Goal: Information Seeking & Learning: Compare options

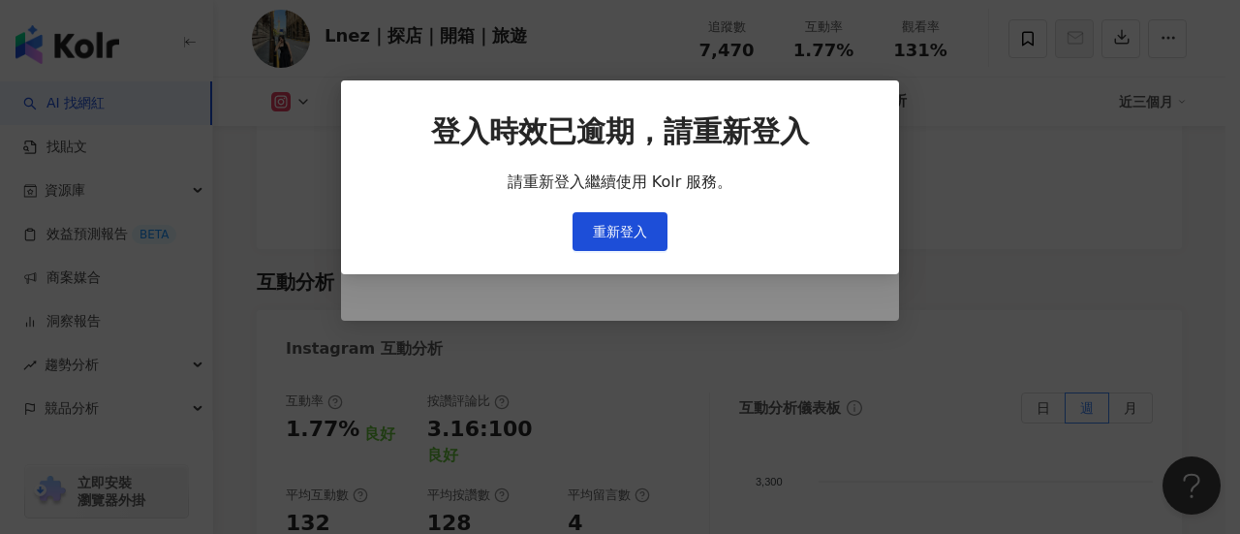
scroll to position [3754, 0]
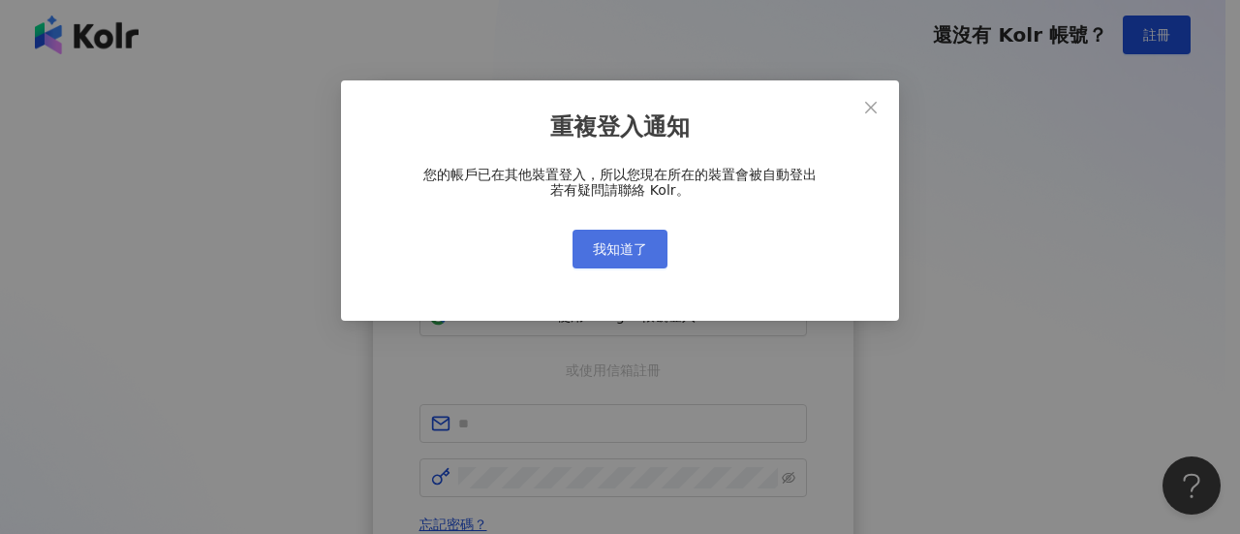
click at [621, 243] on span "我知道了" at bounding box center [620, 249] width 54 height 16
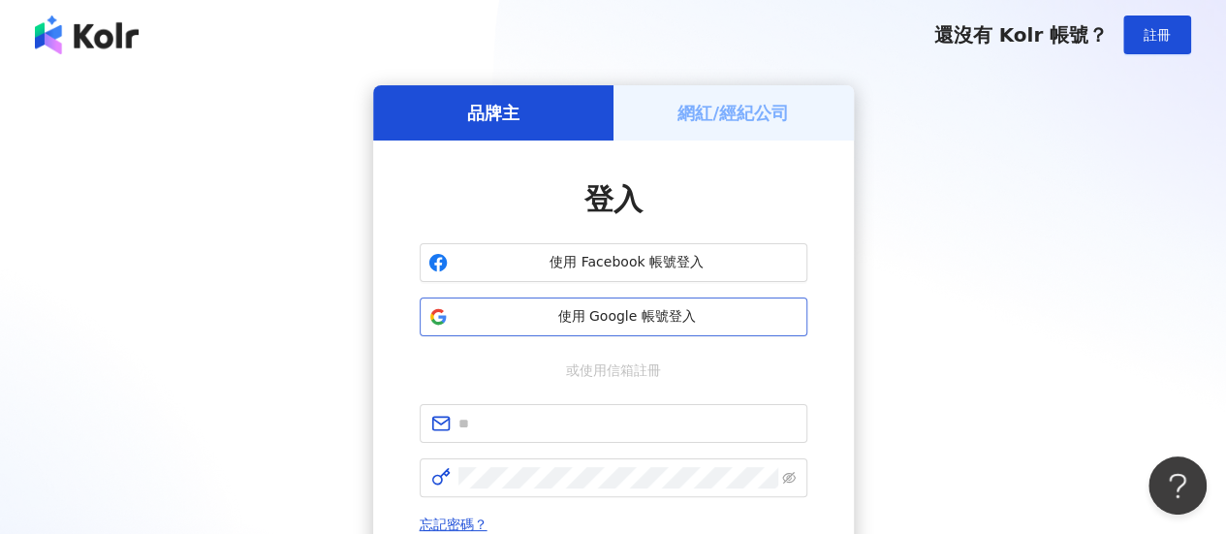
click at [598, 328] on button "使用 Google 帳號登入" at bounding box center [614, 316] width 388 height 39
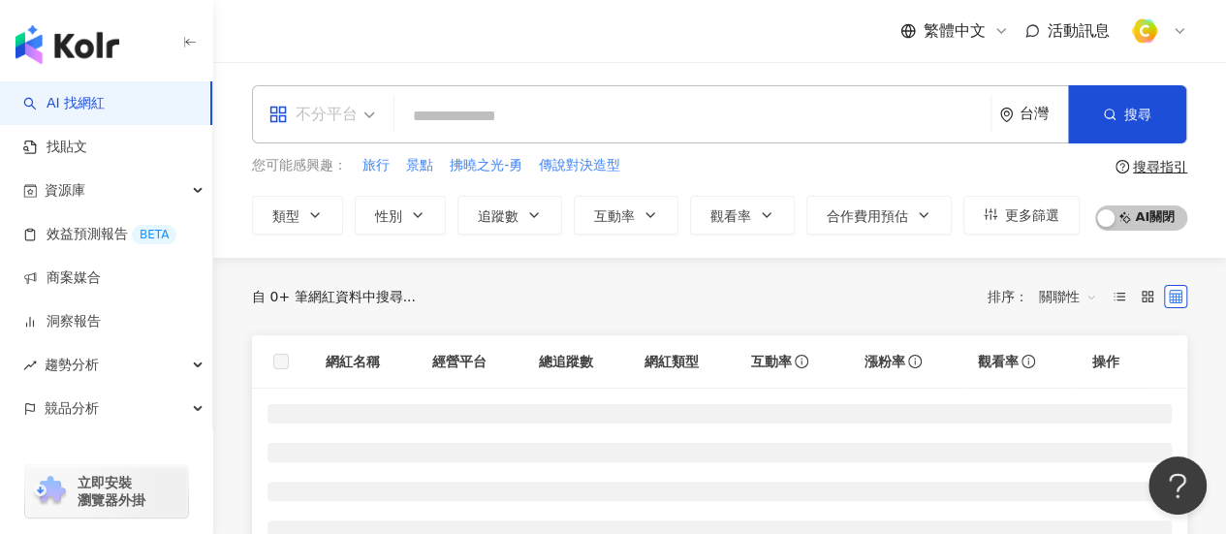
click at [366, 123] on span "不分平台" at bounding box center [321, 114] width 107 height 31
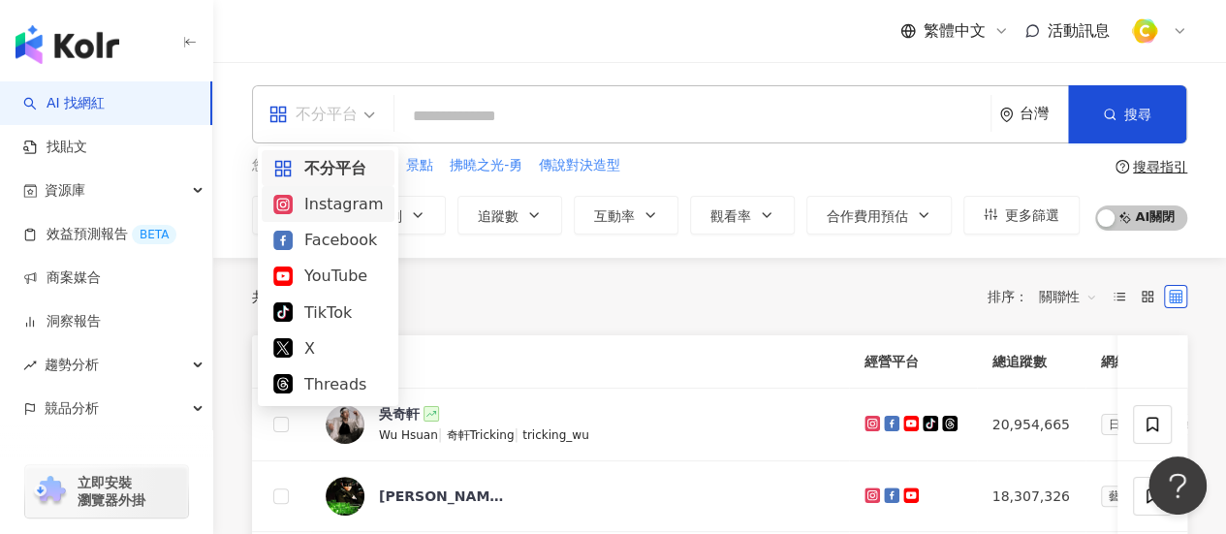
click at [372, 218] on div "Instagram" at bounding box center [328, 204] width 133 height 36
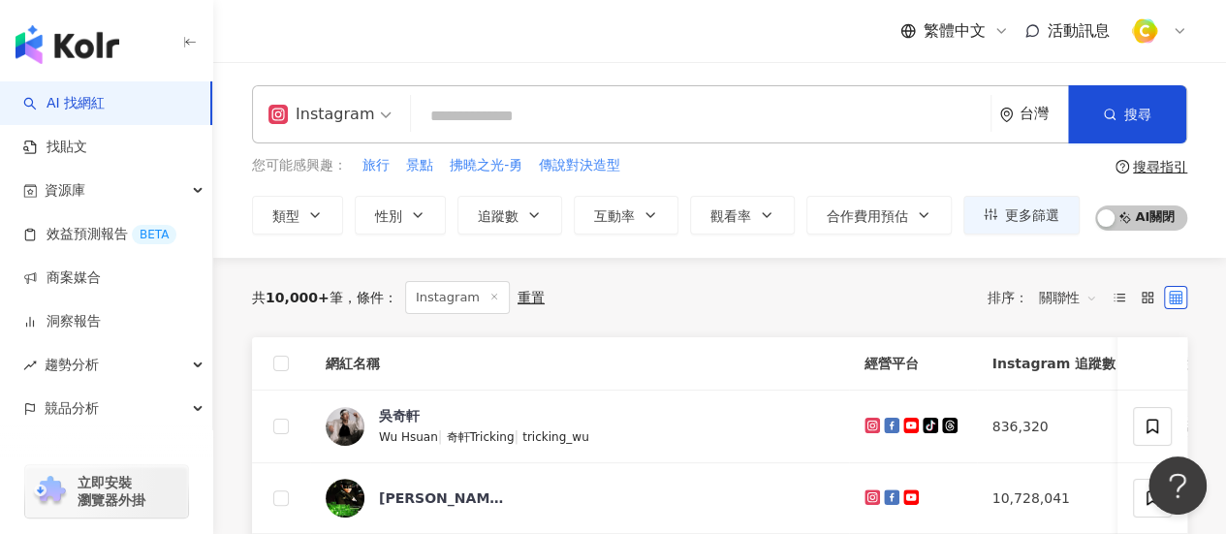
click at [505, 133] on input "search" at bounding box center [701, 116] width 564 height 37
paste input "**********"
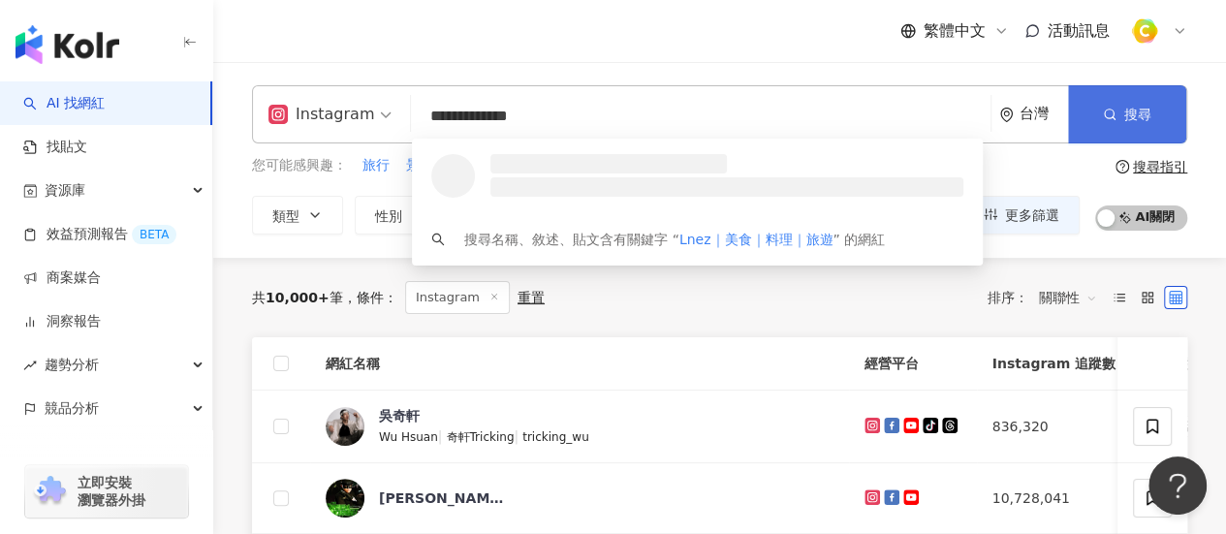
type input "**********"
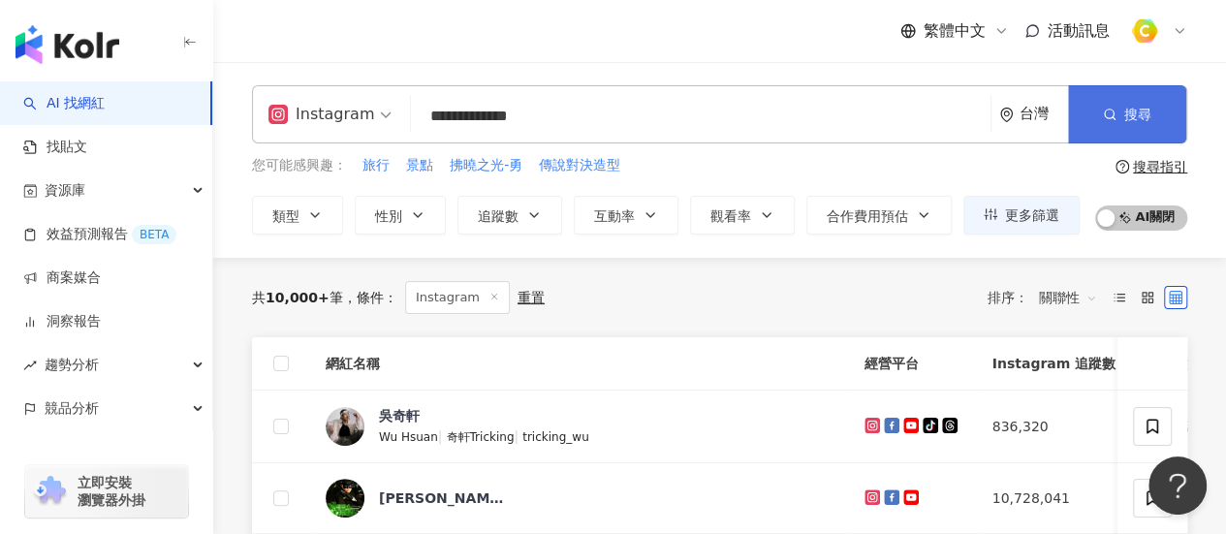
click at [1135, 111] on span "搜尋" at bounding box center [1137, 115] width 27 height 16
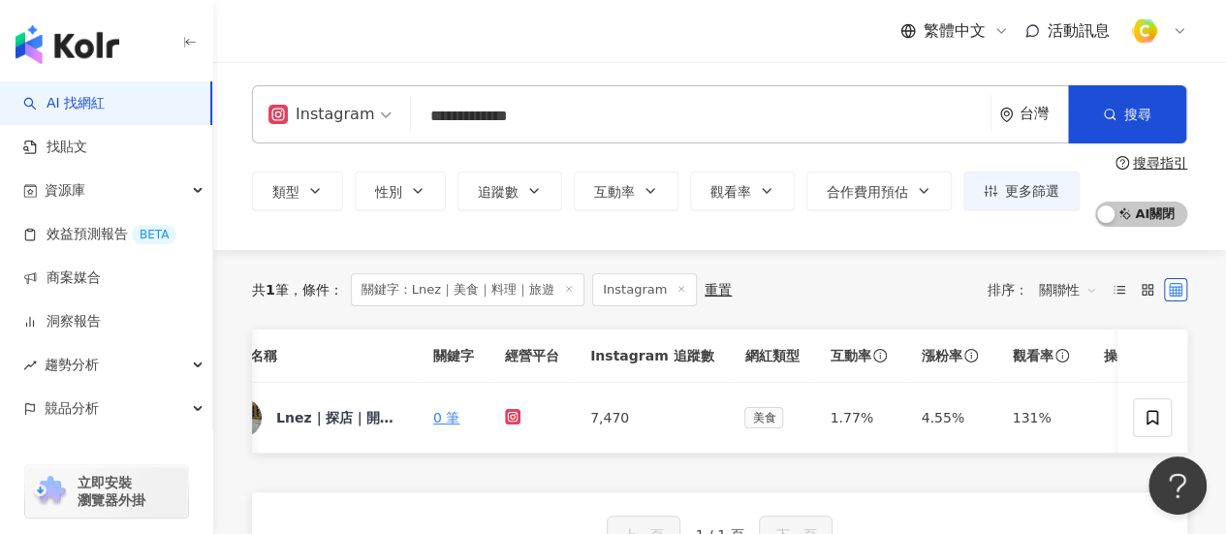
drag, startPoint x: 789, startPoint y: 85, endPoint x: 730, endPoint y: 117, distance: 67.2
click at [774, 87] on div "**********" at bounding box center [719, 114] width 935 height 58
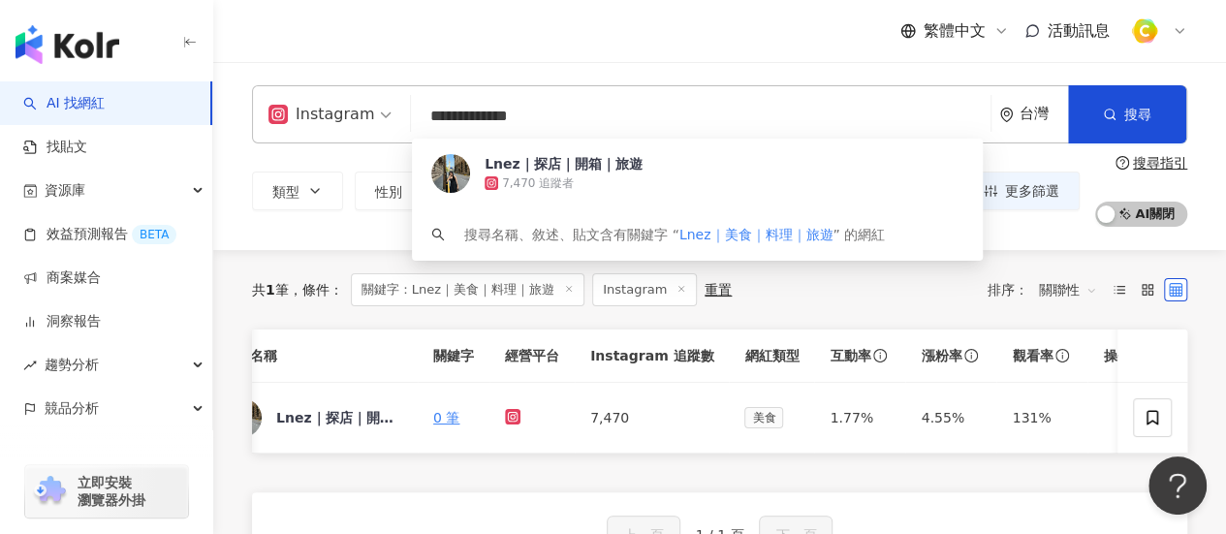
drag, startPoint x: 717, startPoint y: 121, endPoint x: 299, endPoint y: 100, distance: 418.1
click at [327, 100] on div "**********" at bounding box center [719, 114] width 935 height 58
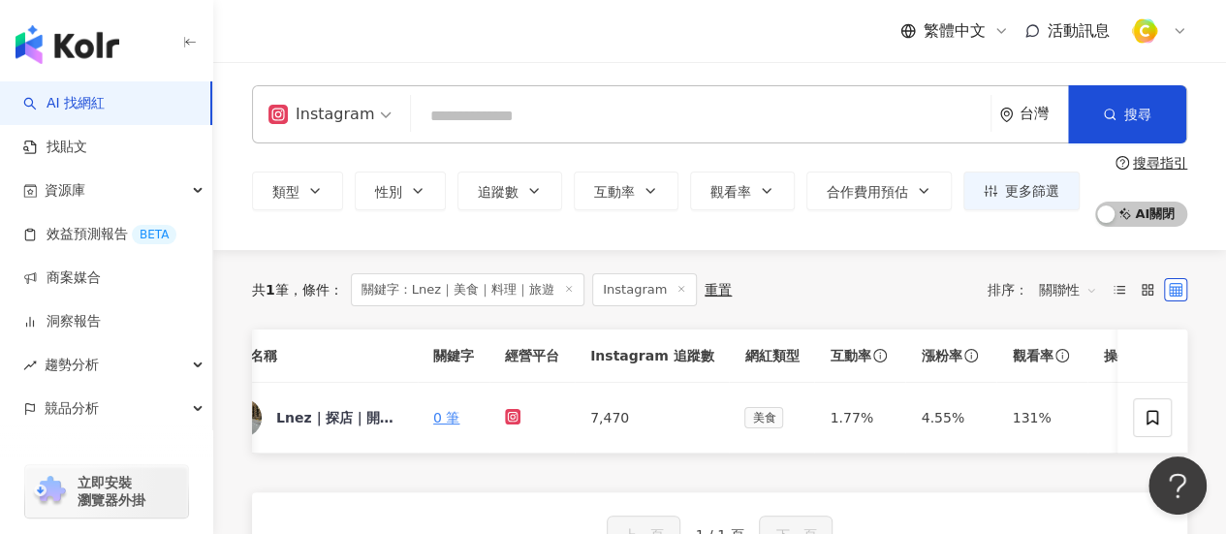
click at [531, 123] on input "search" at bounding box center [701, 116] width 564 height 37
click at [525, 112] on input "search" at bounding box center [701, 116] width 564 height 37
click at [526, 192] on icon "button" at bounding box center [534, 191] width 16 height 16
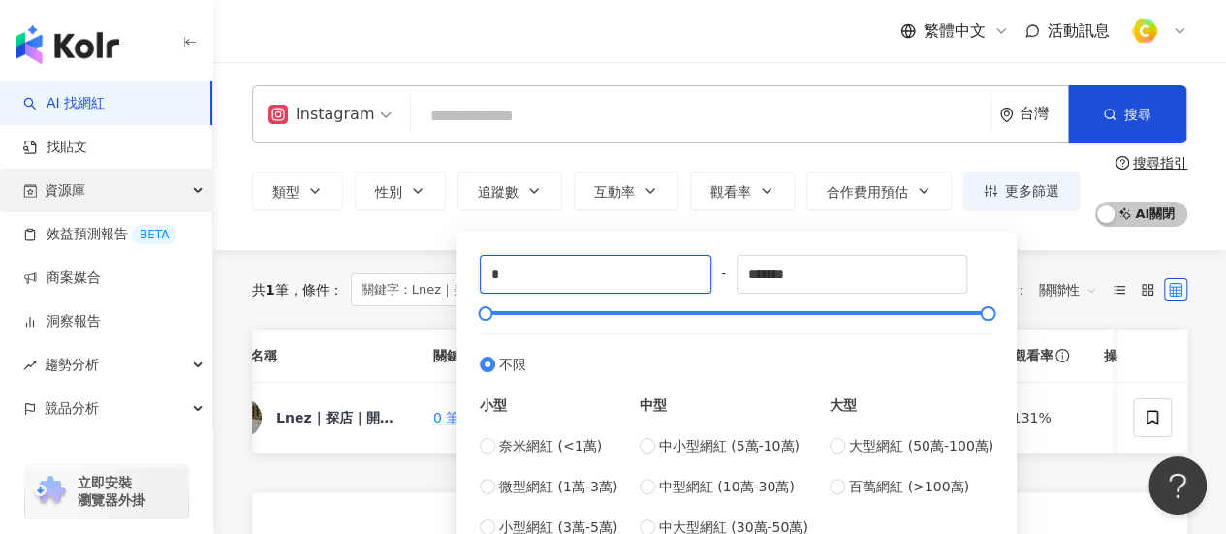
drag, startPoint x: 531, startPoint y: 292, endPoint x: 6, endPoint y: 205, distance: 532.2
click at [6, 205] on div "AI 找網紅 找貼文 資源庫 效益預測報告 BETA 商案媒合 洞察報告 趨勢分析 競品分析 立即安裝 瀏覽器外掛 繁體中文 活動訊息 Instagram 台…" at bounding box center [613, 447] width 1226 height 895
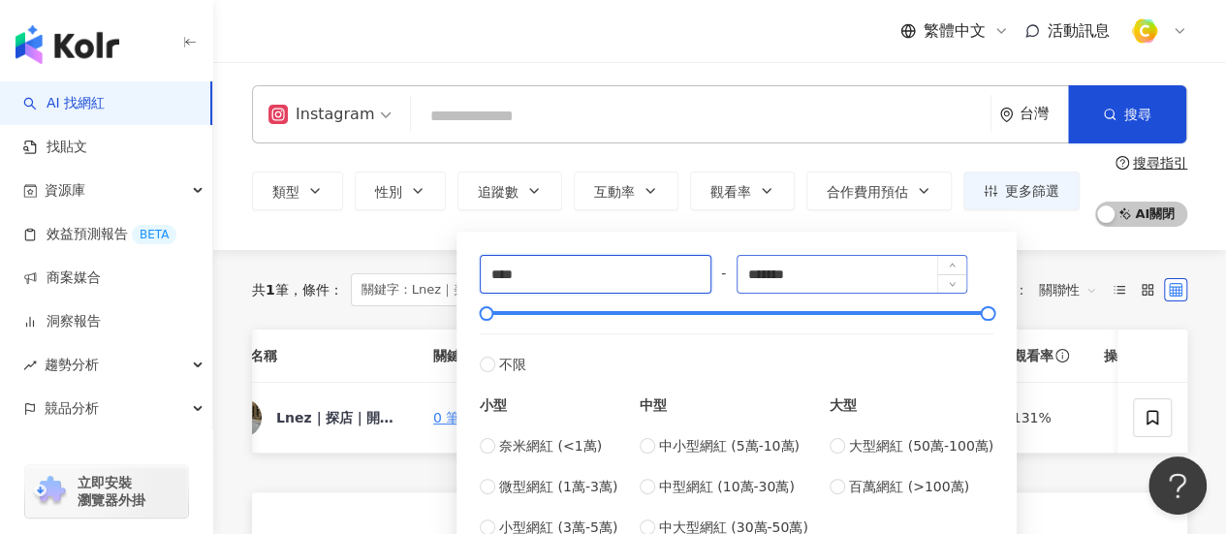
type input "****"
drag, startPoint x: 839, startPoint y: 263, endPoint x: 414, endPoint y: 263, distance: 425.3
click at [440, 263] on main "Instagram 台灣 搜尋 35cfac9c-2656-4013-bbee-77278f682236 Lnez｜探店｜開箱｜旅遊 7,470 追蹤者 搜尋…" at bounding box center [719, 371] width 1012 height 618
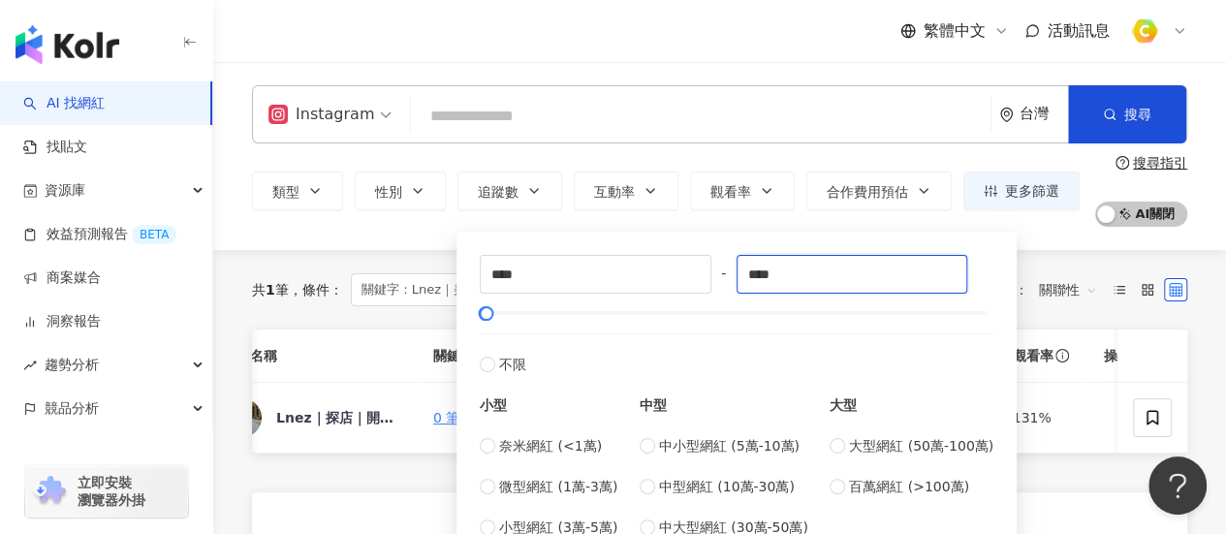
type input "****"
click at [884, 284] on input "****" at bounding box center [852, 274] width 230 height 37
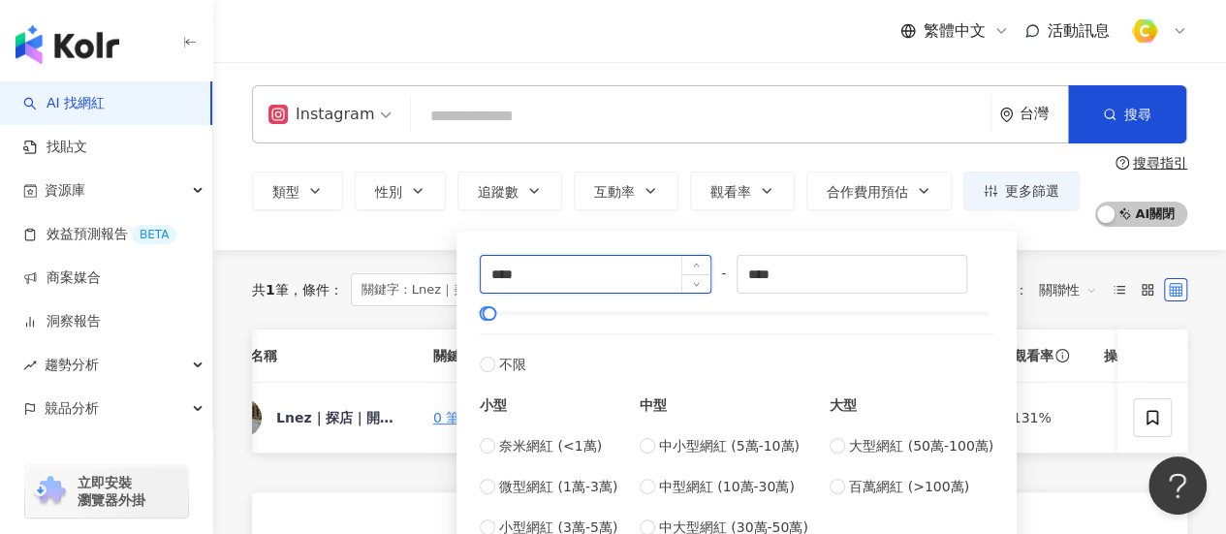
click at [647, 276] on input "****" at bounding box center [596, 274] width 230 height 37
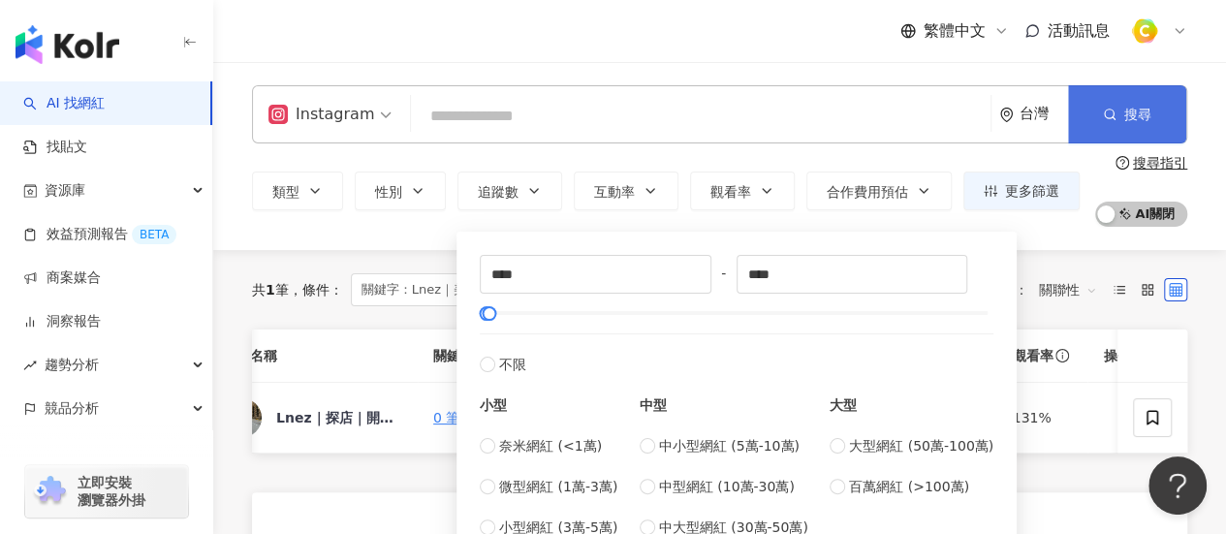
click at [1105, 119] on icon "button" at bounding box center [1110, 115] width 14 height 14
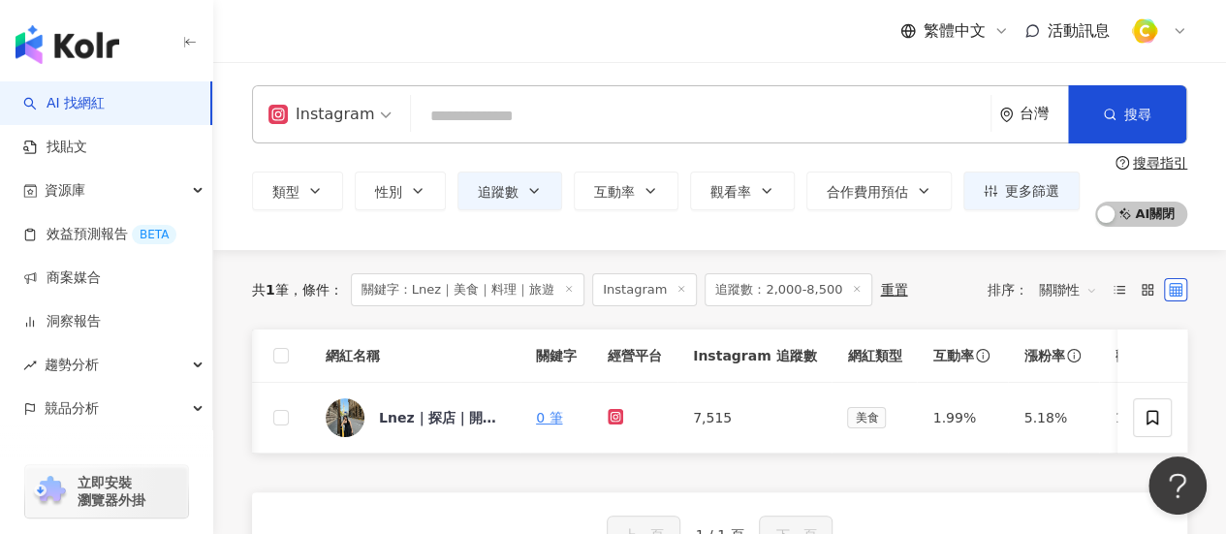
click at [670, 123] on input "search" at bounding box center [701, 116] width 564 height 37
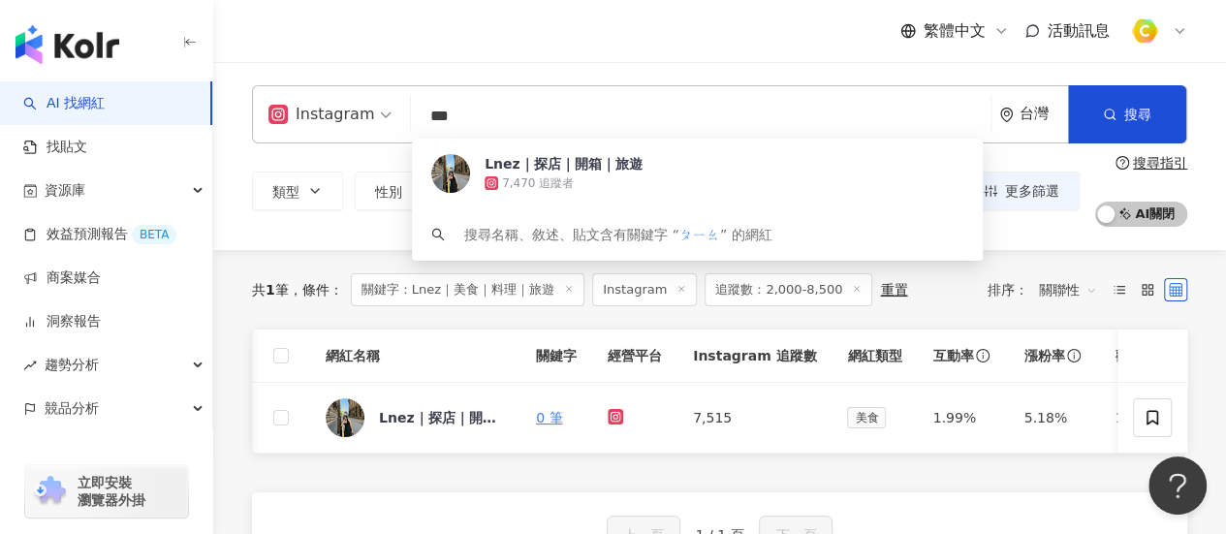
type input "*"
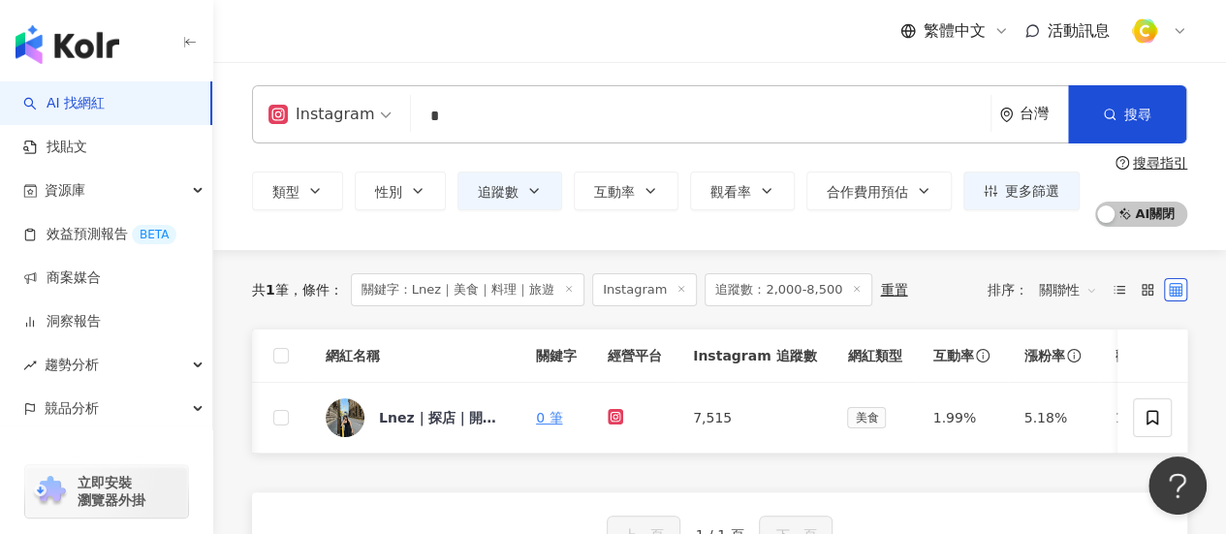
type input "*"
click at [652, 130] on input "search" at bounding box center [701, 116] width 564 height 37
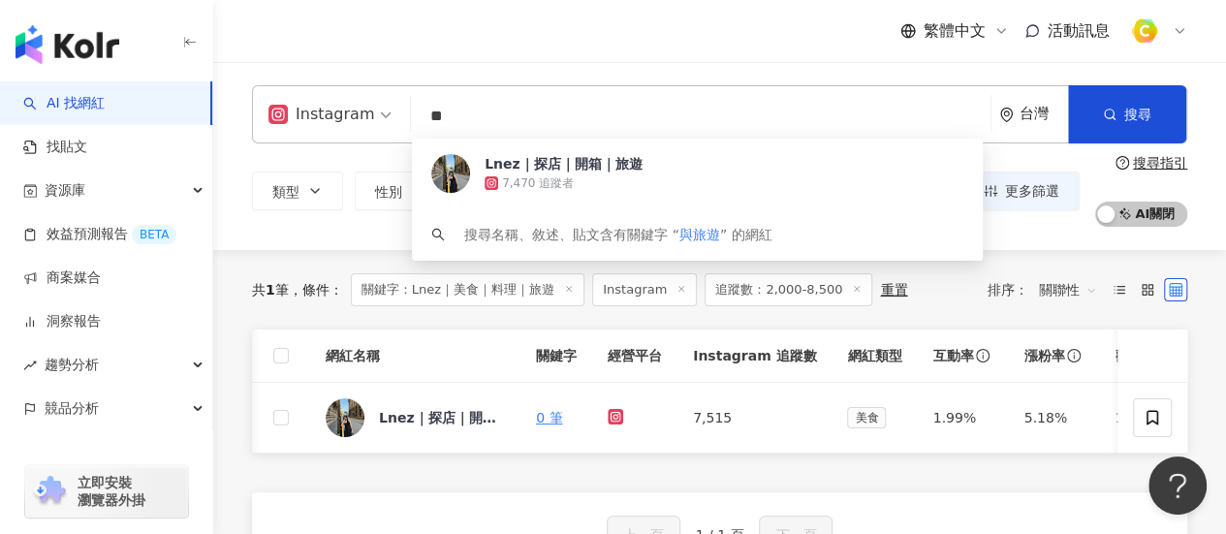
type input "*"
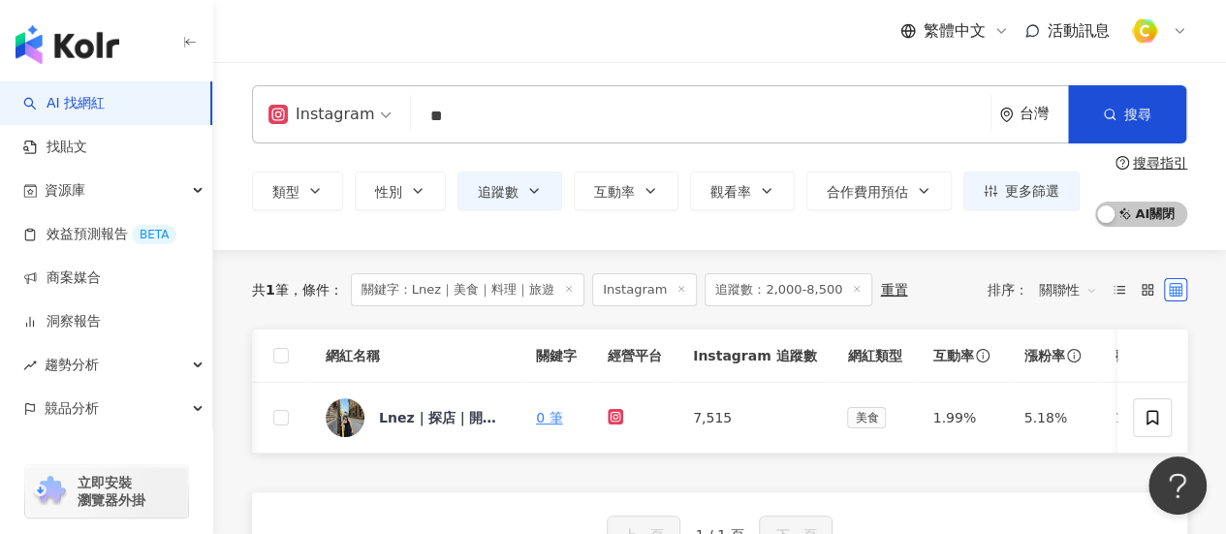
type input "**"
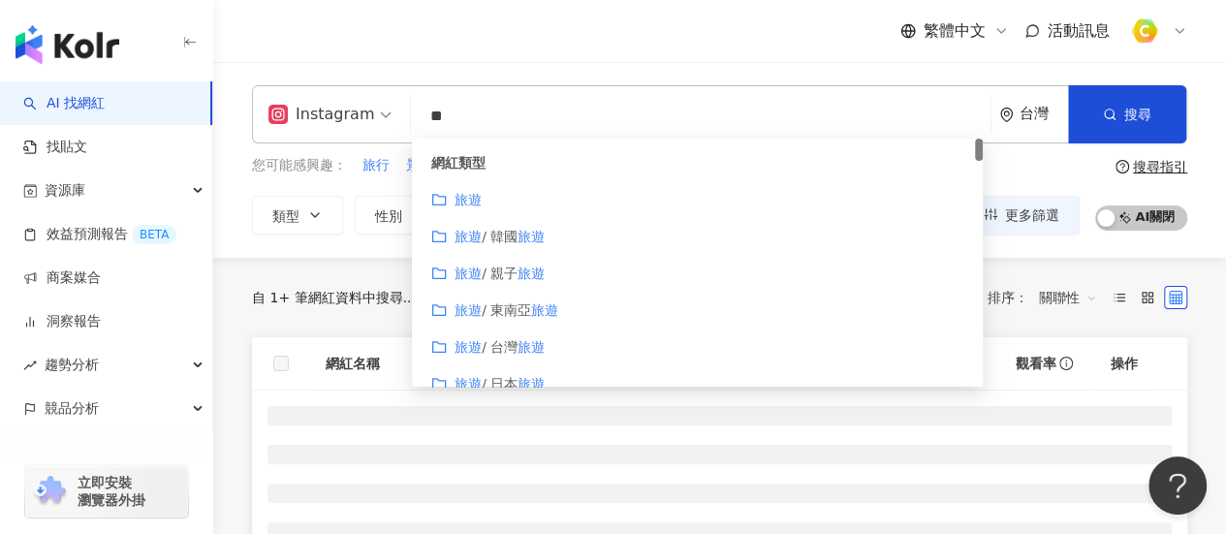
scroll to position [484, 0]
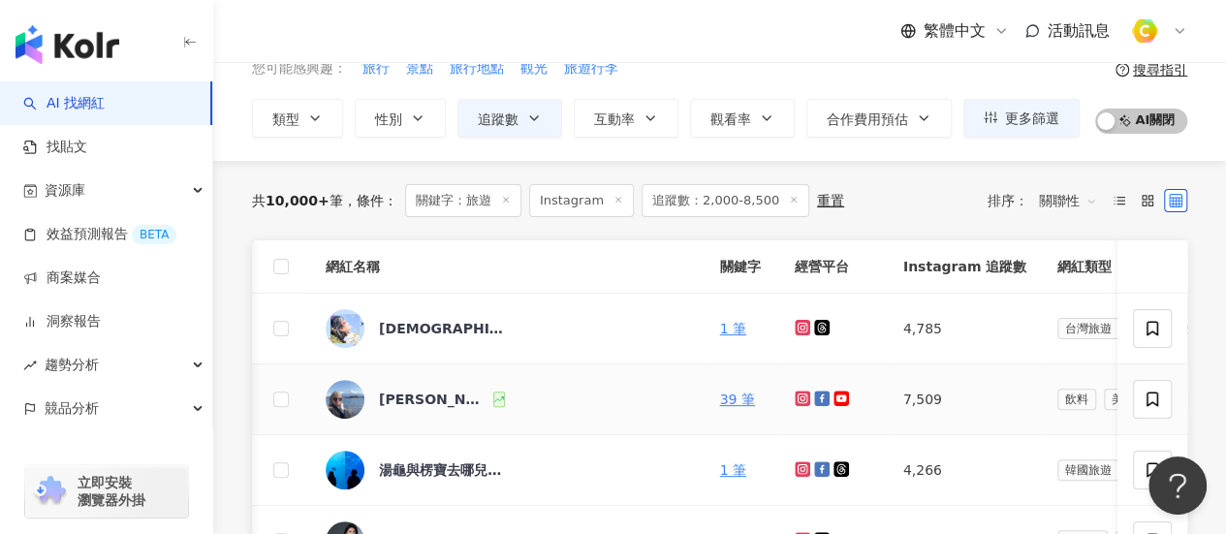
click at [800, 396] on icon at bounding box center [801, 397] width 3 height 3
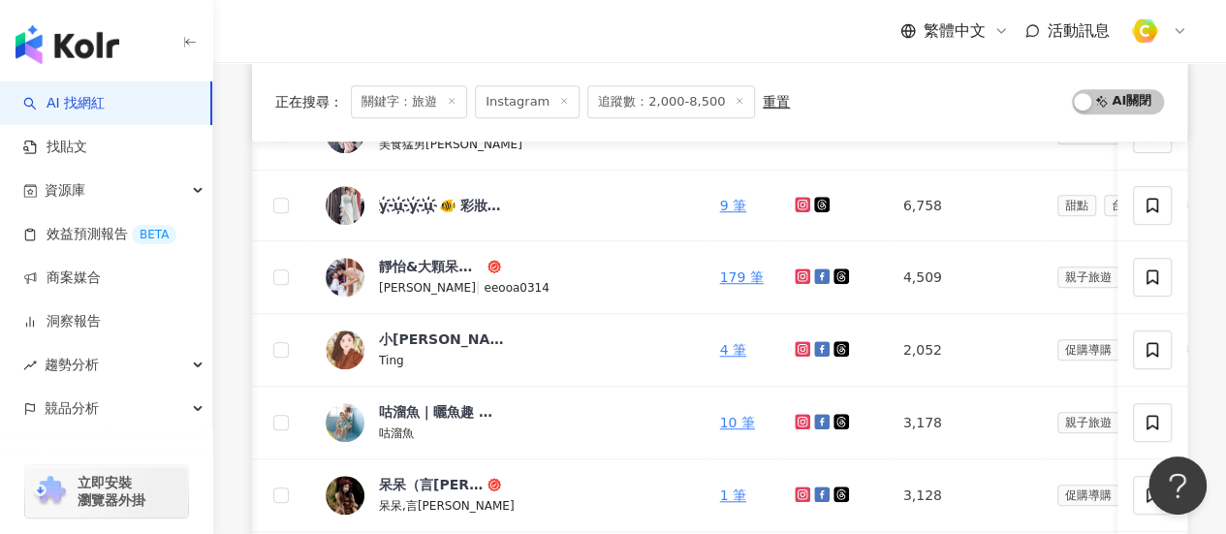
scroll to position [969, 0]
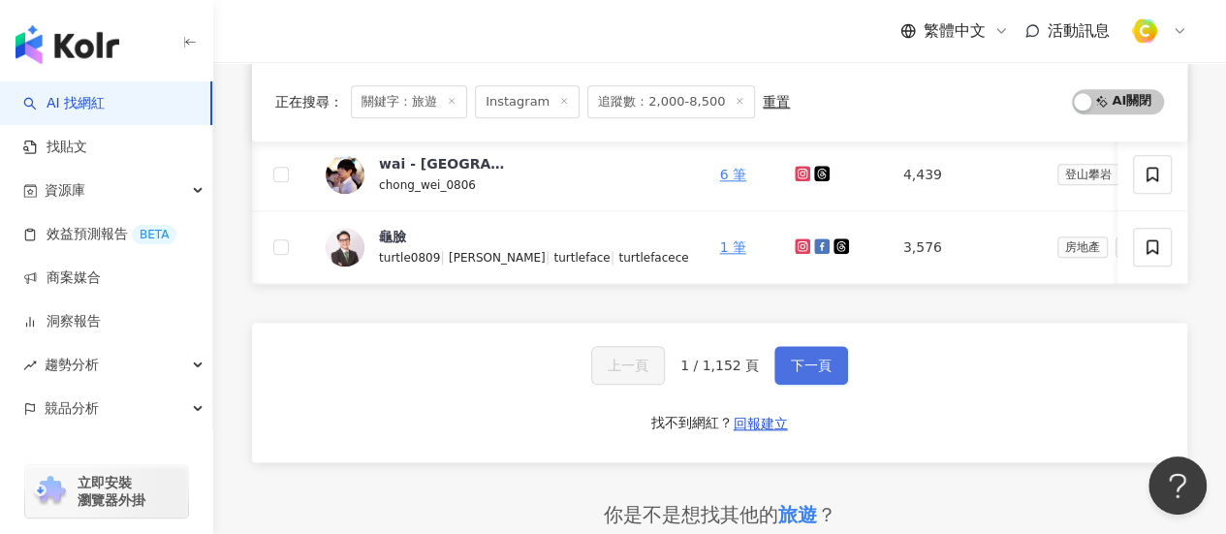
click at [803, 373] on span "下一頁" at bounding box center [811, 366] width 41 height 16
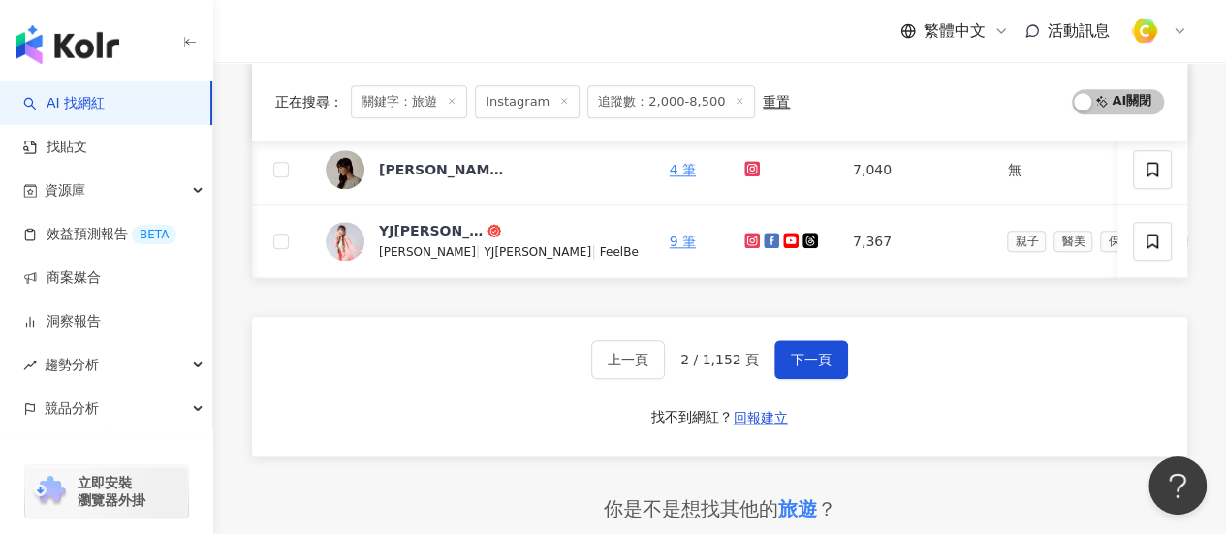
click at [249, 21] on div "繁體中文 活動訊息" at bounding box center [719, 31] width 1012 height 62
click at [744, 237] on icon at bounding box center [752, 241] width 16 height 16
click at [829, 366] on button "下一頁" at bounding box center [811, 359] width 74 height 39
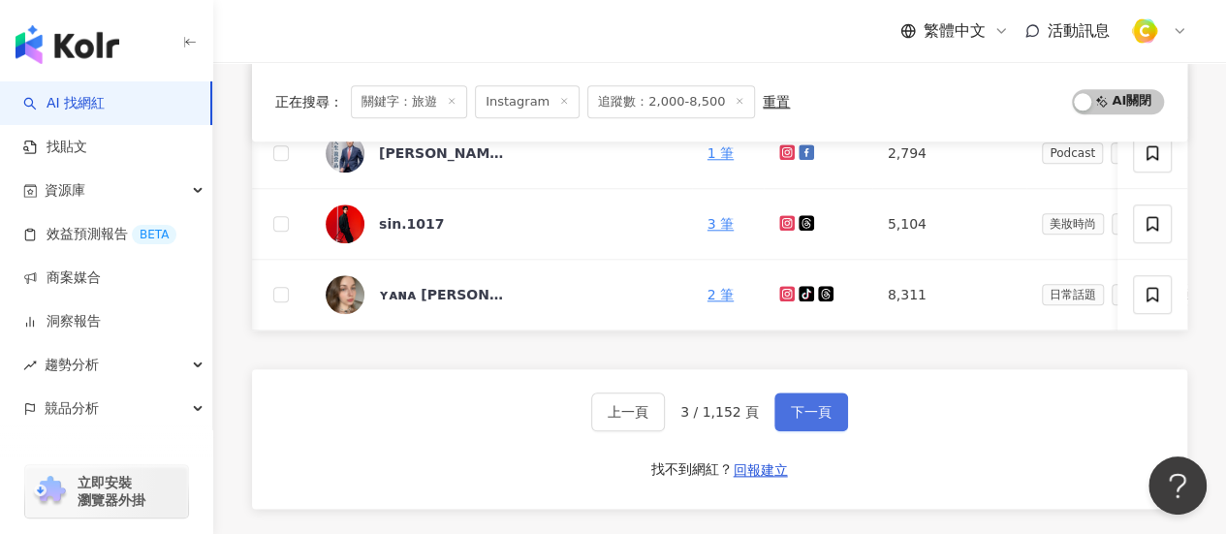
scroll to position [1118, 0]
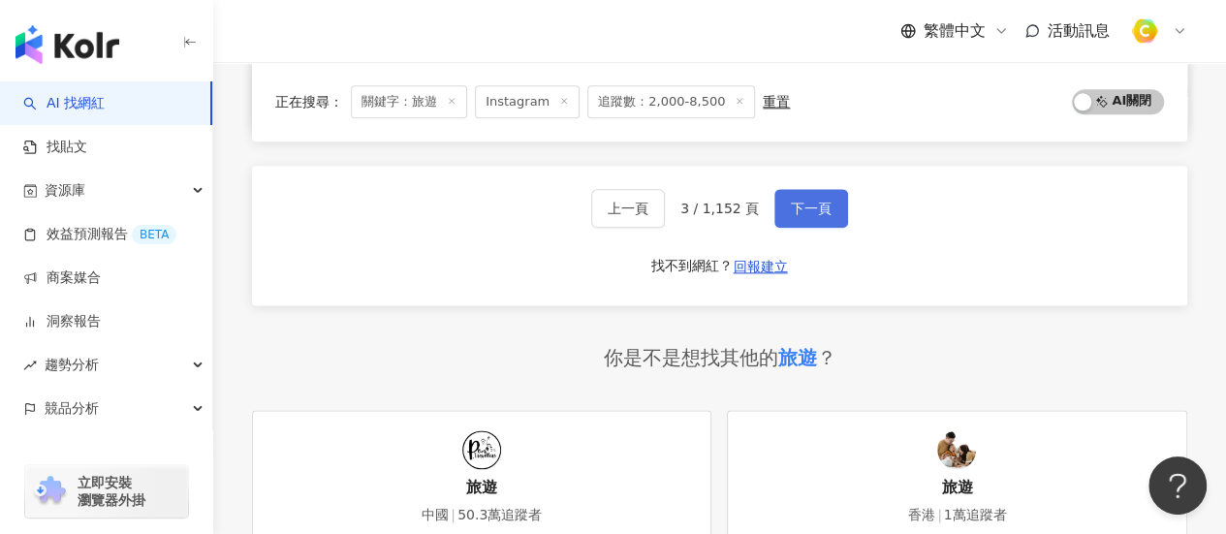
click at [802, 228] on button "下一頁" at bounding box center [811, 208] width 74 height 39
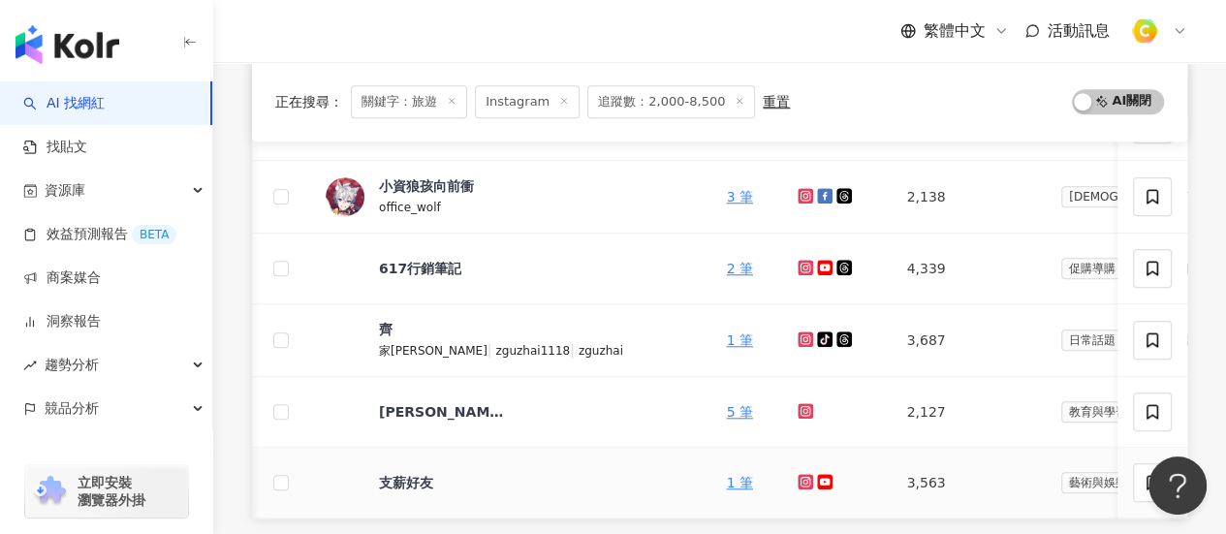
scroll to position [1021, 0]
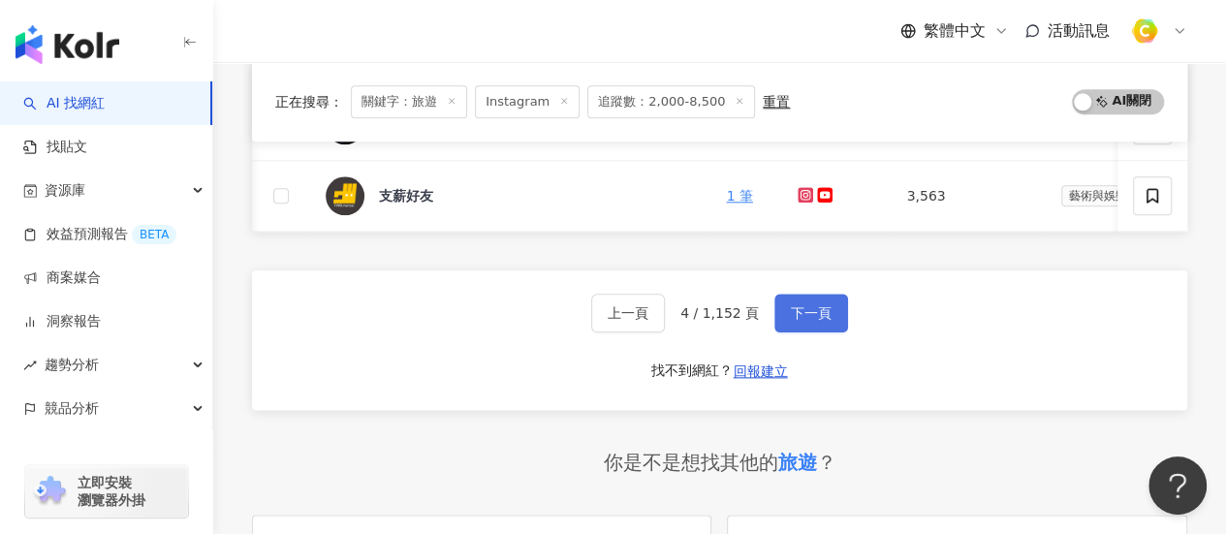
click at [833, 322] on button "下一頁" at bounding box center [811, 313] width 74 height 39
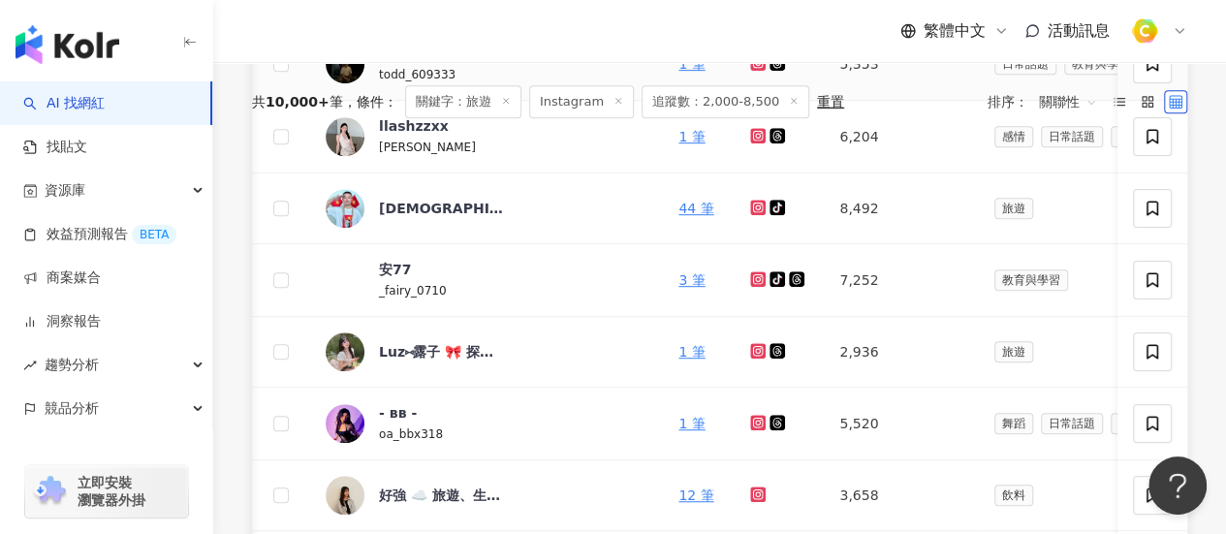
scroll to position [924, 0]
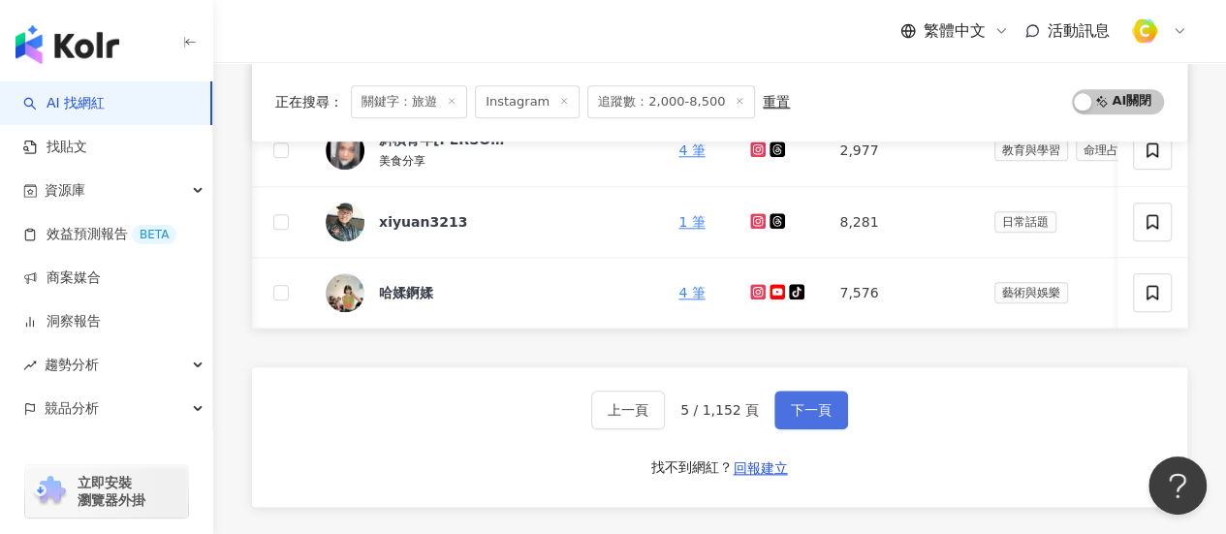
click at [825, 406] on button "下一頁" at bounding box center [811, 409] width 74 height 39
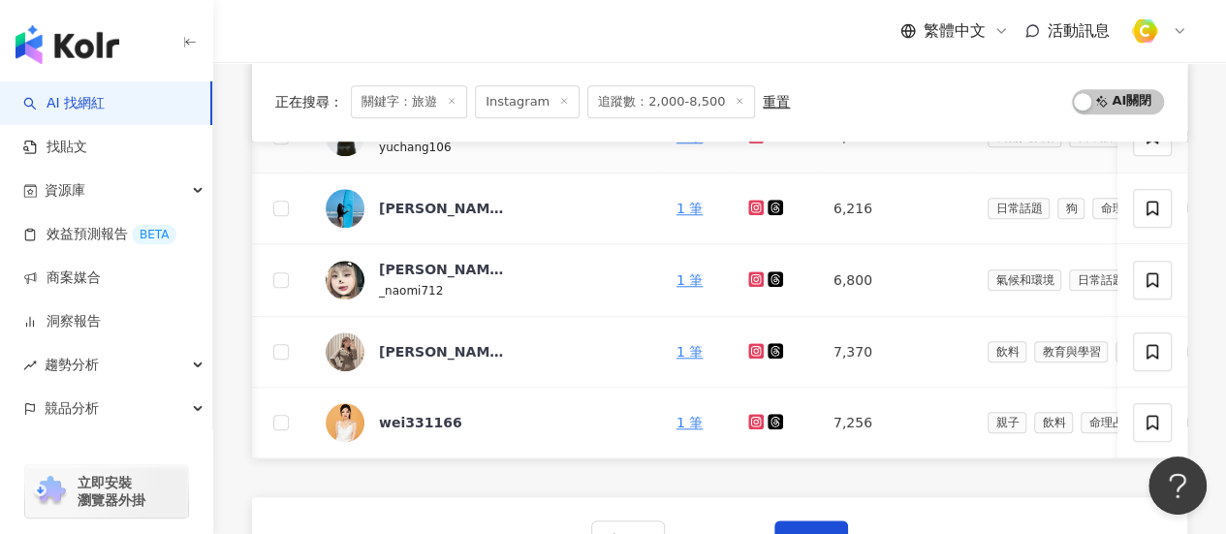
scroll to position [1021, 0]
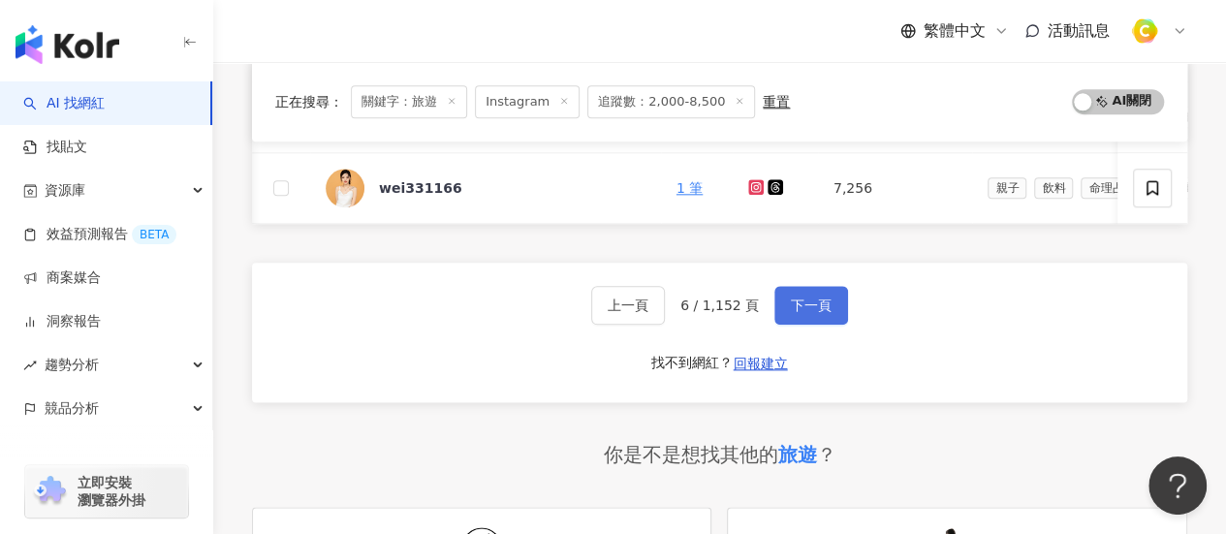
click at [808, 309] on span "下一頁" at bounding box center [811, 305] width 41 height 16
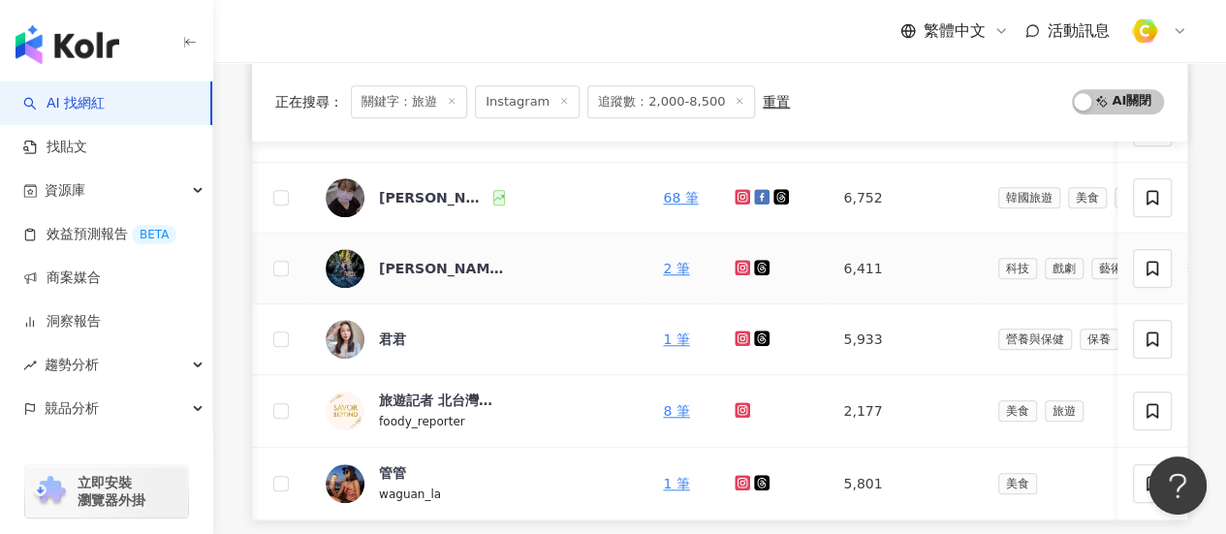
scroll to position [827, 0]
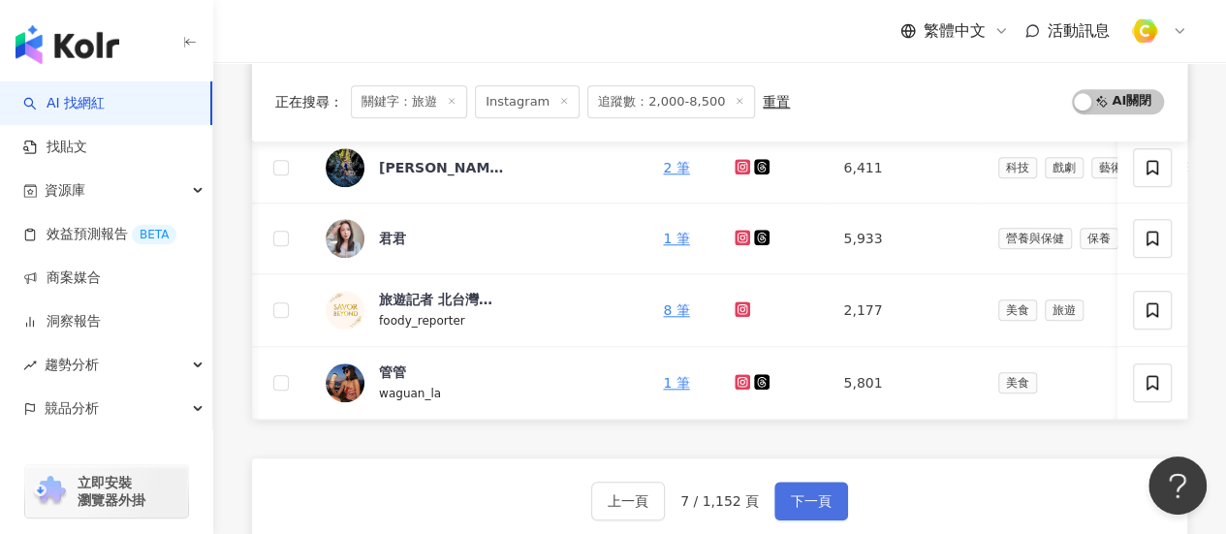
click at [810, 502] on span "下一頁" at bounding box center [811, 501] width 41 height 16
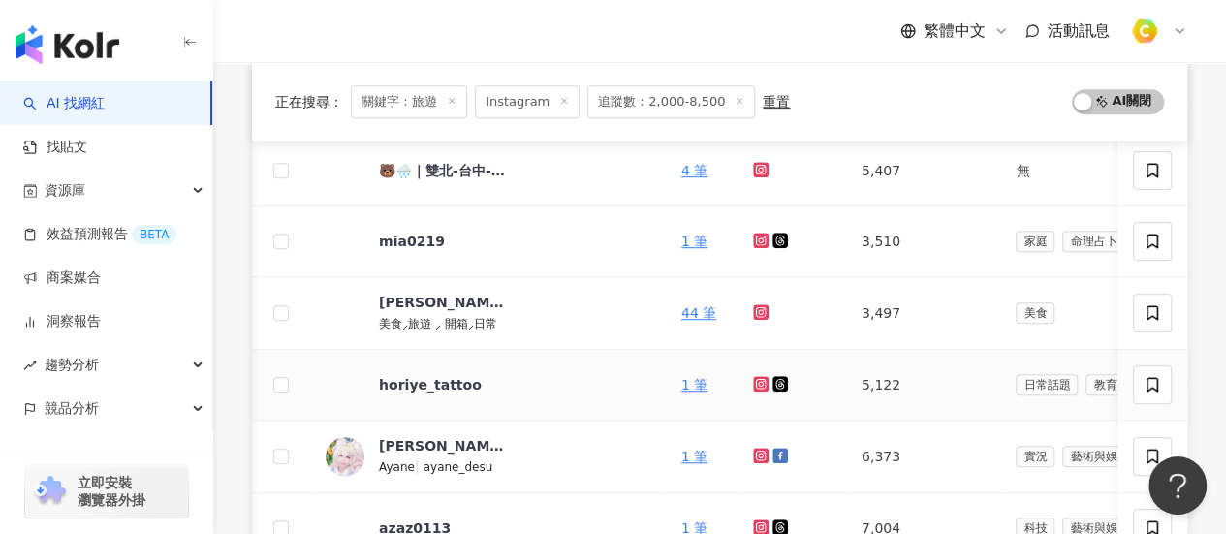
scroll to position [440, 0]
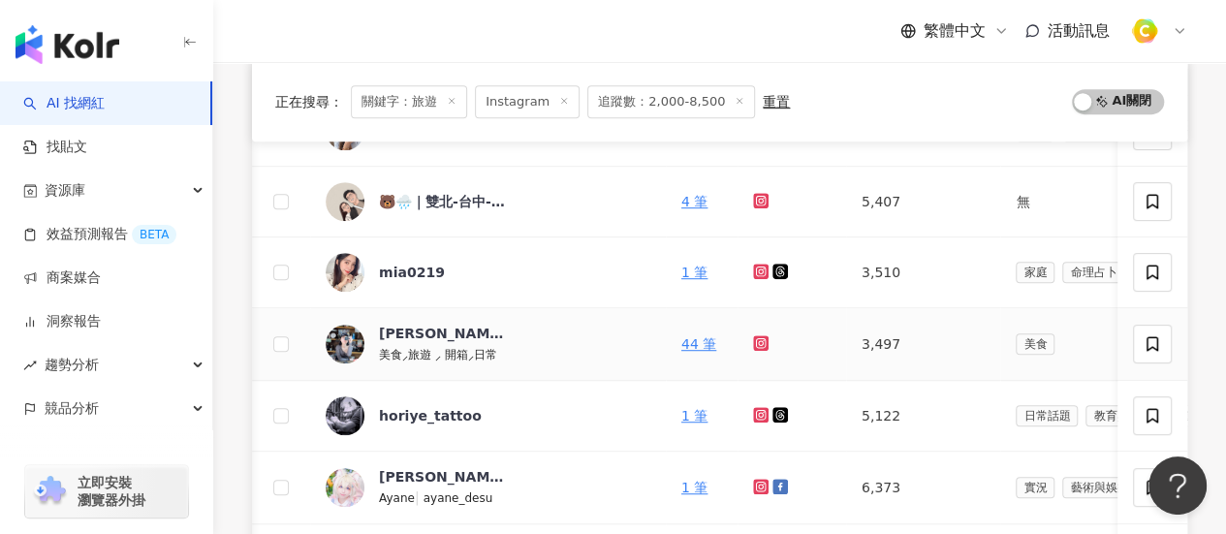
click at [756, 341] on icon at bounding box center [761, 343] width 13 height 12
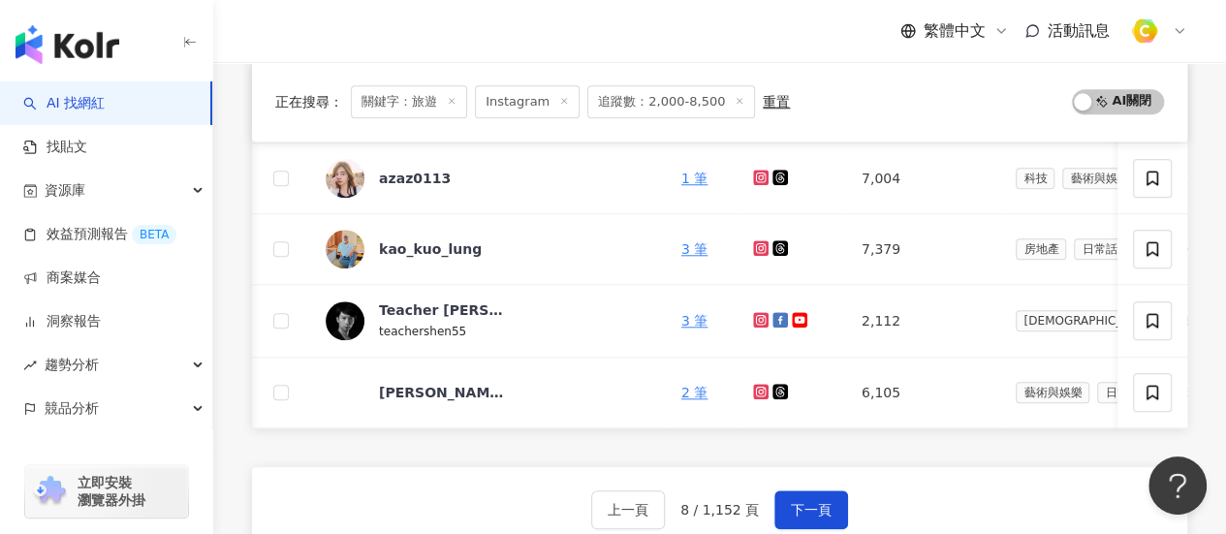
scroll to position [1118, 0]
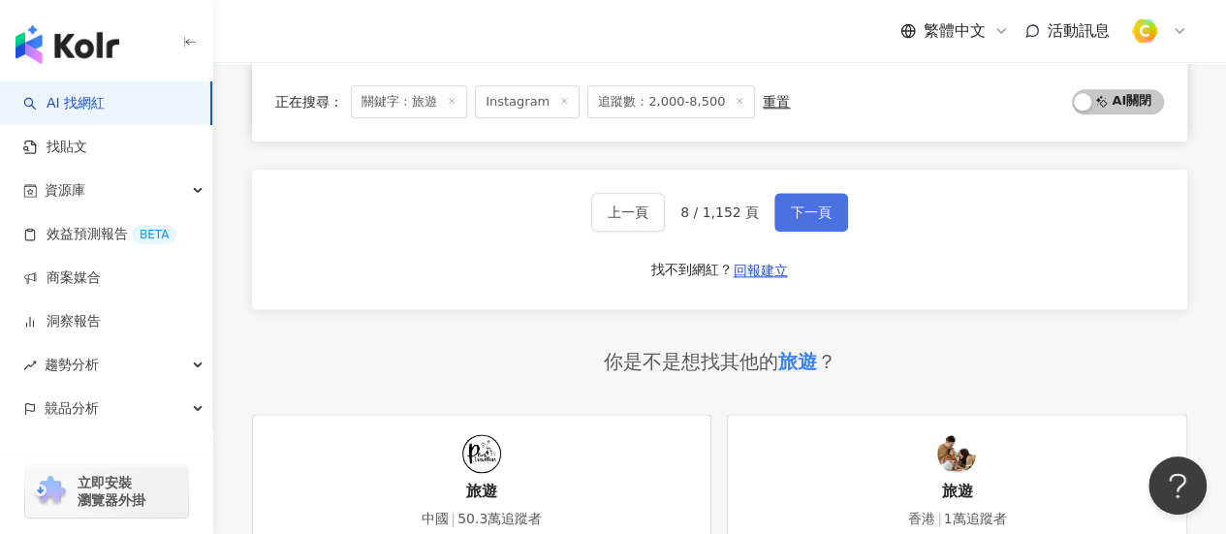
click at [791, 216] on span "下一頁" at bounding box center [811, 212] width 41 height 16
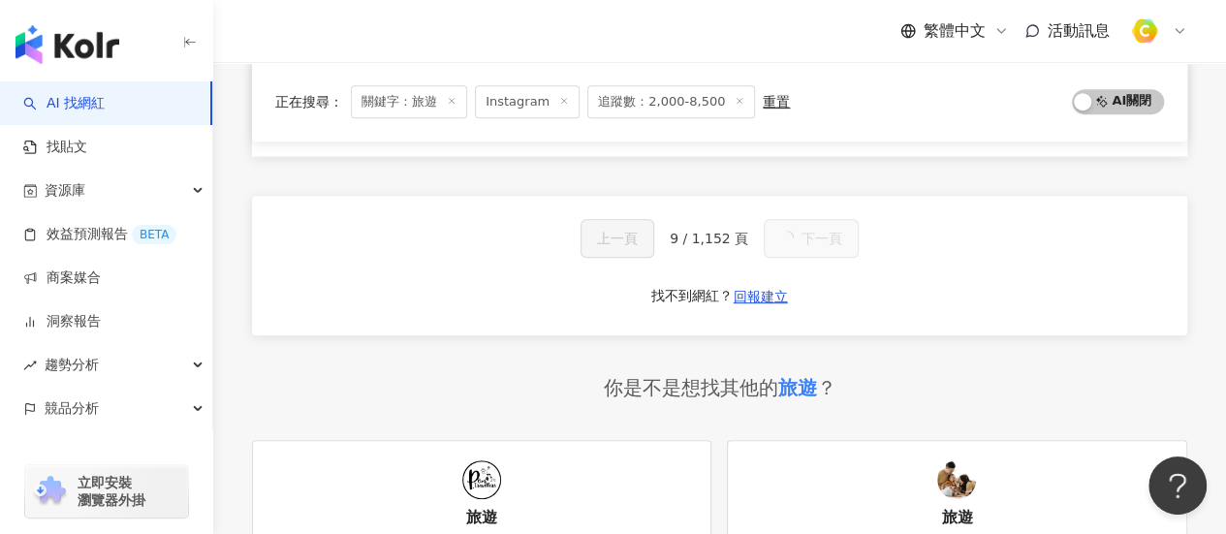
scroll to position [343, 0]
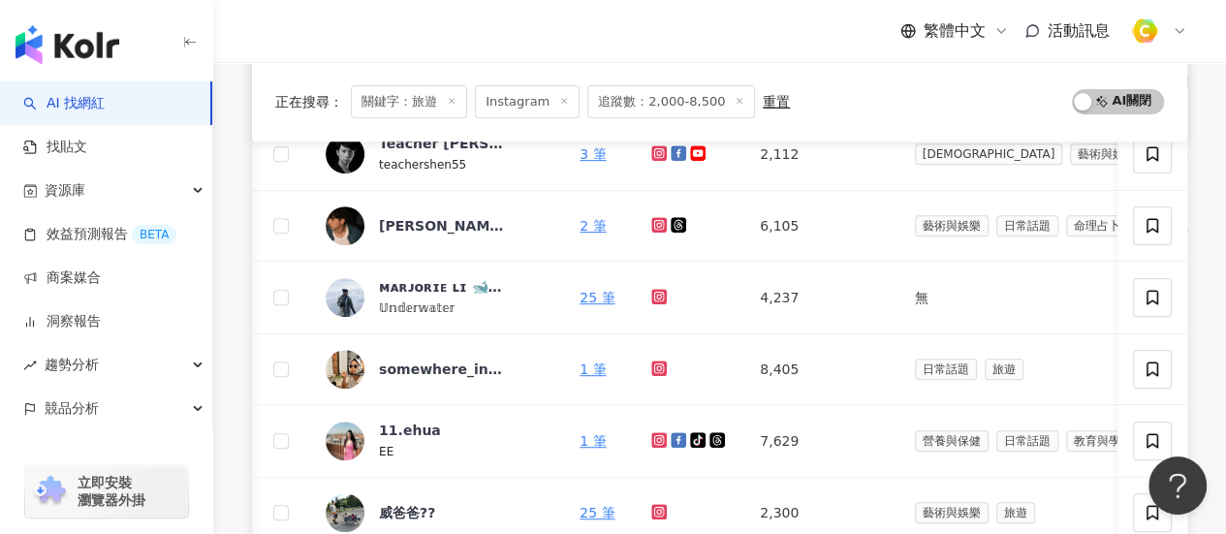
click at [295, 40] on div "繁體中文 活動訊息" at bounding box center [719, 31] width 935 height 62
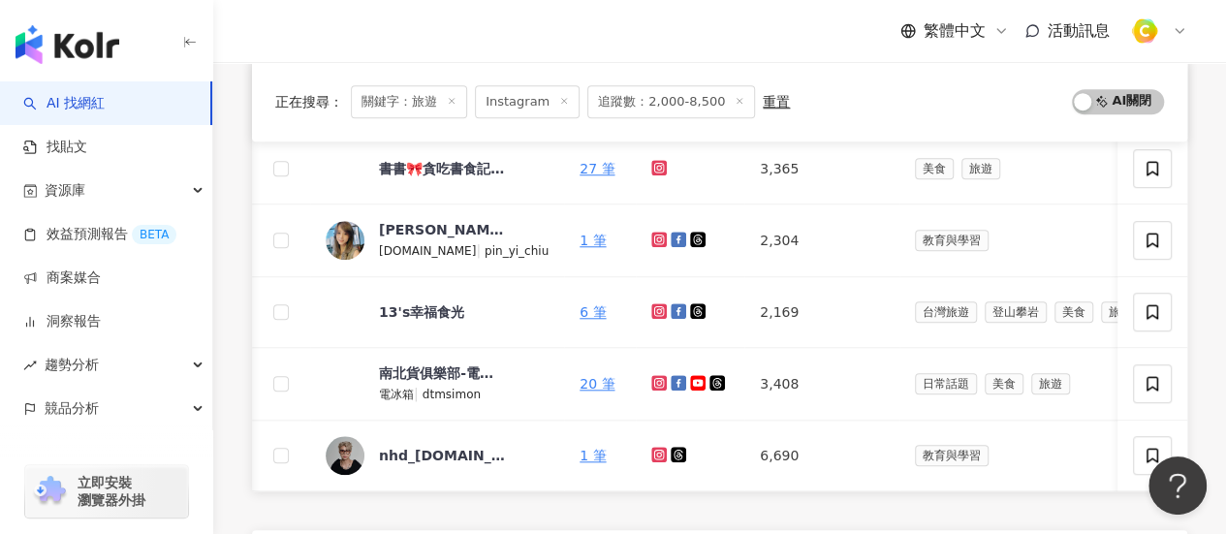
scroll to position [827, 0]
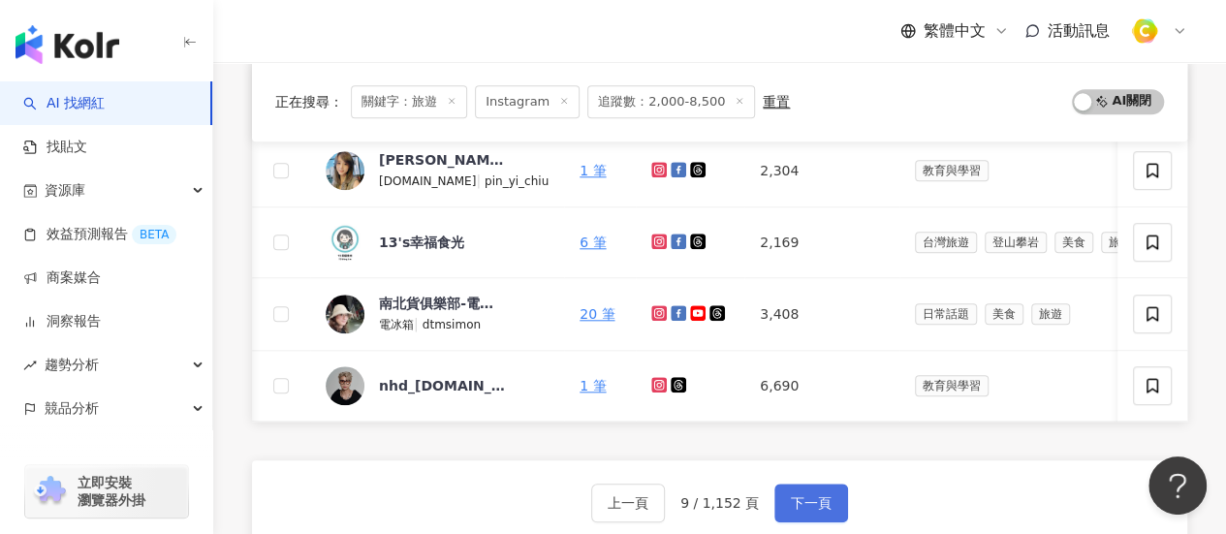
click at [817, 508] on span "下一頁" at bounding box center [811, 503] width 41 height 16
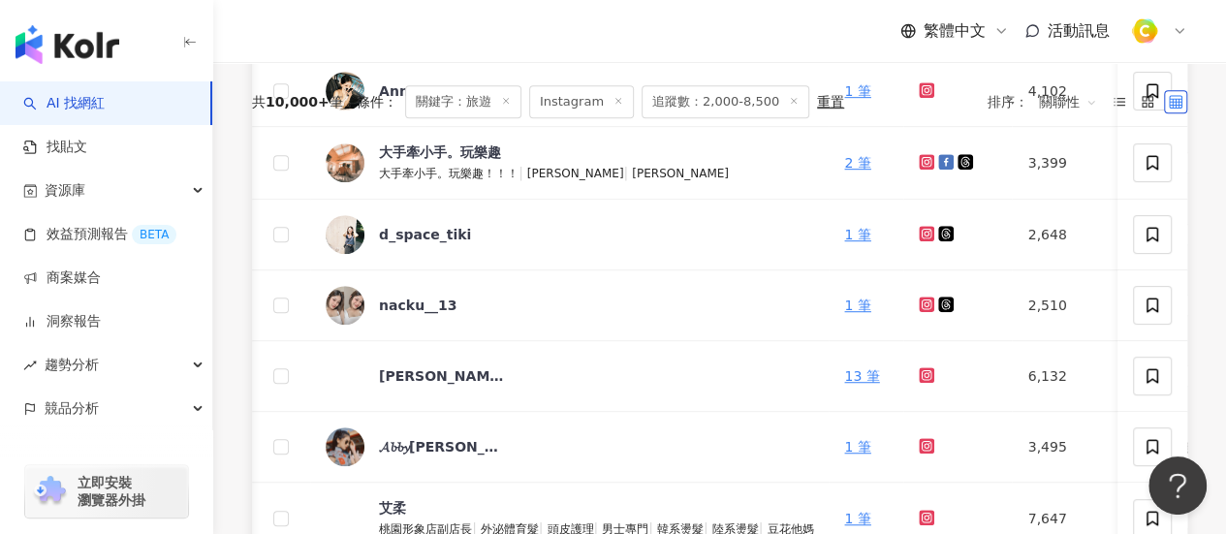
scroll to position [872, 0]
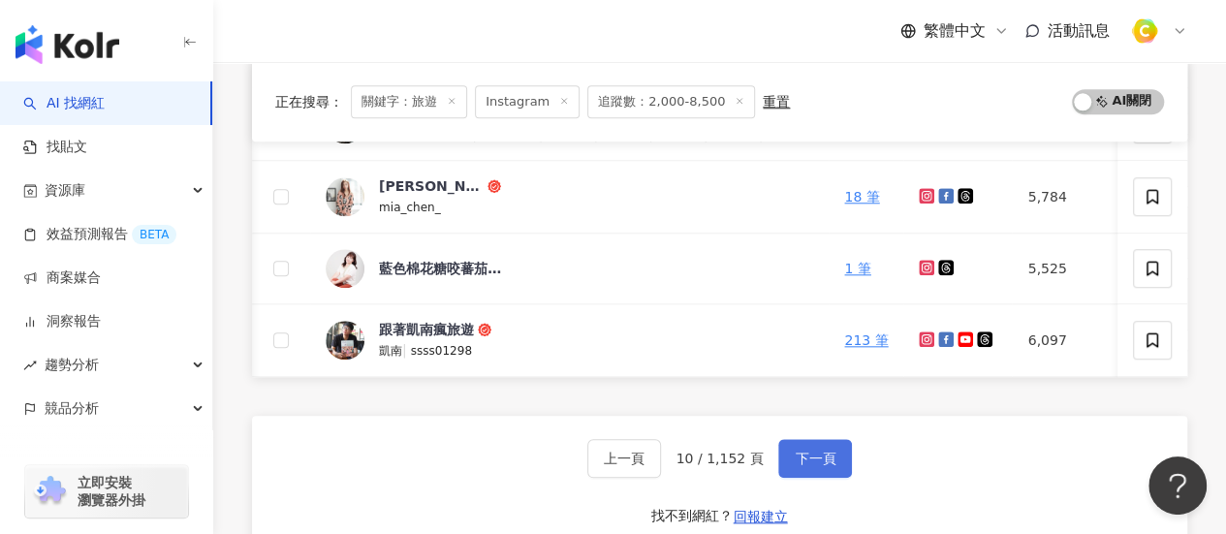
click at [816, 461] on span "下一頁" at bounding box center [814, 459] width 41 height 16
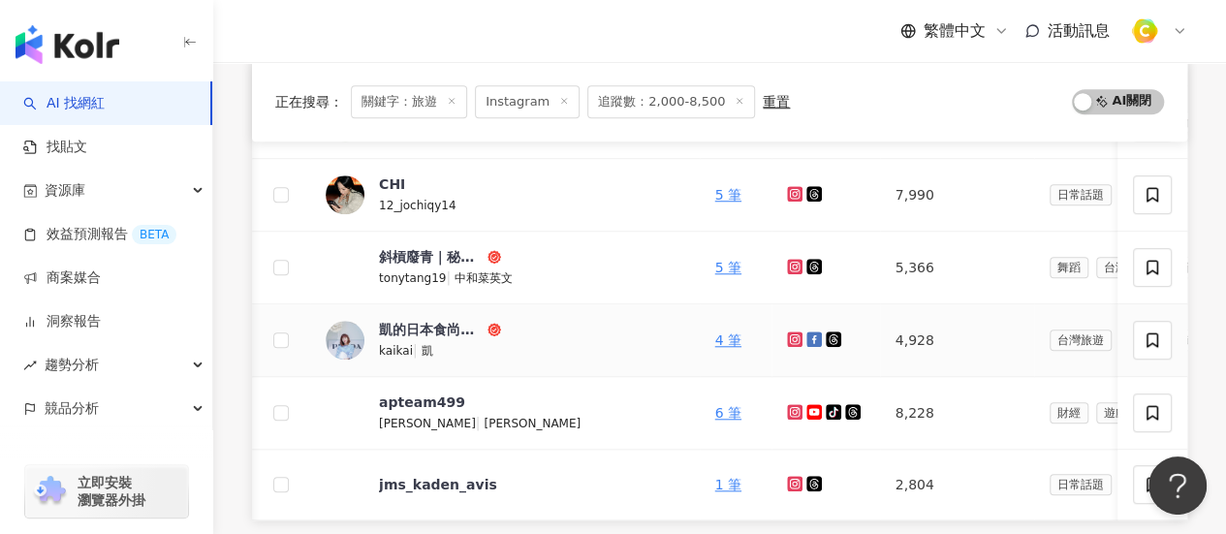
scroll to position [827, 0]
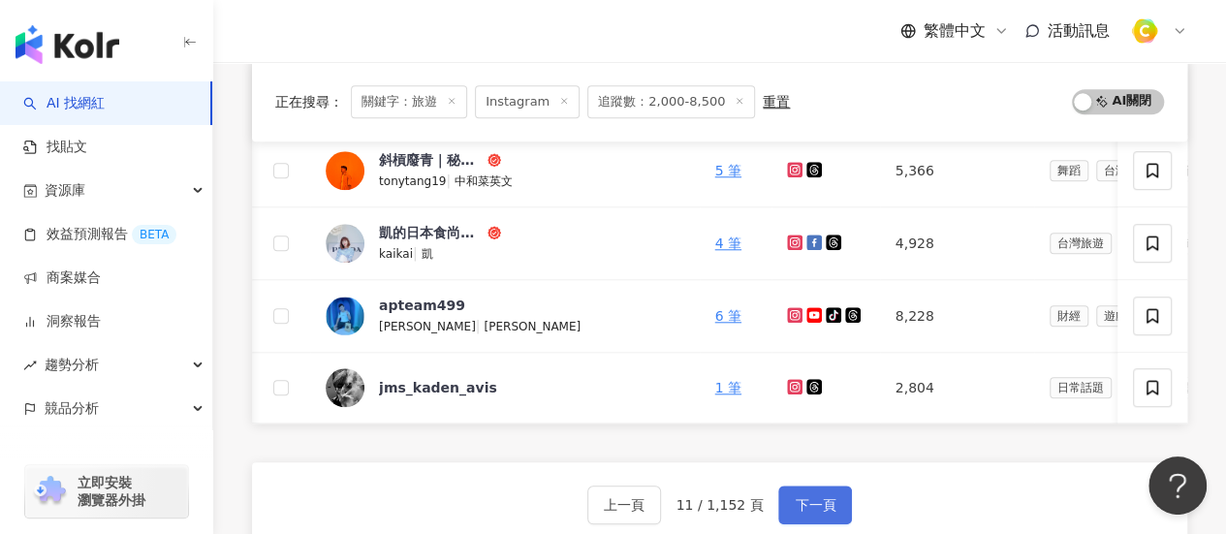
click at [794, 523] on button "下一頁" at bounding box center [815, 504] width 74 height 39
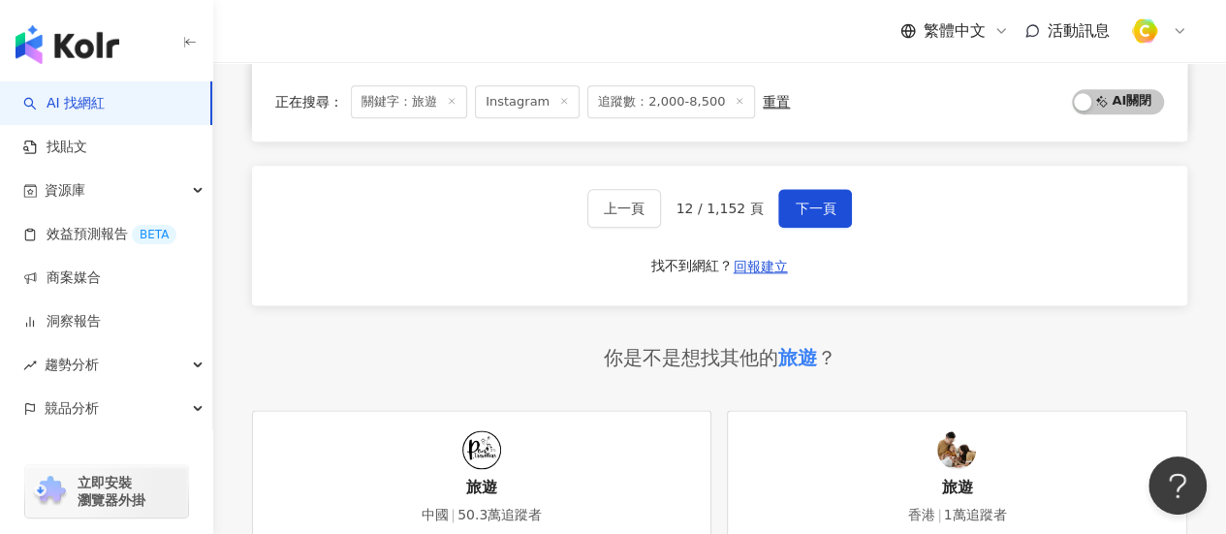
scroll to position [1116, 0]
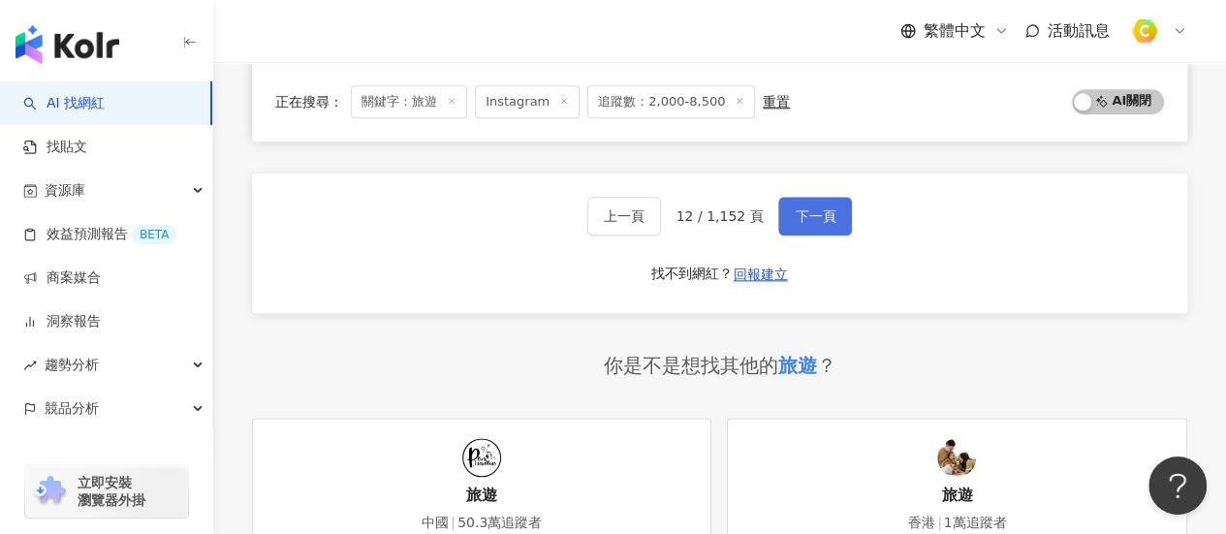
click at [794, 224] on span "下一頁" at bounding box center [814, 216] width 41 height 16
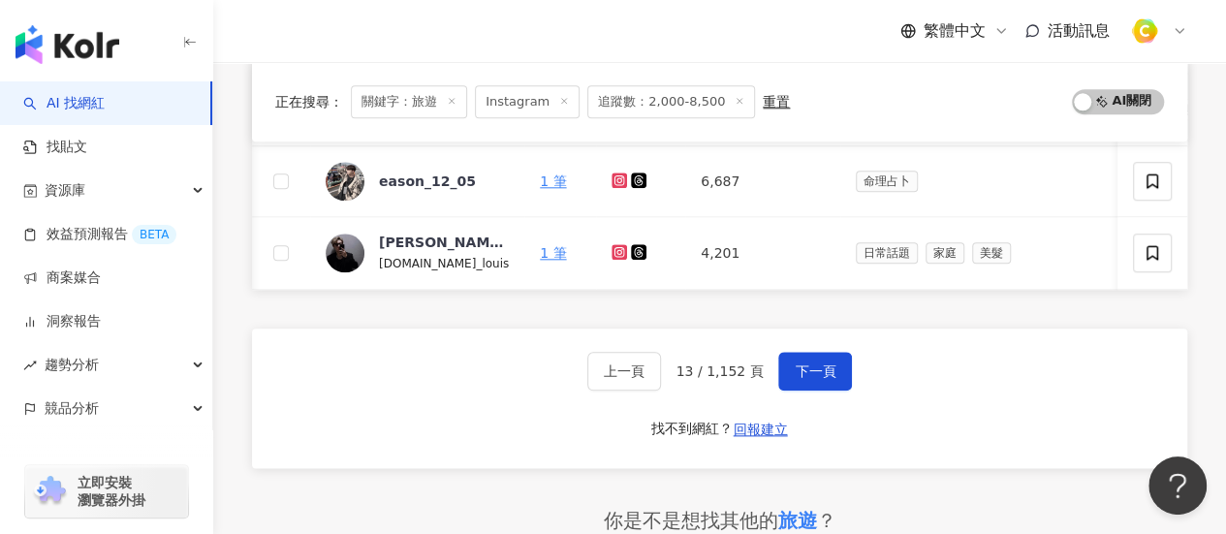
scroll to position [825, 0]
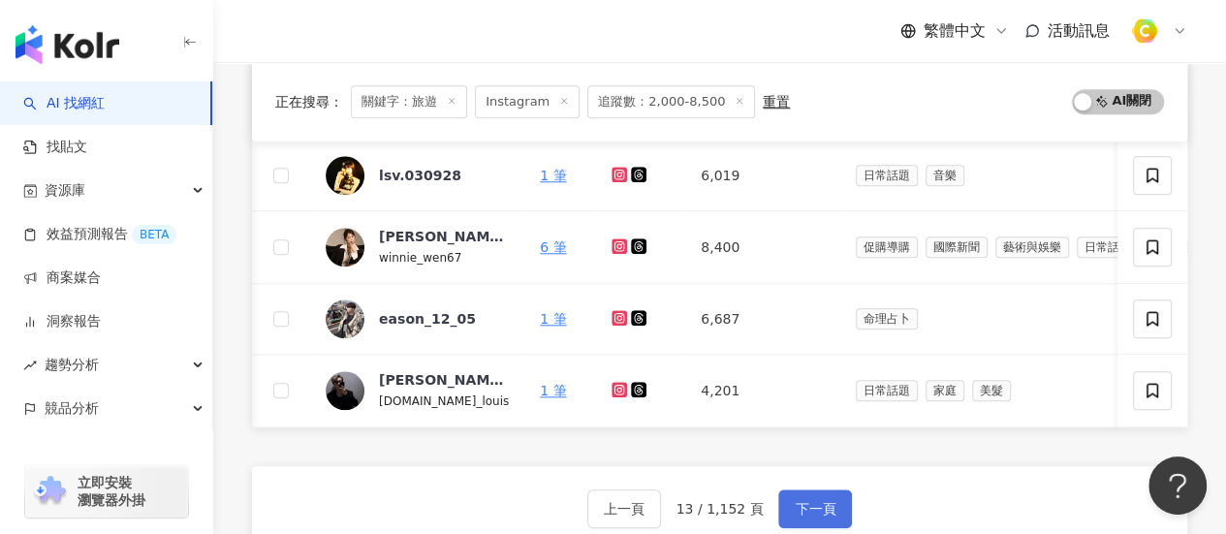
click at [803, 514] on span "下一頁" at bounding box center [814, 509] width 41 height 16
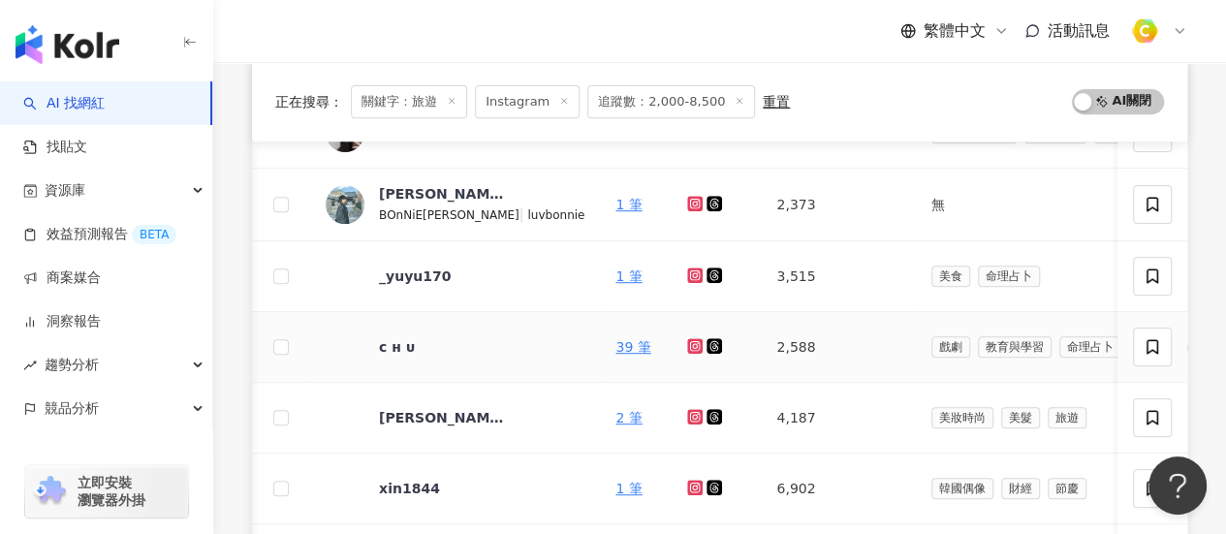
scroll to position [484, 0]
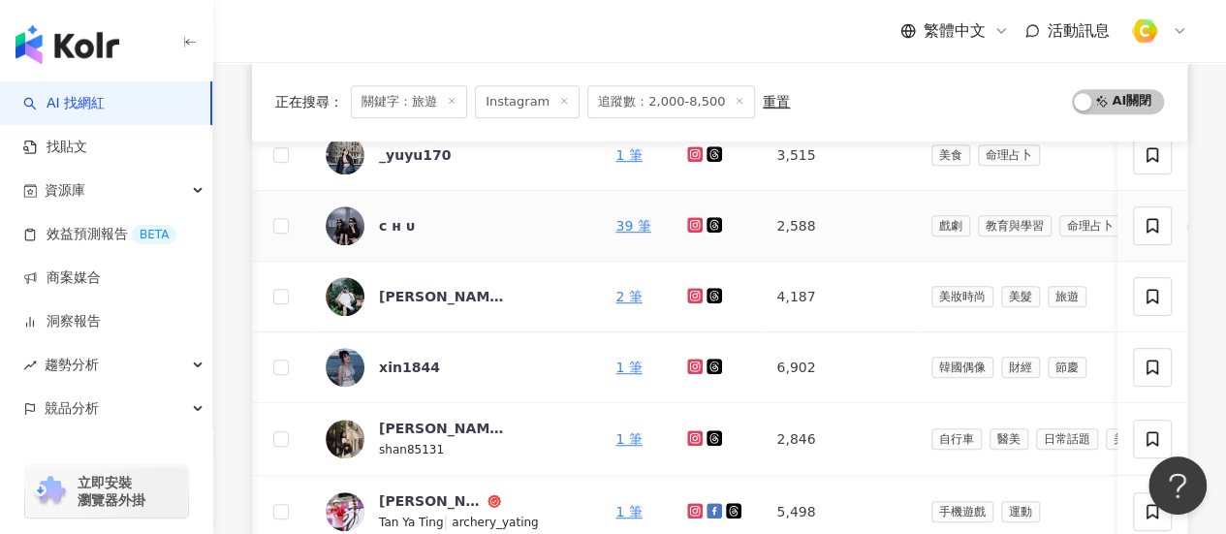
click at [691, 222] on icon at bounding box center [695, 224] width 8 height 8
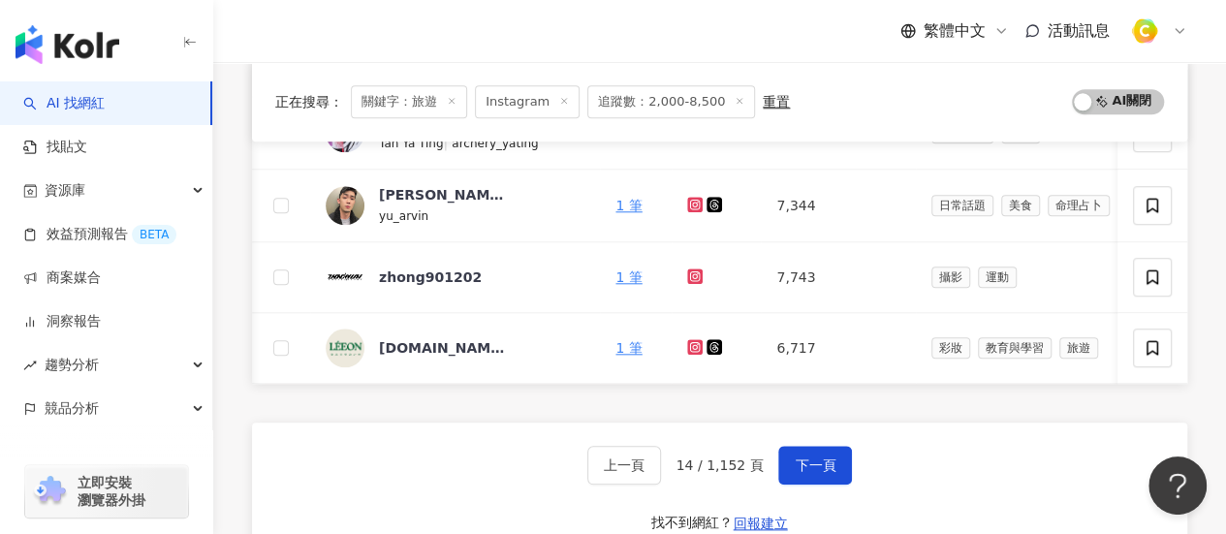
scroll to position [969, 0]
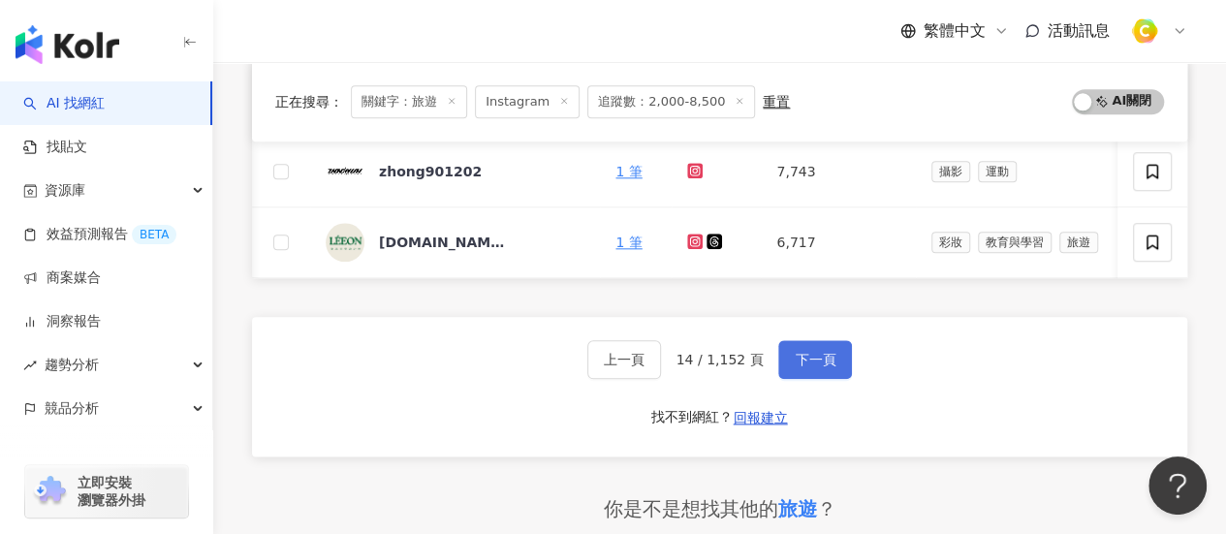
click at [816, 367] on span "下一頁" at bounding box center [814, 360] width 41 height 16
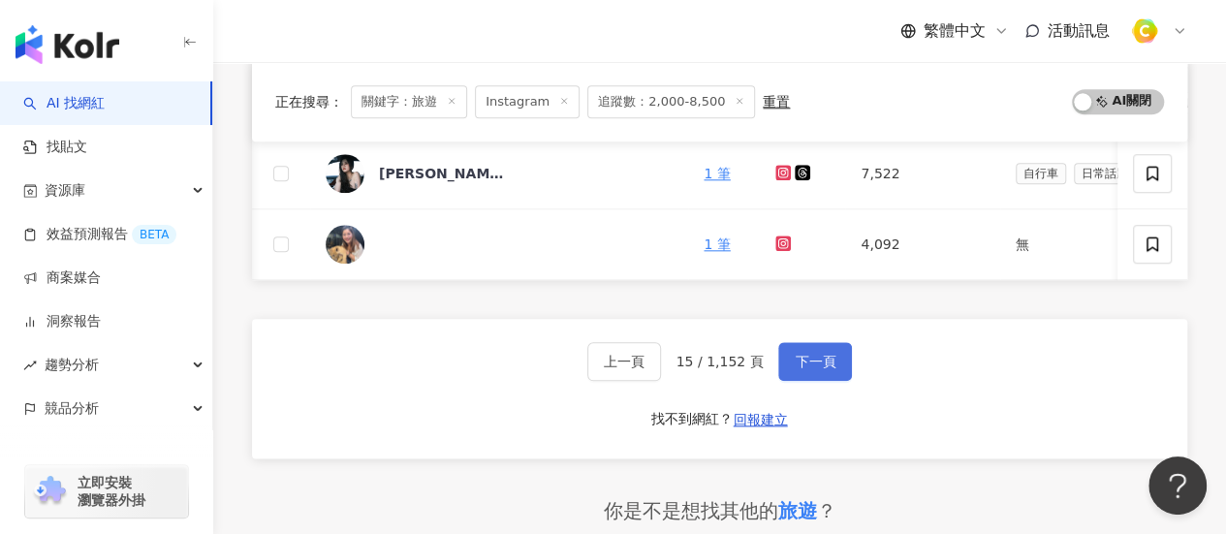
click at [806, 368] on span "下一頁" at bounding box center [814, 362] width 41 height 16
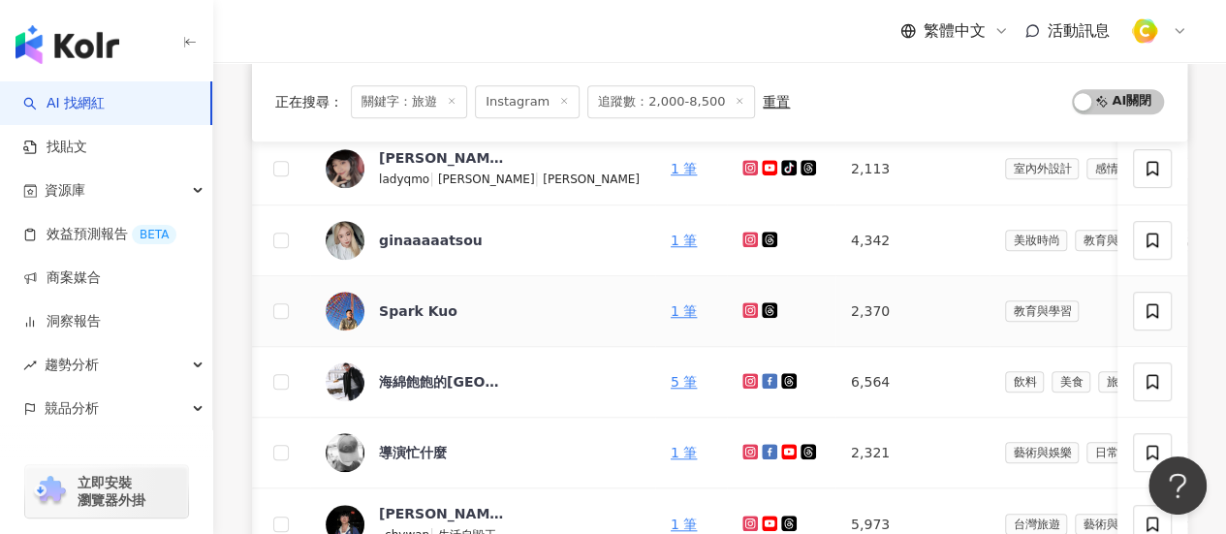
scroll to position [872, 0]
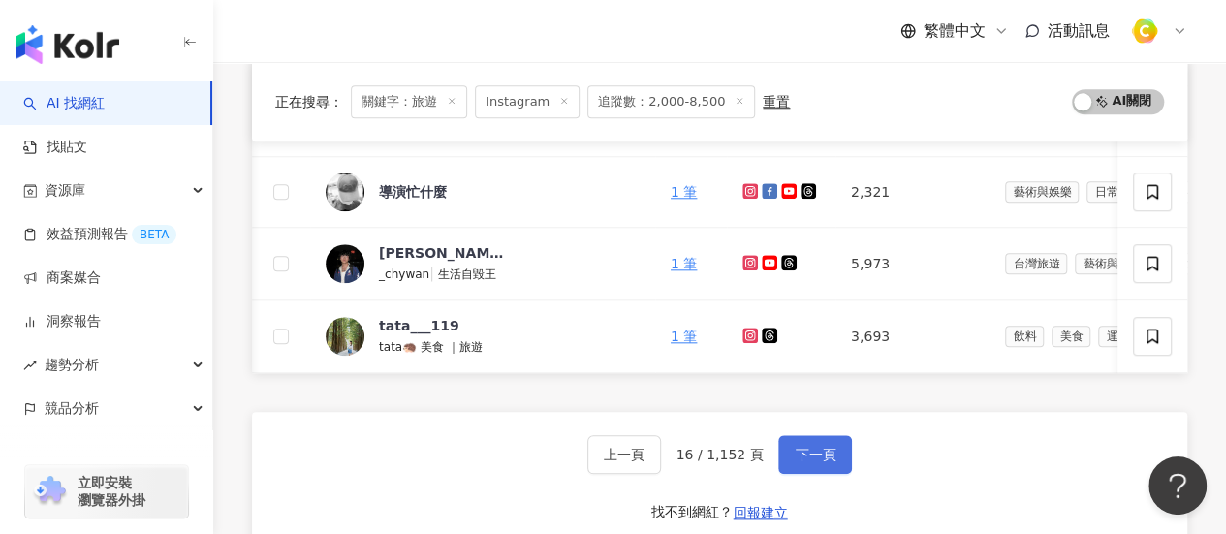
click at [841, 454] on button "下一頁" at bounding box center [815, 454] width 74 height 39
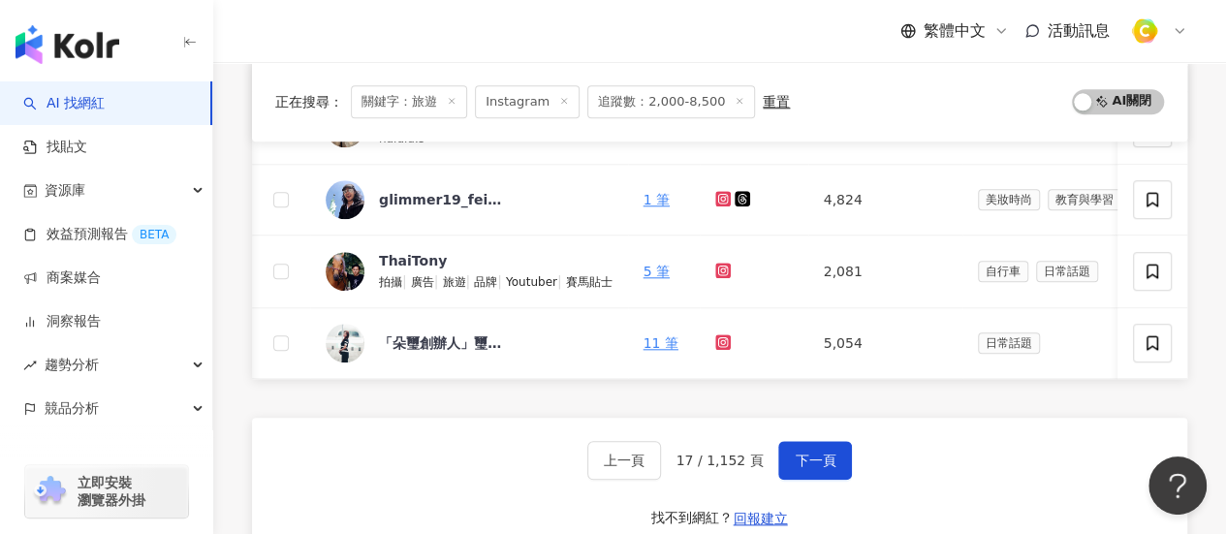
click at [246, 210] on div "正在搜尋 ： 關鍵字：旅遊 Instagram 追蹤數：2,000-8,500 重置 AI 開啟 AI 關閉 網紅名稱 關鍵字 經營平台 Instagram …" at bounding box center [719, 116] width 1012 height 1460
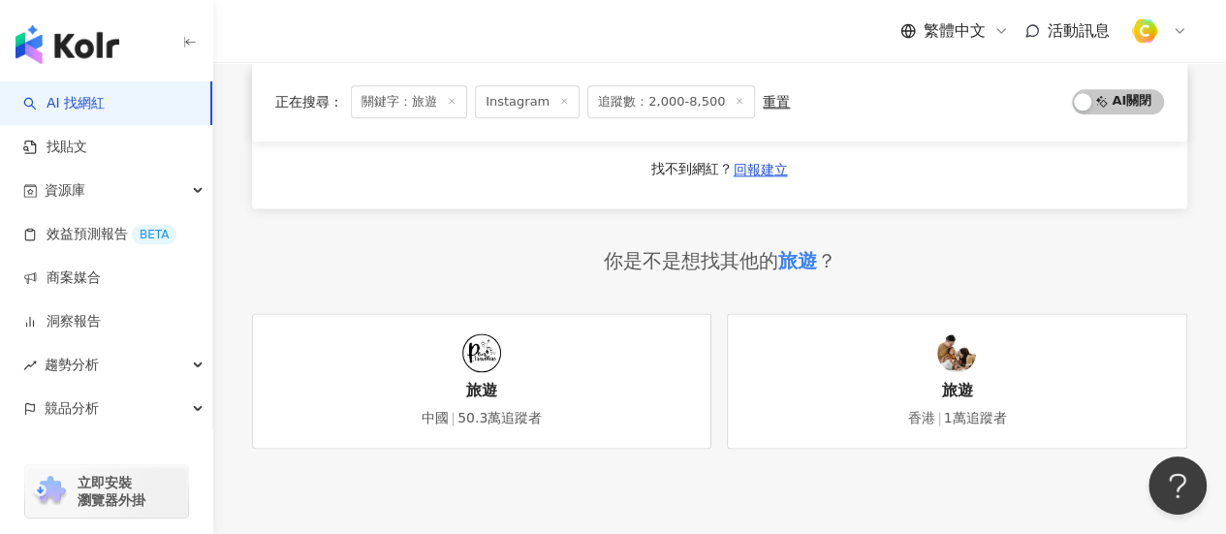
scroll to position [1163, 0]
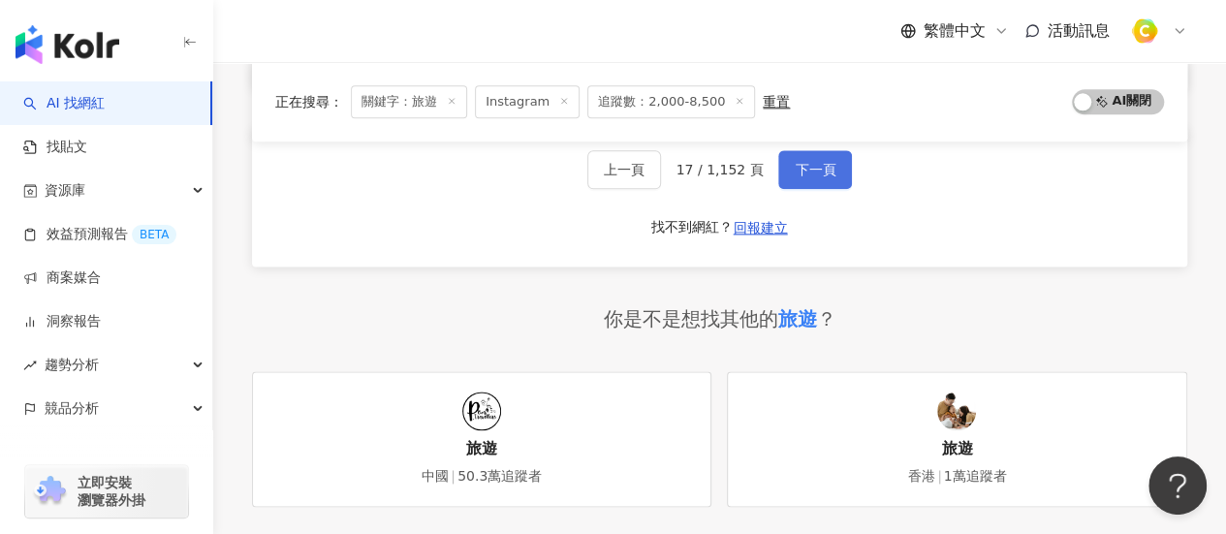
click at [788, 177] on button "下一頁" at bounding box center [815, 169] width 74 height 39
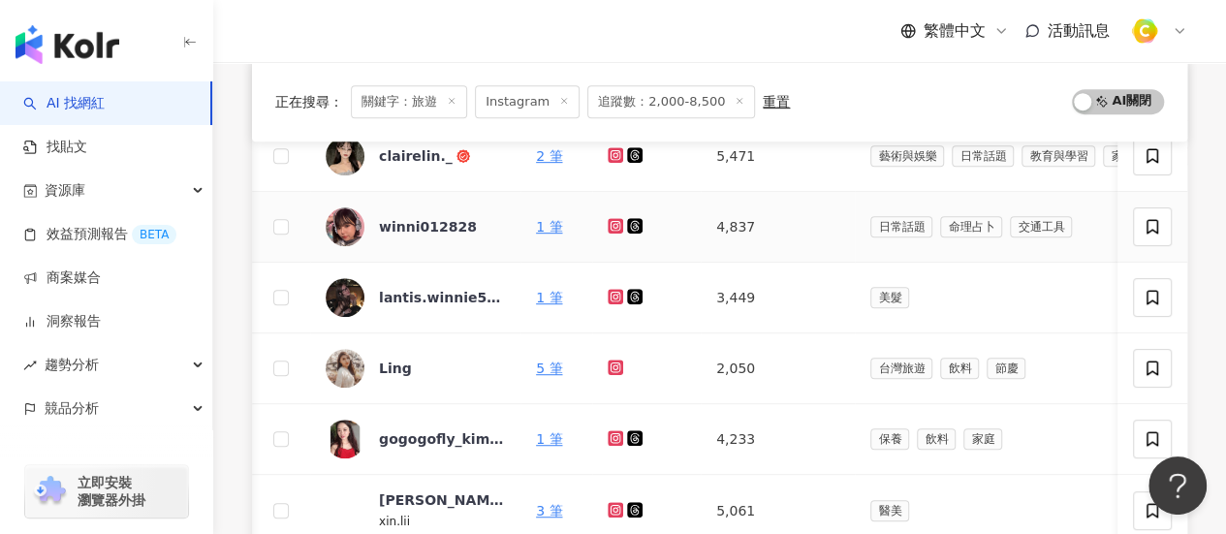
scroll to position [872, 0]
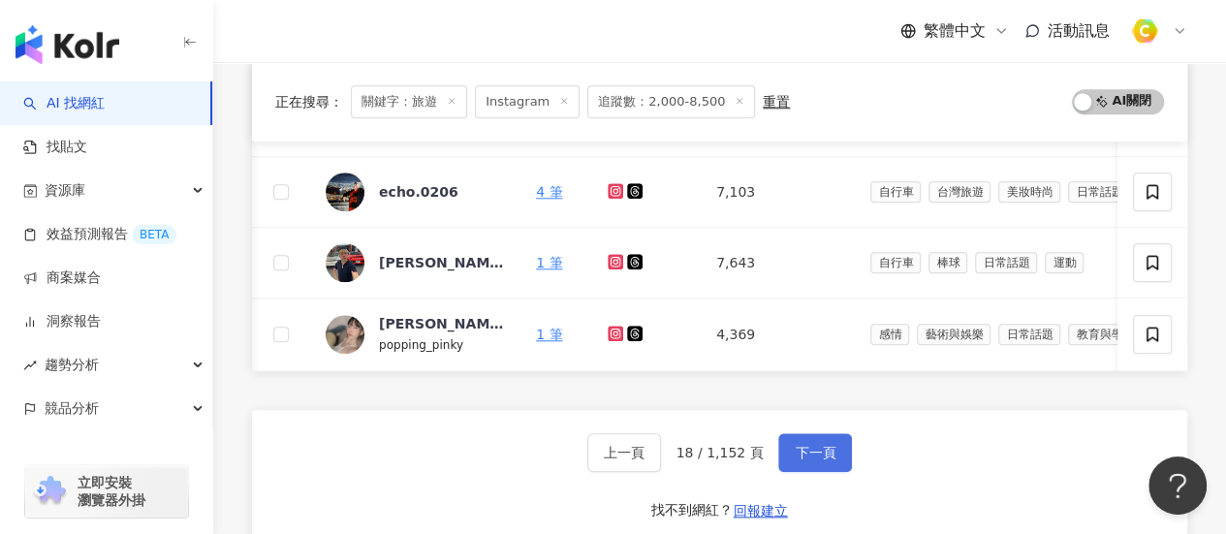
click at [808, 453] on span "下一頁" at bounding box center [814, 453] width 41 height 16
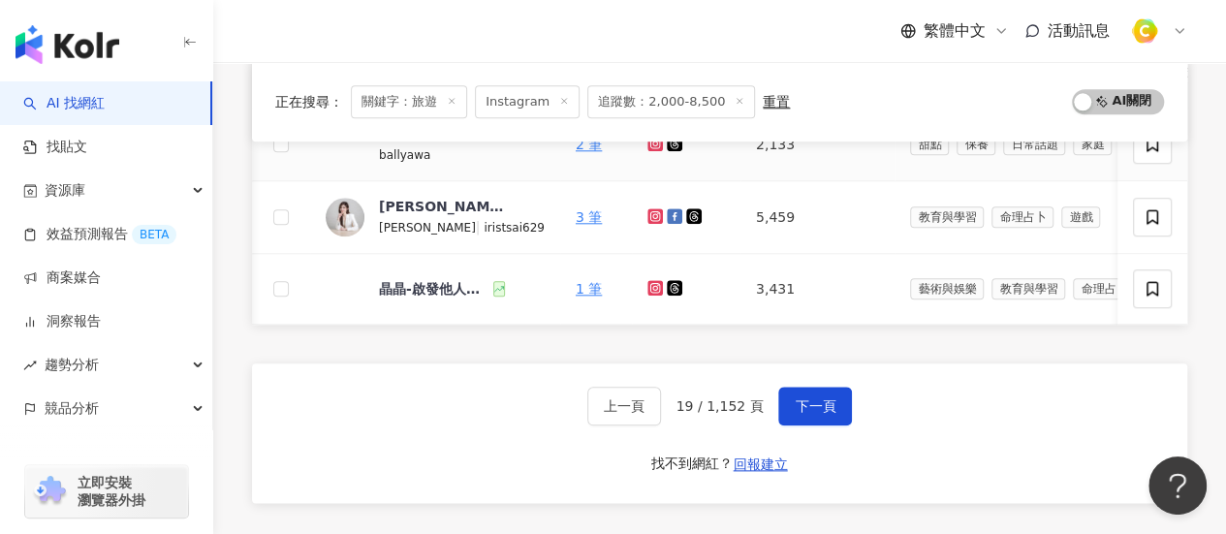
scroll to position [924, 0]
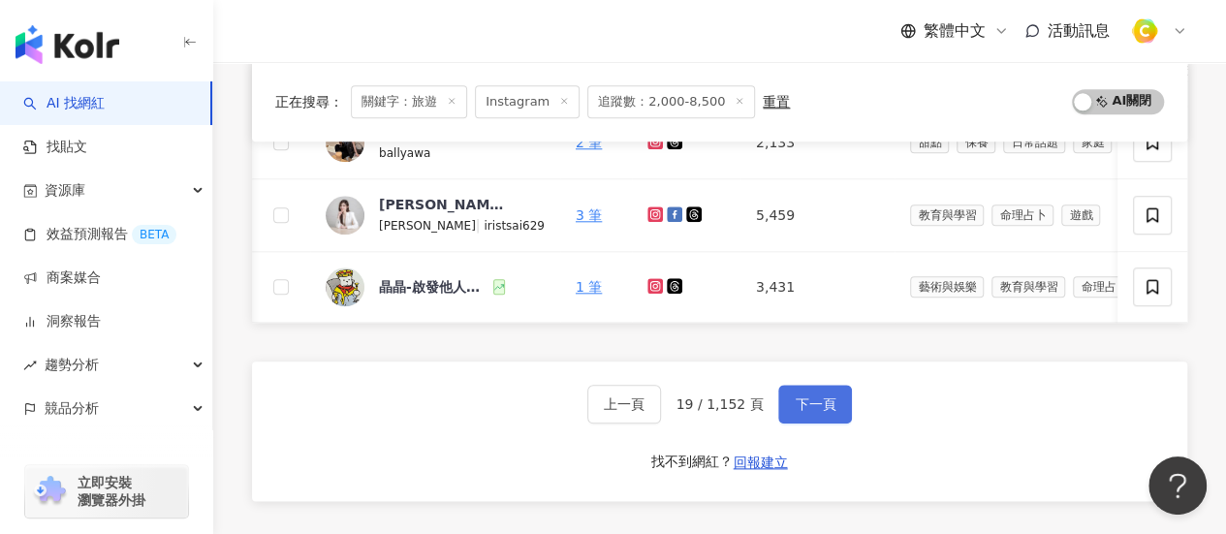
click at [794, 408] on span "下一頁" at bounding box center [814, 404] width 41 height 16
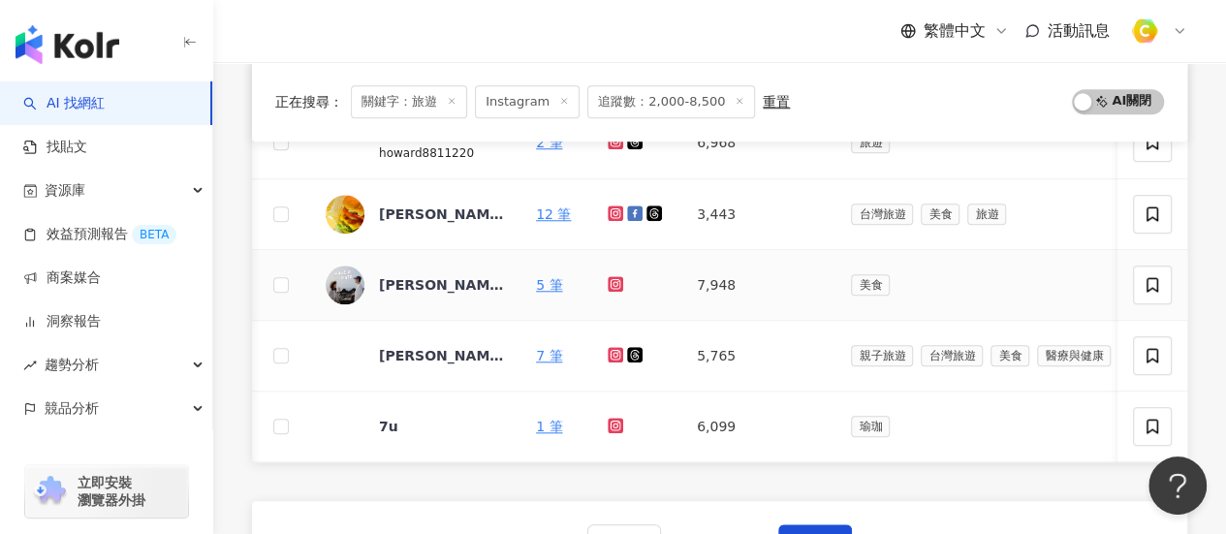
scroll to position [827, 0]
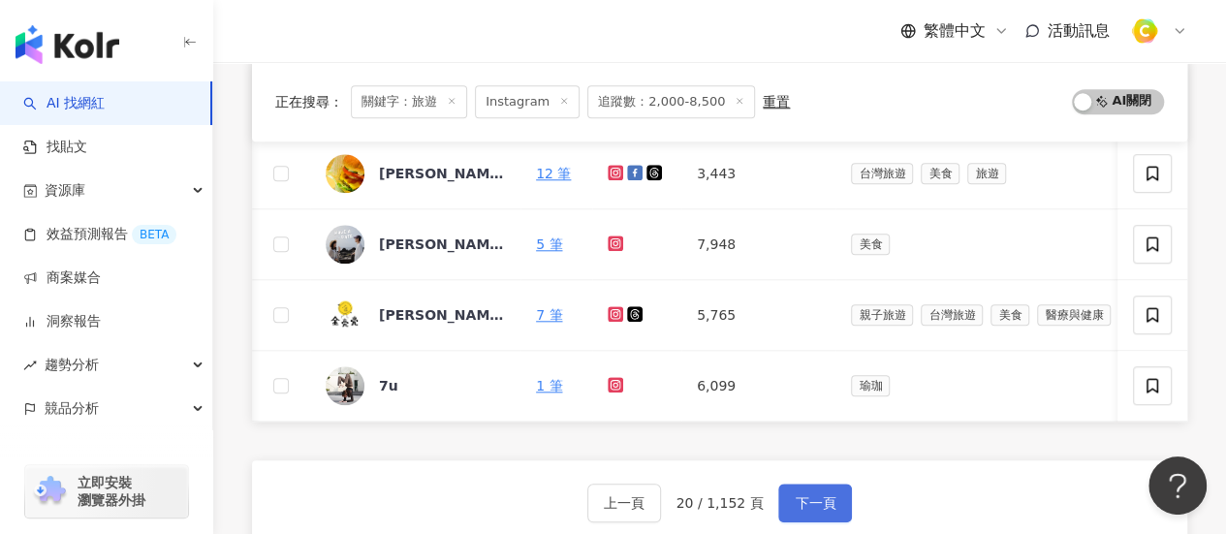
click at [827, 502] on span "下一頁" at bounding box center [814, 503] width 41 height 16
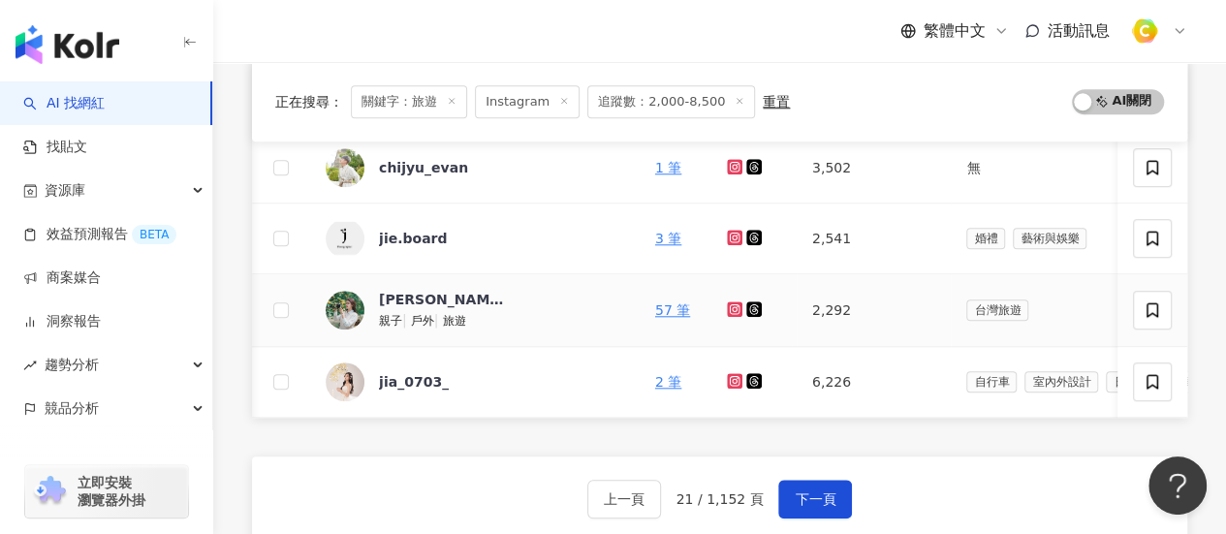
click at [727, 301] on icon at bounding box center [735, 309] width 16 height 16
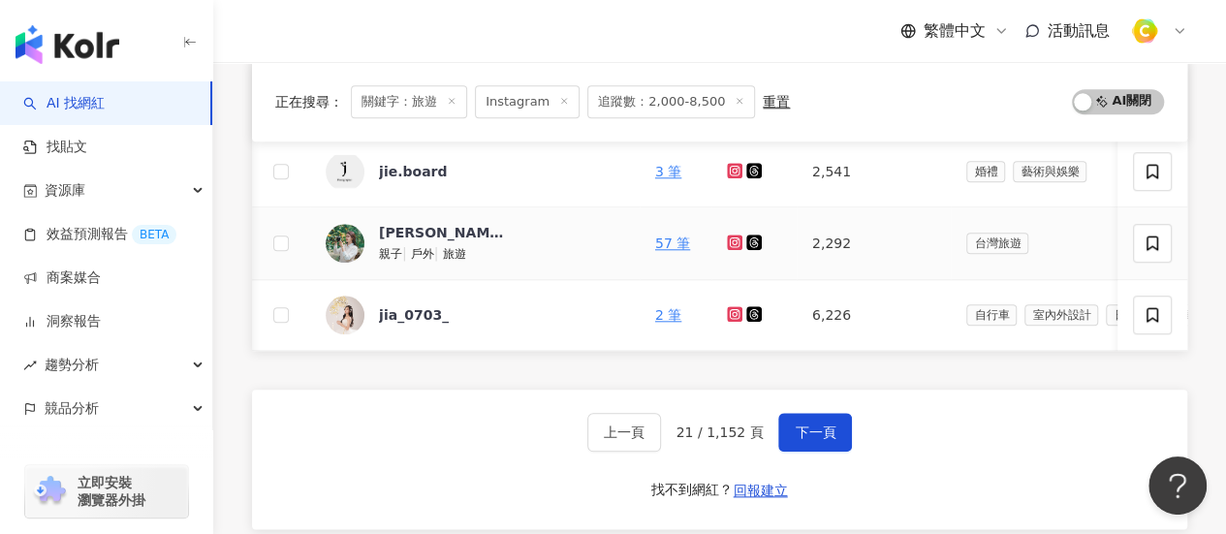
scroll to position [924, 0]
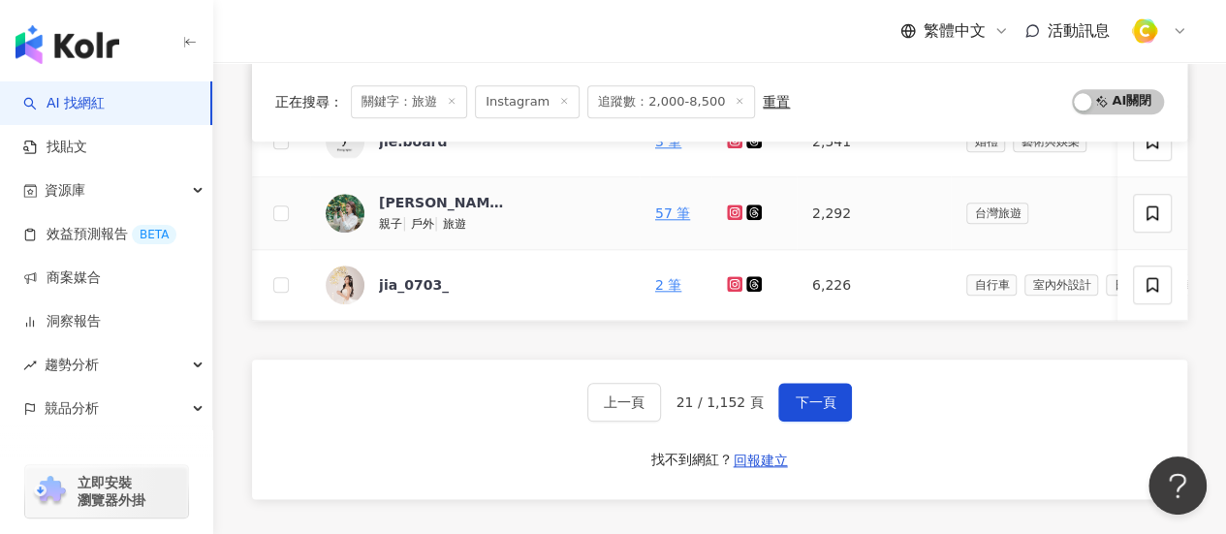
click at [729, 208] on icon at bounding box center [735, 212] width 13 height 12
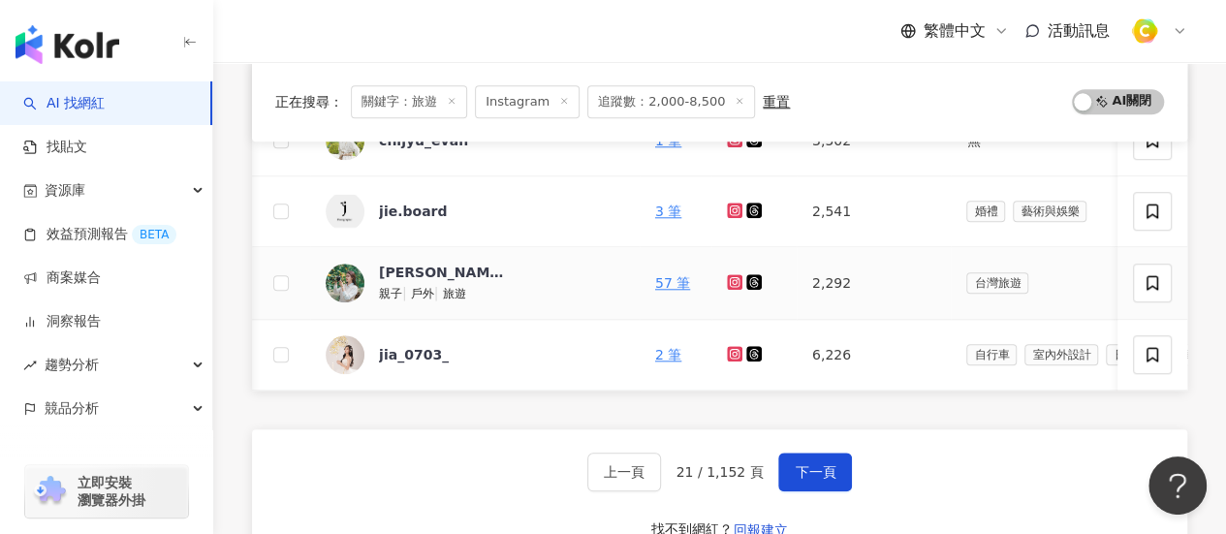
scroll to position [827, 0]
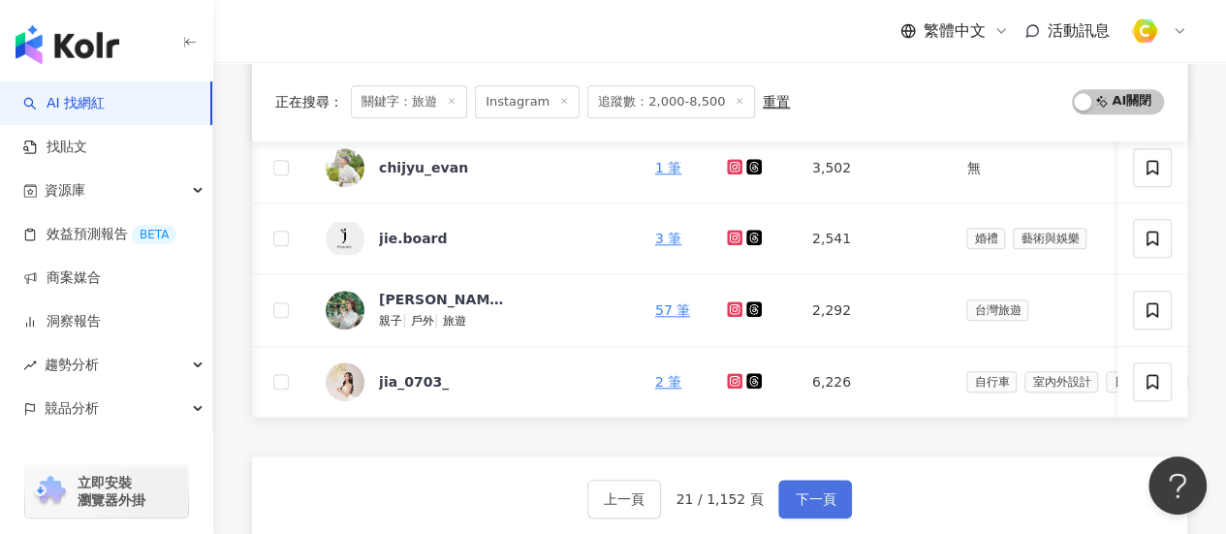
click at [794, 497] on span "下一頁" at bounding box center [814, 499] width 41 height 16
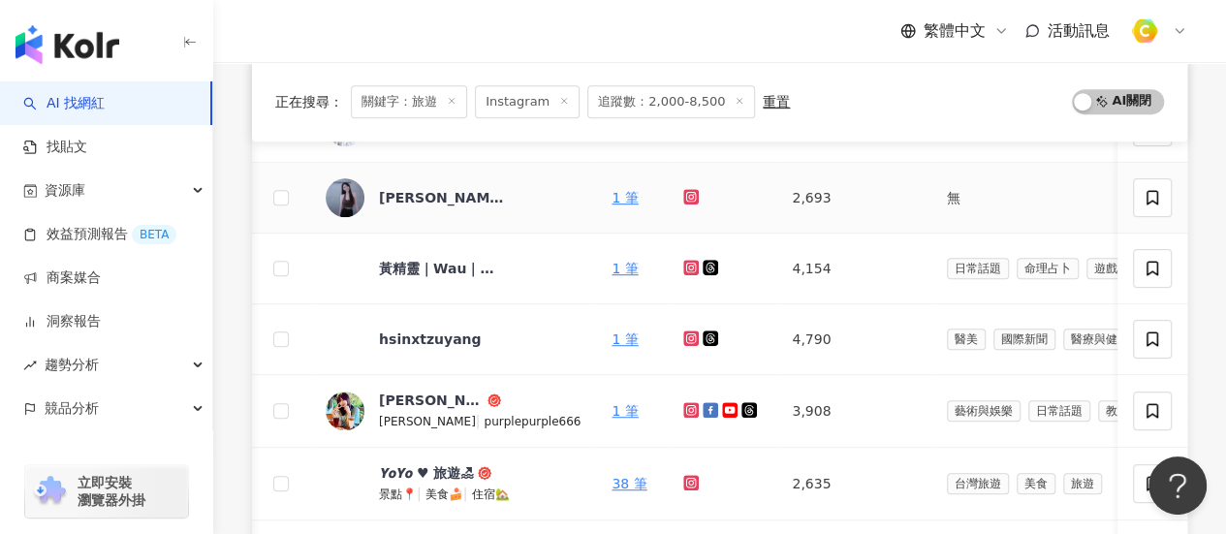
scroll to position [246, 0]
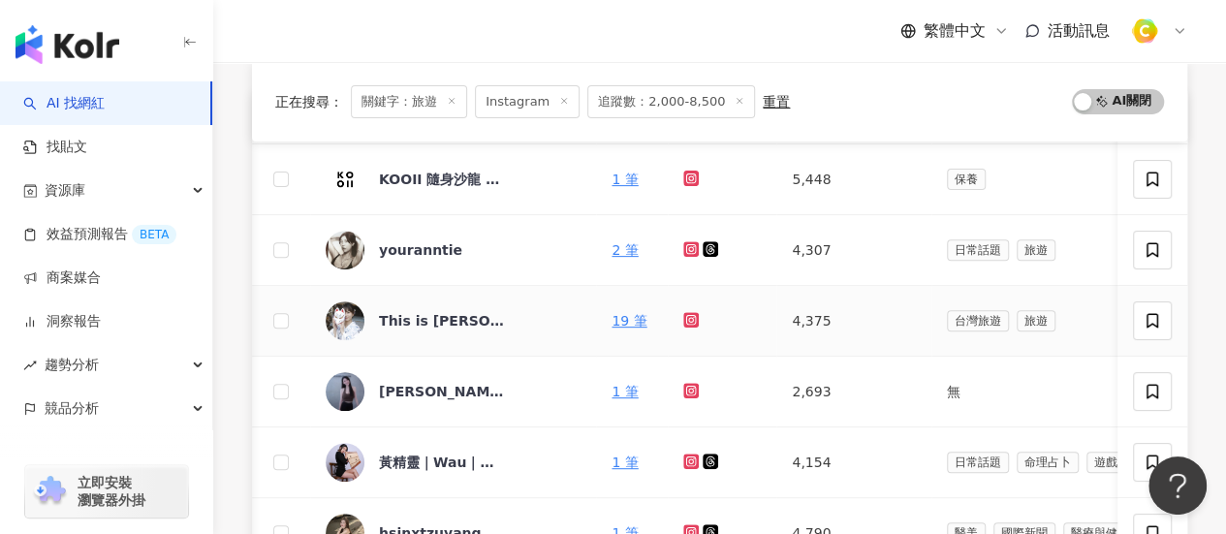
click at [687, 315] on icon at bounding box center [691, 319] width 8 height 8
click at [447, 313] on div "This is Sammy🦦 日常｜旅遊｜ちいかわ" at bounding box center [442, 320] width 126 height 19
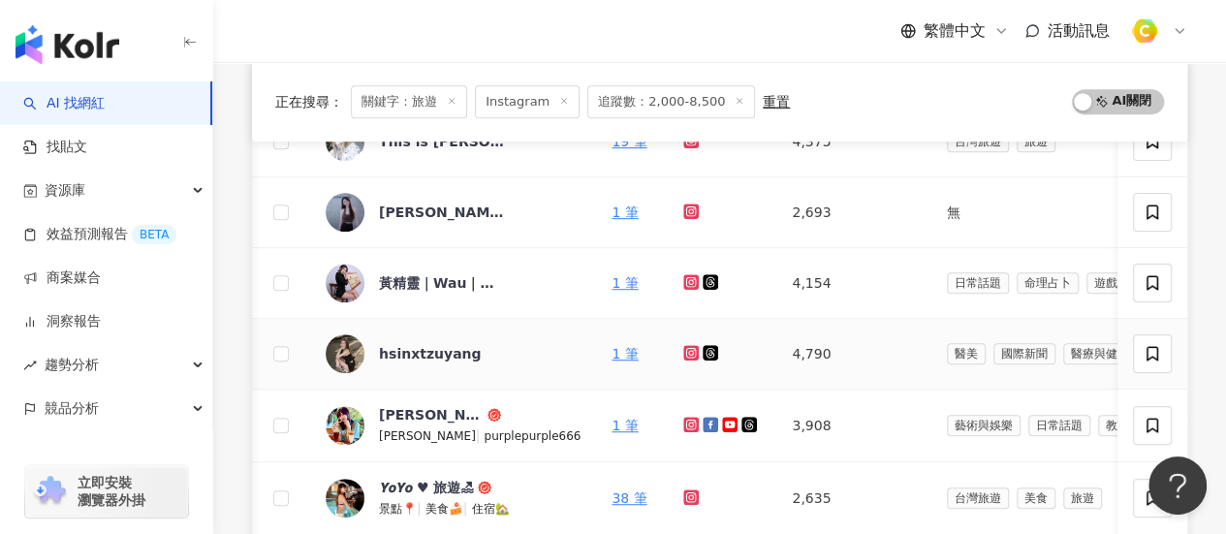
scroll to position [537, 0]
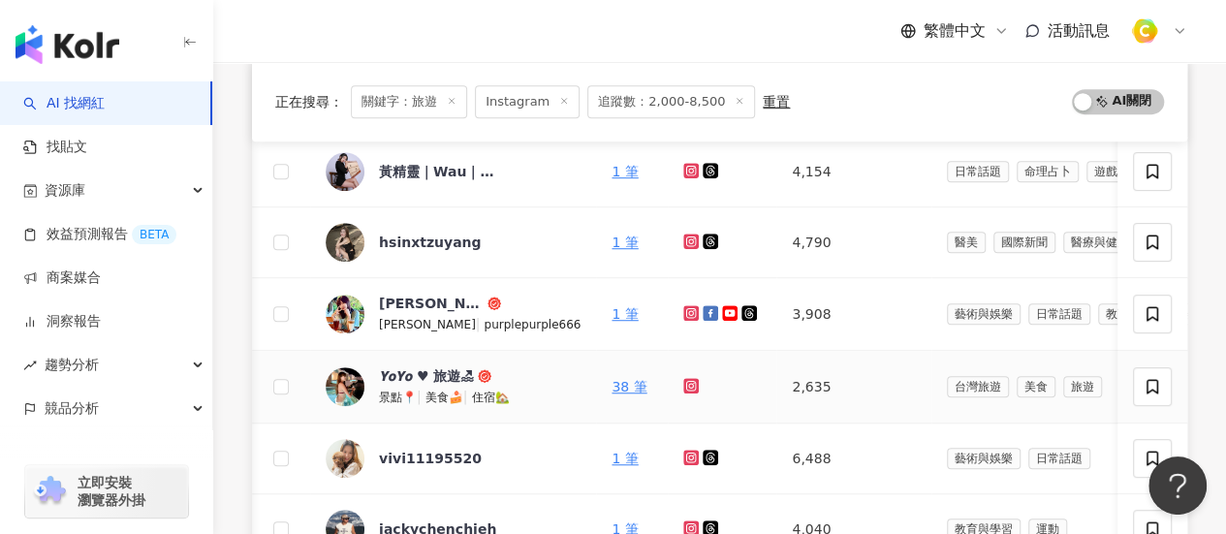
click at [683, 383] on link at bounding box center [692, 387] width 19 height 16
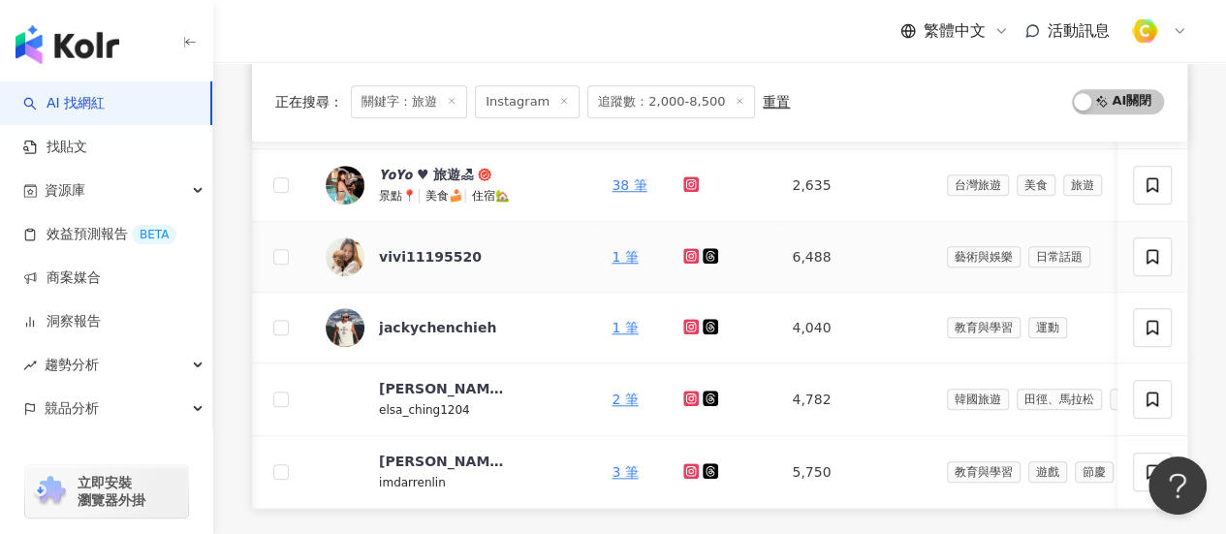
scroll to position [827, 0]
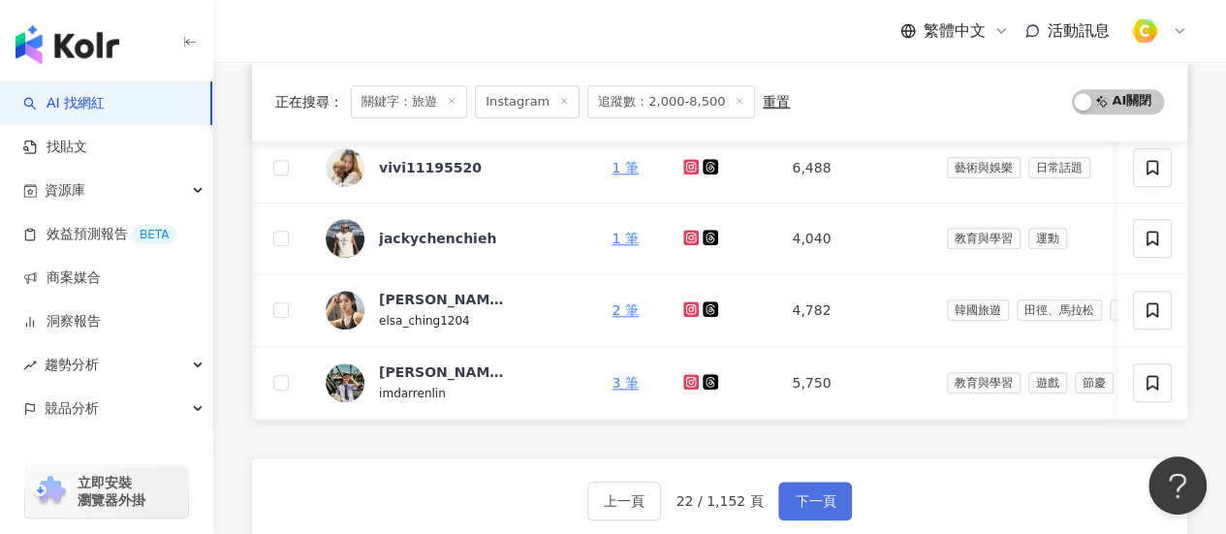
click at [778, 502] on button "下一頁" at bounding box center [815, 501] width 74 height 39
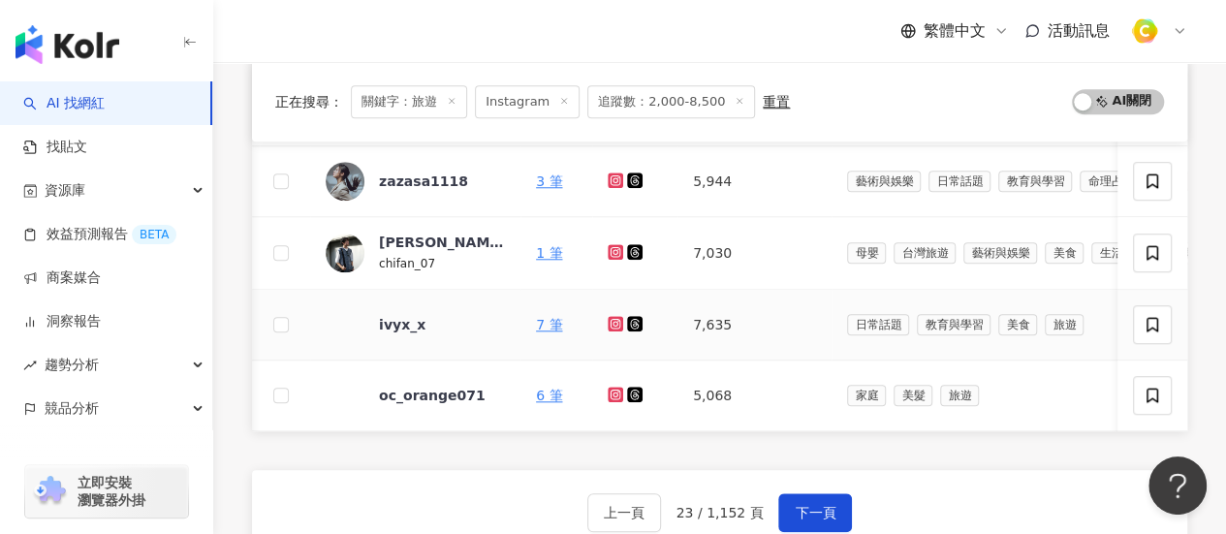
scroll to position [1021, 0]
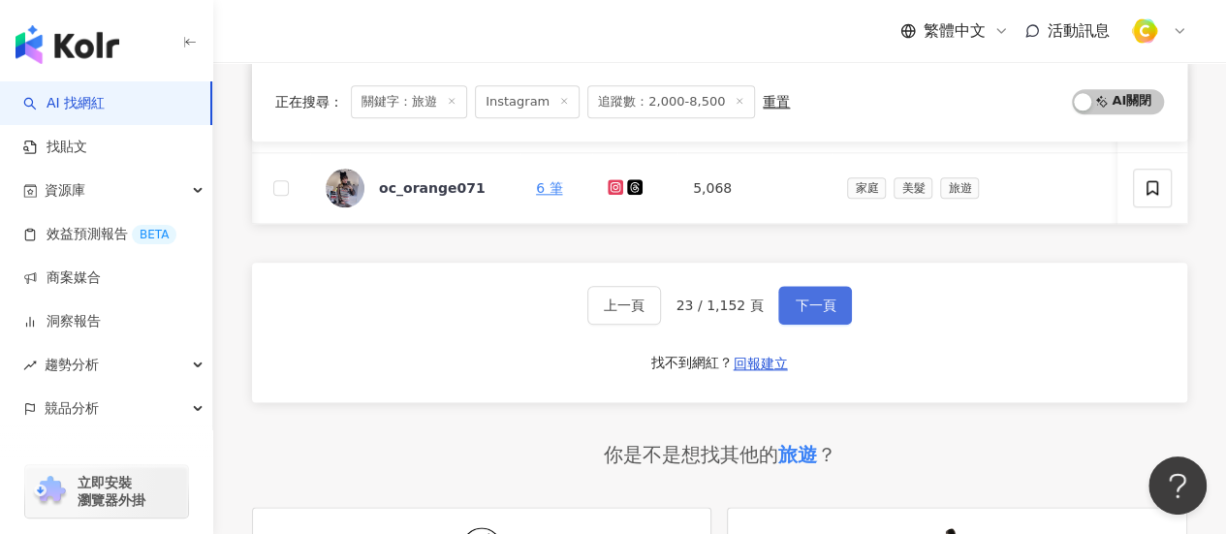
click at [795, 313] on span "下一頁" at bounding box center [814, 305] width 41 height 16
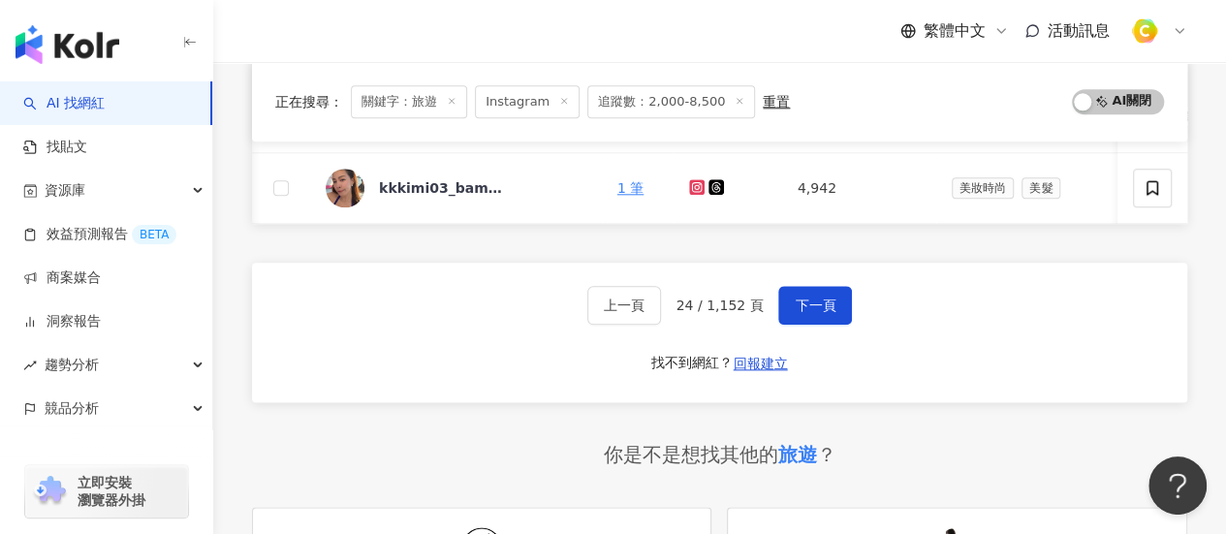
scroll to position [924, 0]
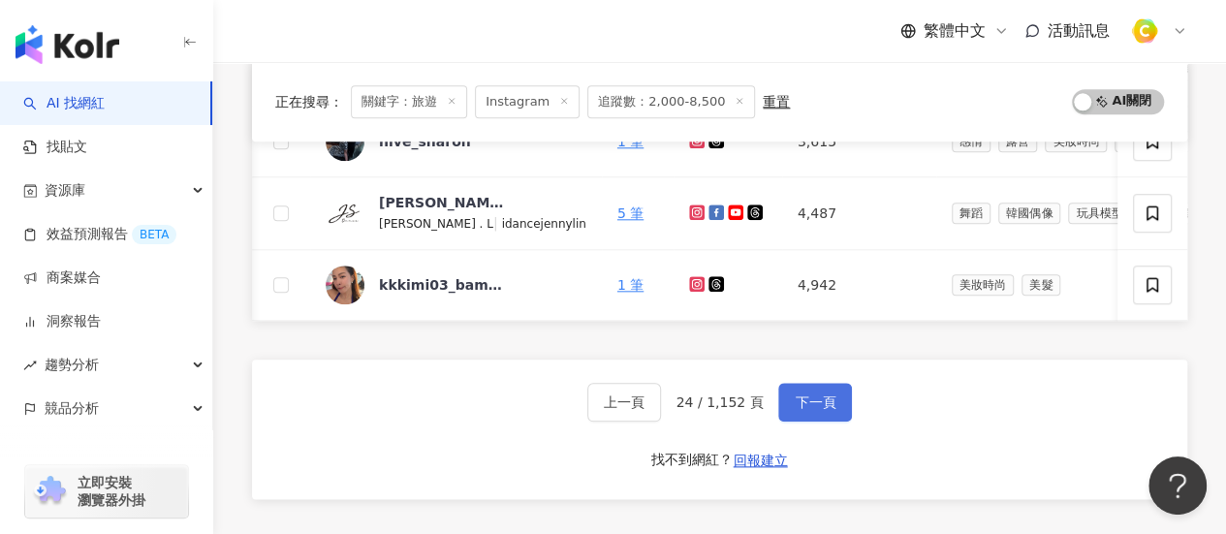
click at [828, 421] on button "下一頁" at bounding box center [815, 402] width 74 height 39
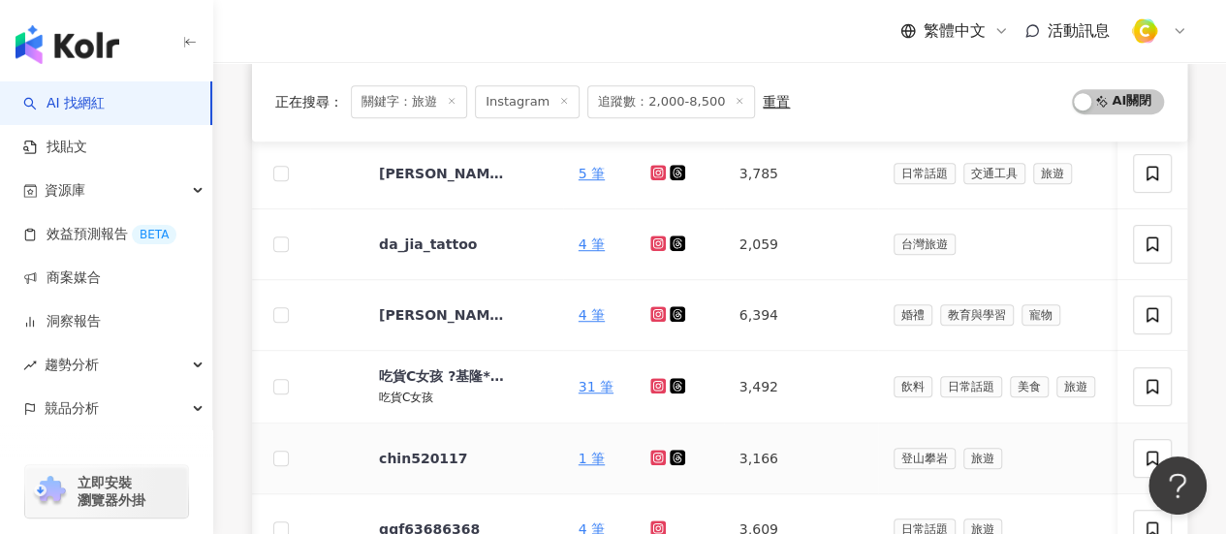
scroll to position [827, 0]
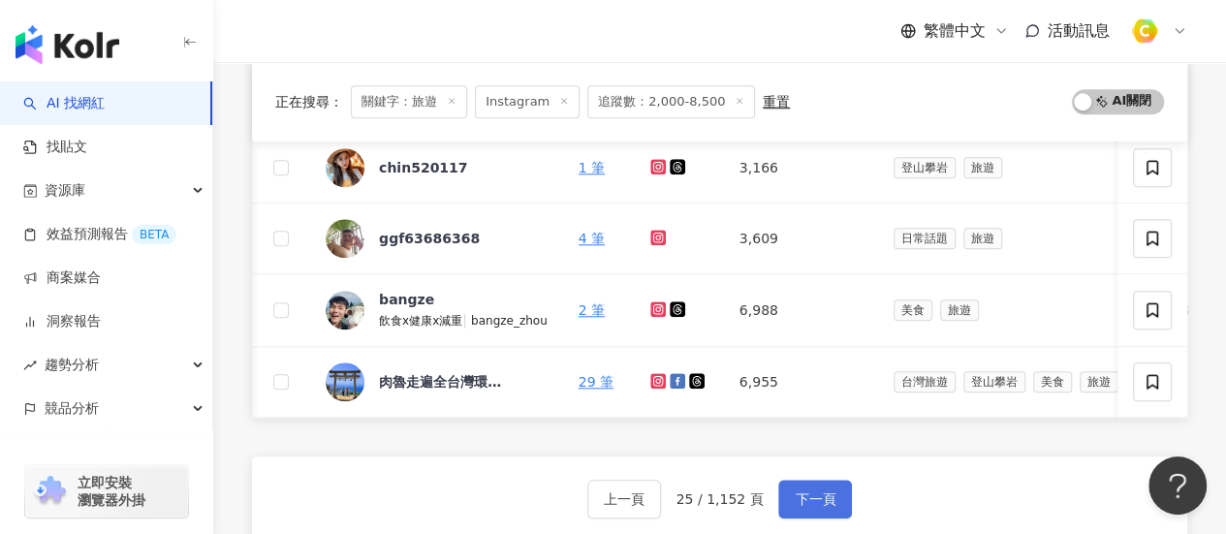
click at [818, 502] on span "下一頁" at bounding box center [814, 499] width 41 height 16
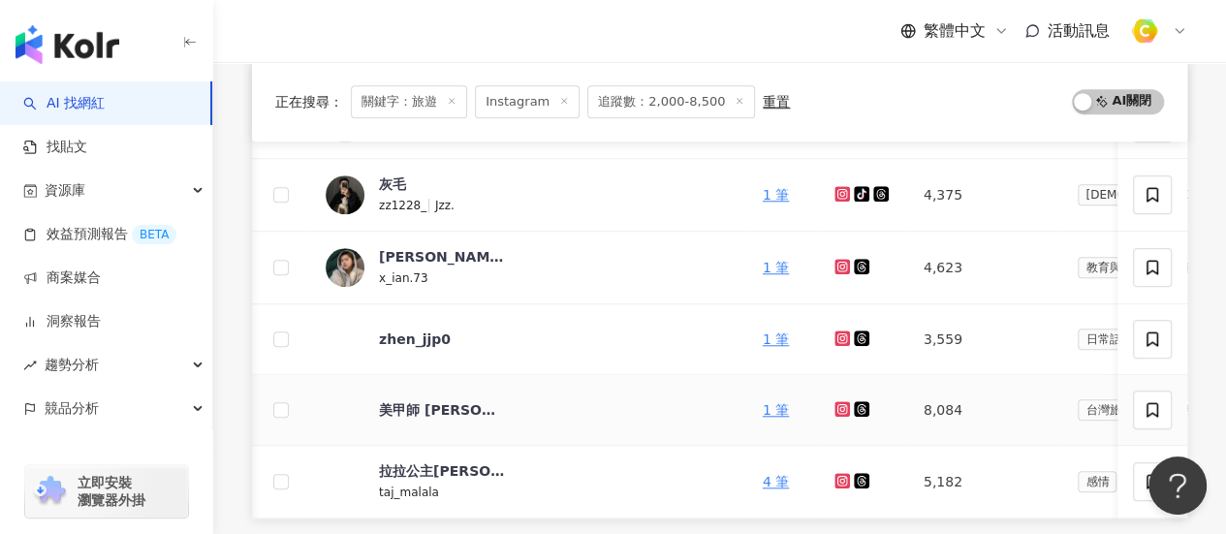
scroll to position [924, 0]
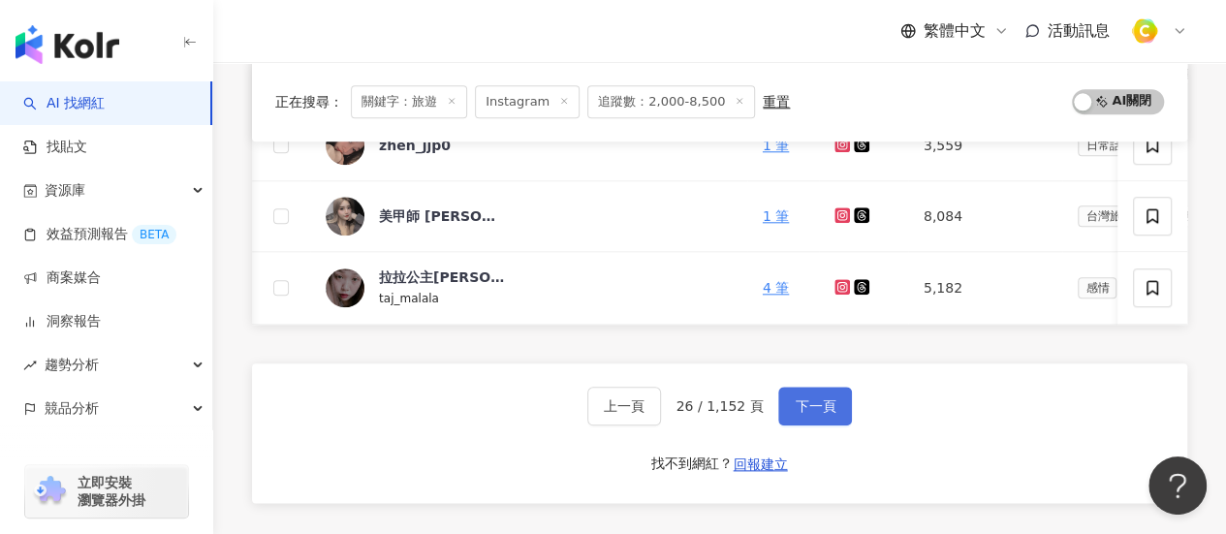
click at [784, 421] on button "下一頁" at bounding box center [815, 406] width 74 height 39
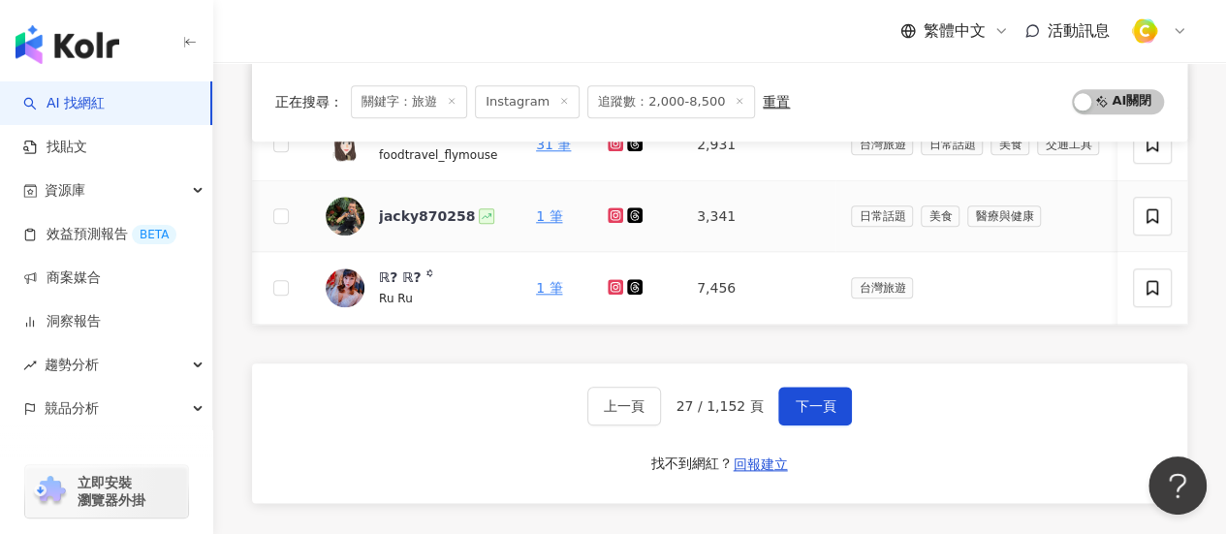
click at [242, 168] on div "正在搜尋 ： 關鍵字：旅遊 Instagram 追蹤數：2,000-8,500 重置 AI 開啟 AI 關閉 網紅名稱 關鍵字 經營平台 Instagram …" at bounding box center [719, 62] width 1012 height 1458
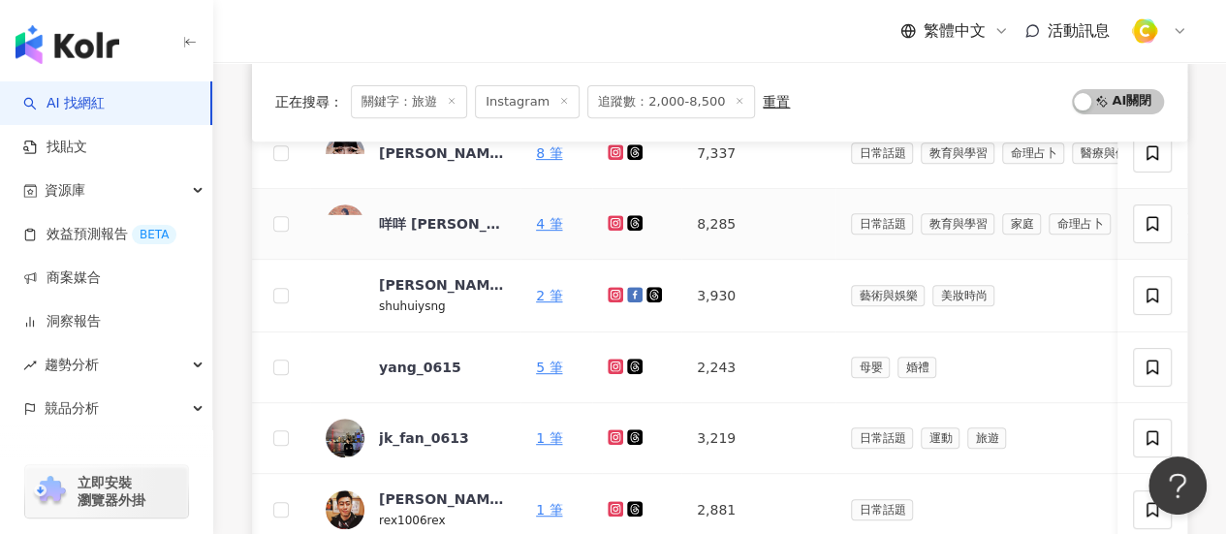
scroll to position [246, 0]
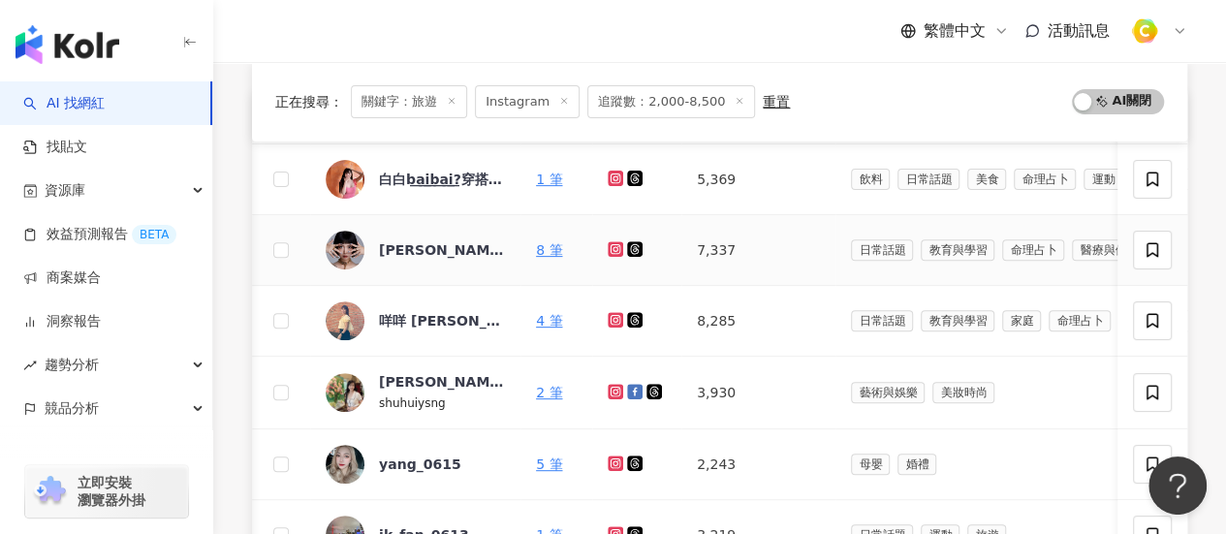
click at [611, 244] on icon at bounding box center [615, 248] width 8 height 8
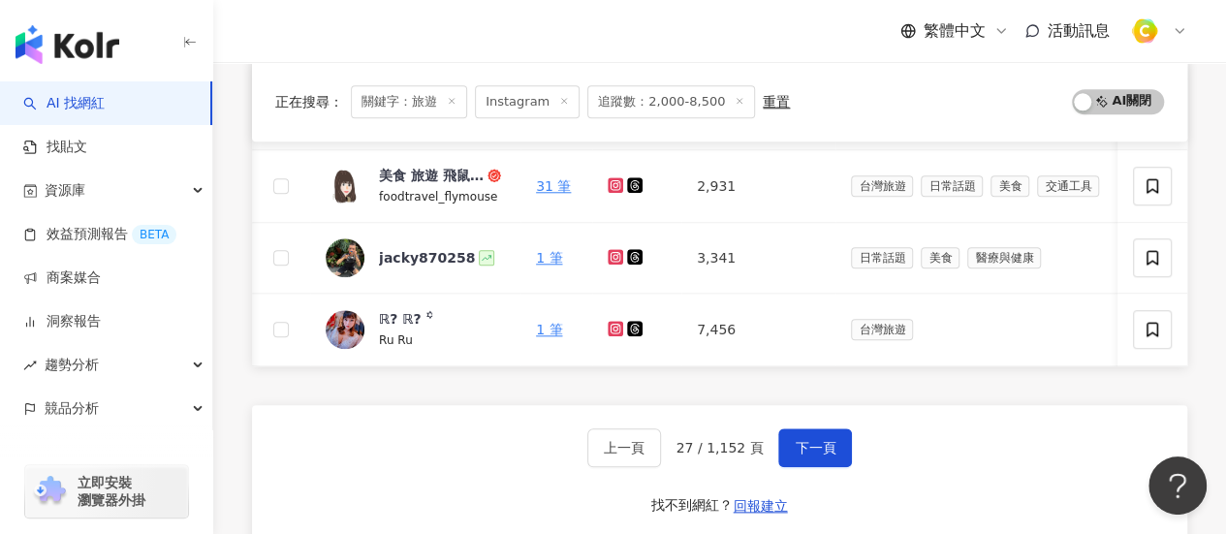
scroll to position [924, 0]
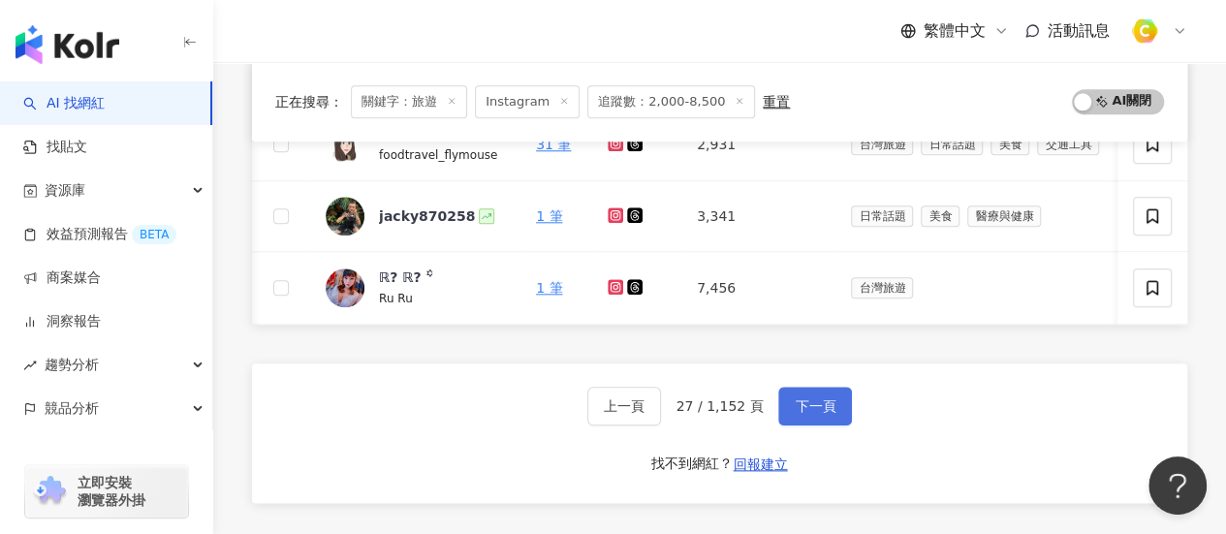
click at [802, 414] on span "下一頁" at bounding box center [814, 406] width 41 height 16
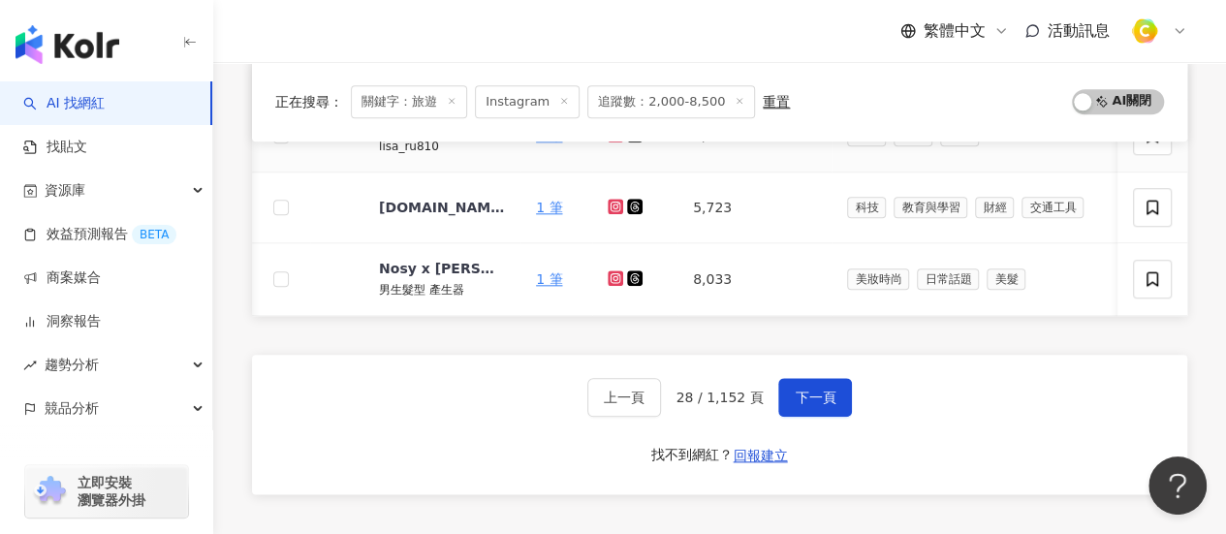
scroll to position [969, 0]
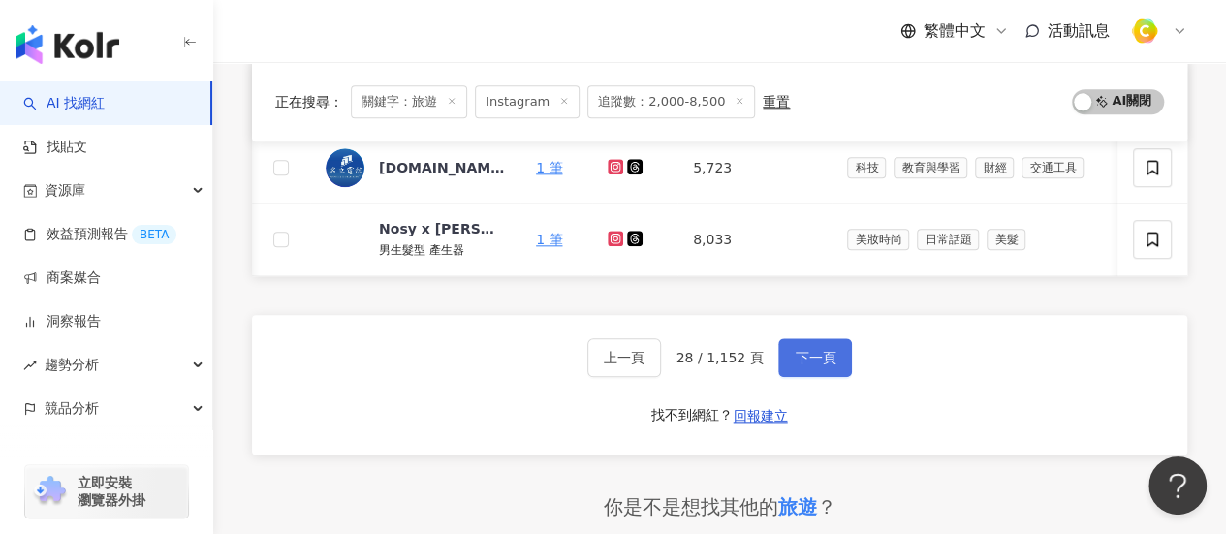
click at [808, 377] on button "下一頁" at bounding box center [815, 357] width 74 height 39
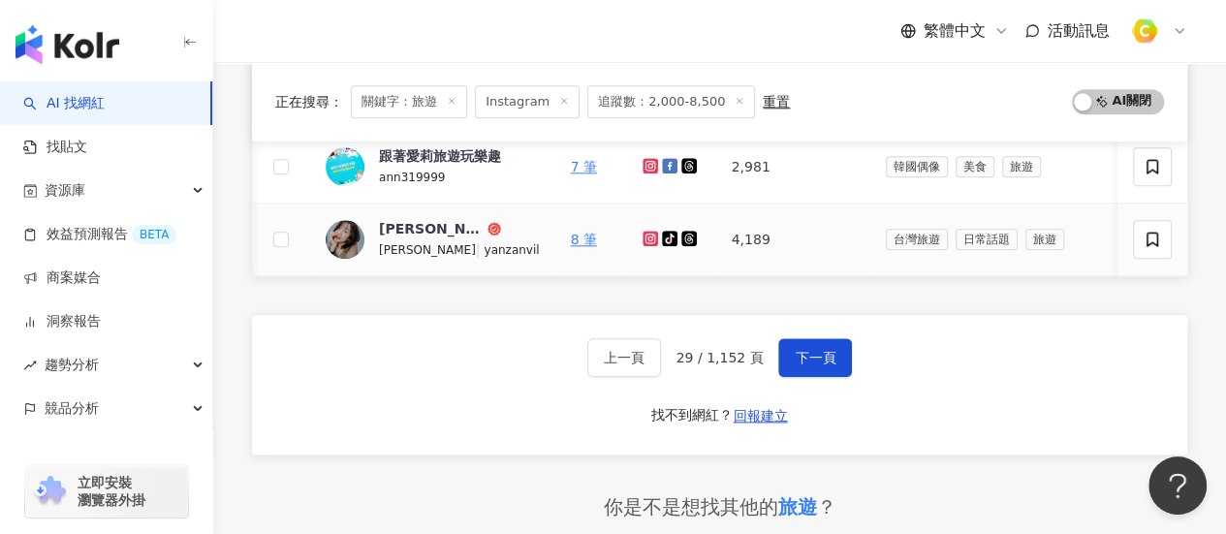
click at [642, 239] on icon at bounding box center [650, 239] width 16 height 16
click at [804, 365] on span "下一頁" at bounding box center [814, 358] width 41 height 16
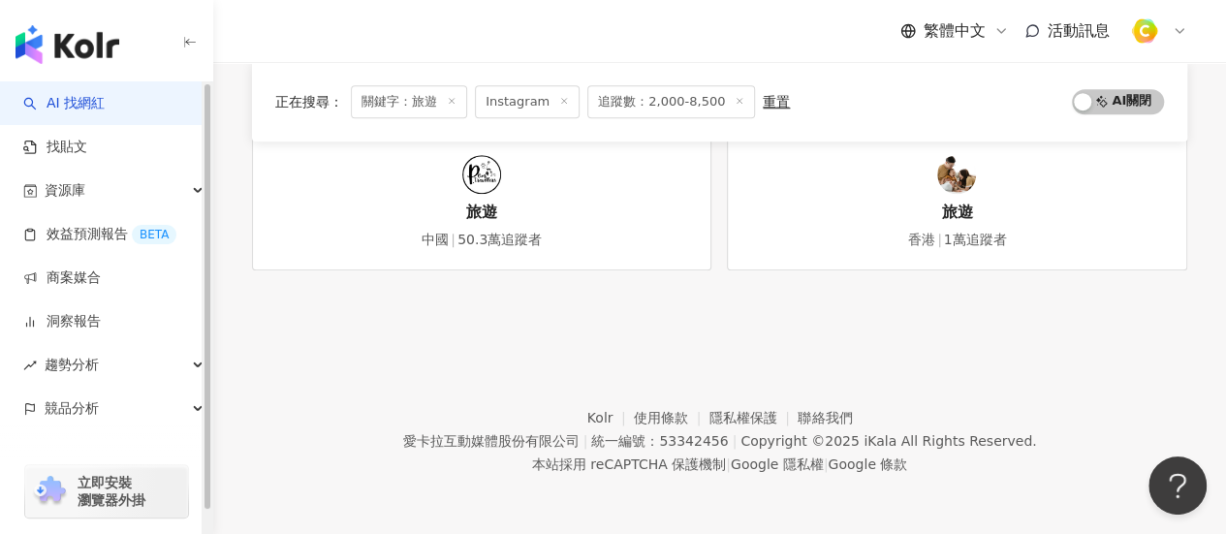
scroll to position [820, 0]
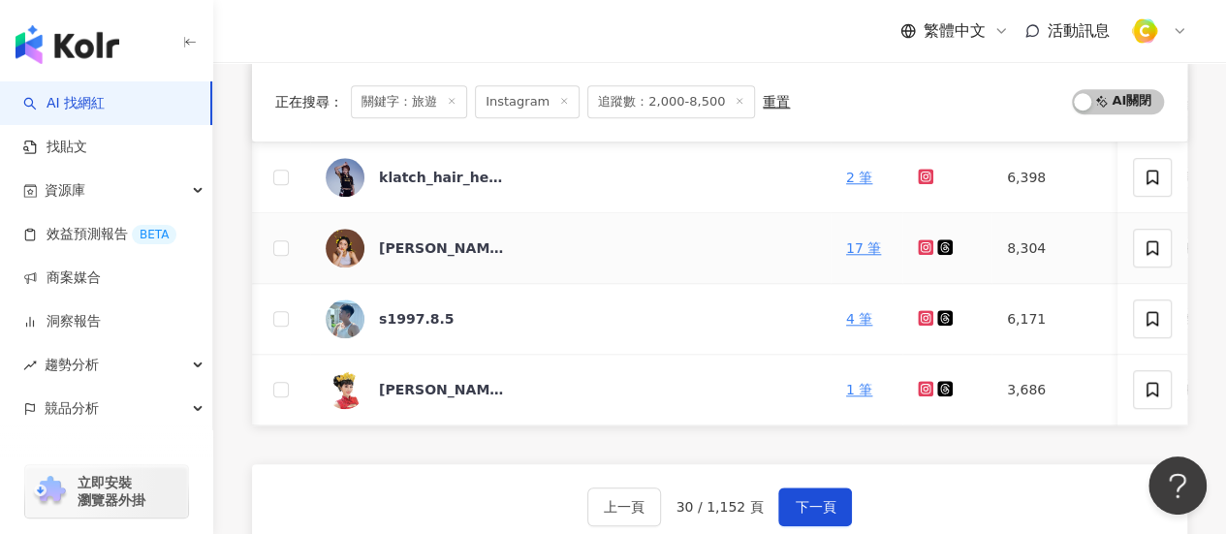
click at [921, 244] on icon at bounding box center [925, 246] width 8 height 8
click at [822, 514] on span "下一頁" at bounding box center [814, 507] width 41 height 16
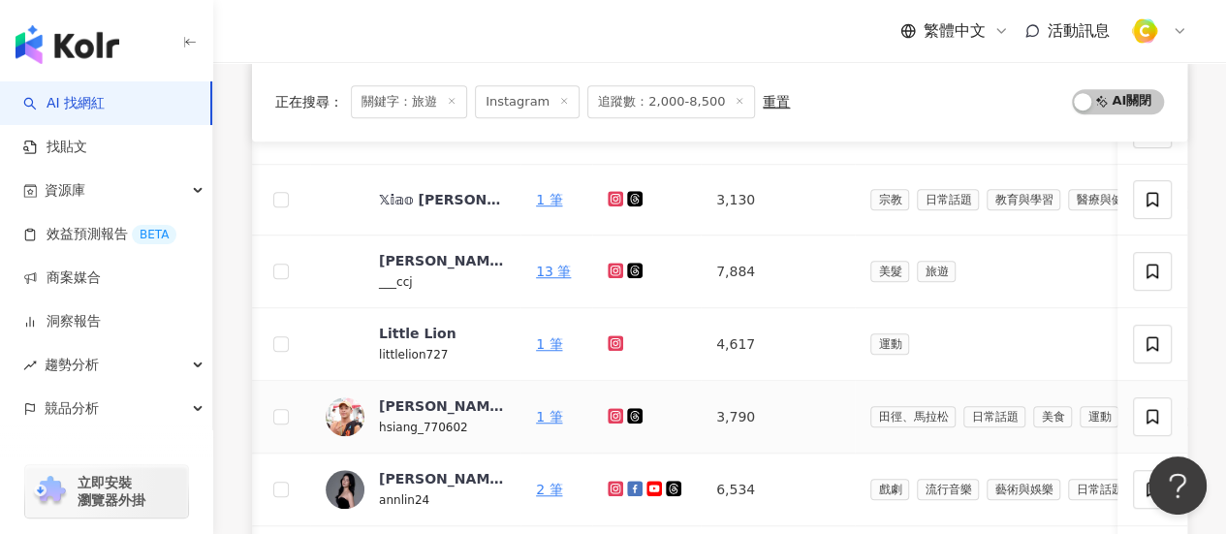
scroll to position [969, 0]
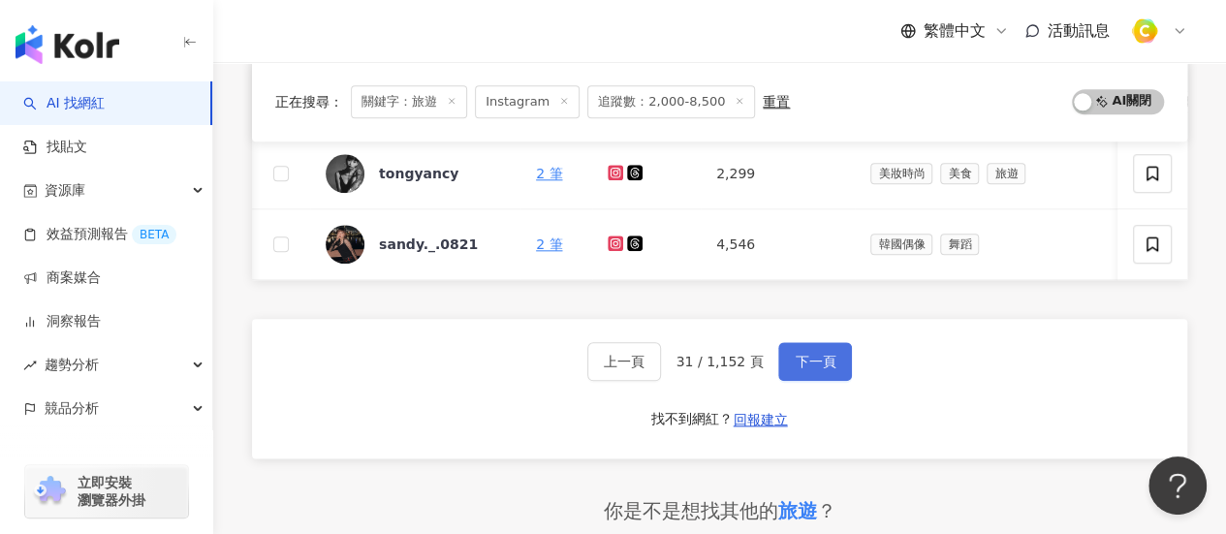
click at [824, 369] on span "下一頁" at bounding box center [814, 362] width 41 height 16
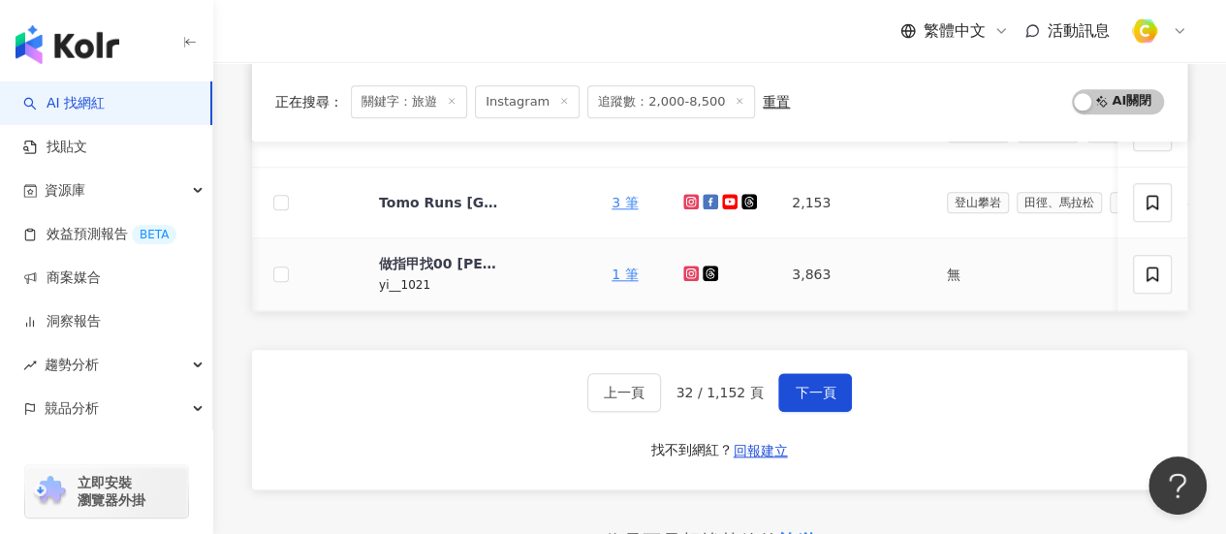
scroll to position [1066, 0]
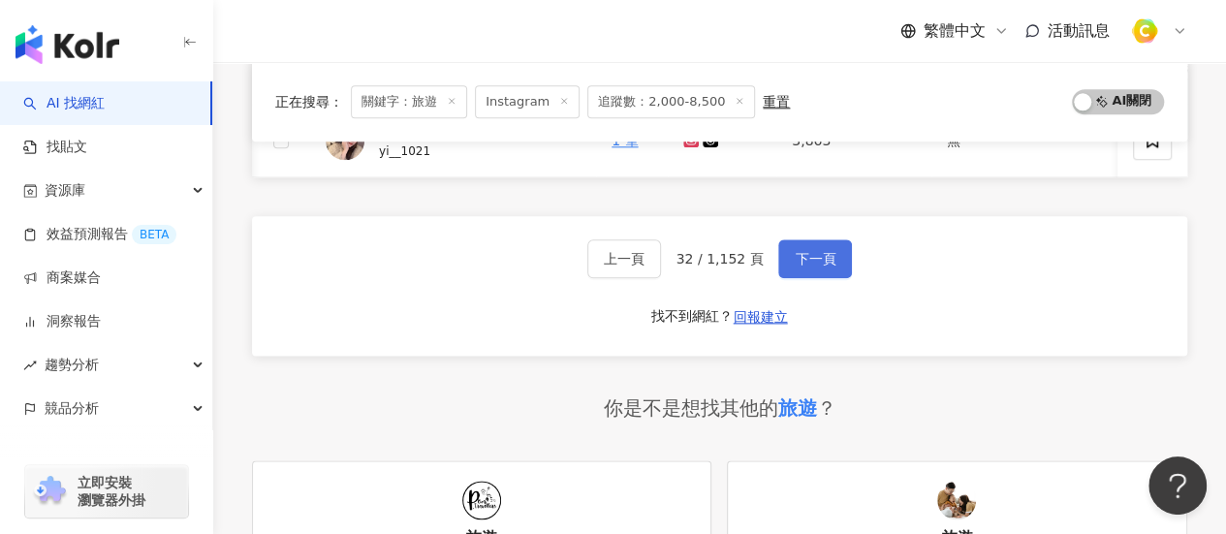
click at [808, 263] on span "下一頁" at bounding box center [814, 259] width 41 height 16
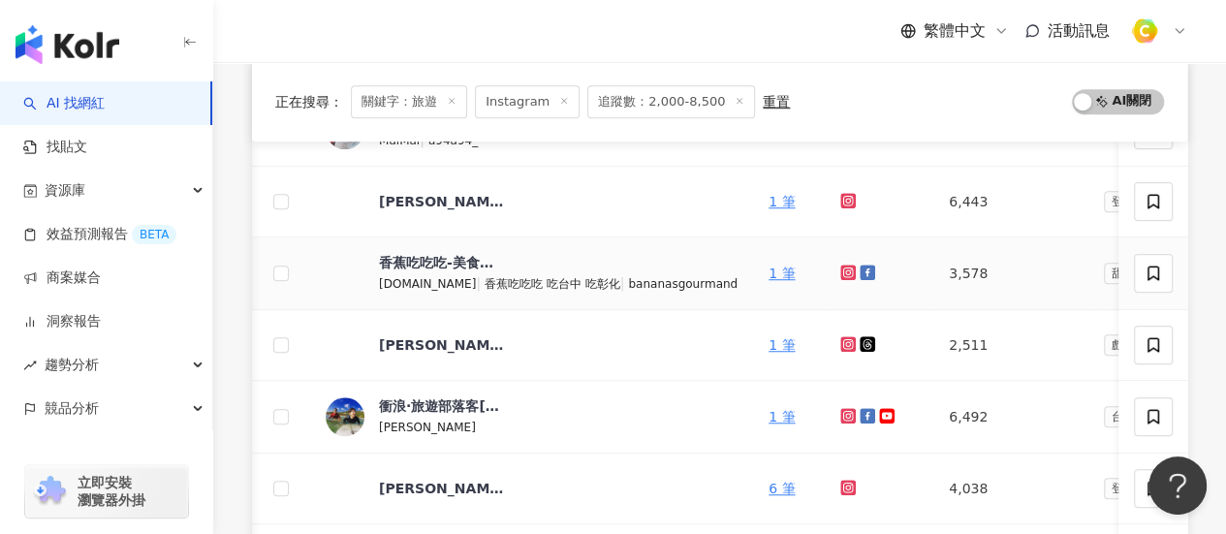
scroll to position [872, 0]
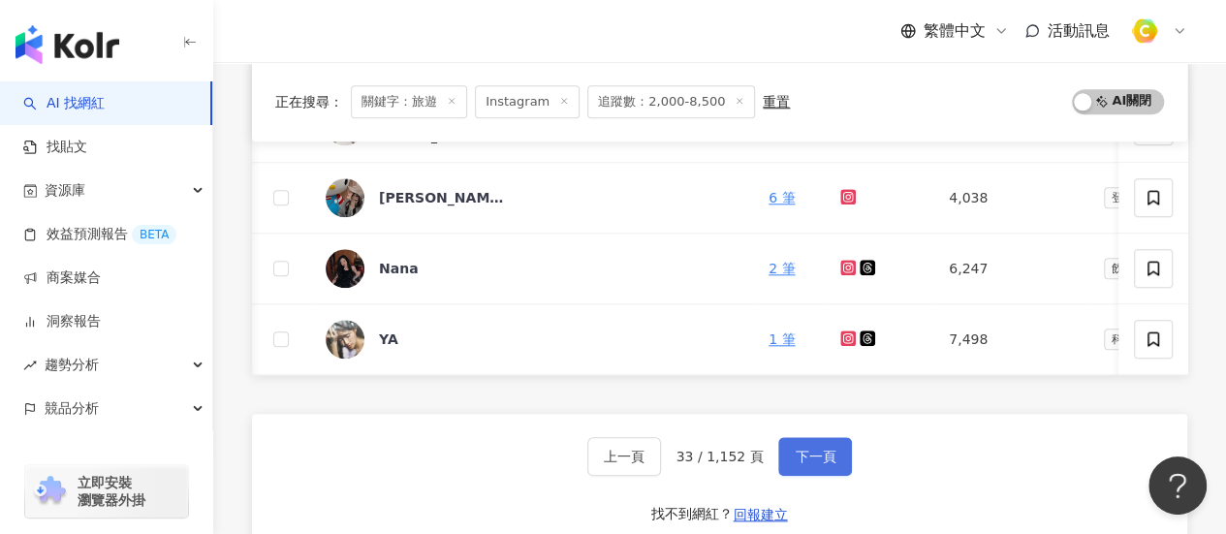
click at [800, 464] on span "下一頁" at bounding box center [814, 457] width 41 height 16
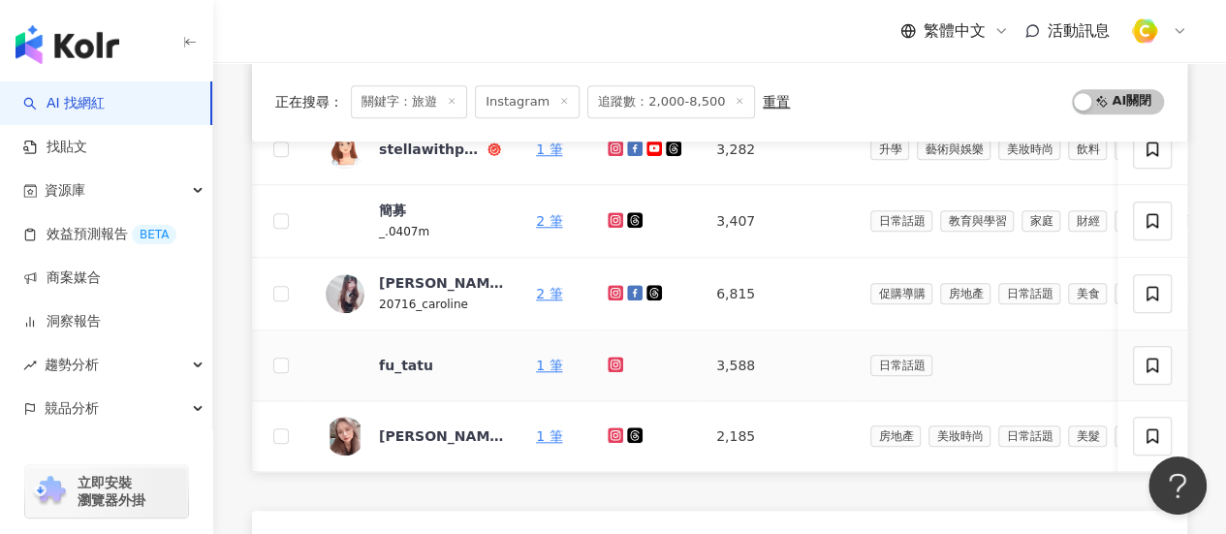
scroll to position [1066, 0]
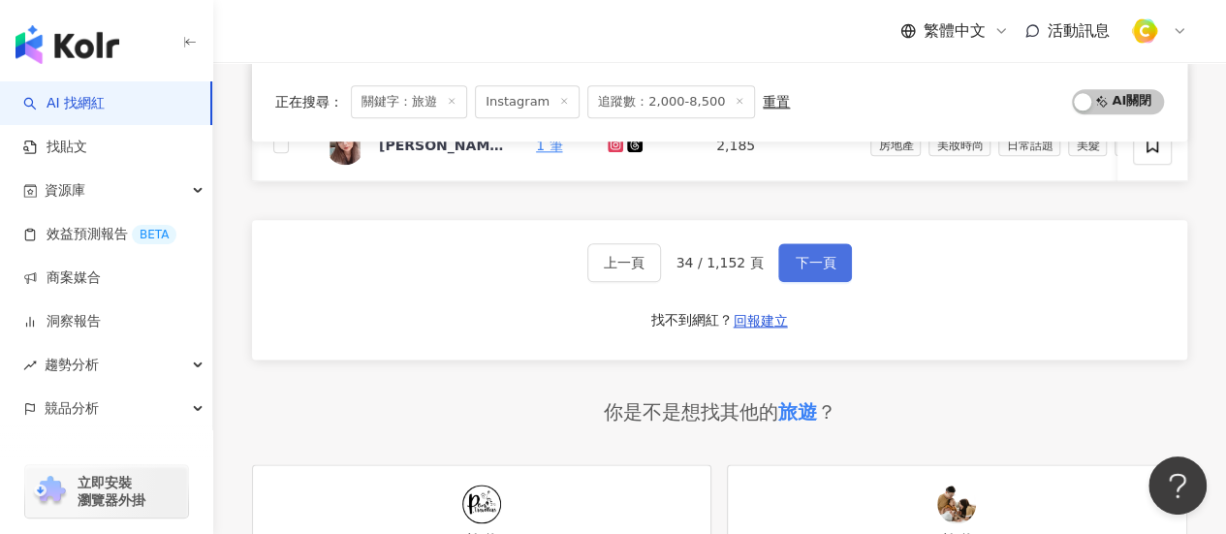
click at [814, 282] on button "下一頁" at bounding box center [815, 262] width 74 height 39
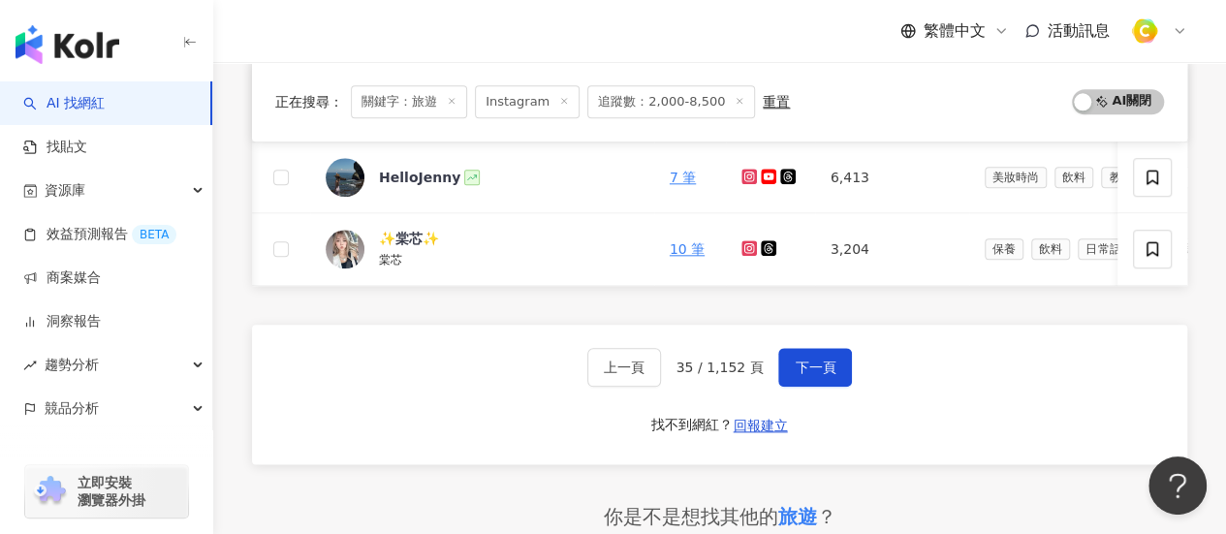
scroll to position [872, 0]
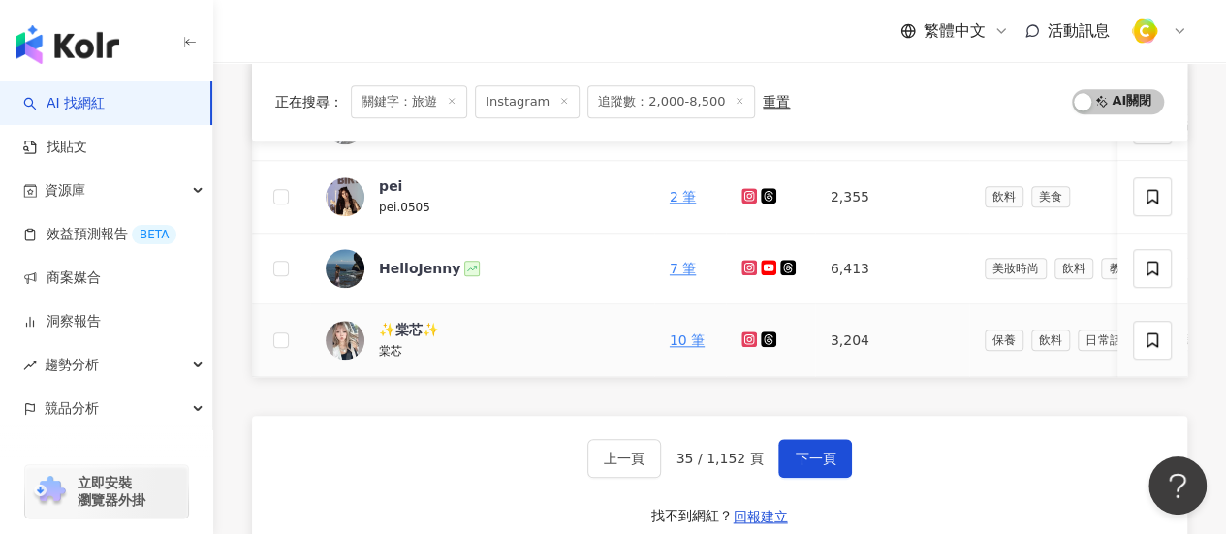
click at [741, 338] on icon at bounding box center [749, 339] width 16 height 16
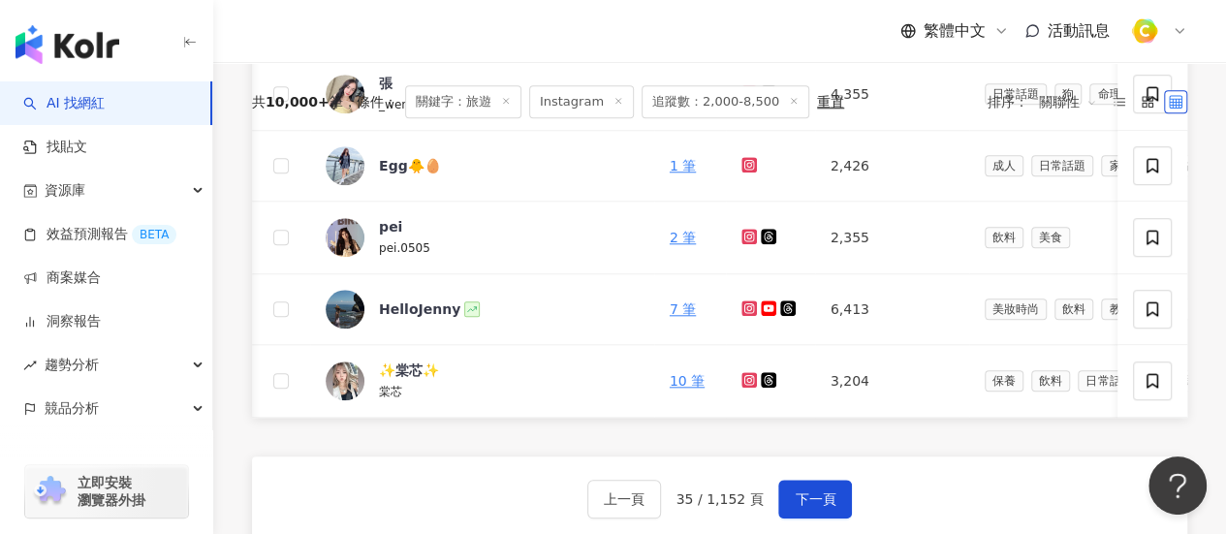
scroll to position [969, 0]
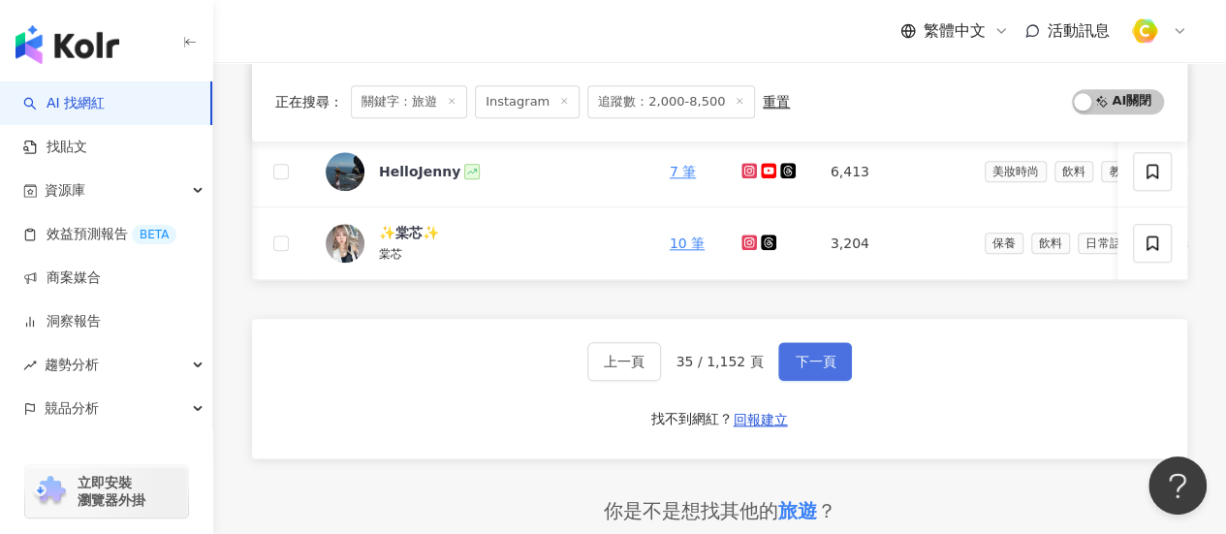
click at [816, 359] on span "下一頁" at bounding box center [814, 362] width 41 height 16
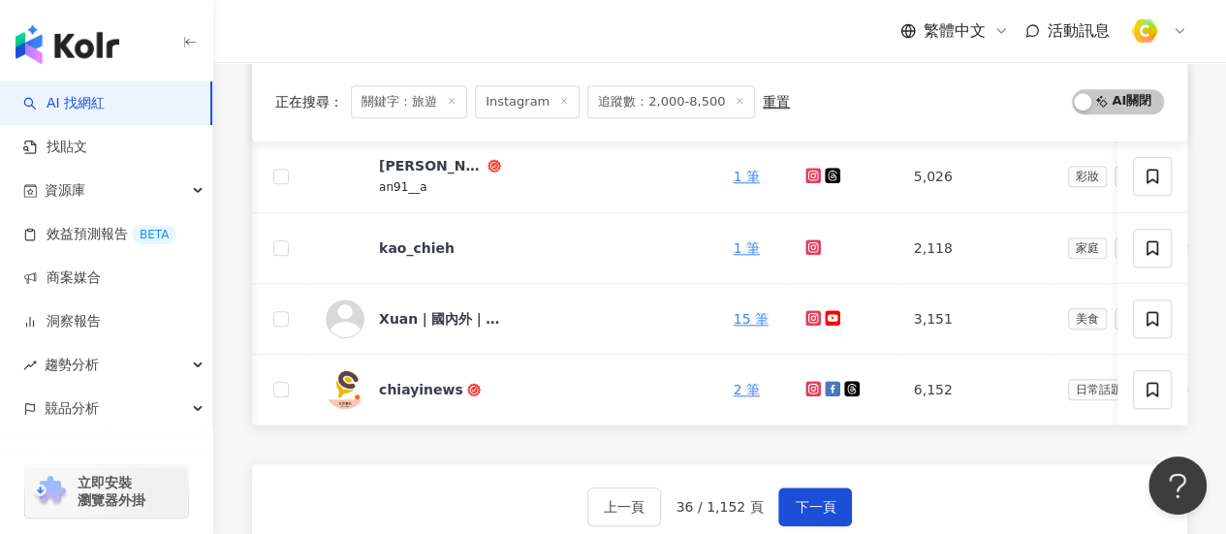
scroll to position [827, 0]
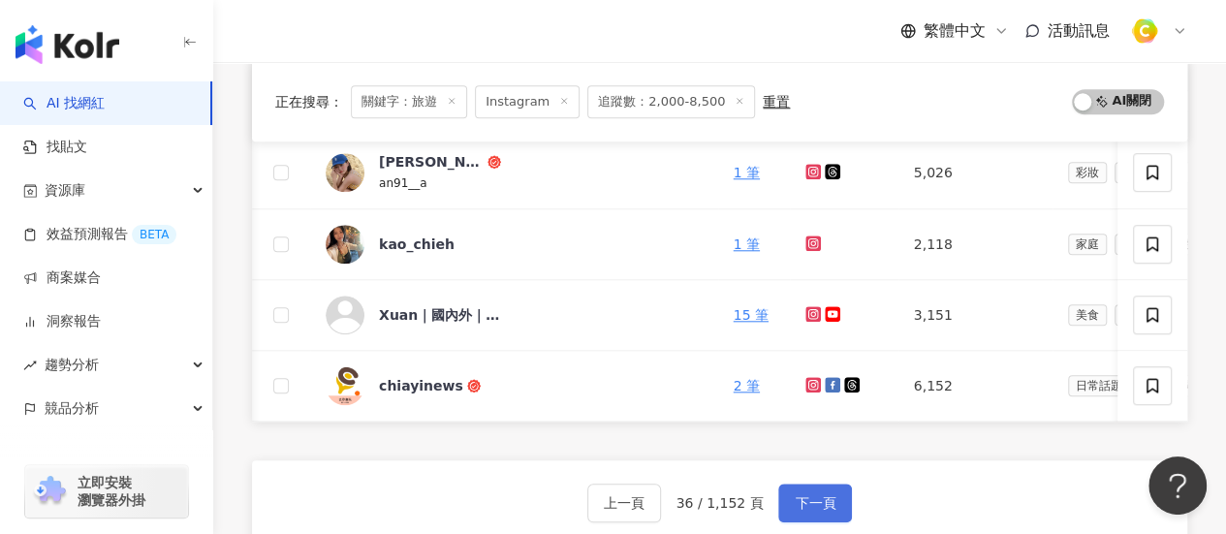
click at [796, 493] on button "下一頁" at bounding box center [815, 502] width 74 height 39
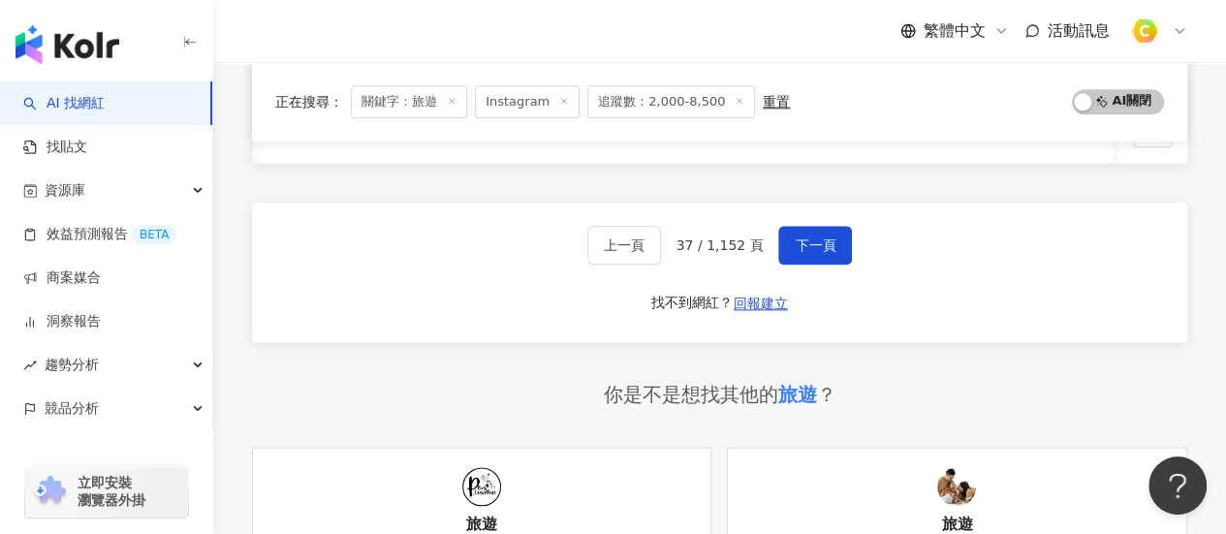
scroll to position [1021, 0]
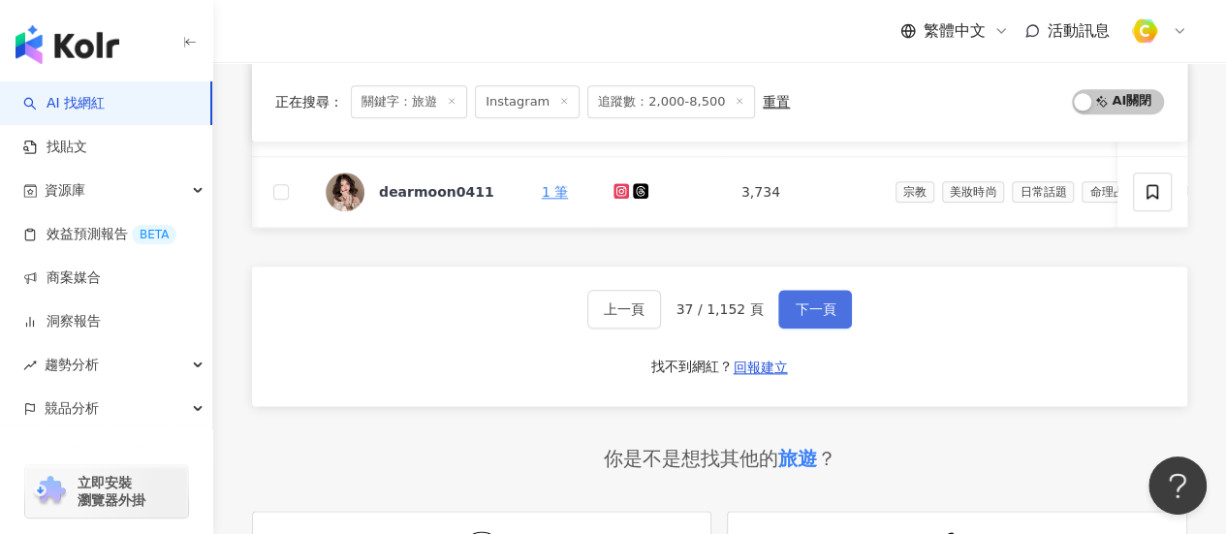
click at [787, 327] on button "下一頁" at bounding box center [815, 309] width 74 height 39
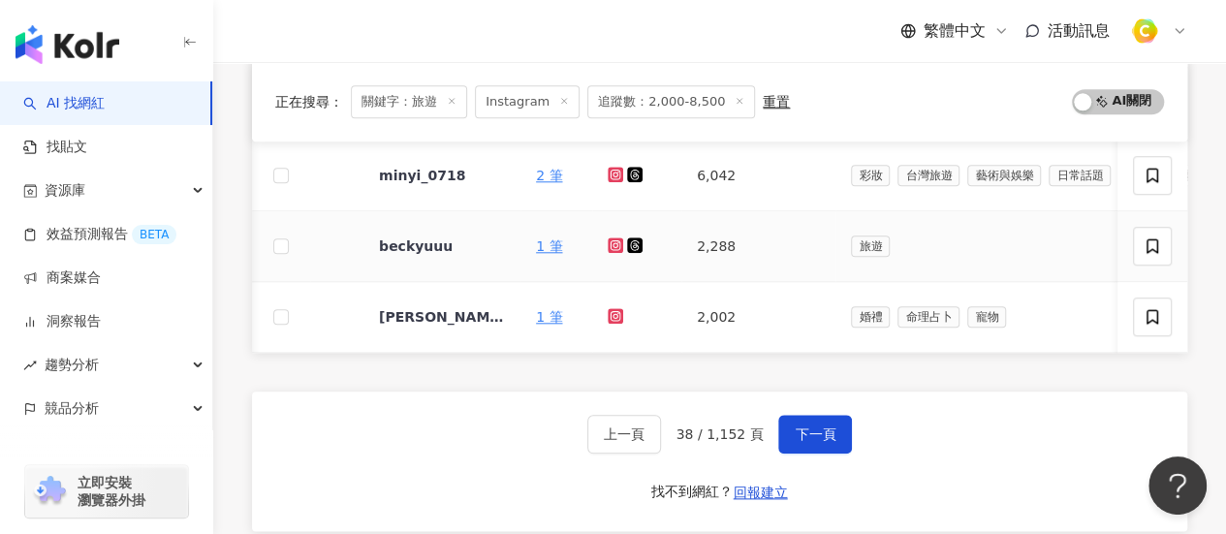
scroll to position [1066, 0]
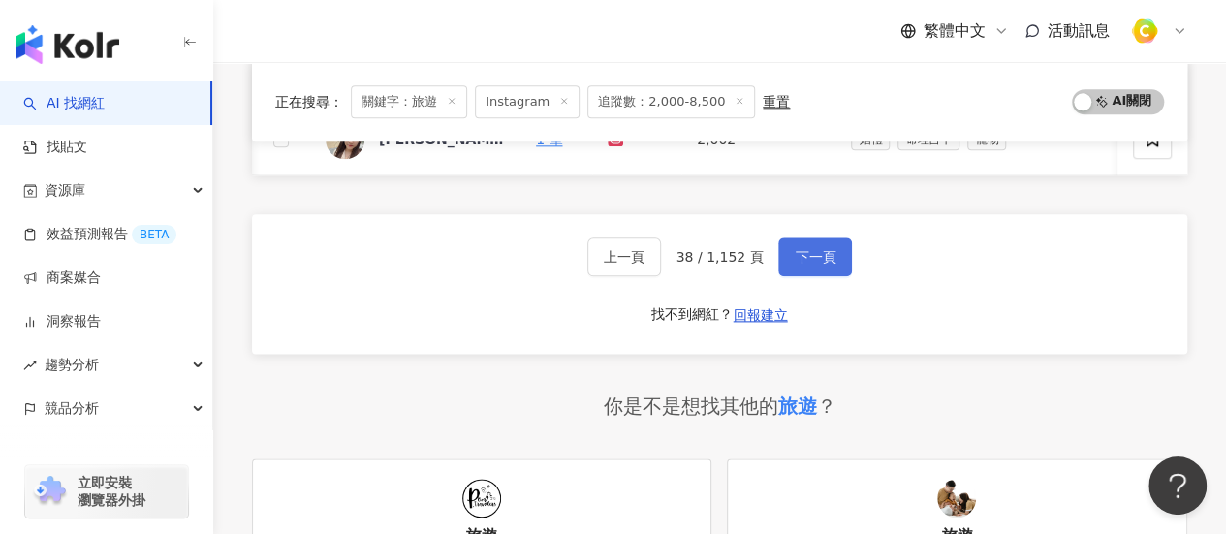
click at [839, 275] on button "下一頁" at bounding box center [815, 256] width 74 height 39
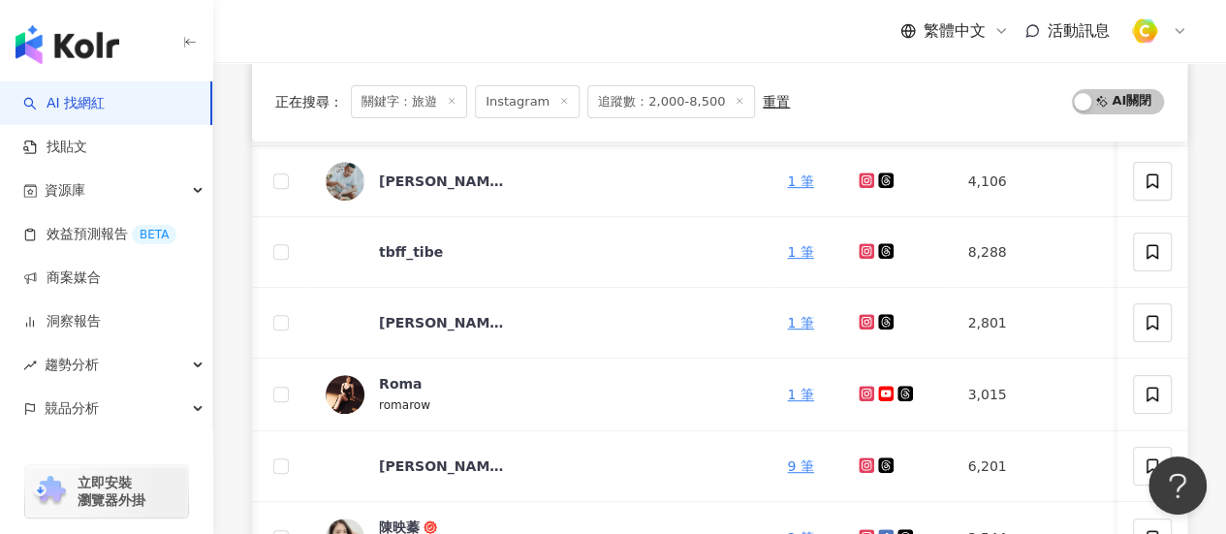
scroll to position [194, 0]
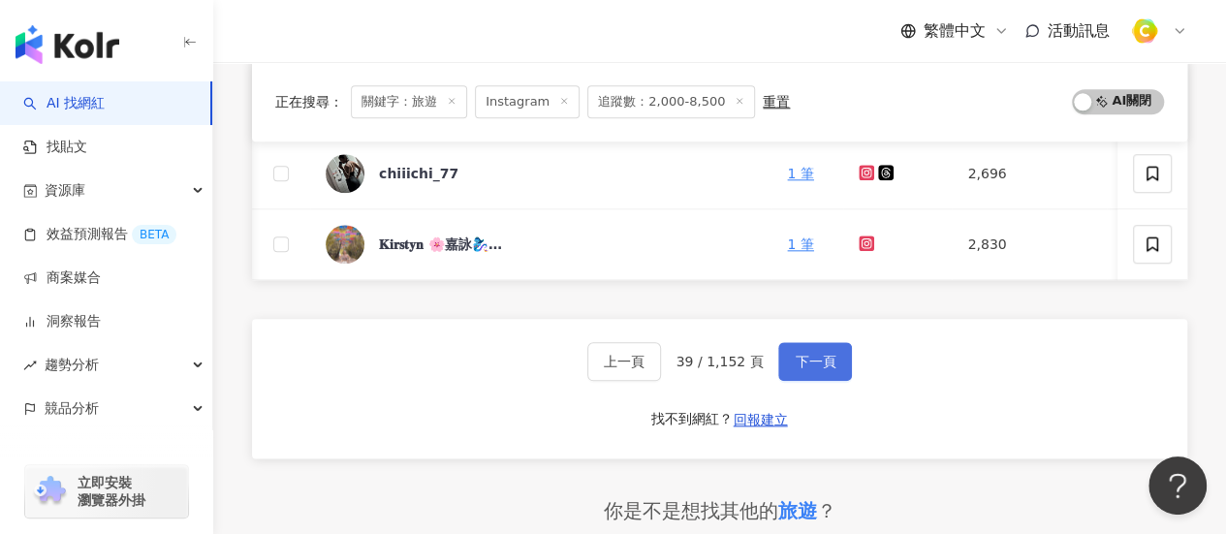
click at [800, 352] on button "下一頁" at bounding box center [815, 361] width 74 height 39
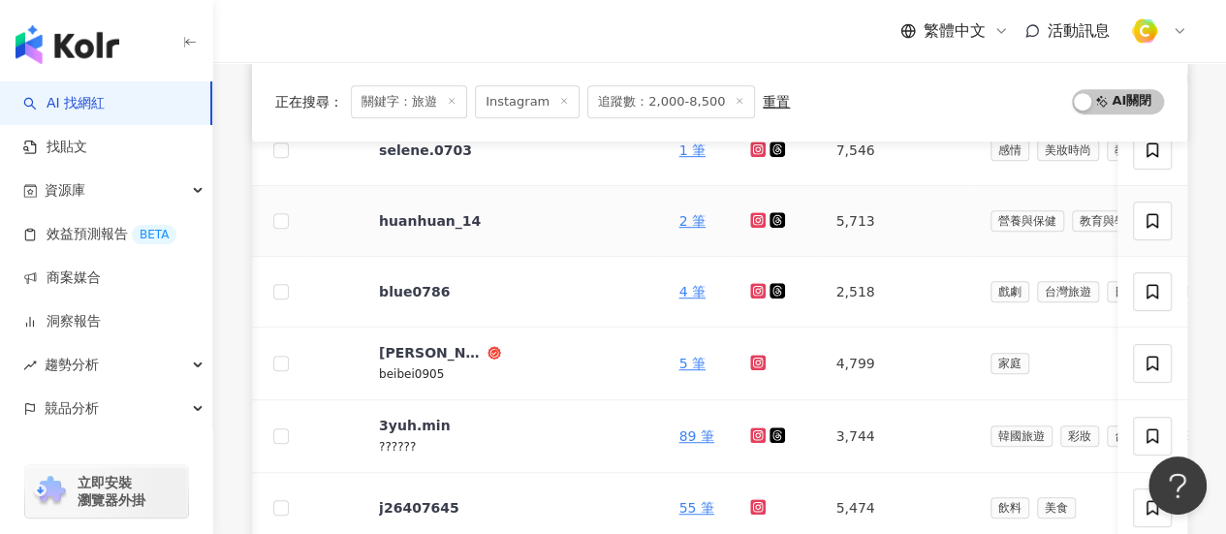
scroll to position [969, 0]
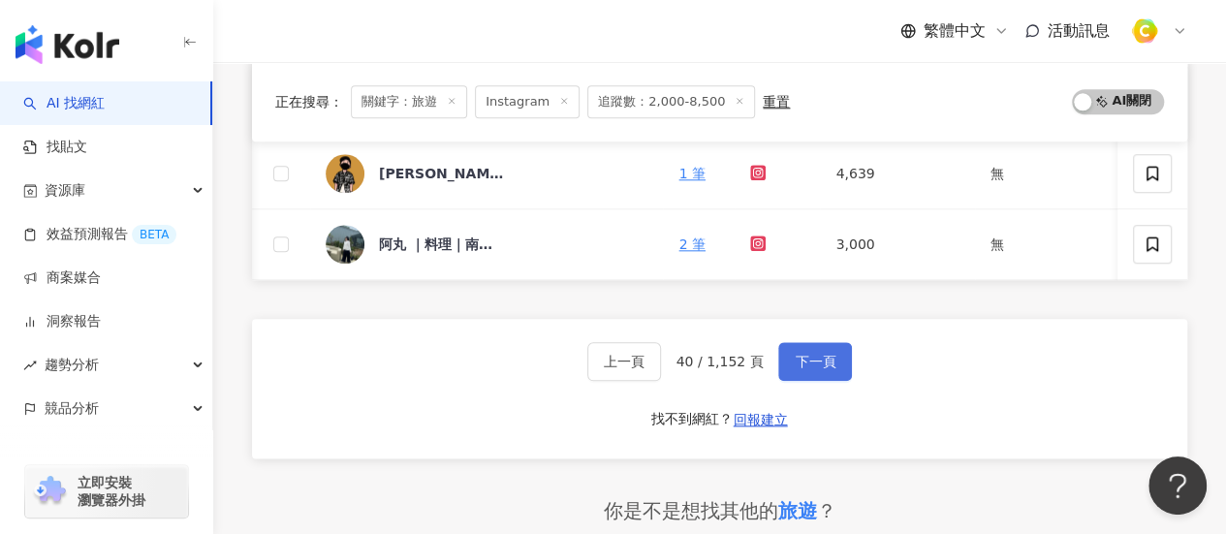
click at [800, 354] on button "下一頁" at bounding box center [815, 361] width 74 height 39
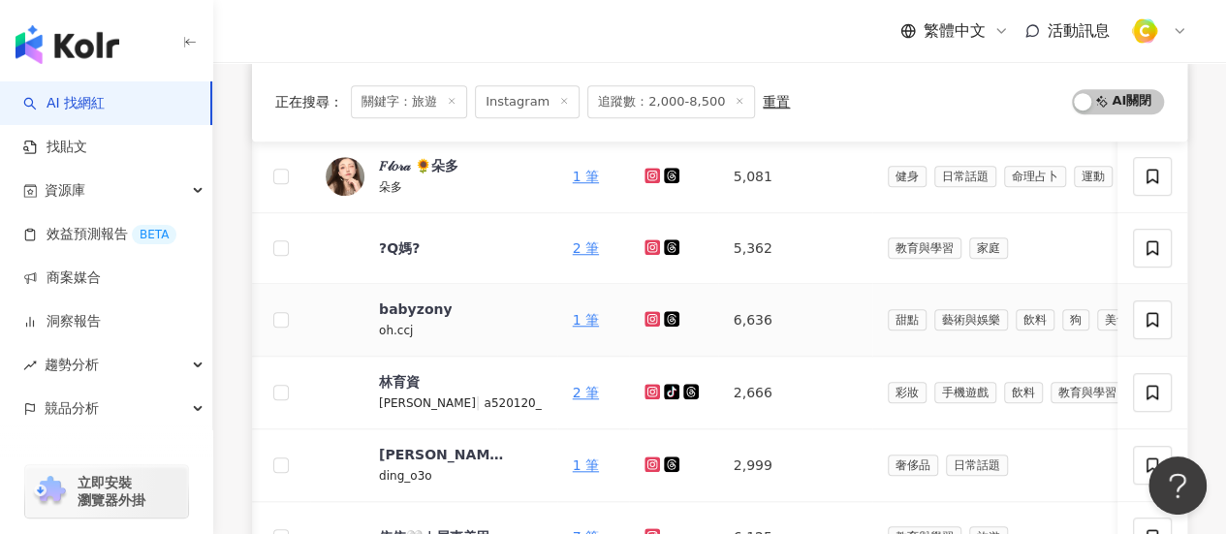
scroll to position [775, 0]
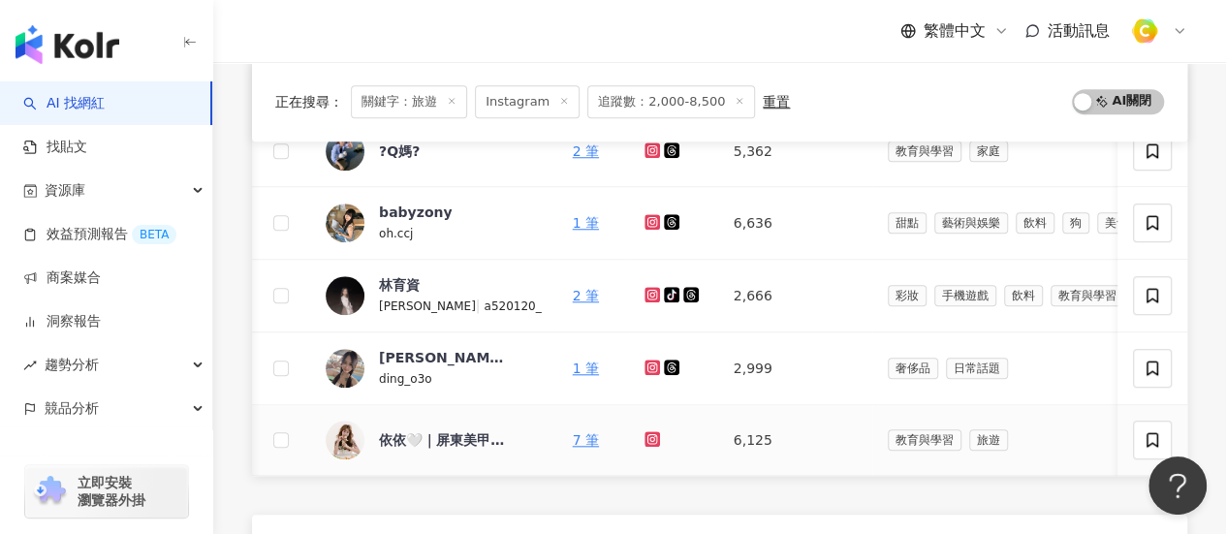
click at [644, 439] on icon at bounding box center [652, 439] width 16 height 16
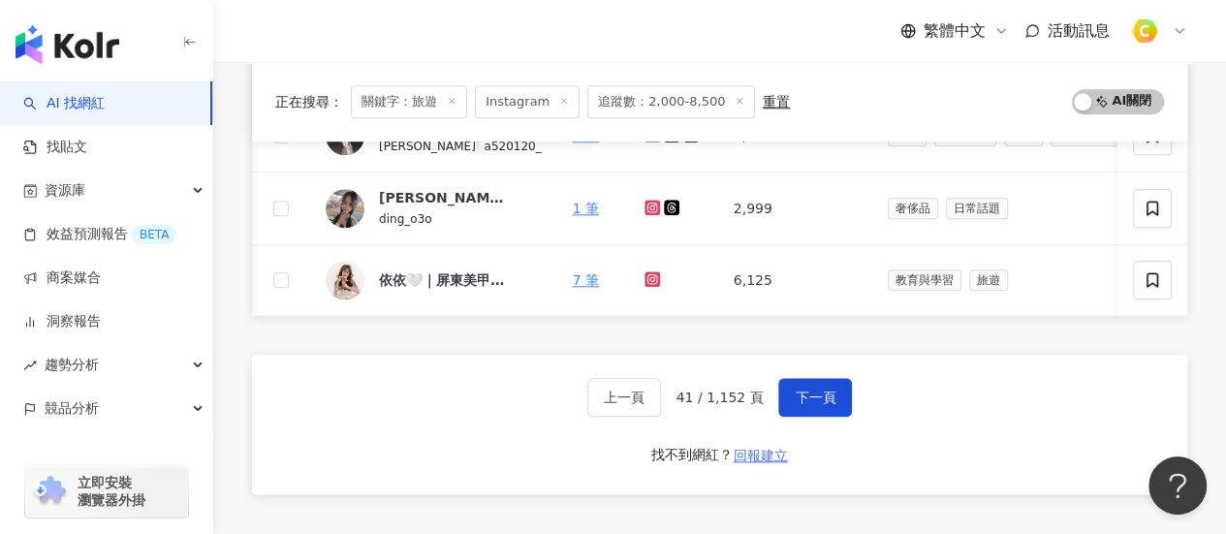
scroll to position [1066, 0]
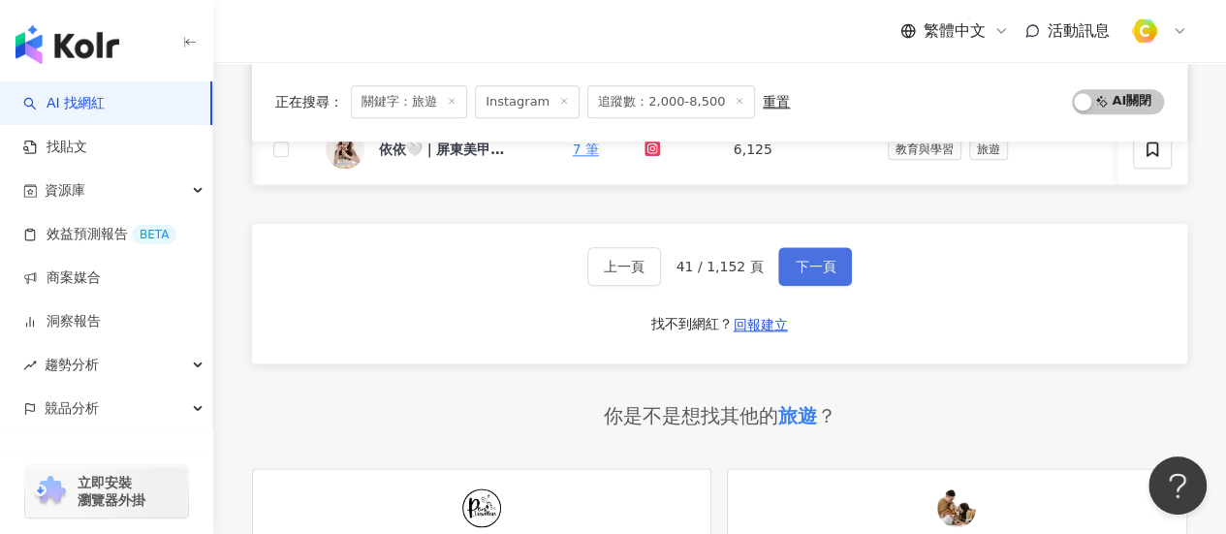
click at [809, 274] on span "下一頁" at bounding box center [814, 267] width 41 height 16
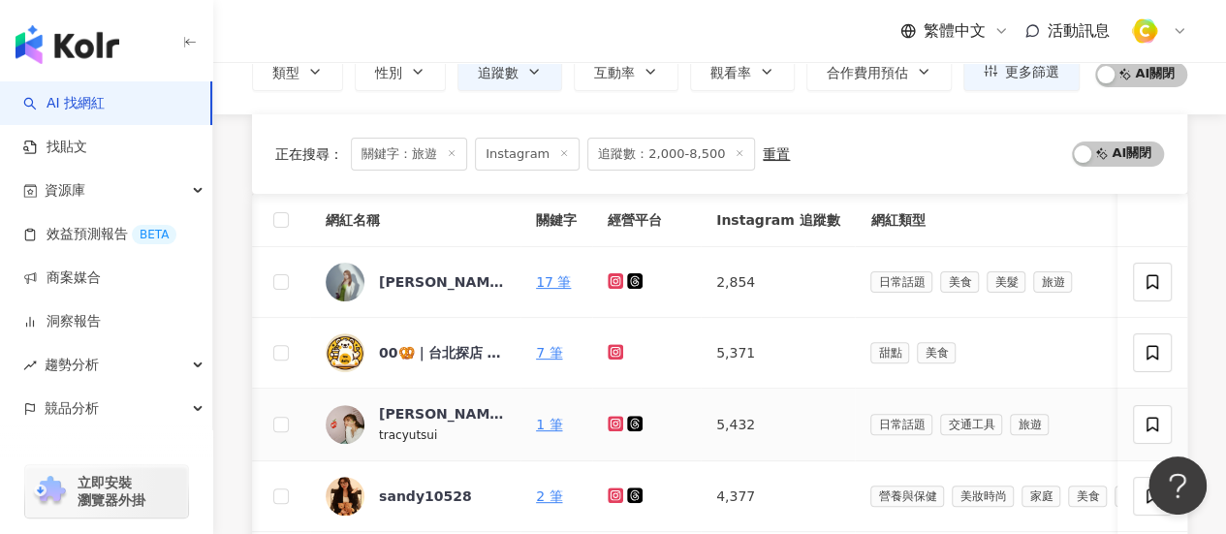
scroll to position [246, 0]
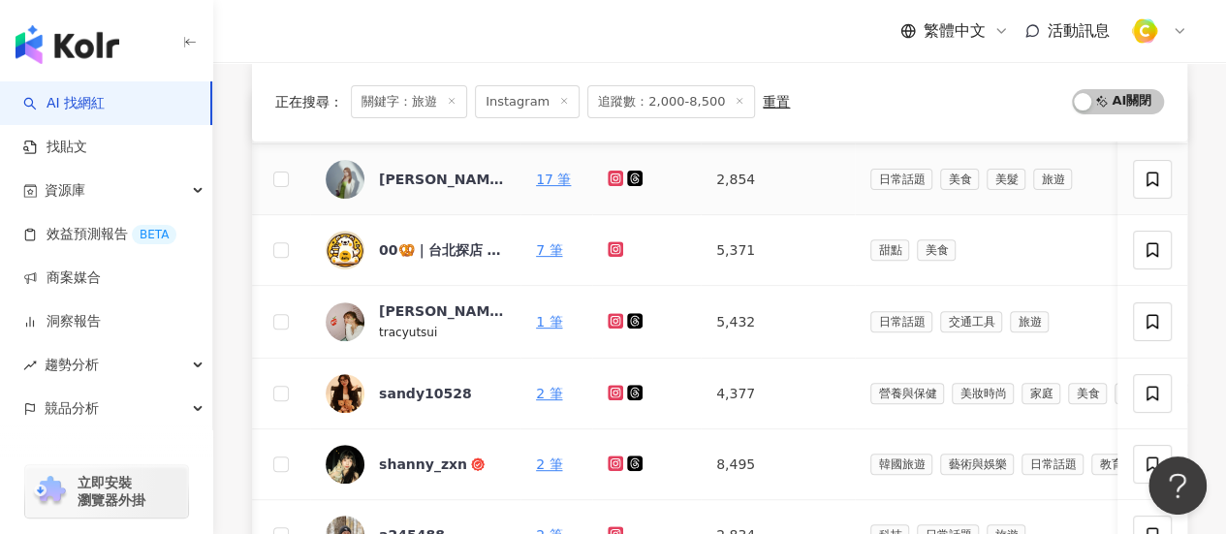
click at [615, 174] on icon at bounding box center [615, 178] width 13 height 12
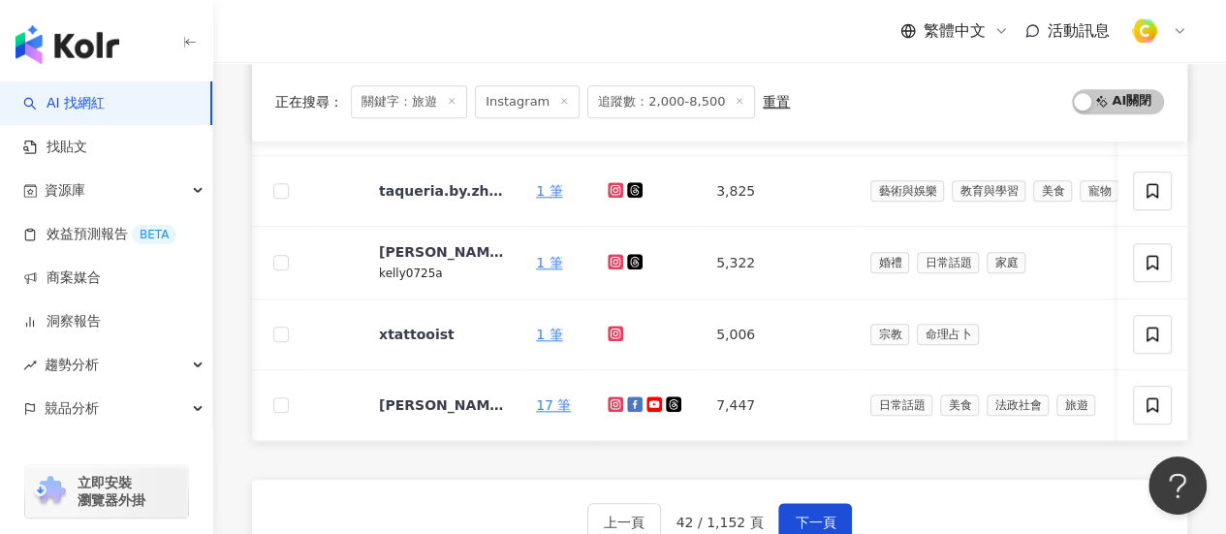
scroll to position [924, 0]
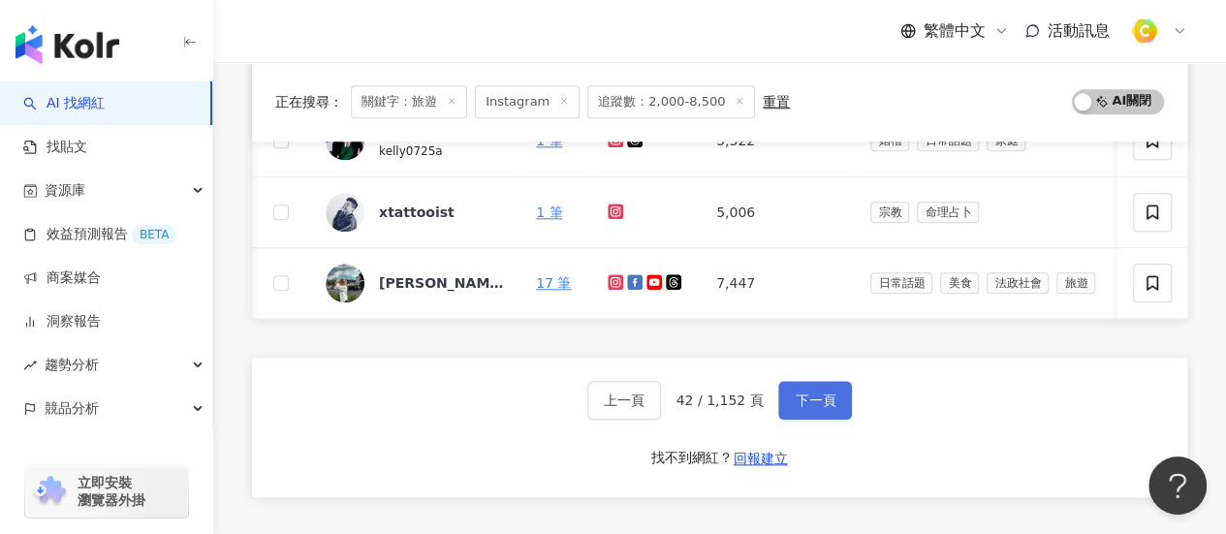
click at [820, 408] on span "下一頁" at bounding box center [814, 400] width 41 height 16
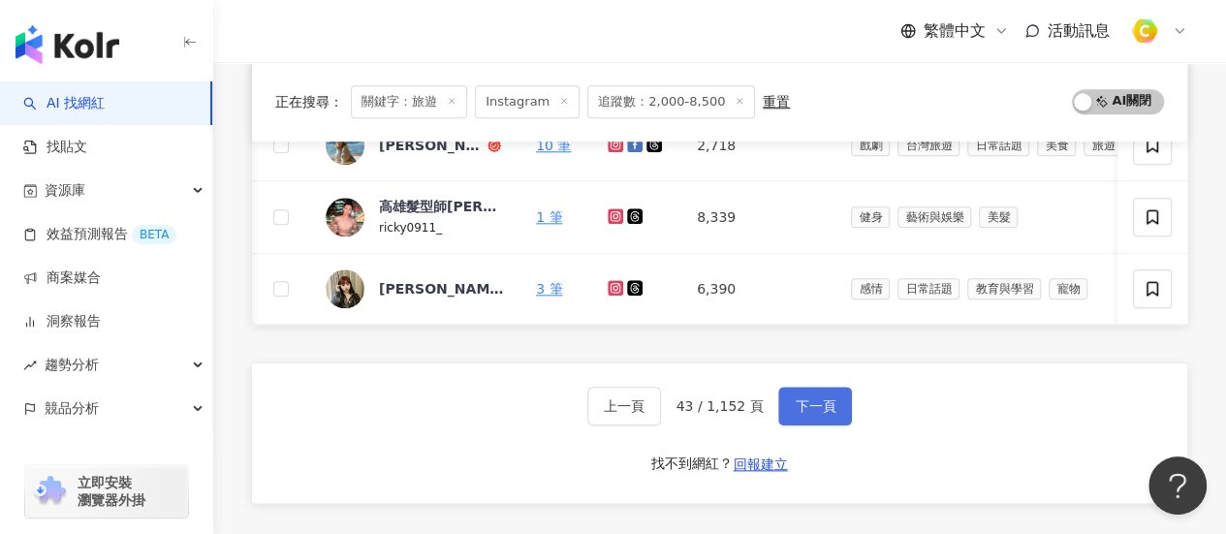
click at [798, 411] on span "下一頁" at bounding box center [814, 406] width 41 height 16
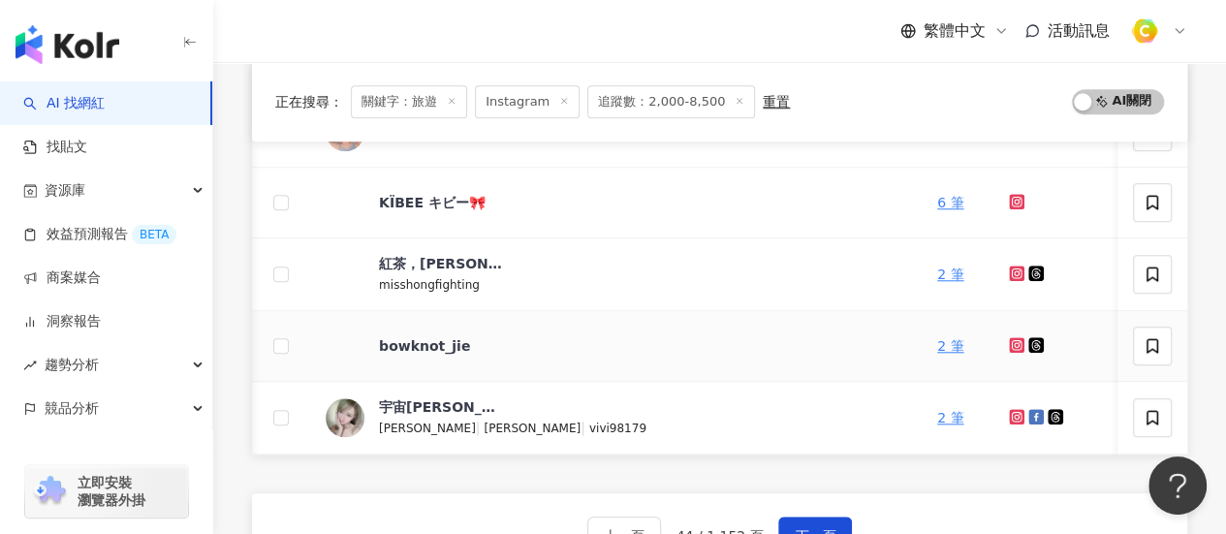
scroll to position [634, 0]
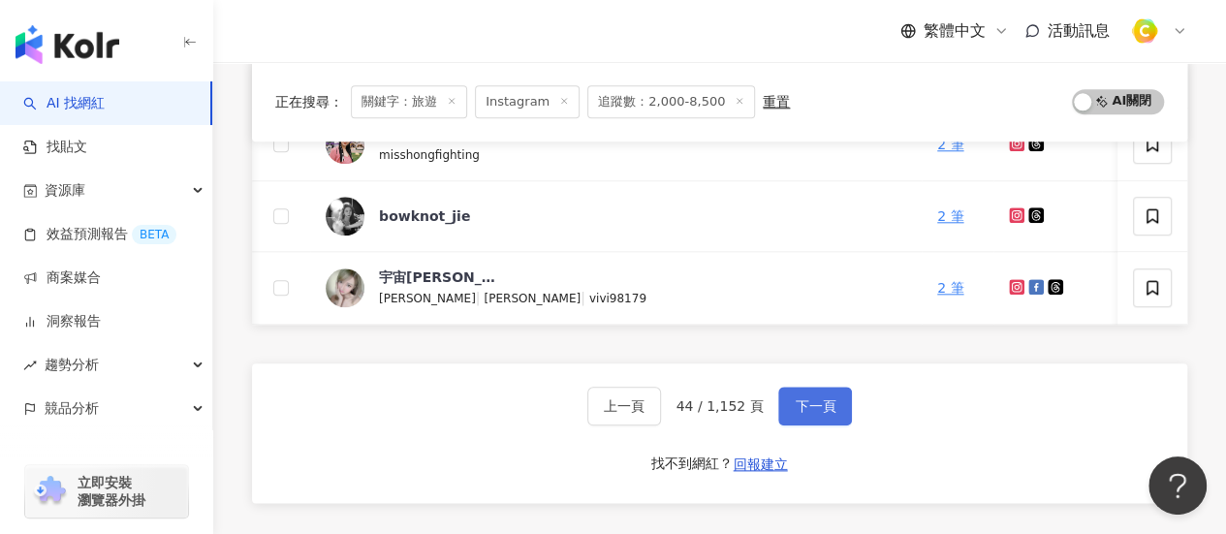
click at [822, 414] on span "下一頁" at bounding box center [814, 406] width 41 height 16
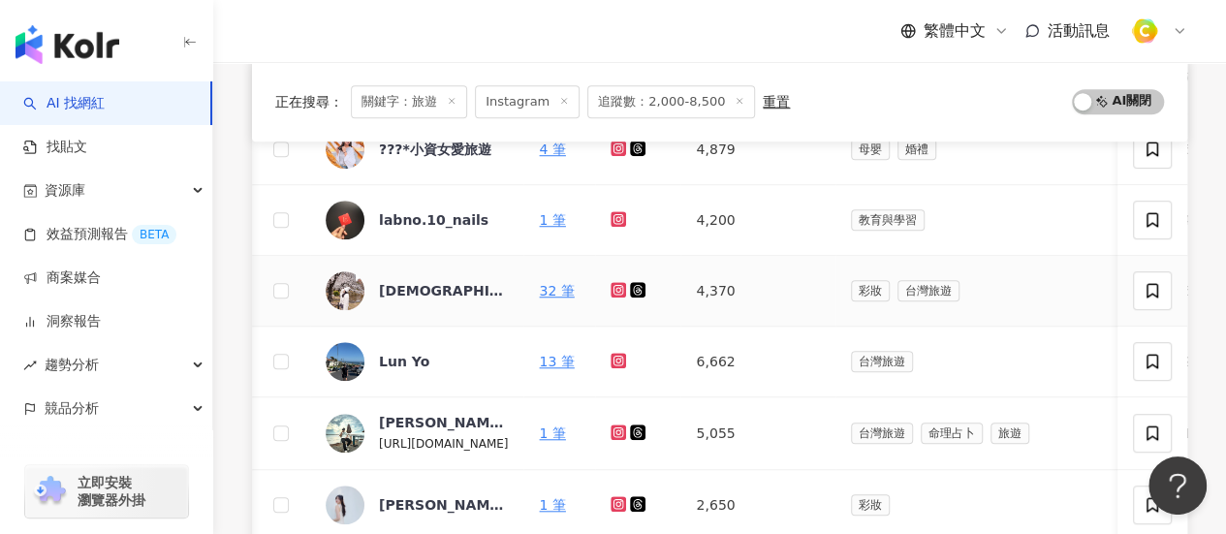
click at [619, 286] on icon at bounding box center [618, 290] width 13 height 12
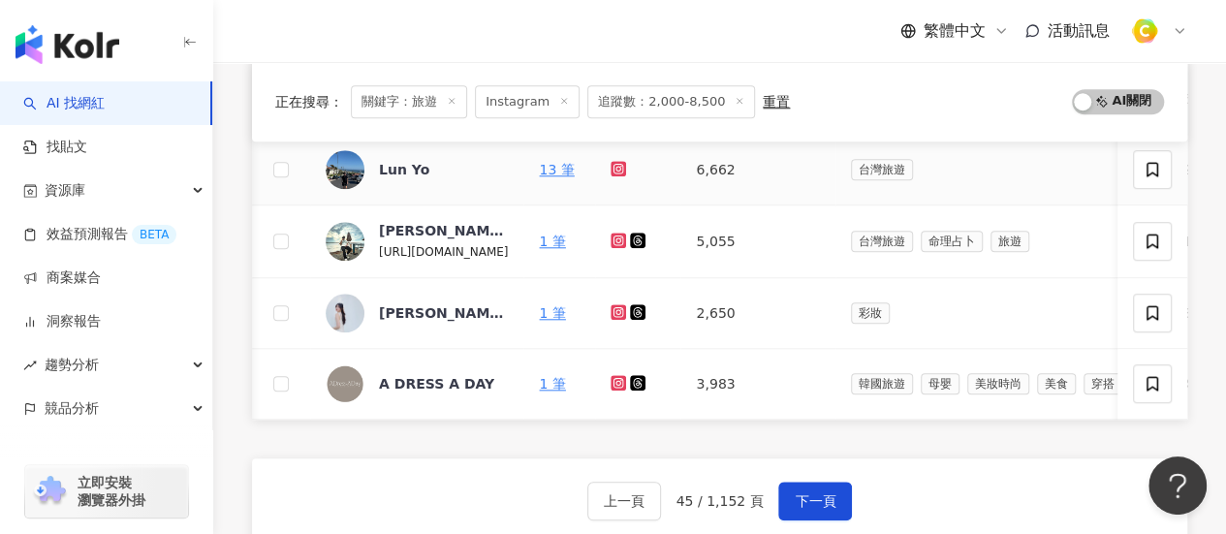
scroll to position [827, 0]
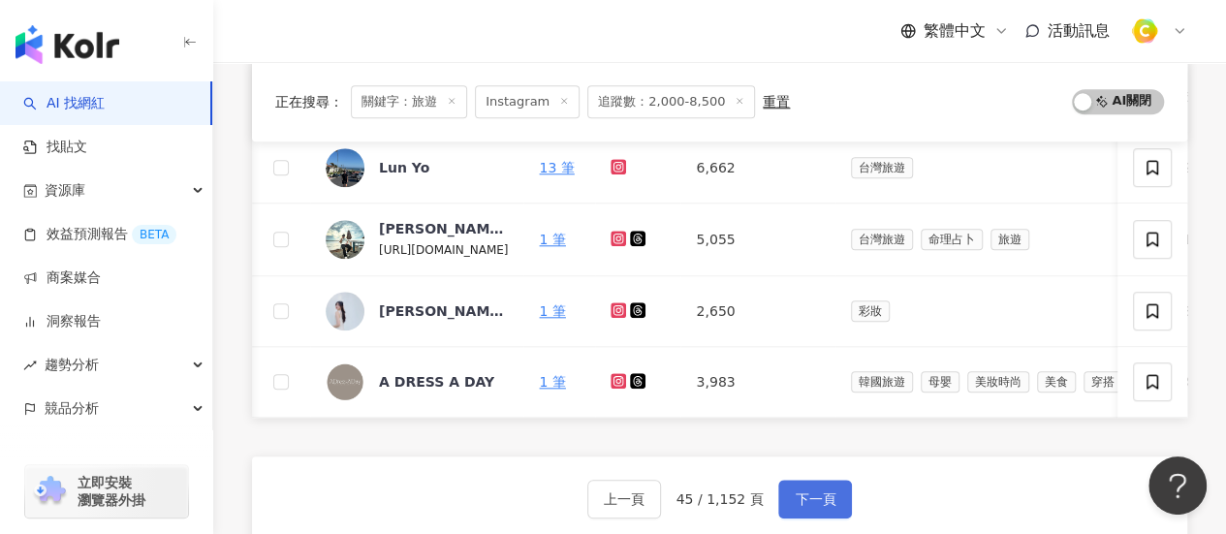
click at [822, 505] on span "下一頁" at bounding box center [814, 499] width 41 height 16
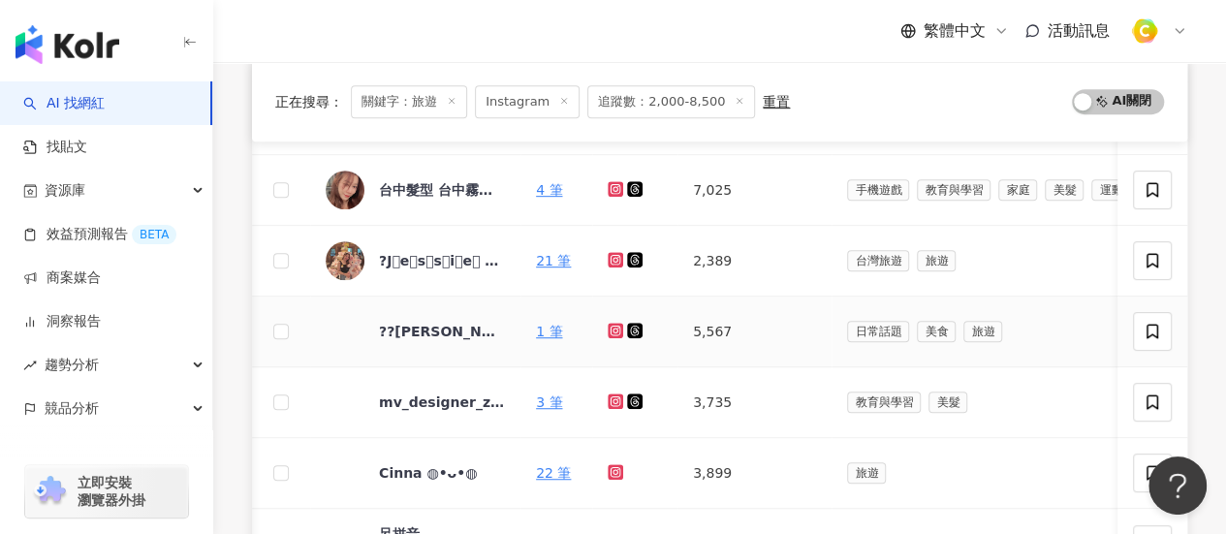
scroll to position [537, 0]
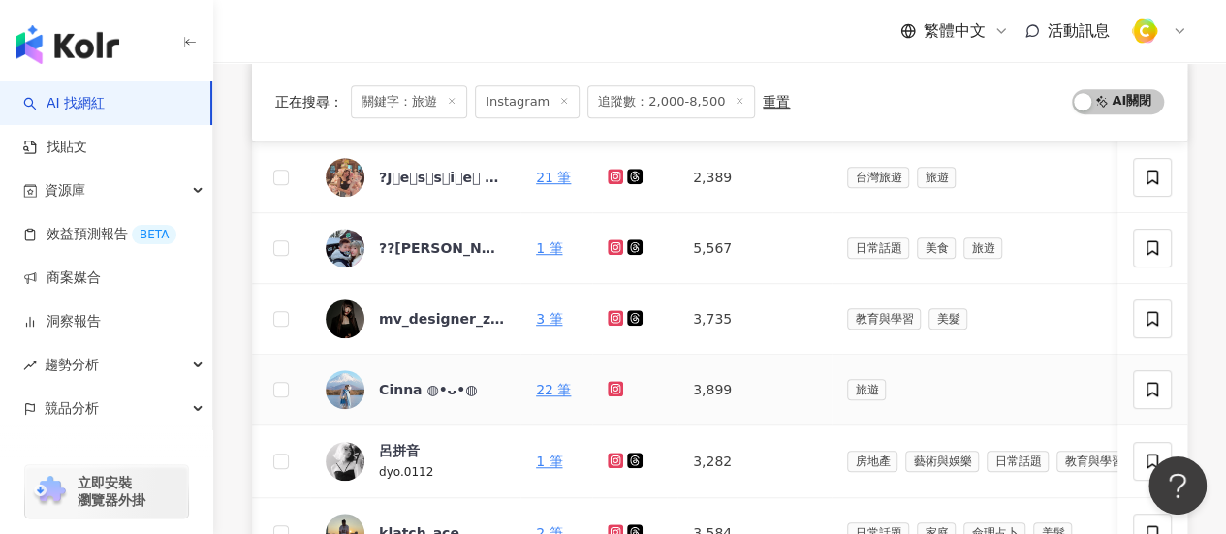
click at [622, 390] on icon at bounding box center [615, 389] width 16 height 16
click at [405, 386] on div "Cinna ◍•ᴗ•◍ゝ" at bounding box center [434, 389] width 111 height 19
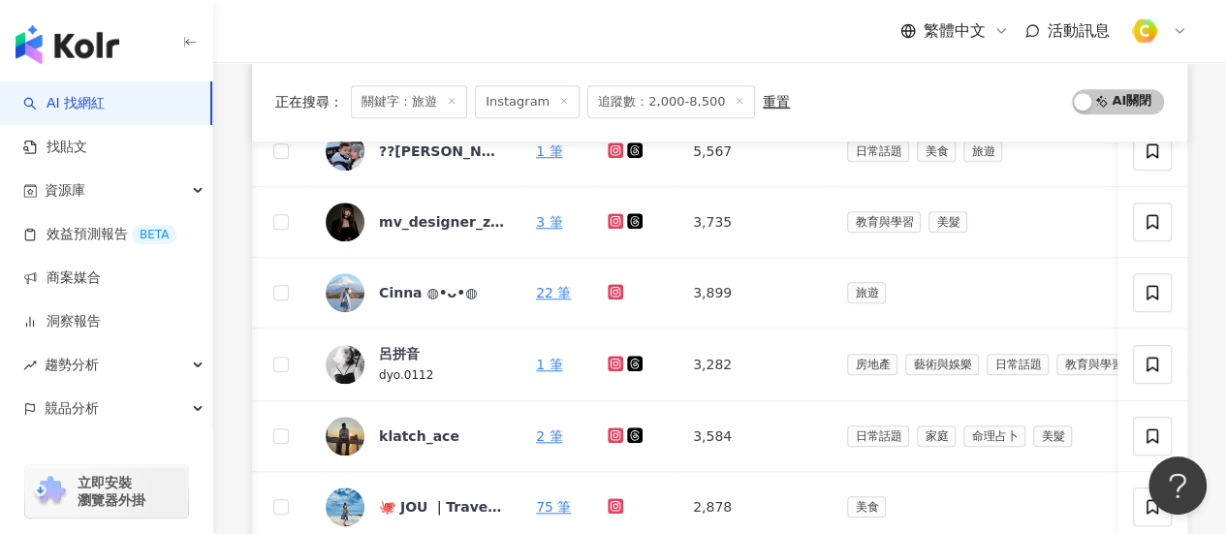
scroll to position [827, 0]
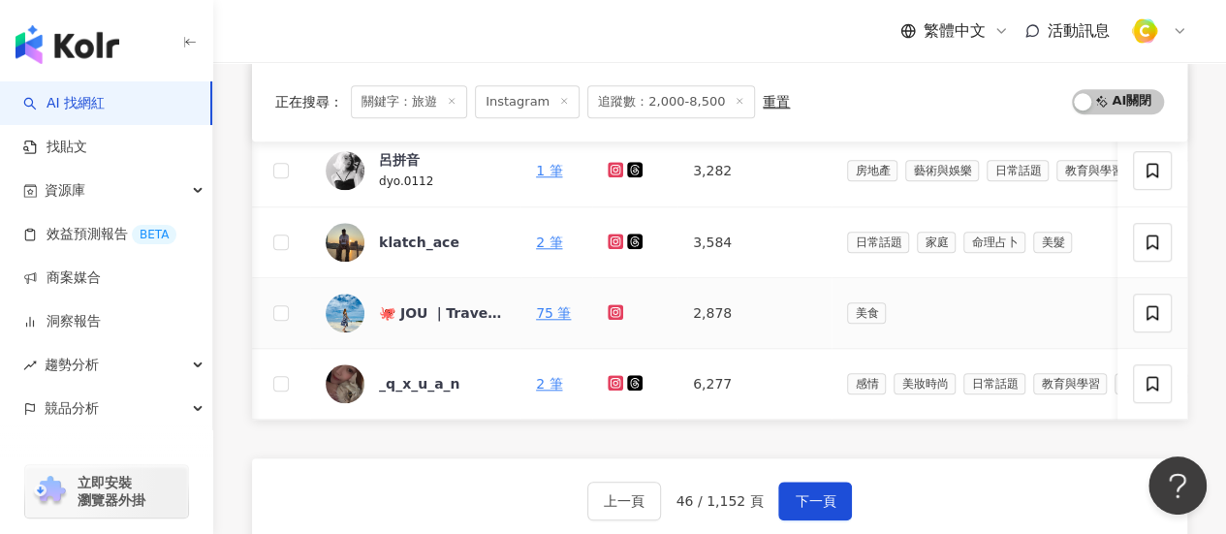
click at [607, 306] on icon at bounding box center [615, 312] width 16 height 16
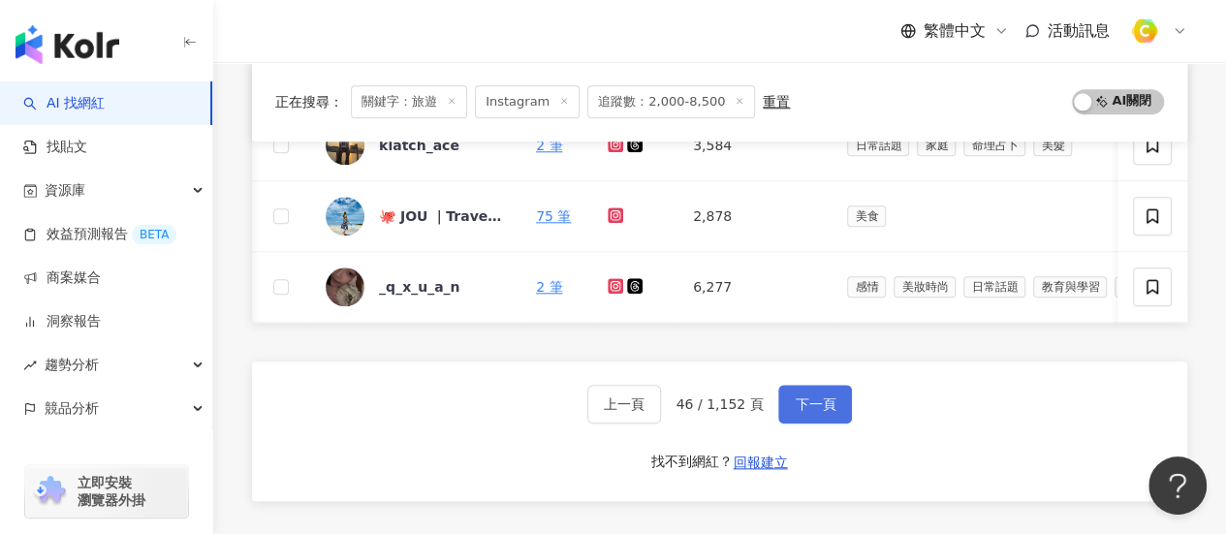
click at [794, 412] on span "下一頁" at bounding box center [814, 404] width 41 height 16
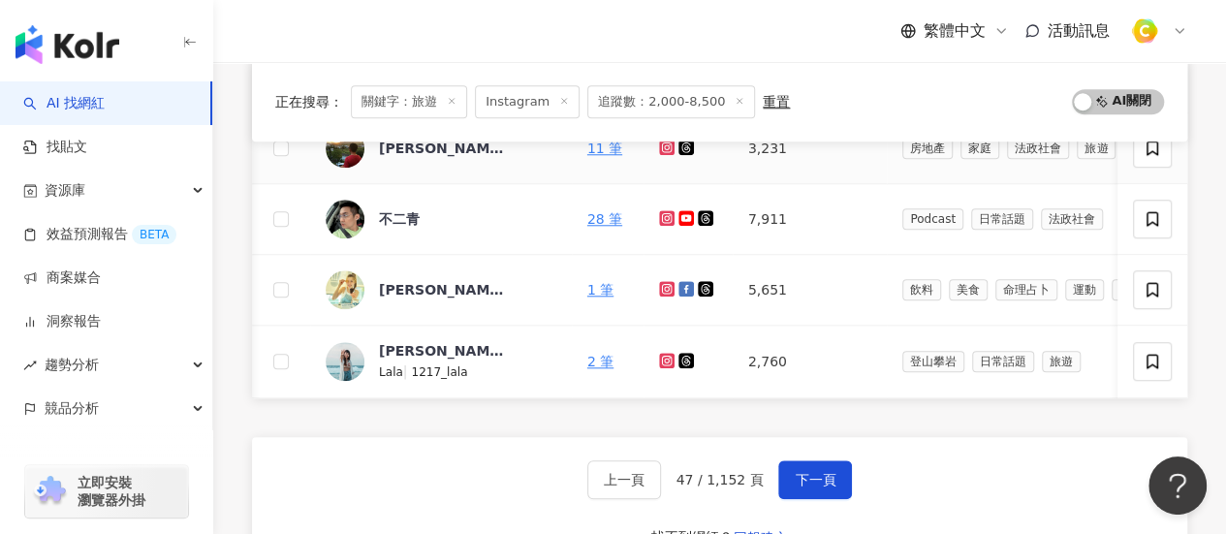
scroll to position [872, 0]
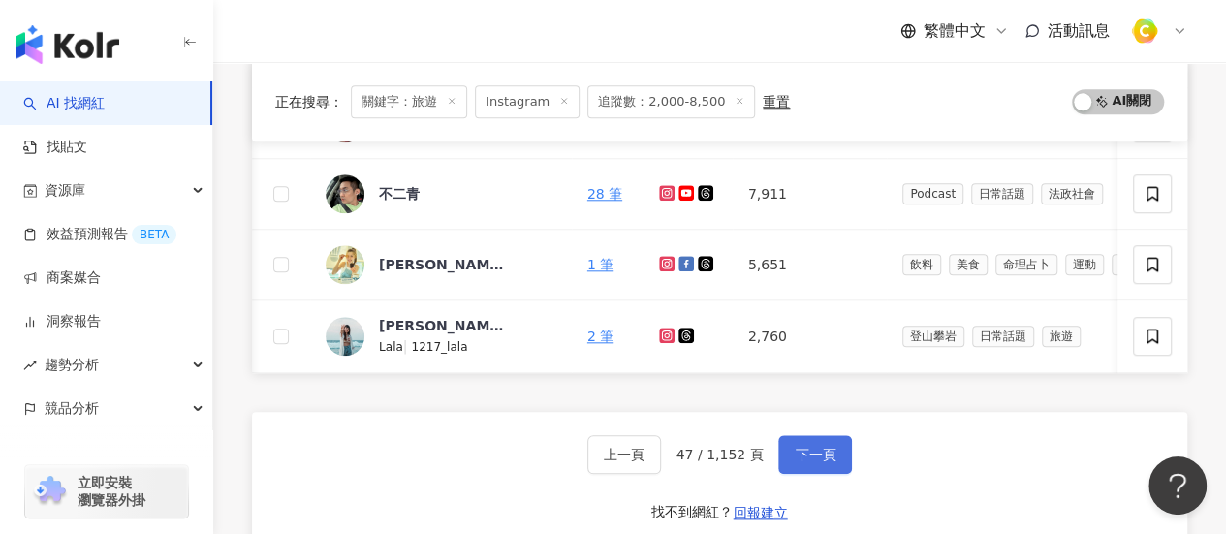
click at [794, 462] on span "下一頁" at bounding box center [814, 455] width 41 height 16
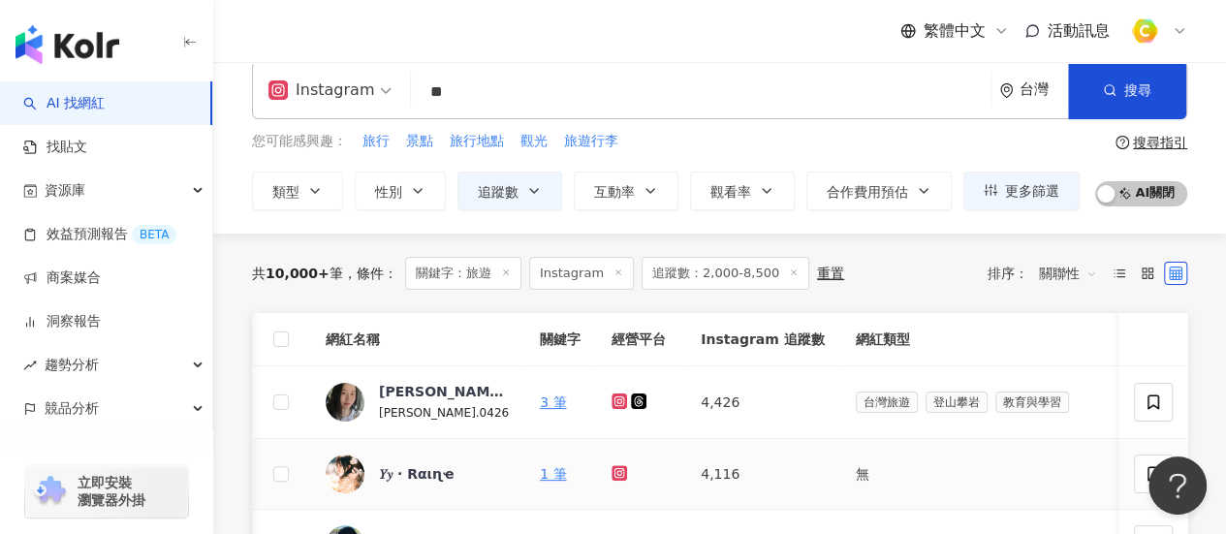
scroll to position [194, 0]
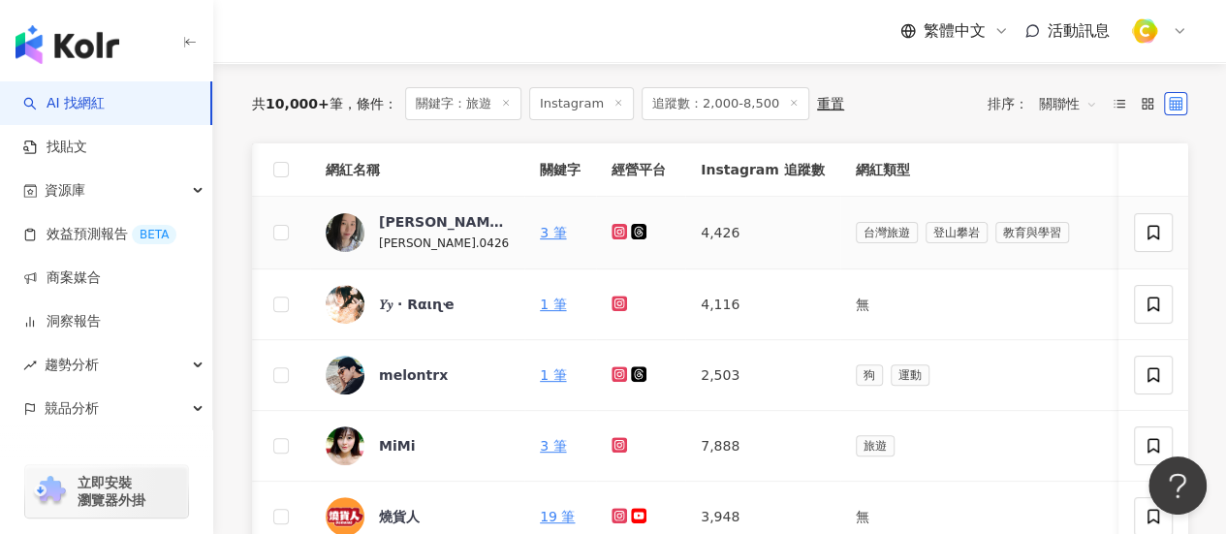
click at [611, 235] on icon at bounding box center [619, 232] width 16 height 16
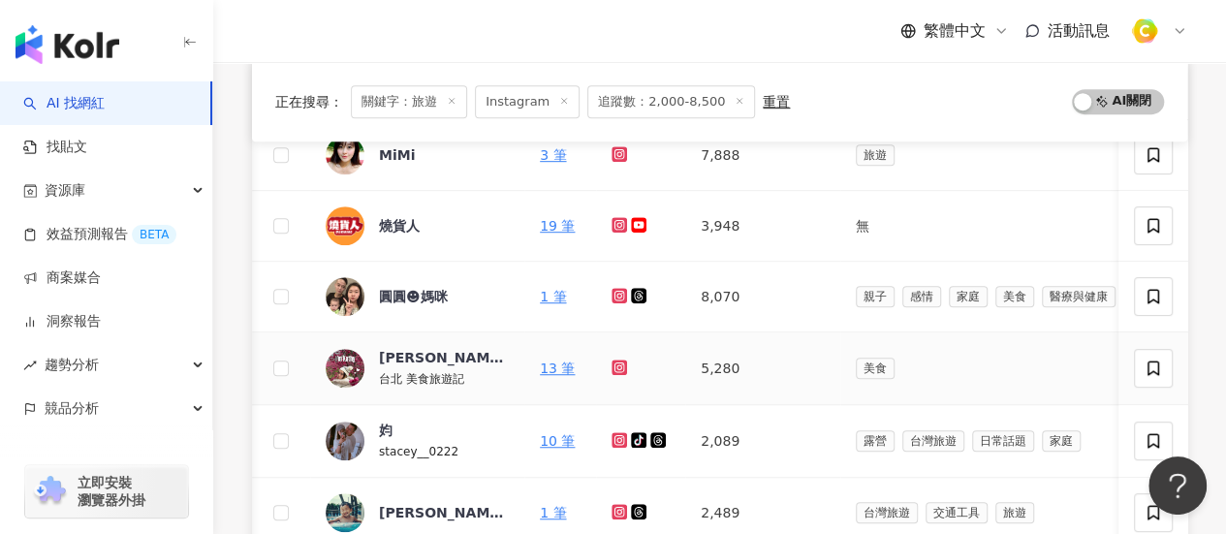
click at [615, 362] on icon at bounding box center [619, 366] width 8 height 8
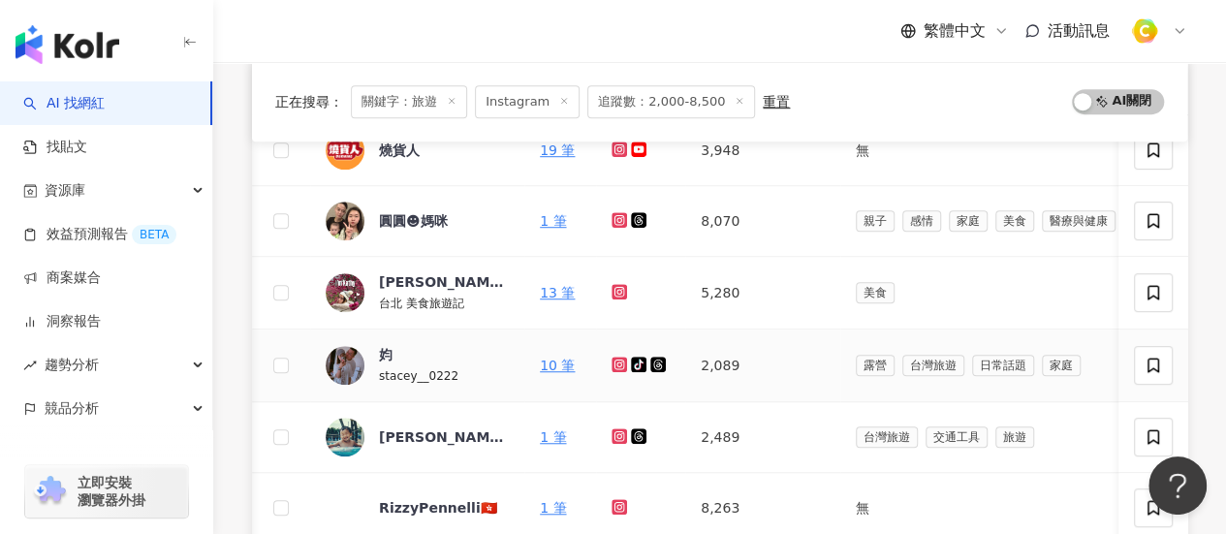
scroll to position [678, 0]
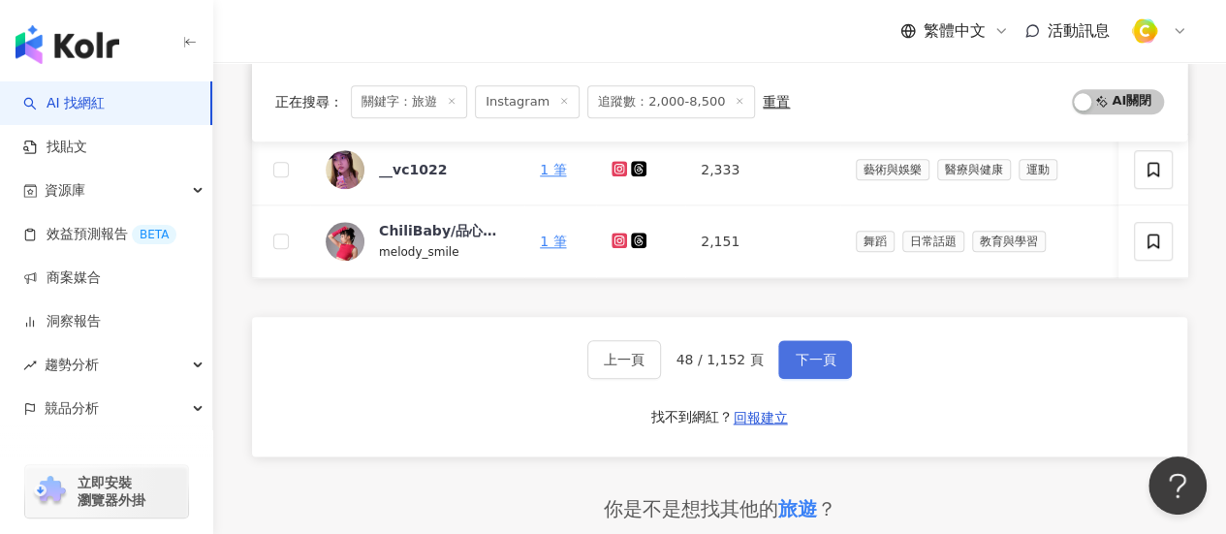
click at [802, 367] on span "下一頁" at bounding box center [814, 360] width 41 height 16
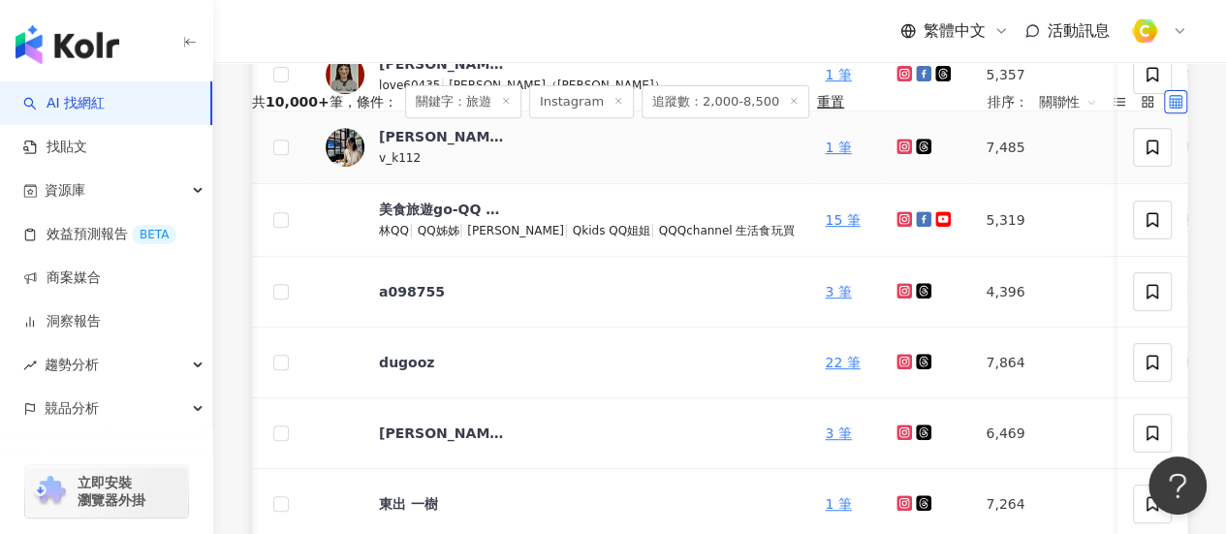
scroll to position [484, 0]
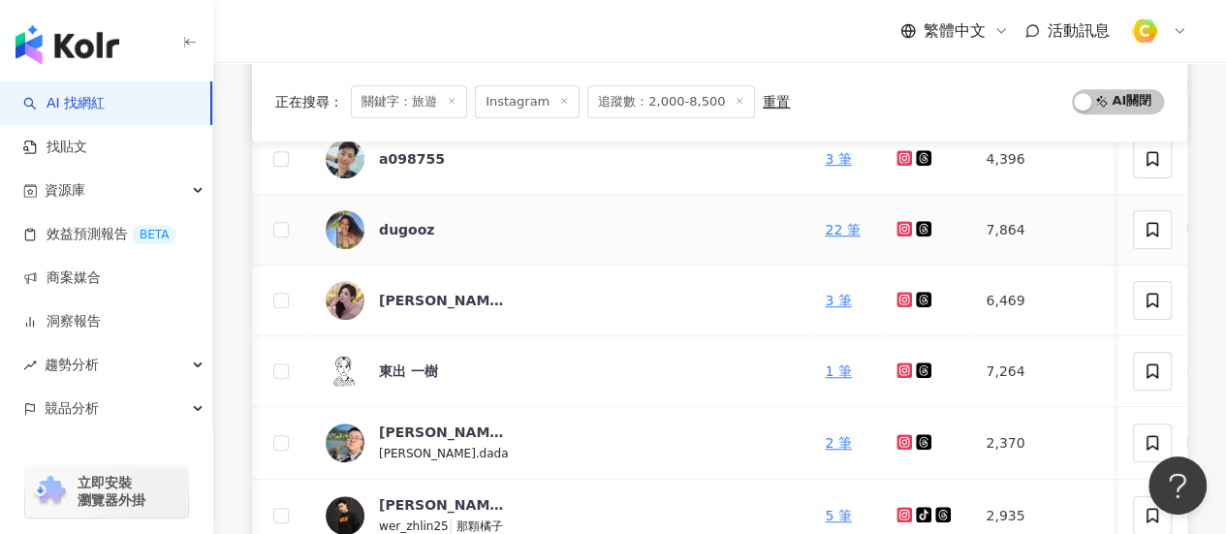
click at [898, 226] on icon at bounding box center [904, 229] width 13 height 12
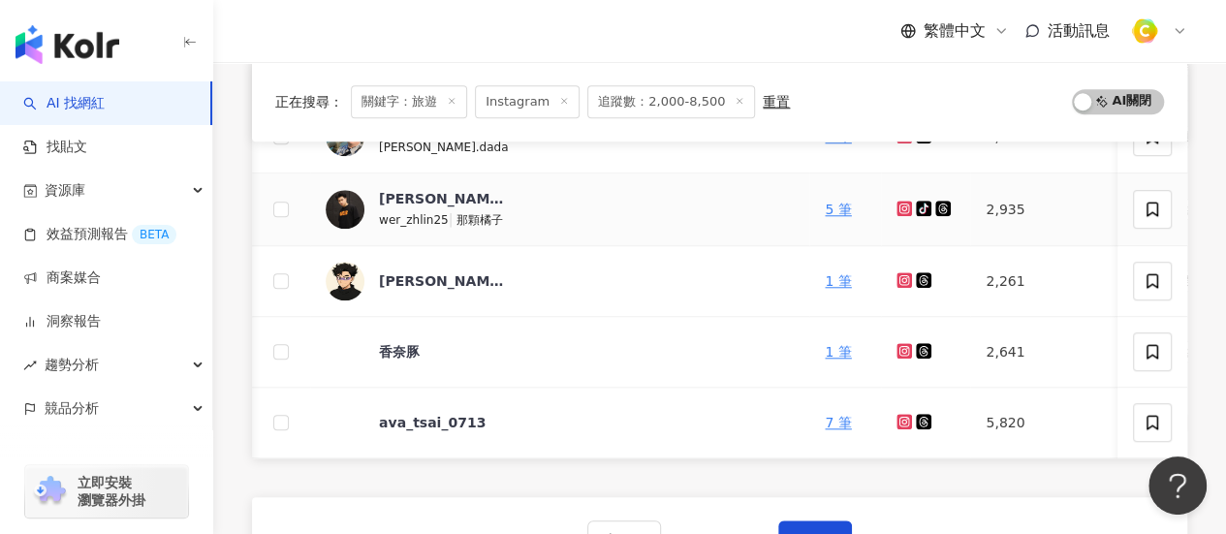
scroll to position [872, 0]
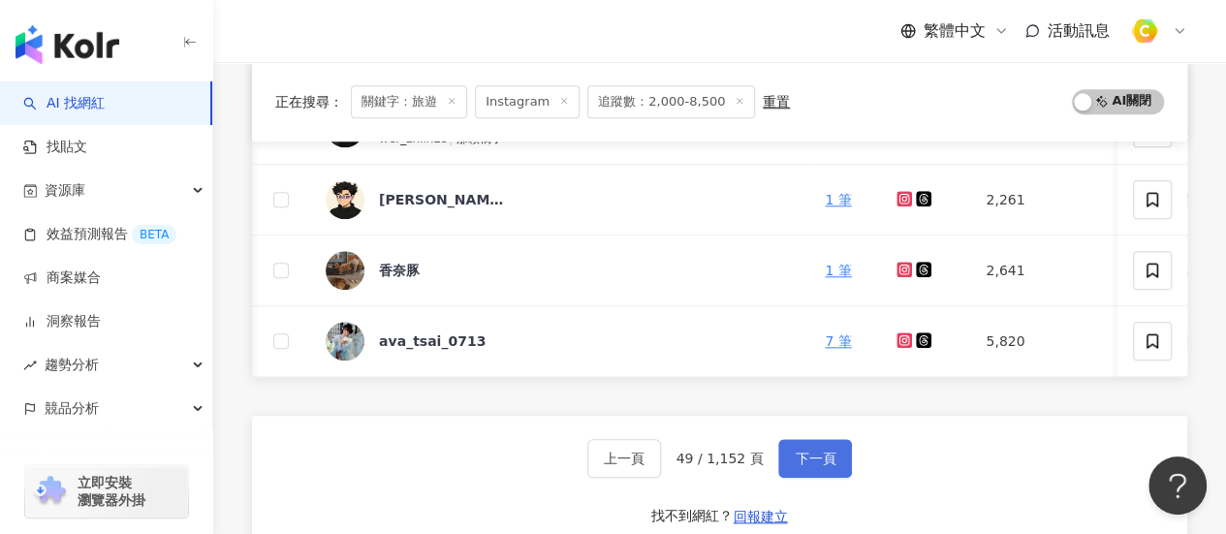
click at [826, 466] on span "下一頁" at bounding box center [814, 459] width 41 height 16
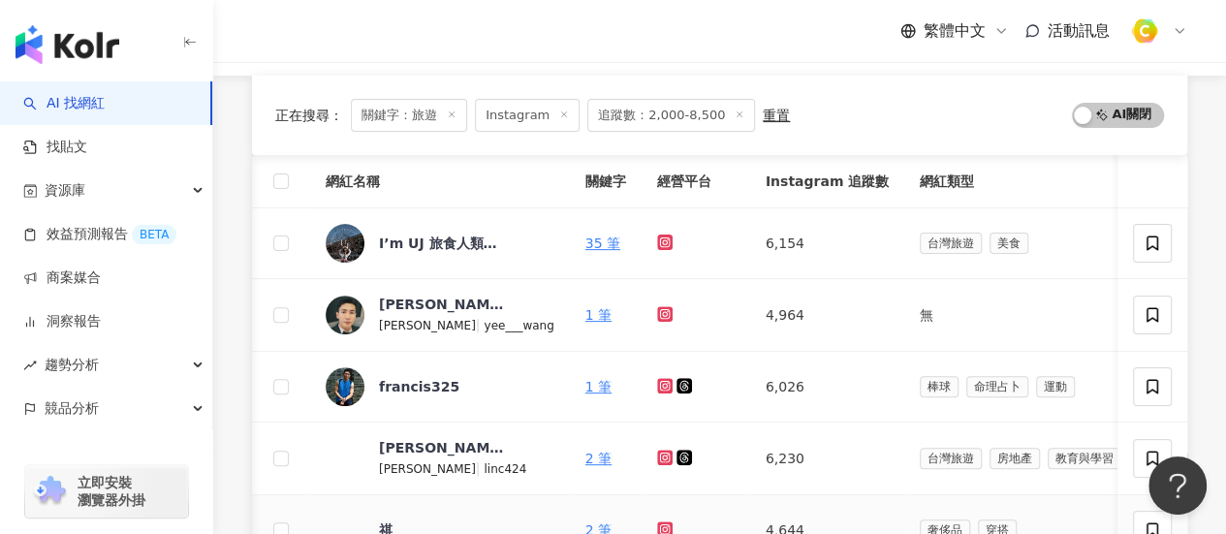
scroll to position [97, 0]
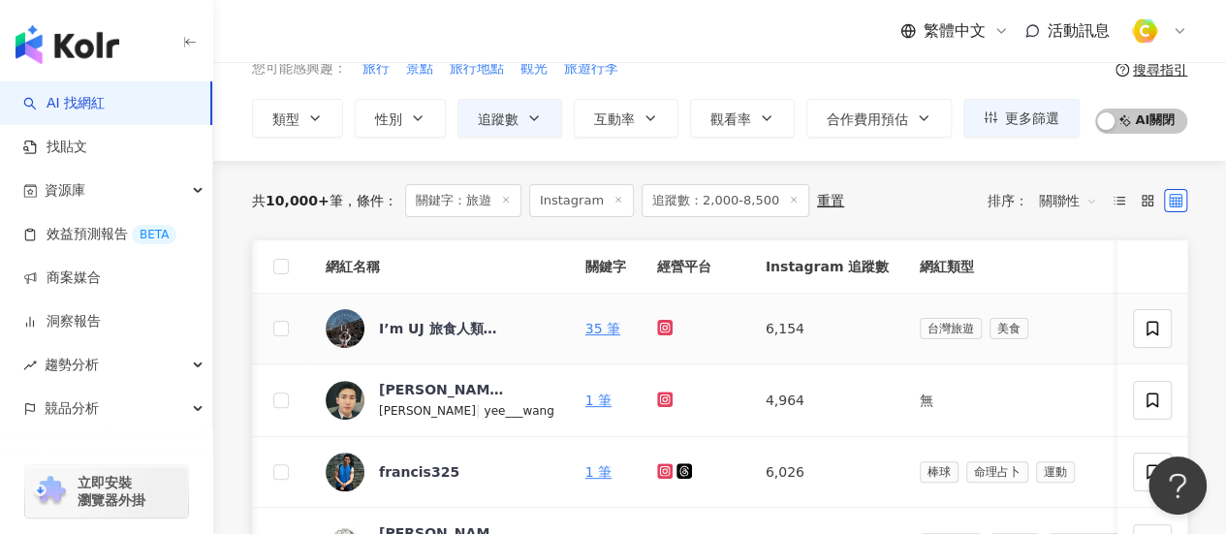
click at [657, 330] on icon at bounding box center [665, 328] width 16 height 16
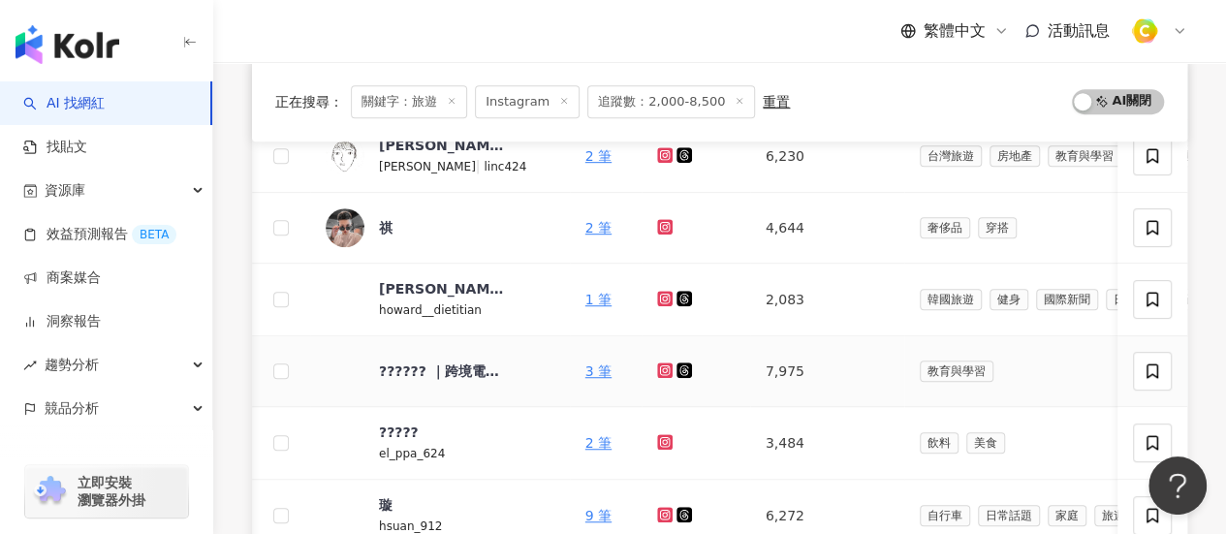
scroll to position [872, 0]
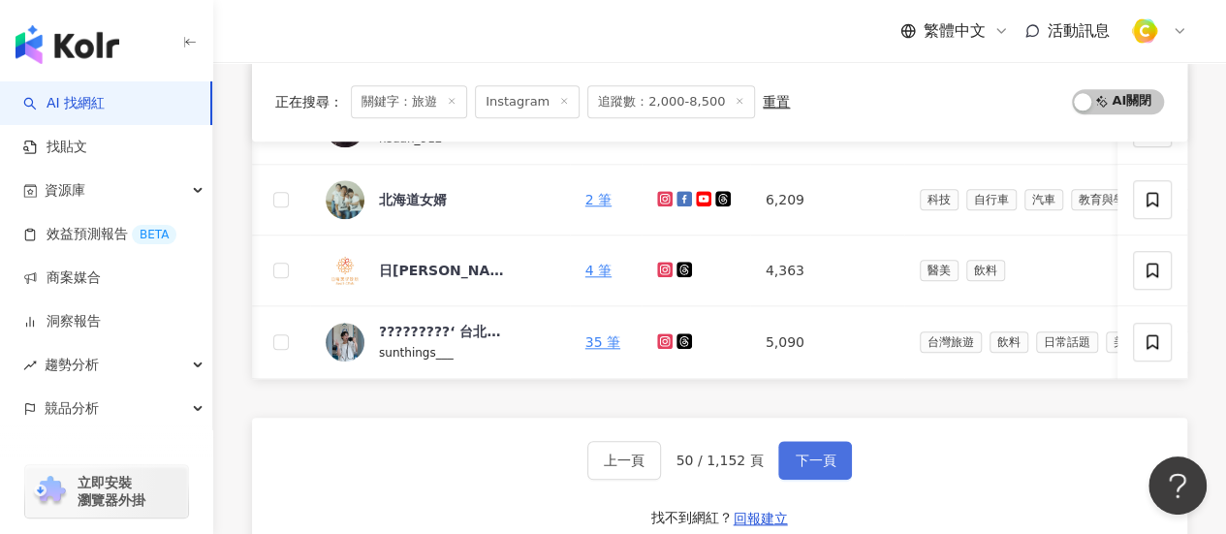
click at [817, 468] on span "下一頁" at bounding box center [814, 460] width 41 height 16
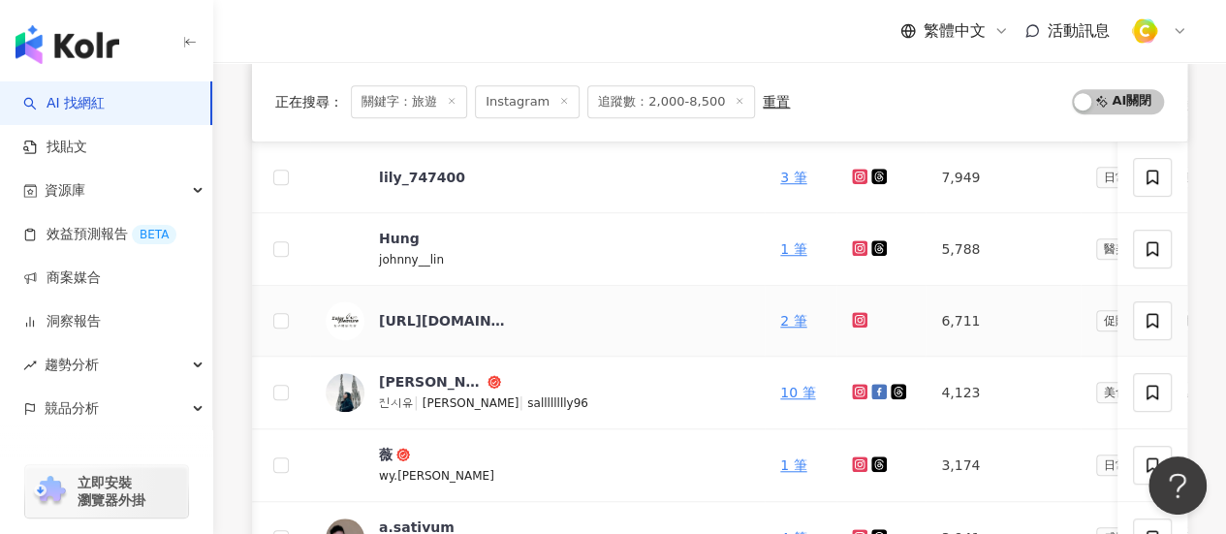
scroll to position [634, 0]
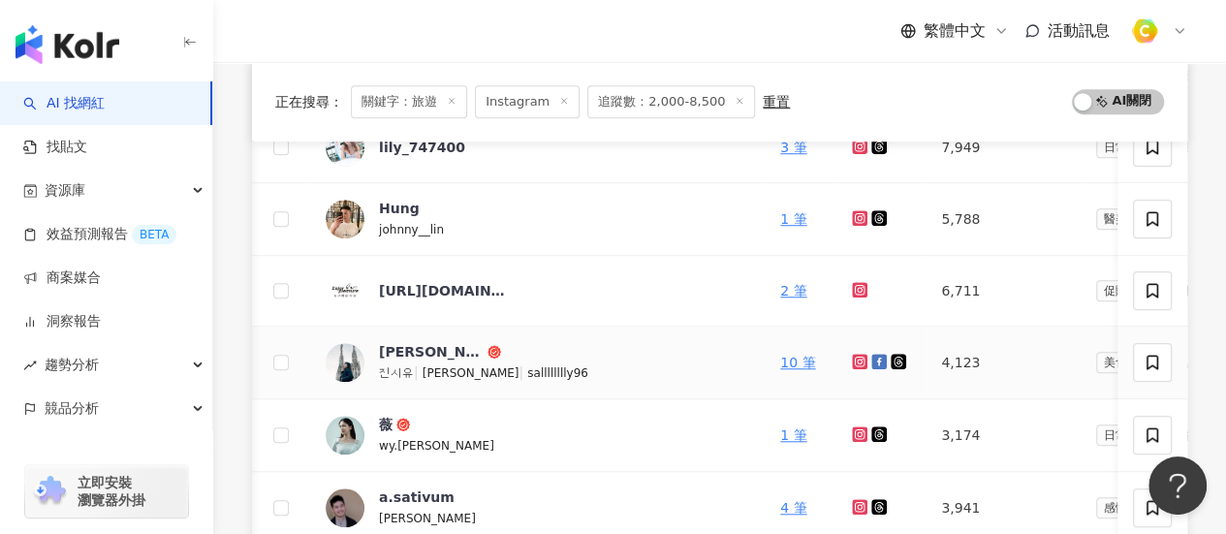
click at [857, 359] on icon at bounding box center [858, 360] width 3 height 3
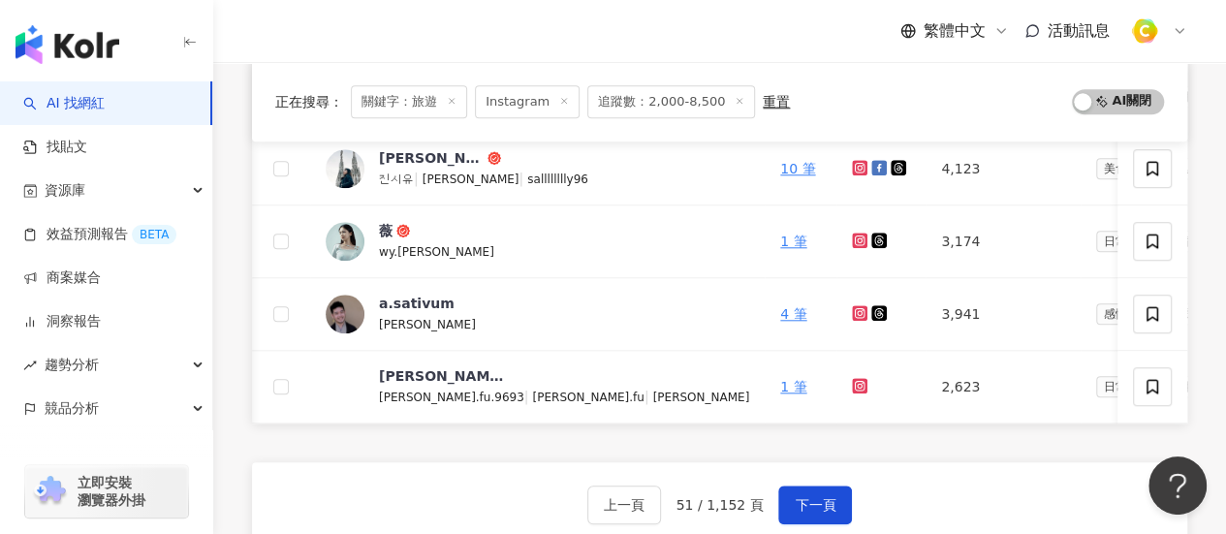
scroll to position [827, 0]
click at [800, 510] on span "下一頁" at bounding box center [814, 505] width 41 height 16
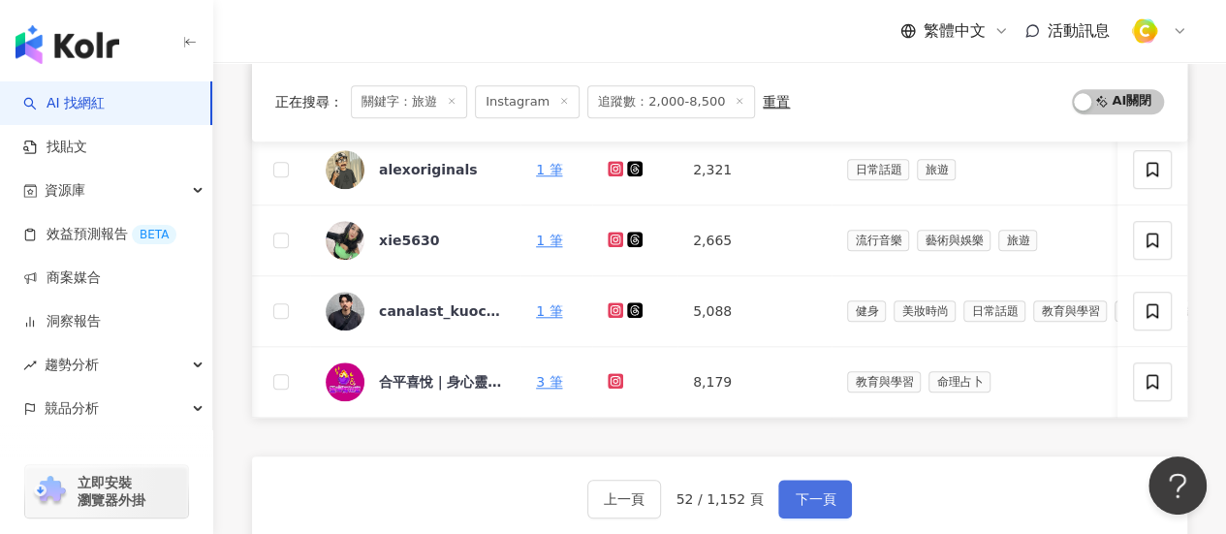
click at [804, 501] on span "下一頁" at bounding box center [814, 499] width 41 height 16
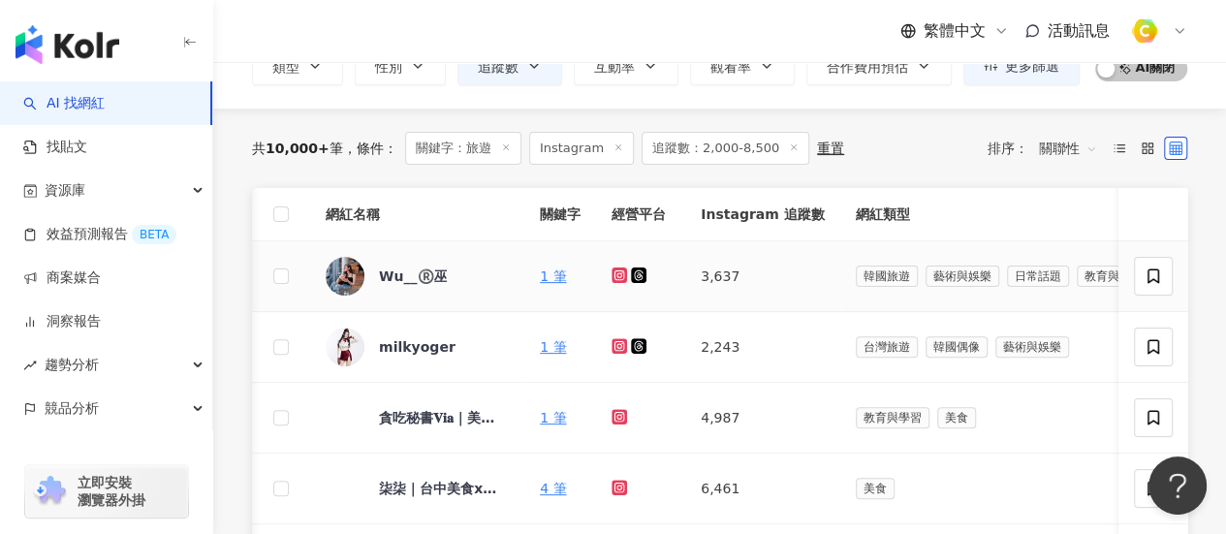
scroll to position [1021, 0]
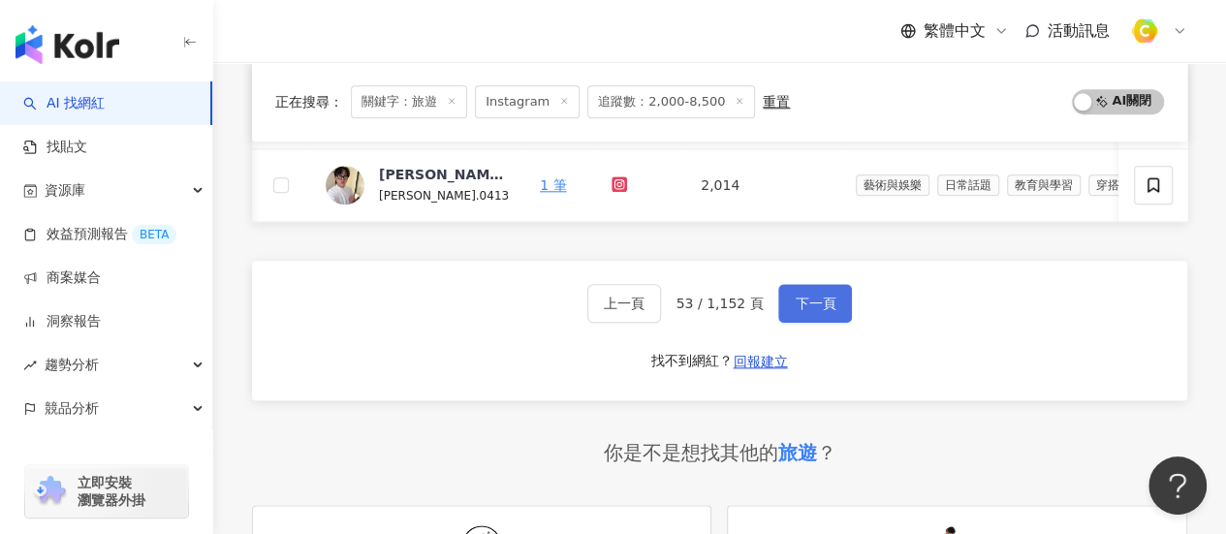
click at [812, 311] on span "下一頁" at bounding box center [814, 304] width 41 height 16
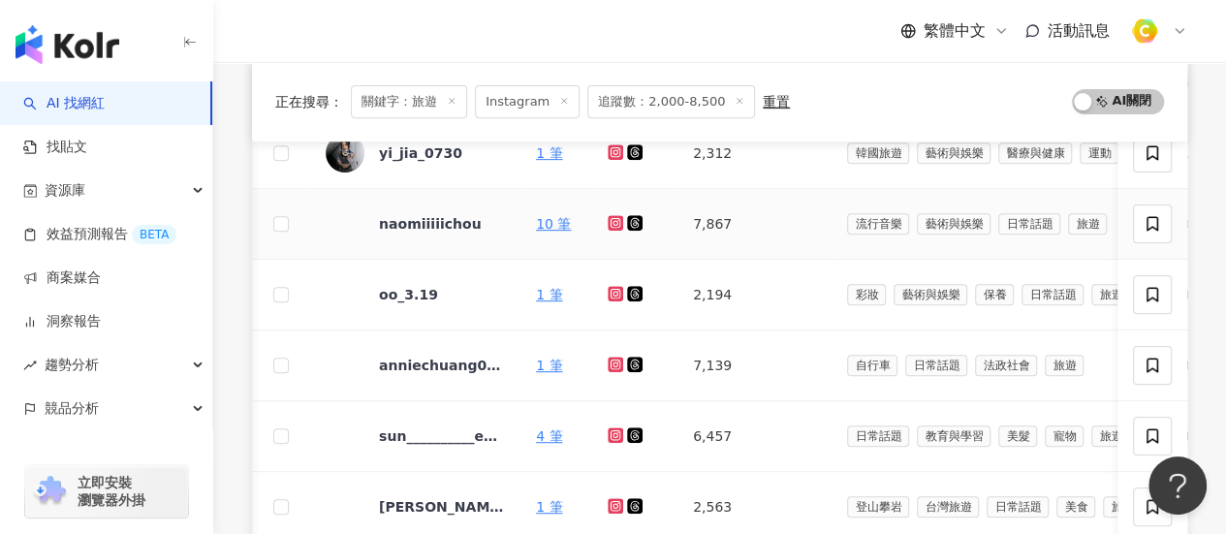
scroll to position [246, 0]
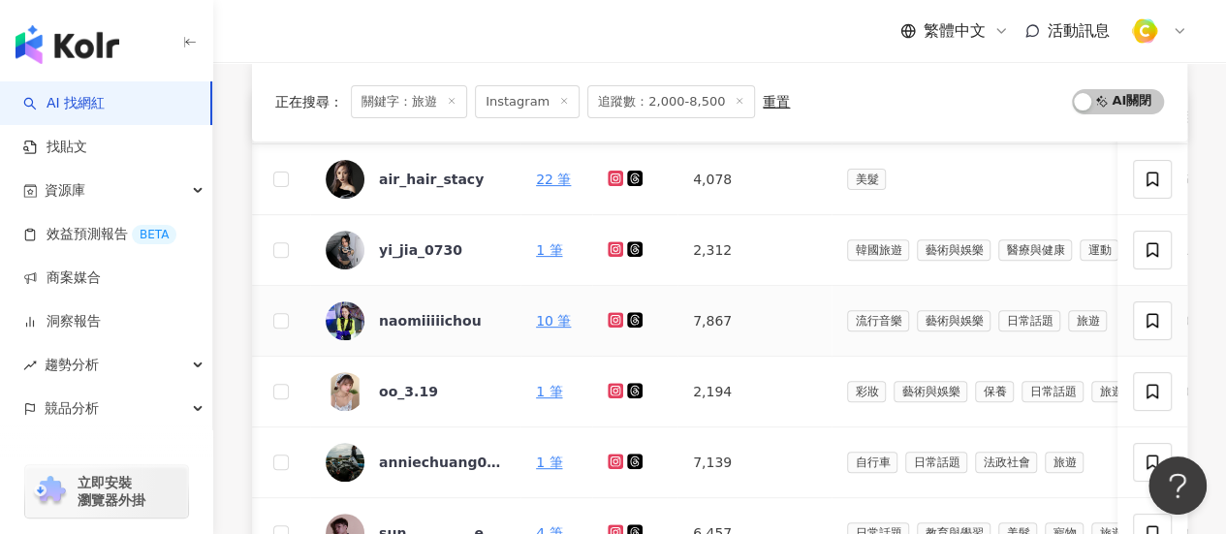
click at [611, 319] on icon at bounding box center [615, 319] width 8 height 8
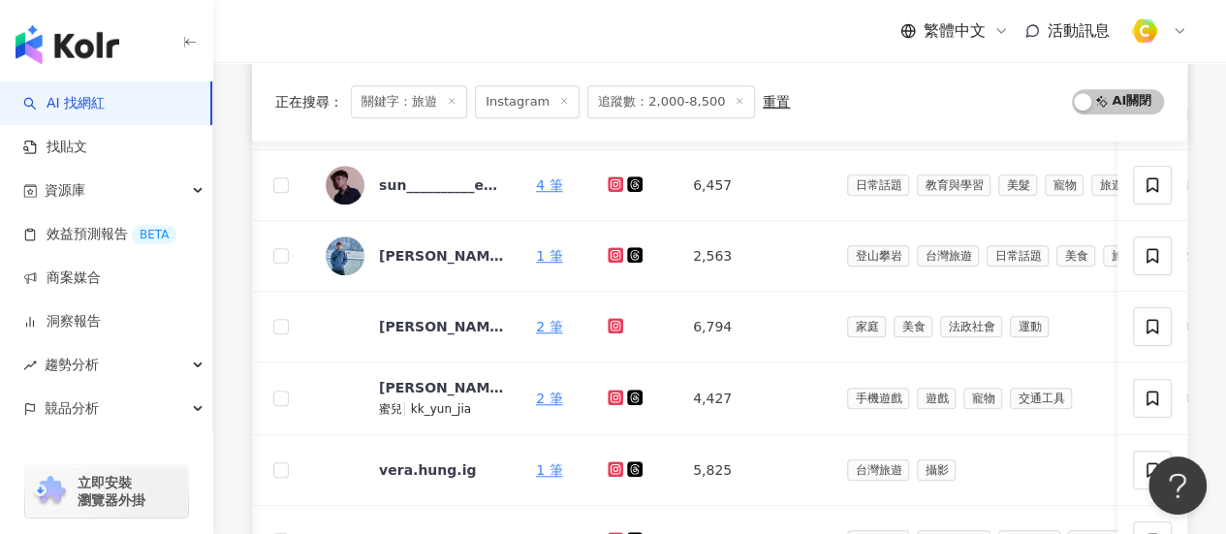
scroll to position [924, 0]
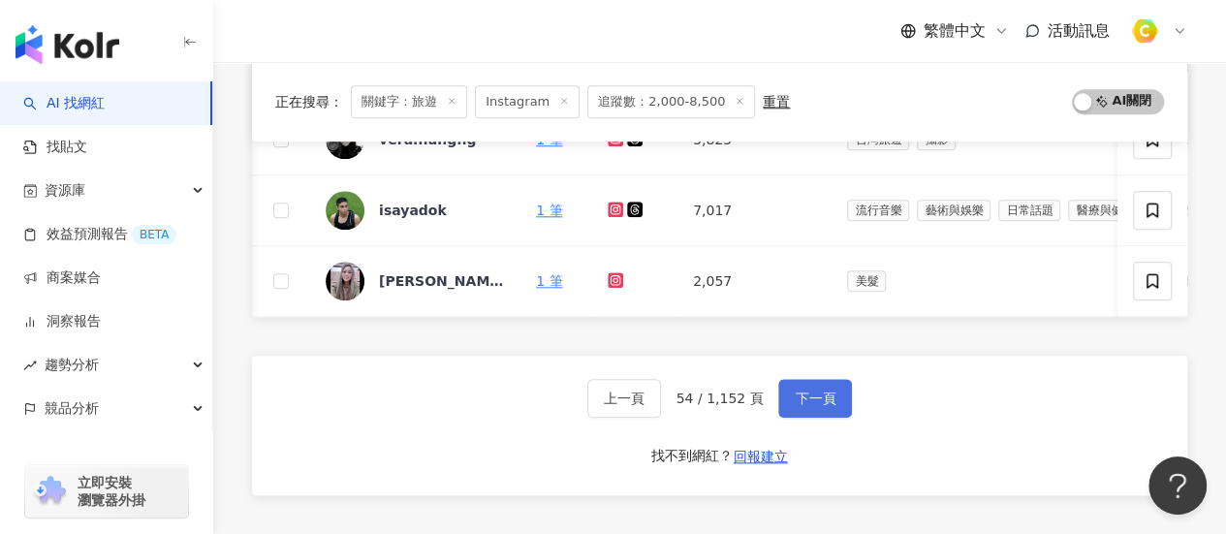
click at [817, 405] on span "下一頁" at bounding box center [814, 398] width 41 height 16
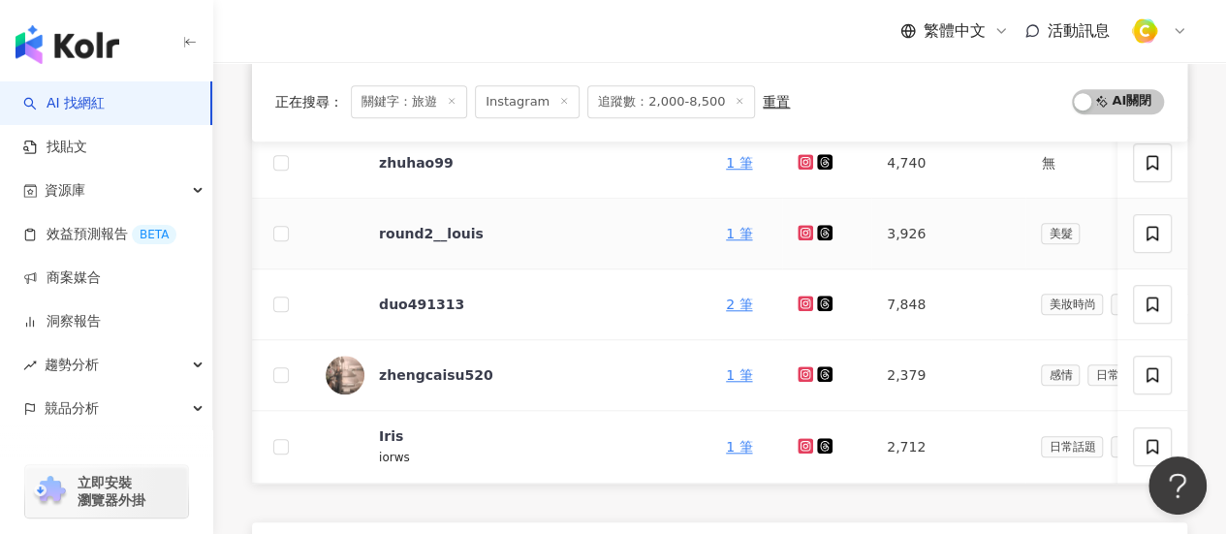
scroll to position [827, 0]
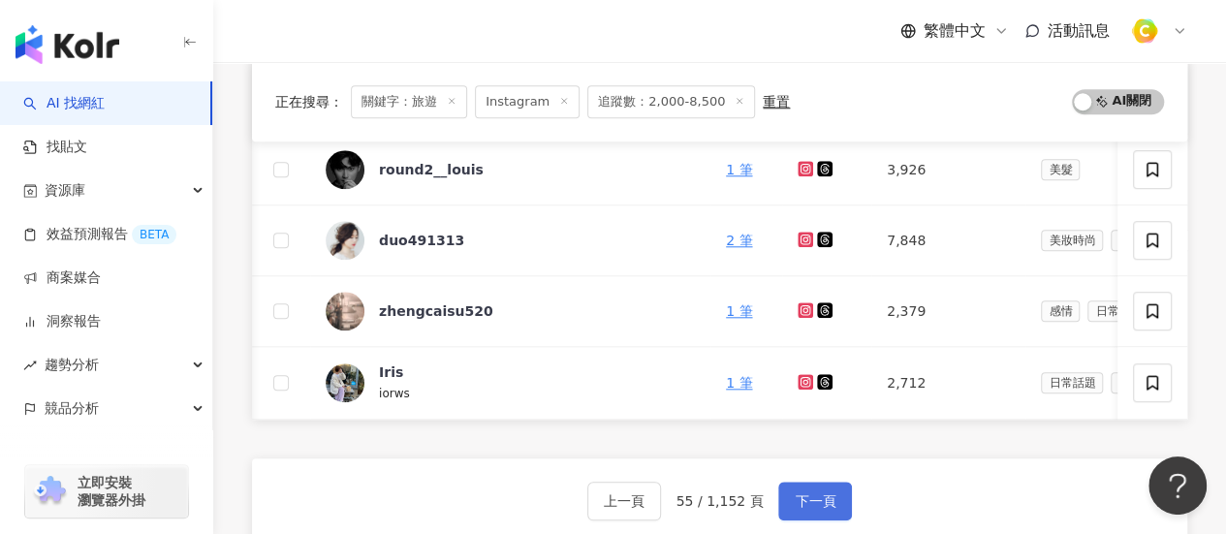
click at [811, 505] on span "下一頁" at bounding box center [814, 501] width 41 height 16
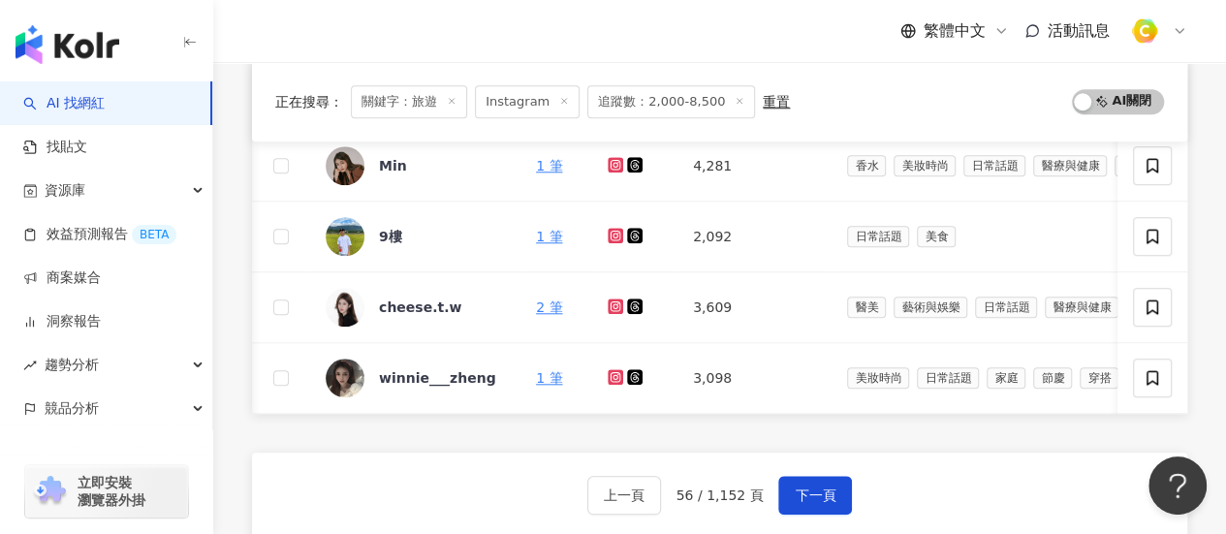
click at [277, 46] on div "繁體中文 活動訊息" at bounding box center [719, 31] width 935 height 62
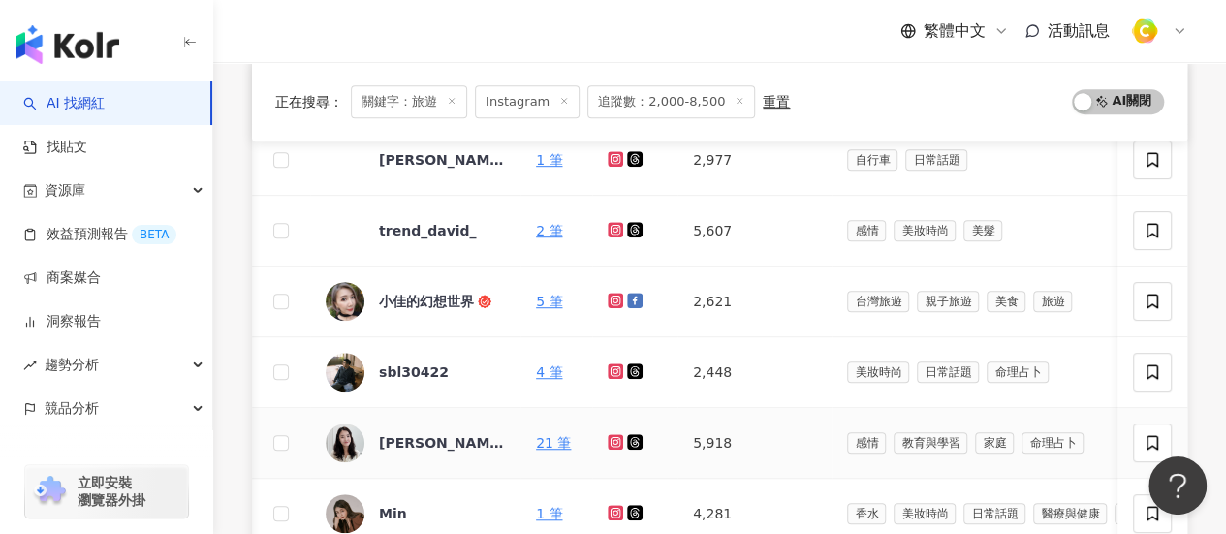
scroll to position [343, 0]
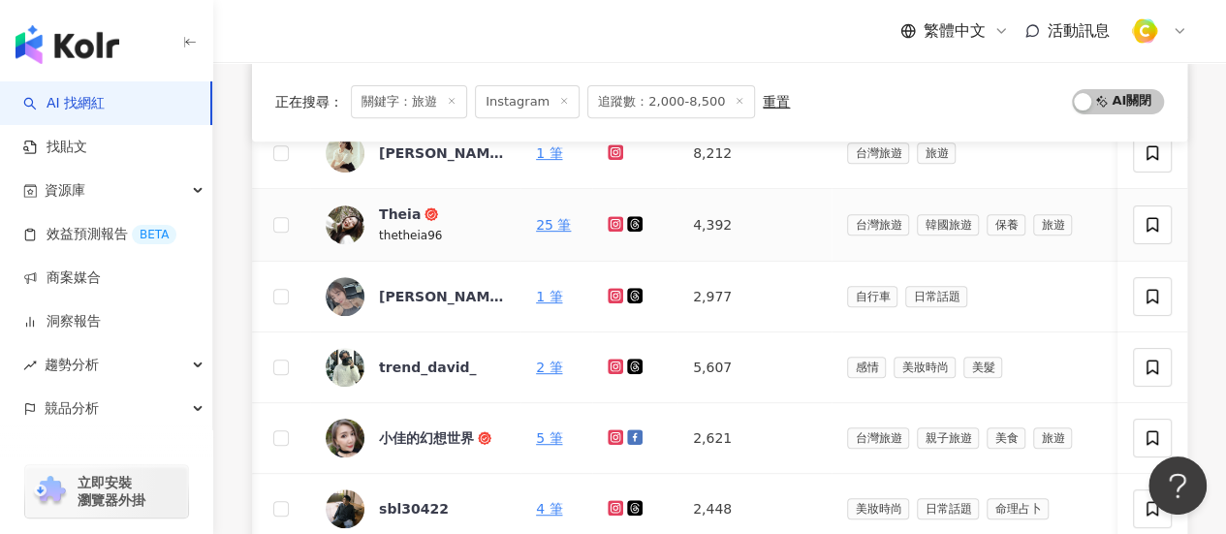
click at [616, 228] on icon at bounding box center [615, 224] width 16 height 16
click at [405, 216] on div "Theia" at bounding box center [400, 213] width 42 height 19
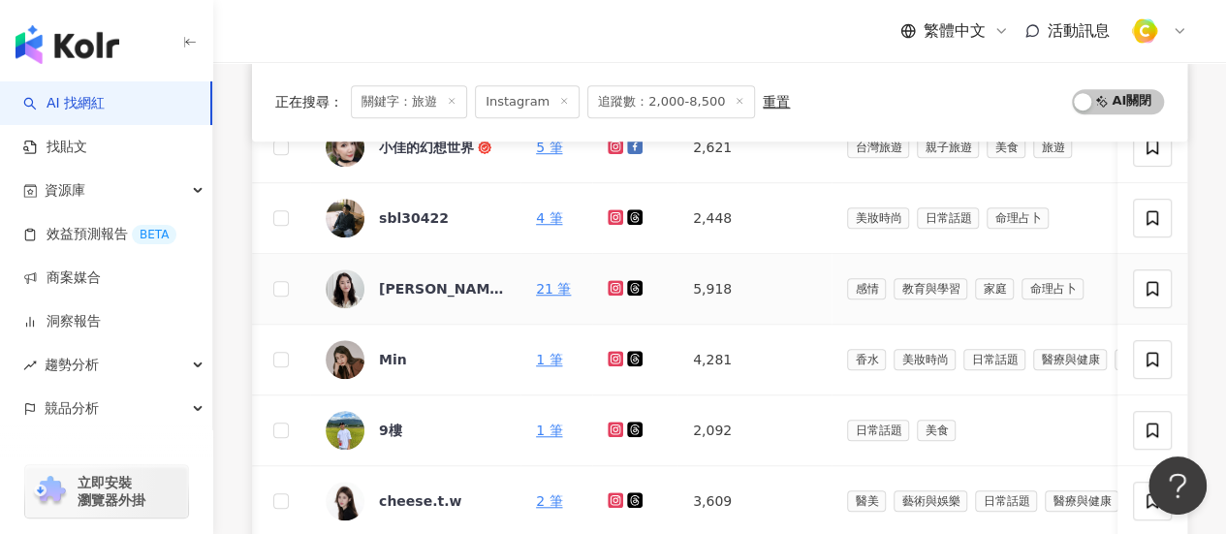
click at [618, 286] on icon at bounding box center [615, 288] width 13 height 12
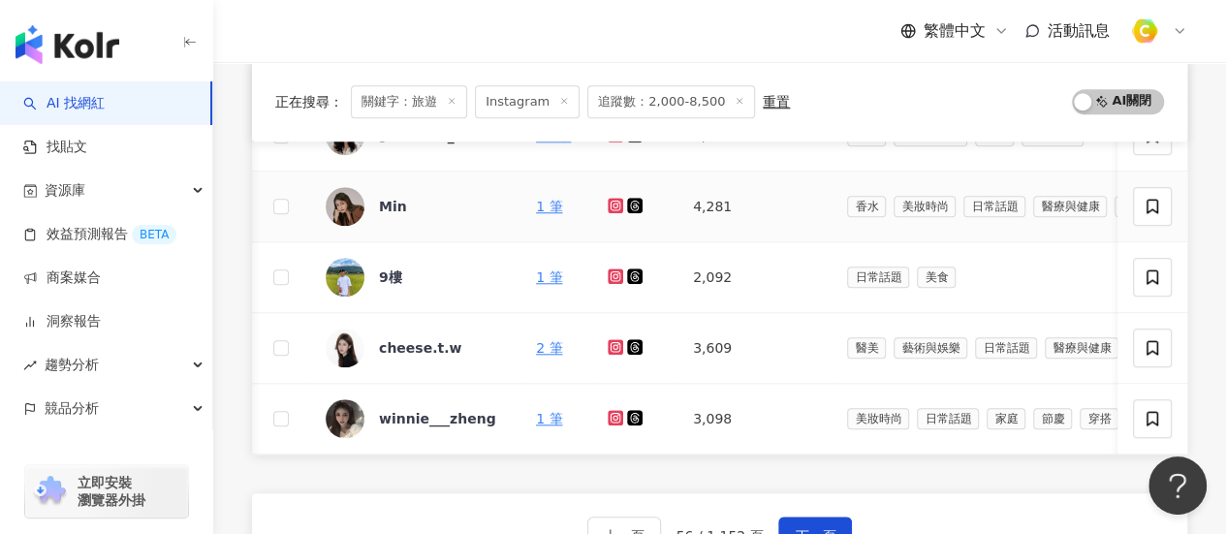
scroll to position [827, 0]
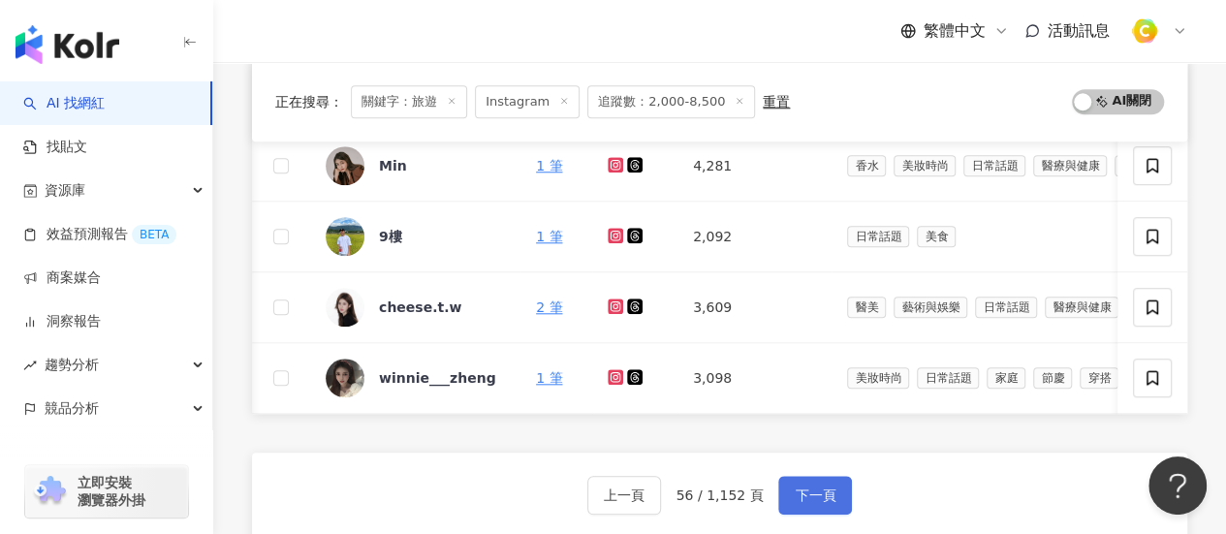
click at [821, 490] on button "下一頁" at bounding box center [815, 495] width 74 height 39
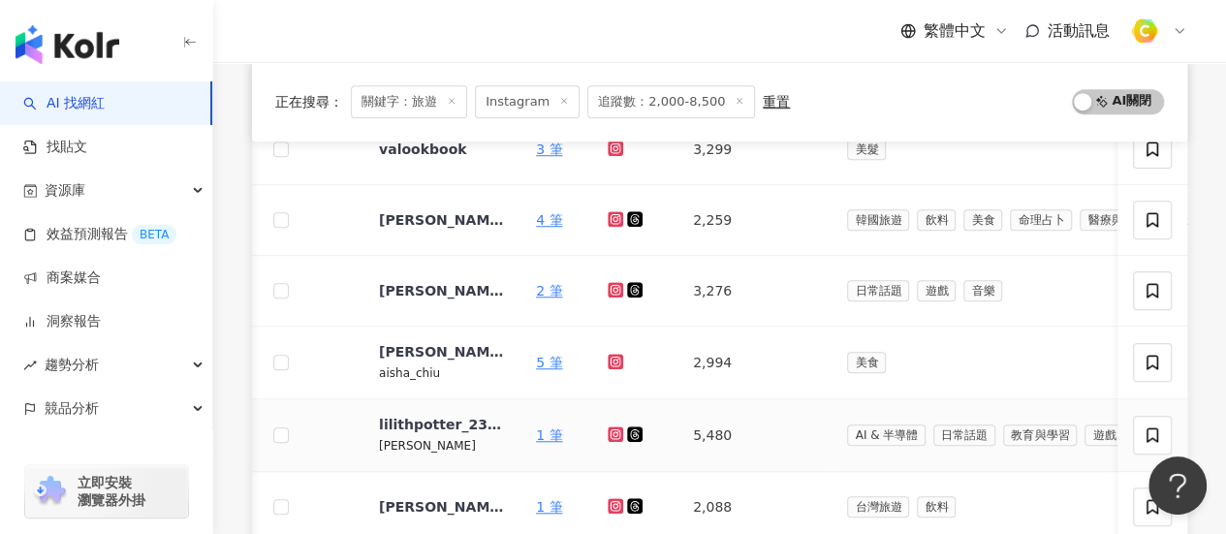
scroll to position [924, 0]
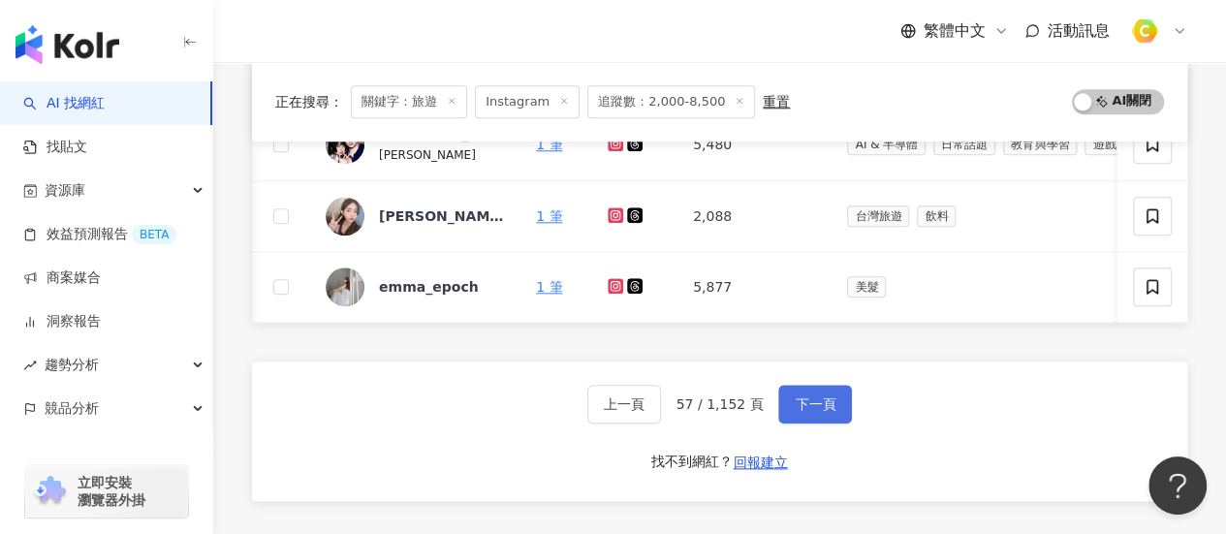
click at [818, 412] on span "下一頁" at bounding box center [814, 404] width 41 height 16
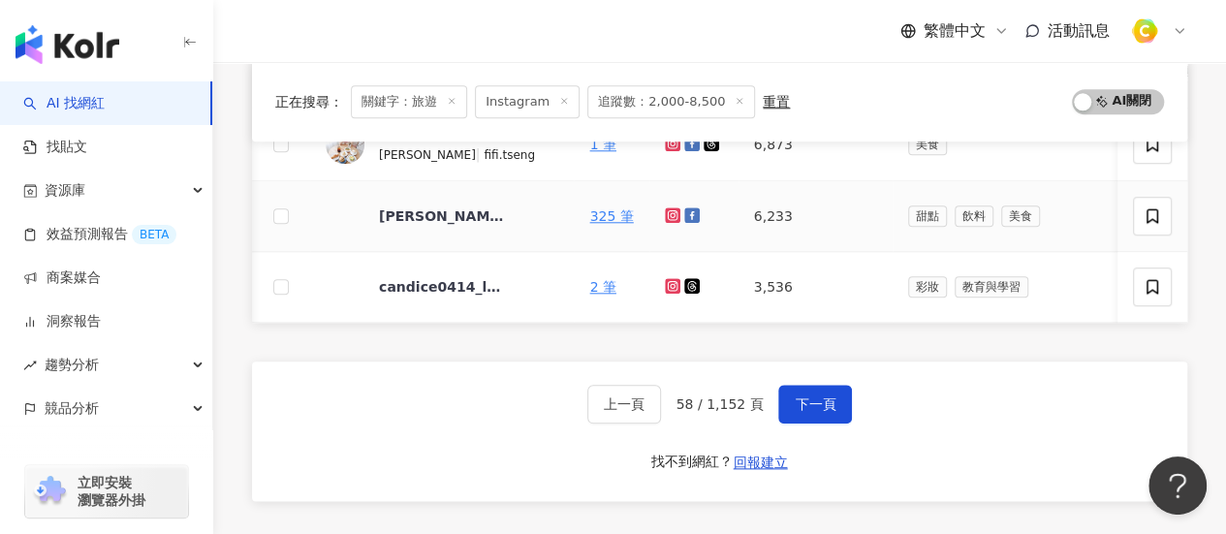
scroll to position [827, 0]
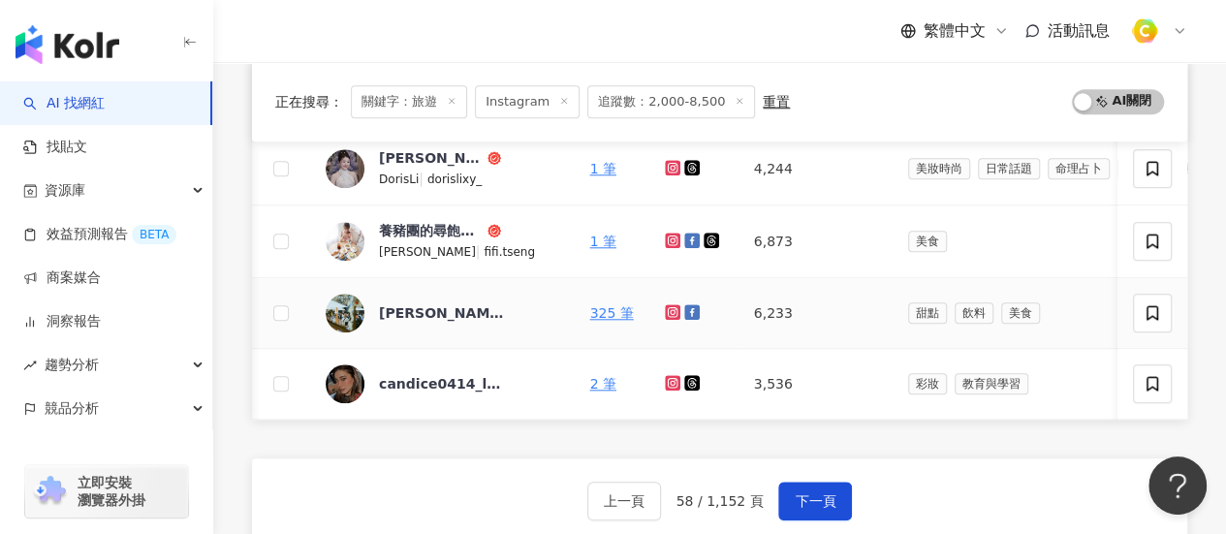
click at [668, 312] on icon at bounding box center [673, 312] width 16 height 16
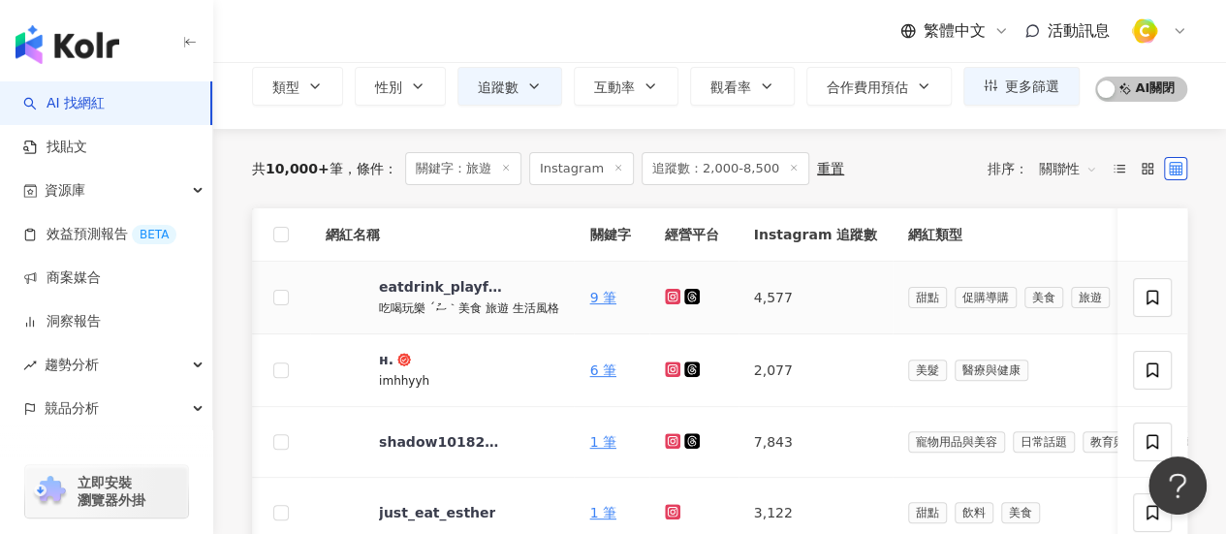
scroll to position [52, 0]
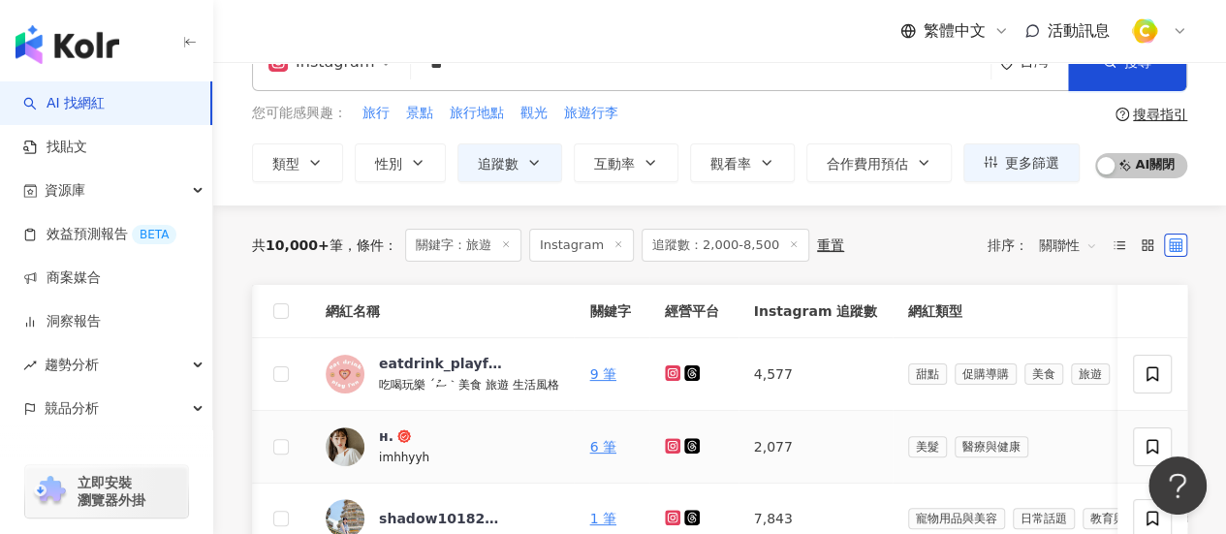
click at [670, 440] on icon at bounding box center [673, 446] width 13 height 12
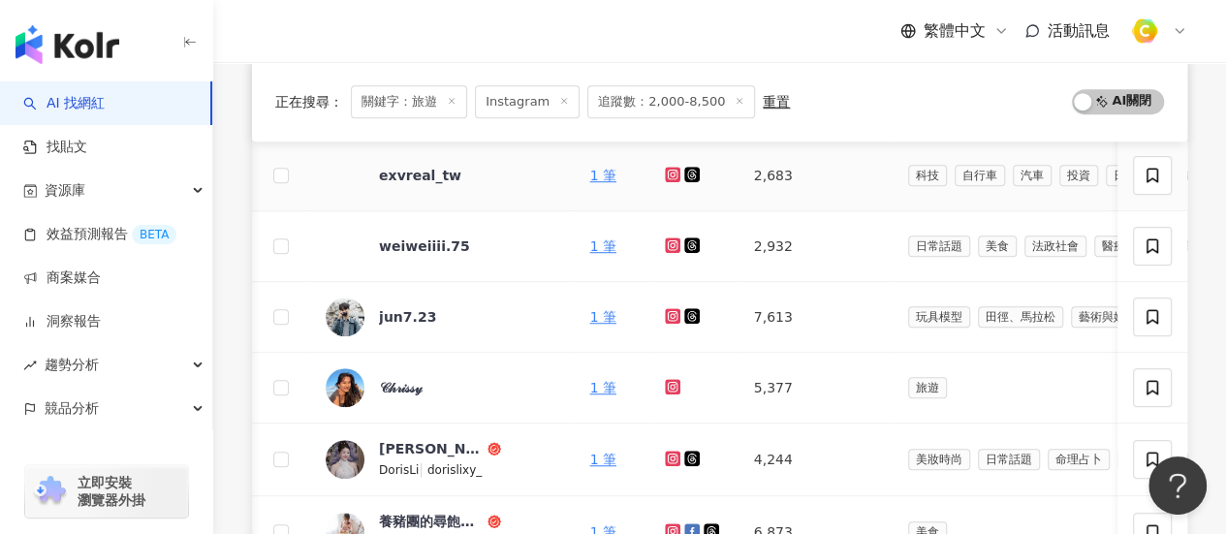
scroll to position [827, 0]
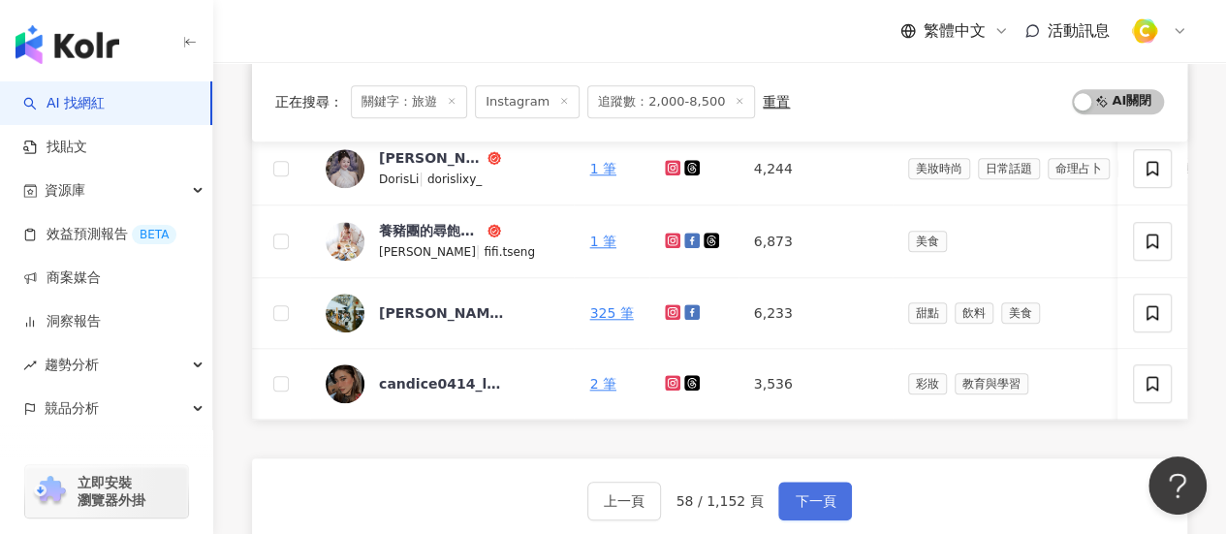
click at [807, 499] on span "下一頁" at bounding box center [814, 501] width 41 height 16
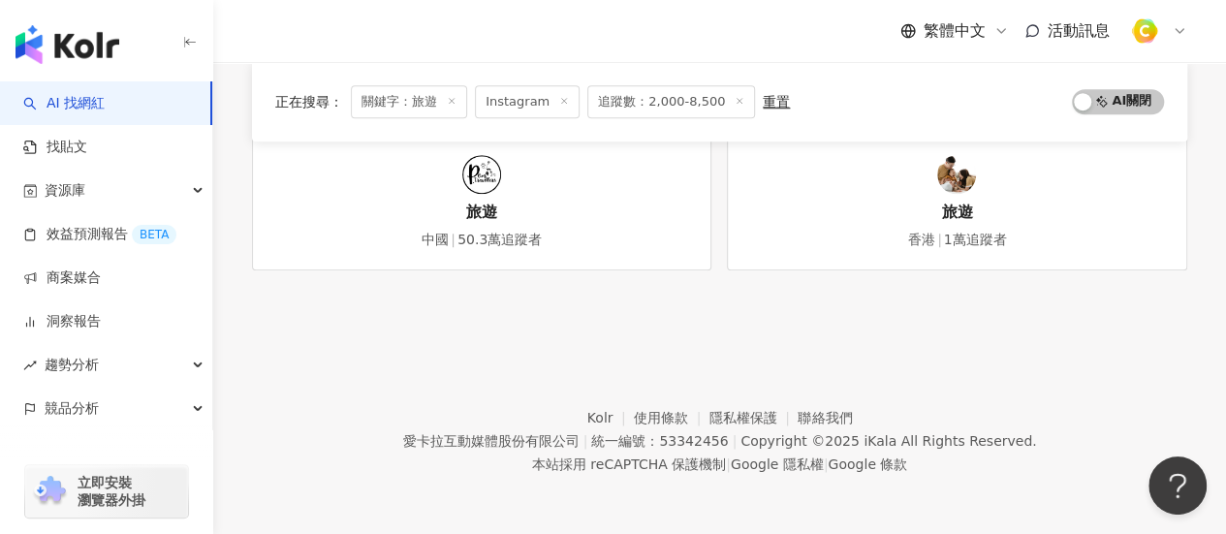
scroll to position [731, 0]
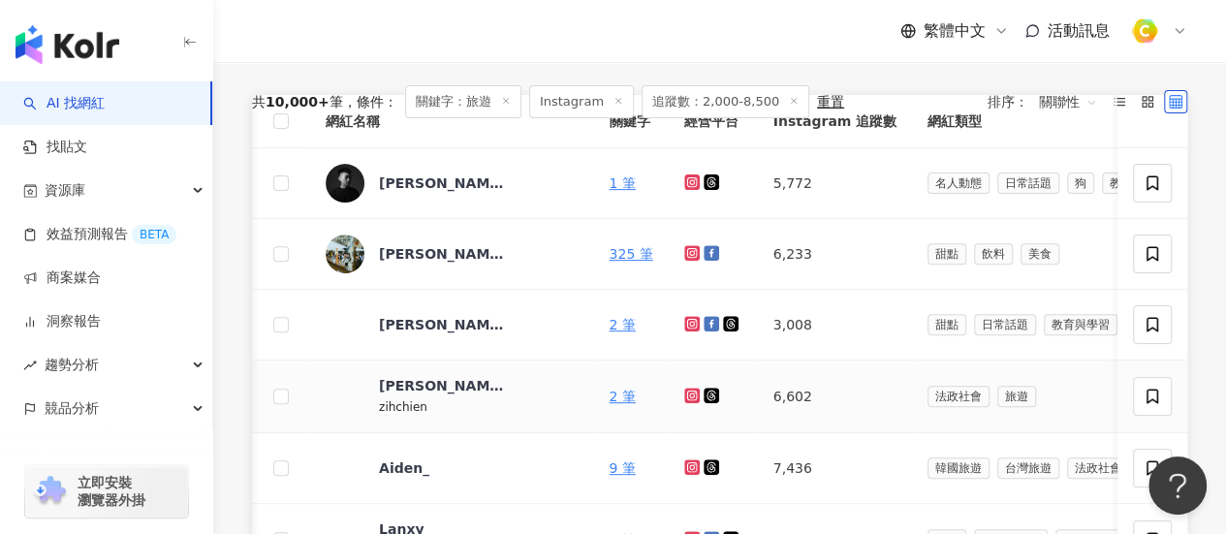
scroll to position [145, 0]
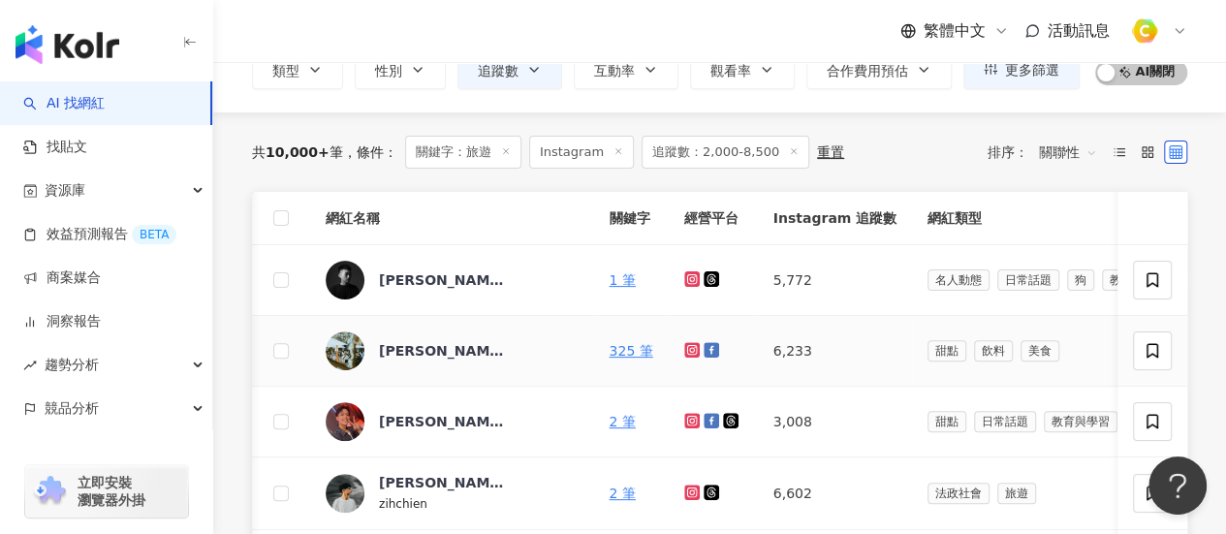
click at [684, 357] on link at bounding box center [693, 351] width 19 height 16
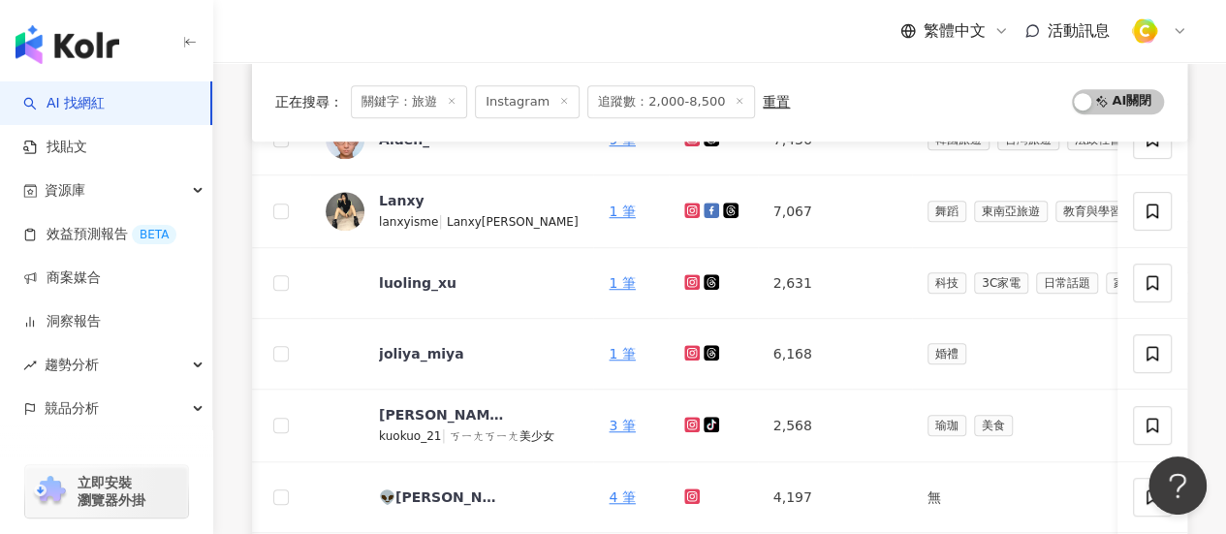
scroll to position [920, 0]
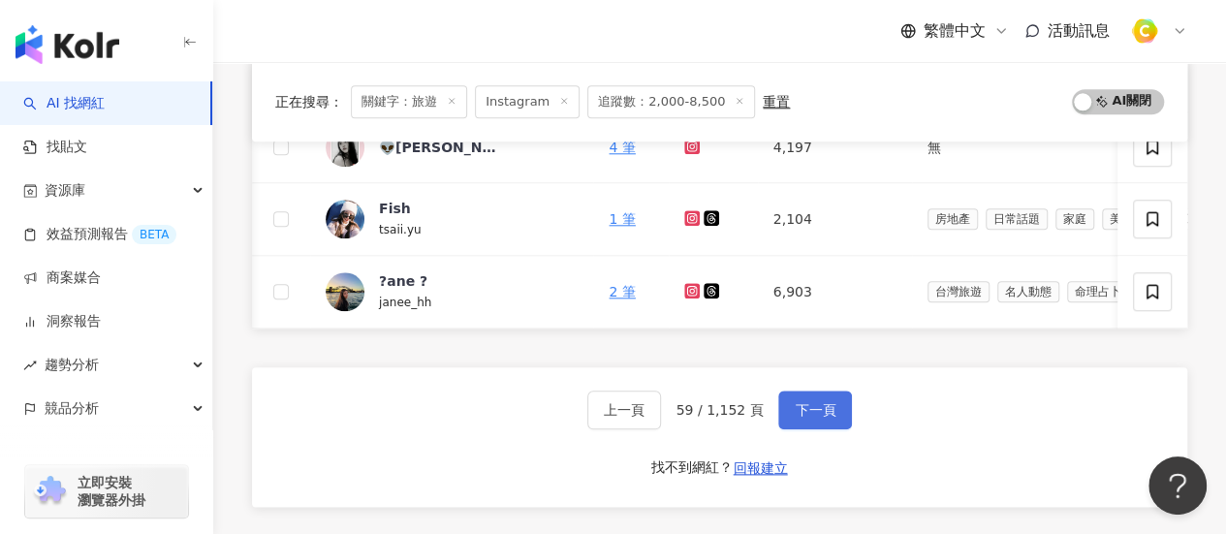
drag, startPoint x: 804, startPoint y: 408, endPoint x: 791, endPoint y: 409, distance: 13.6
click at [805, 409] on button "下一頁" at bounding box center [815, 409] width 74 height 39
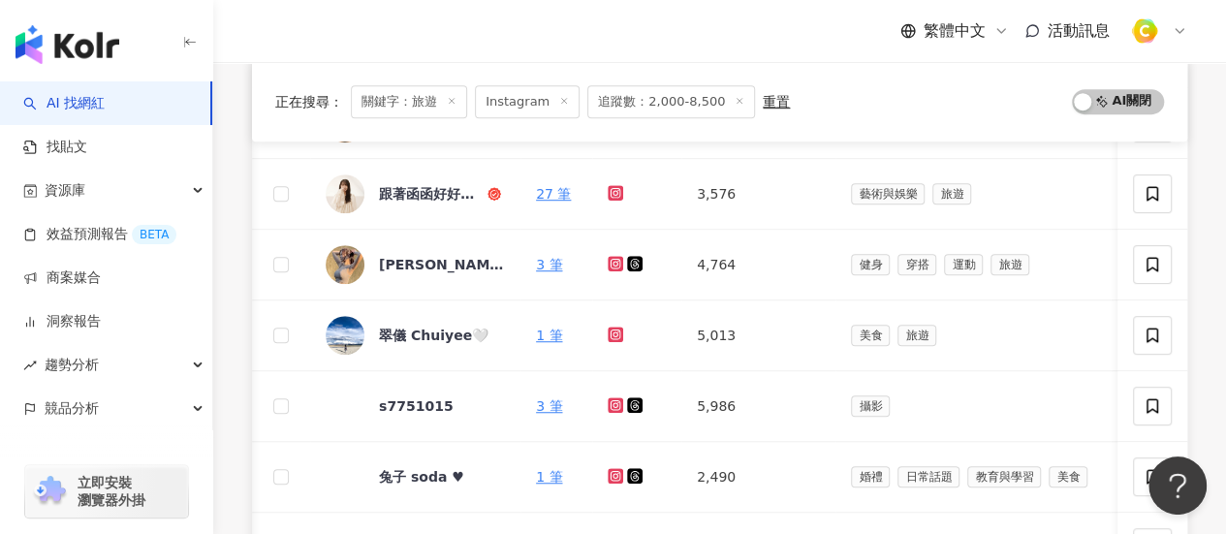
scroll to position [343, 0]
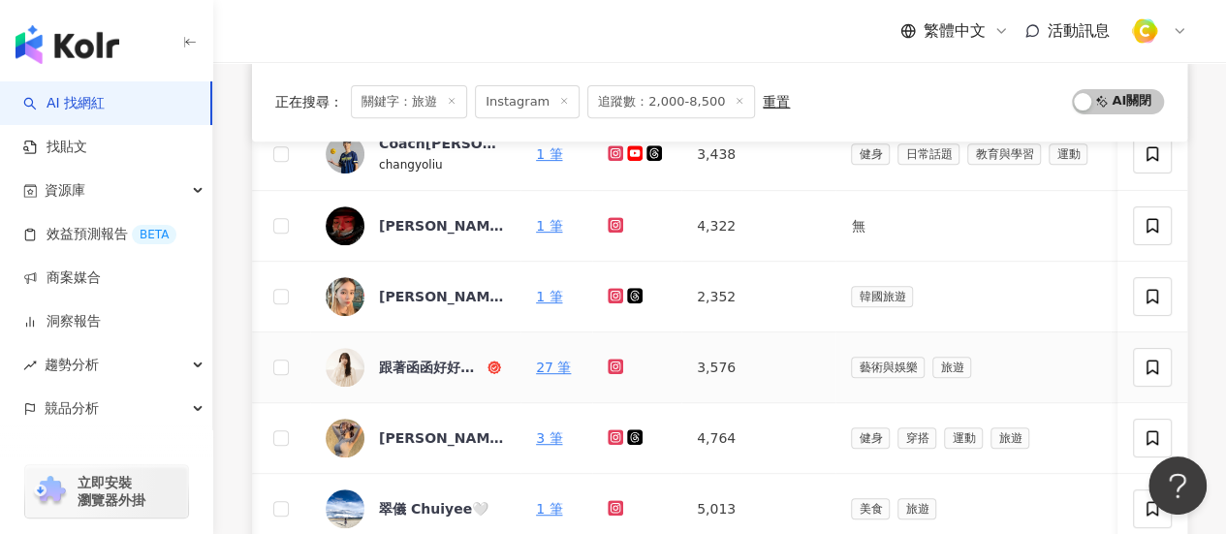
click at [614, 370] on icon at bounding box center [615, 366] width 16 height 16
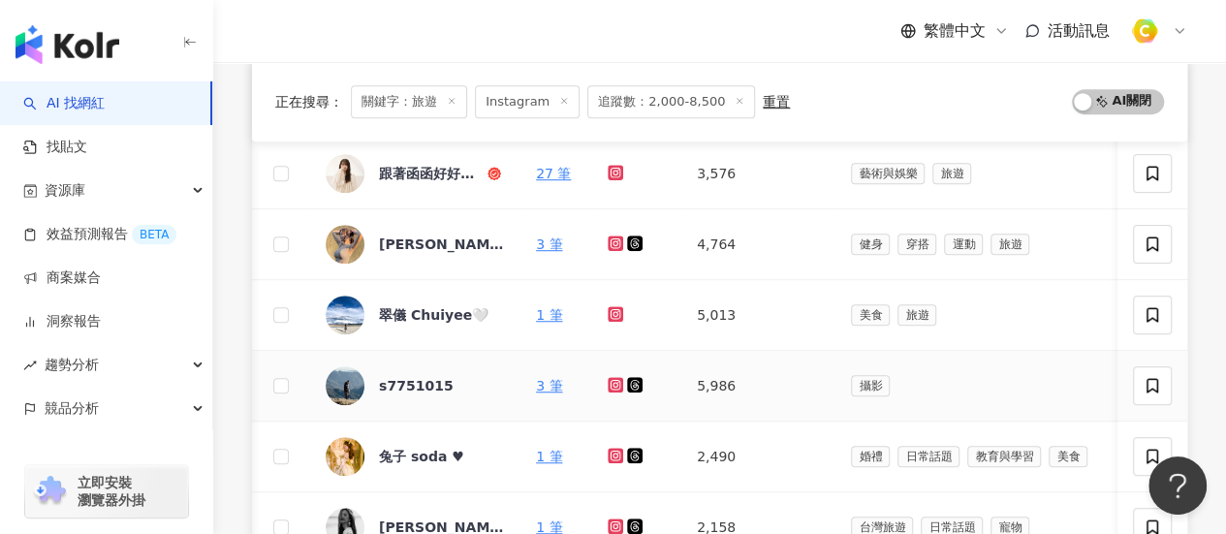
scroll to position [827, 0]
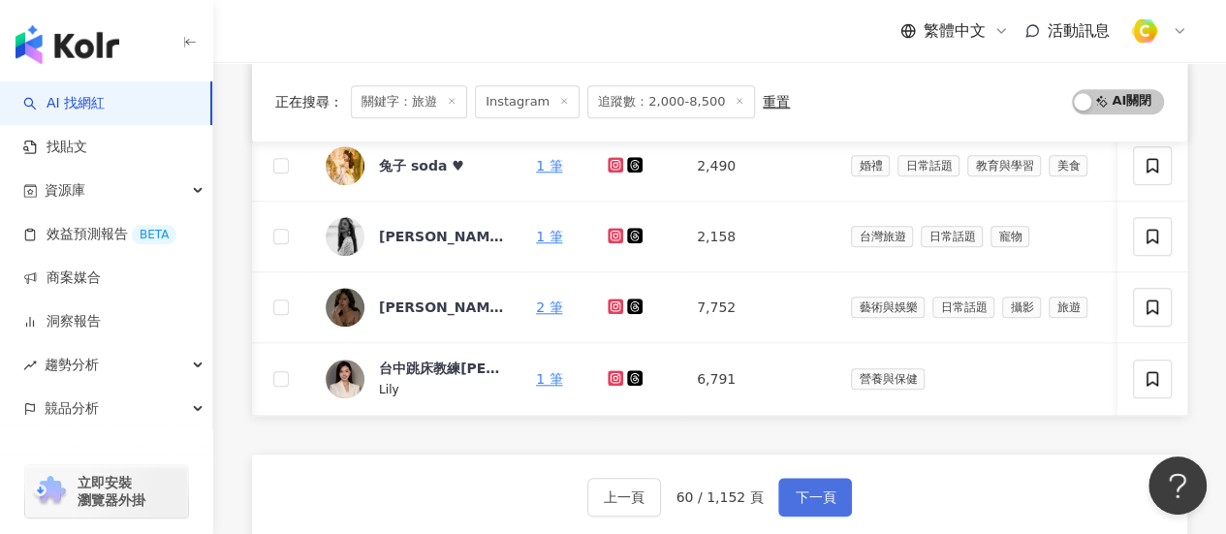
click at [794, 505] on span "下一頁" at bounding box center [814, 497] width 41 height 16
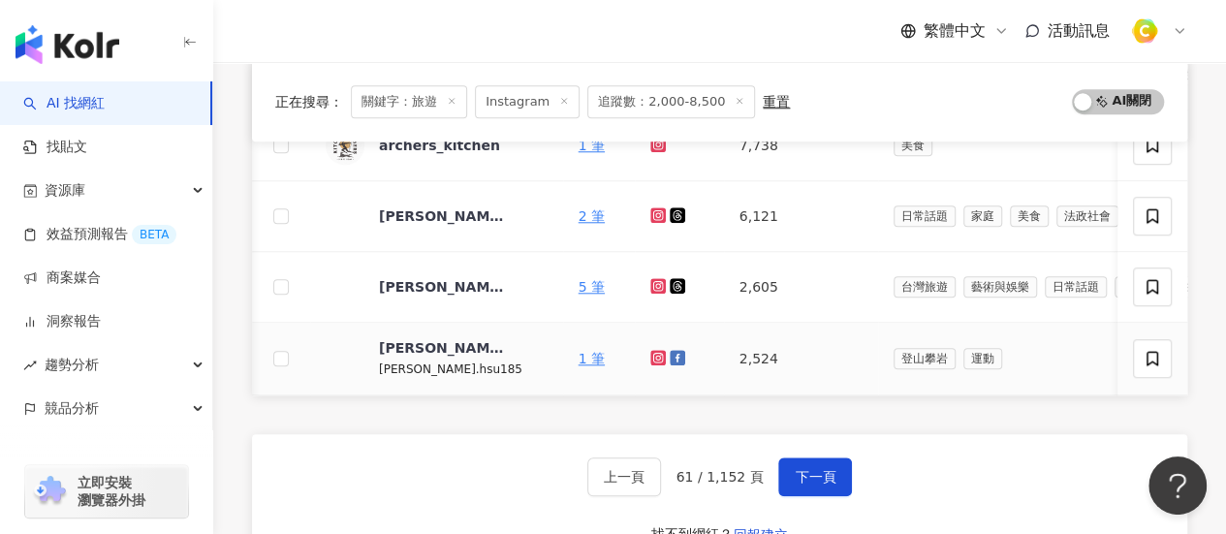
scroll to position [969, 0]
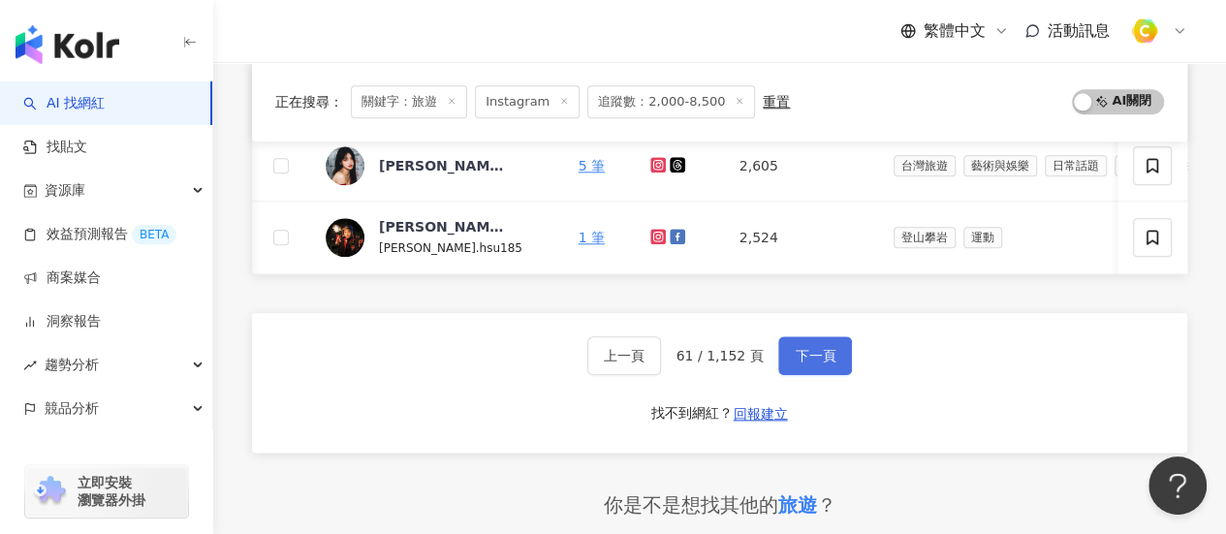
click at [811, 375] on button "下一頁" at bounding box center [815, 355] width 74 height 39
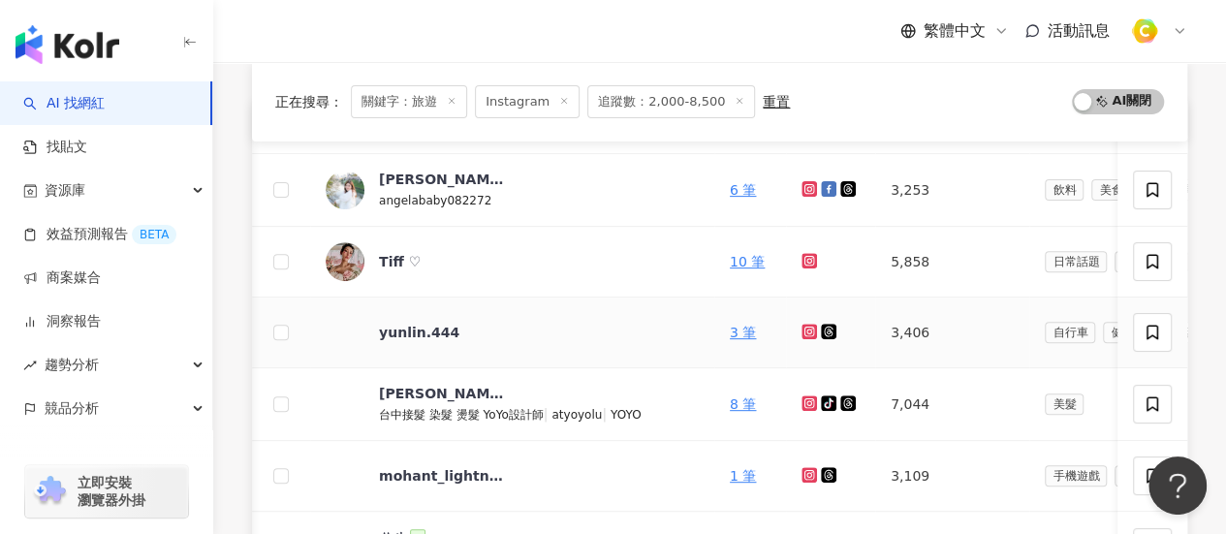
scroll to position [194, 0]
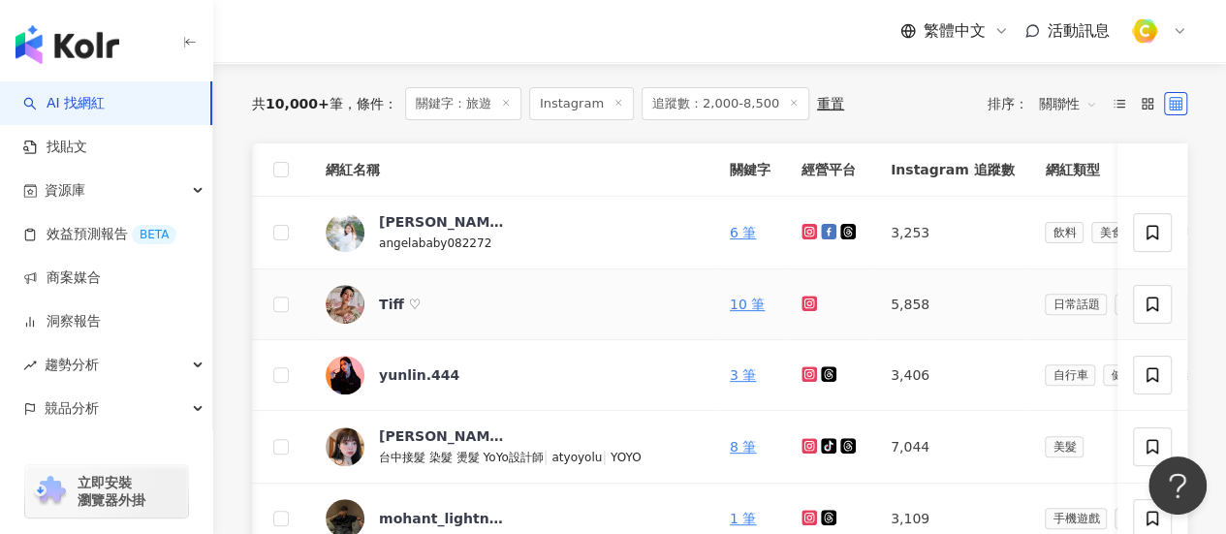
click at [801, 301] on icon at bounding box center [809, 304] width 16 height 16
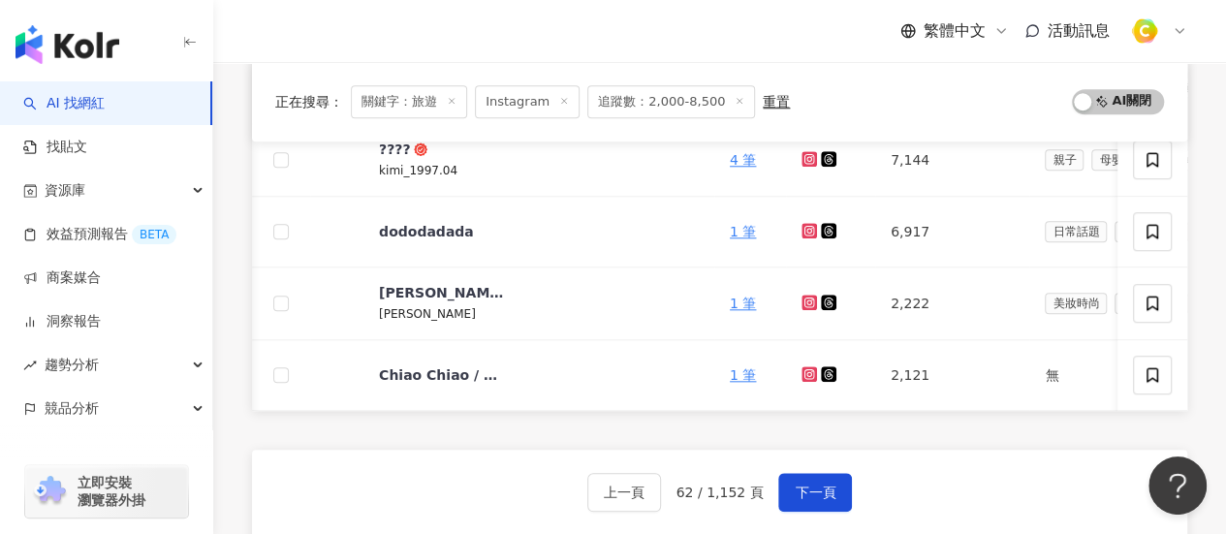
scroll to position [969, 0]
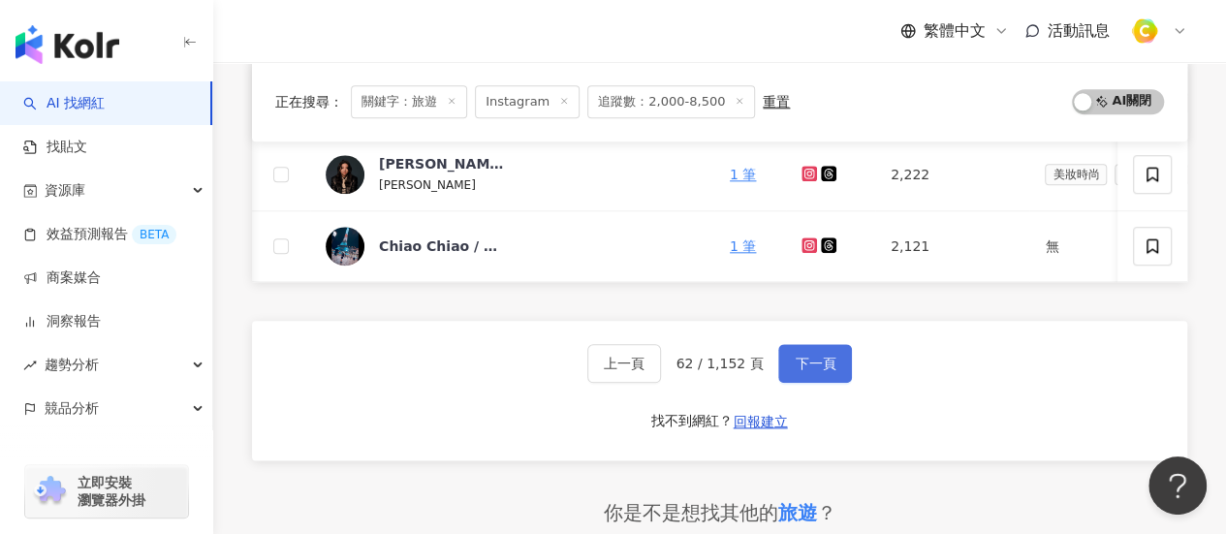
click at [817, 383] on button "下一頁" at bounding box center [815, 363] width 74 height 39
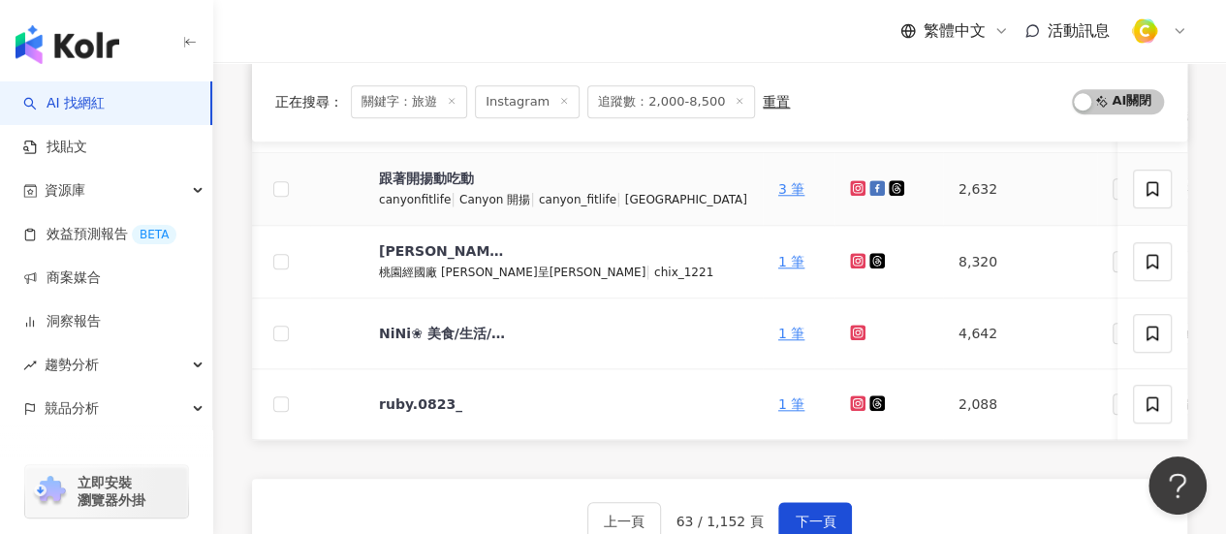
scroll to position [924, 0]
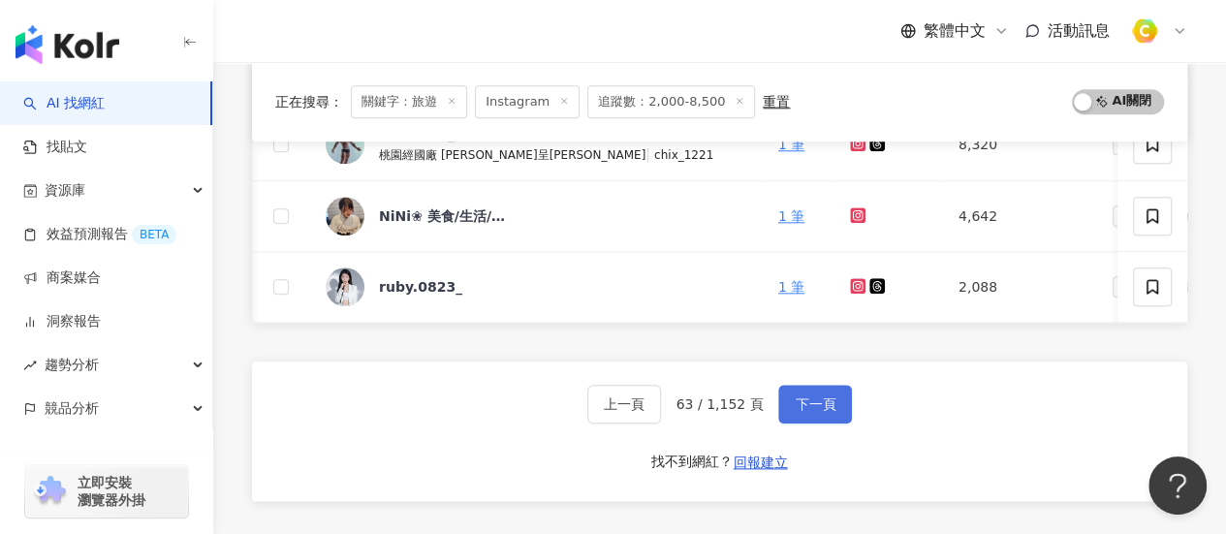
click at [825, 397] on button "下一頁" at bounding box center [815, 404] width 74 height 39
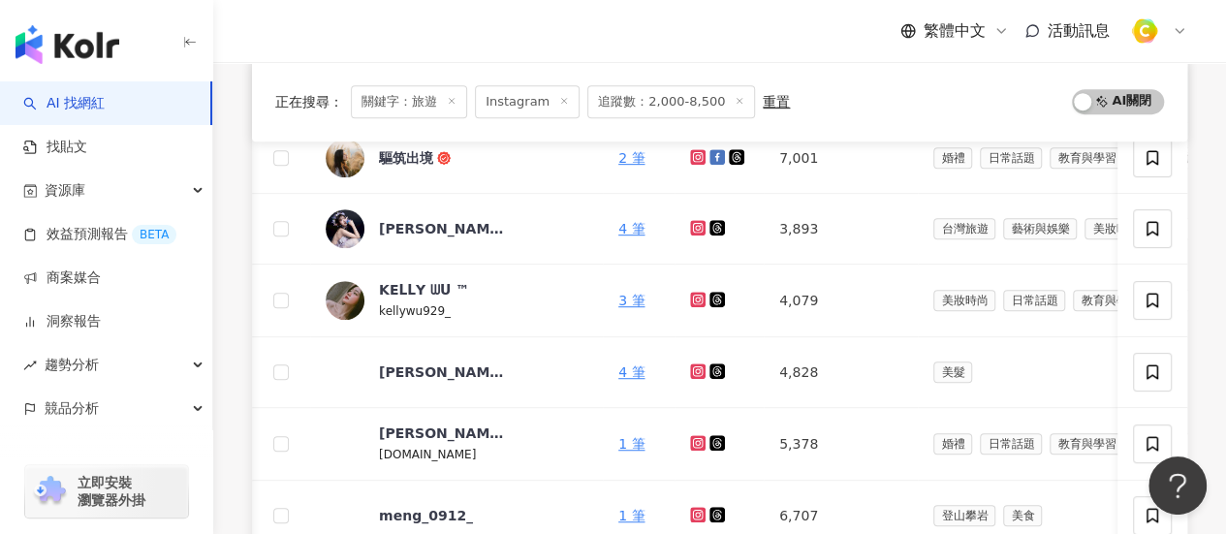
scroll to position [827, 0]
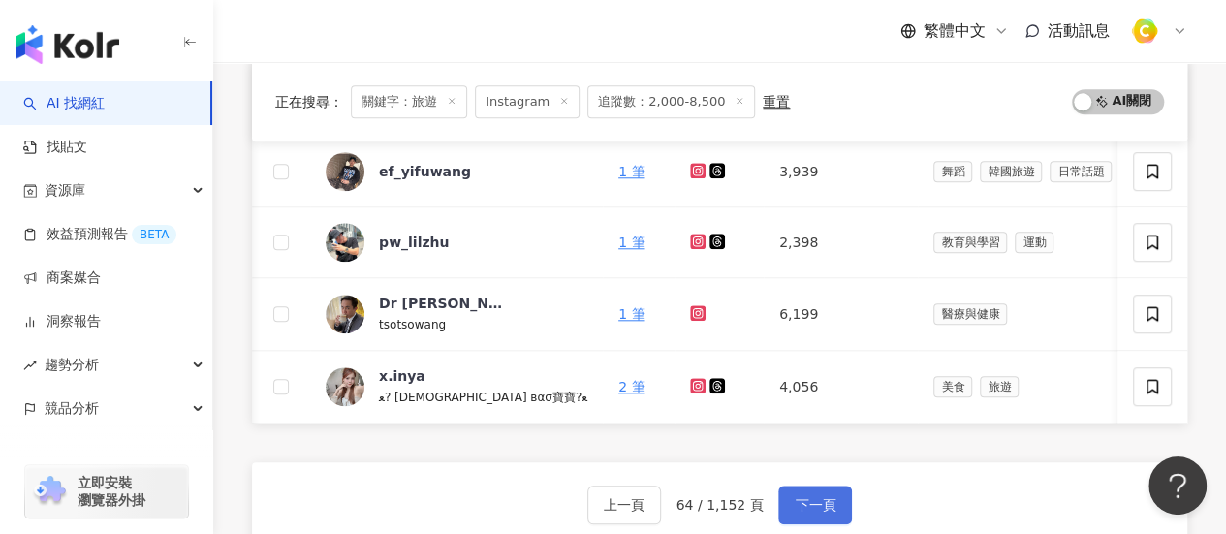
click at [820, 511] on span "下一頁" at bounding box center [814, 505] width 41 height 16
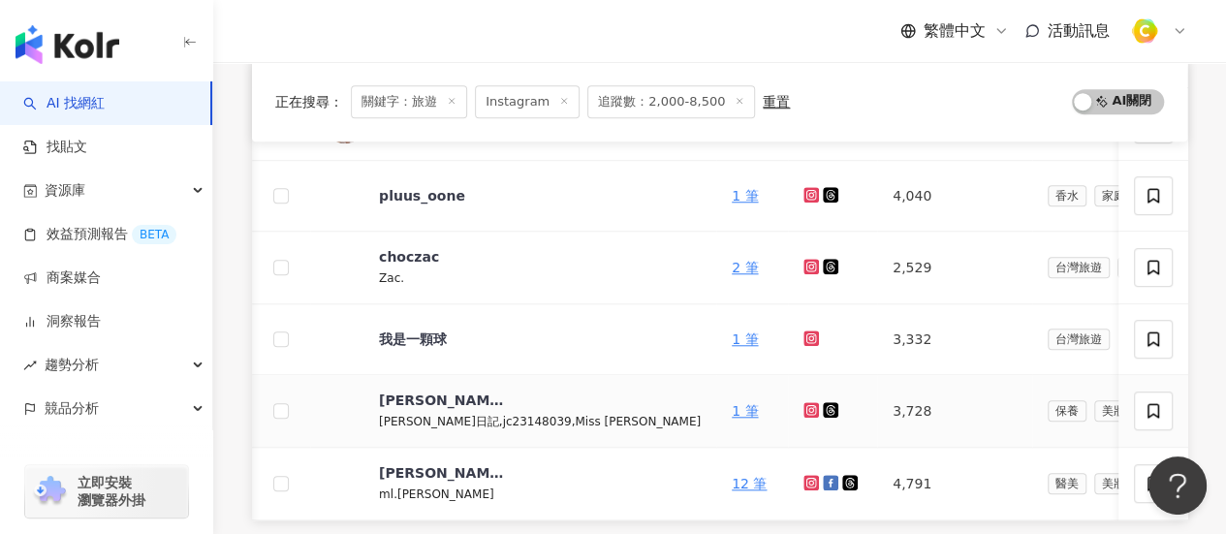
scroll to position [537, 0]
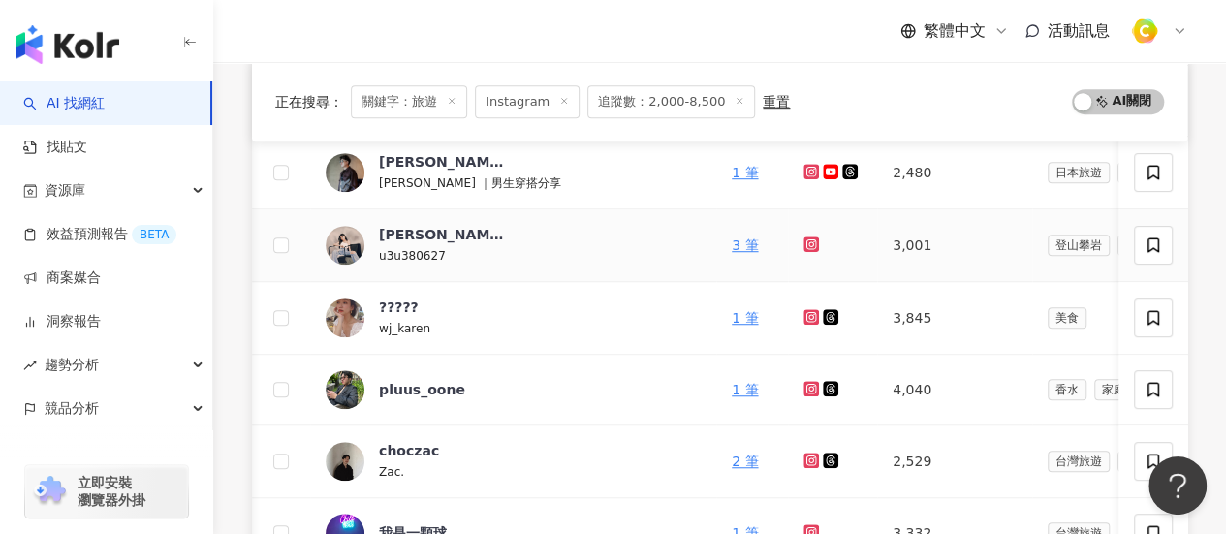
click at [807, 239] on icon at bounding box center [811, 243] width 8 height 8
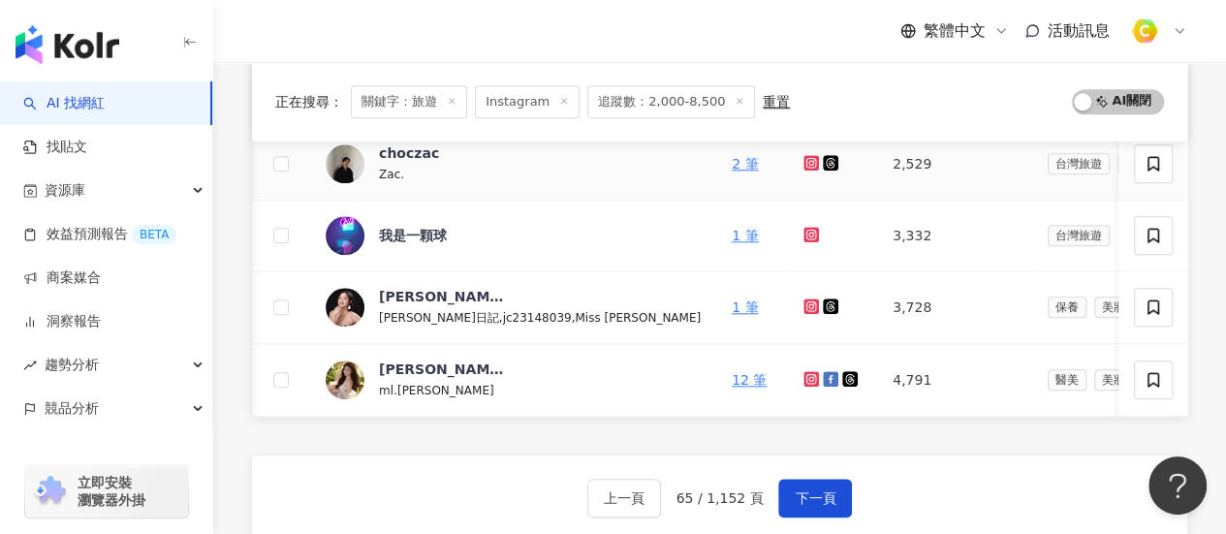
scroll to position [924, 0]
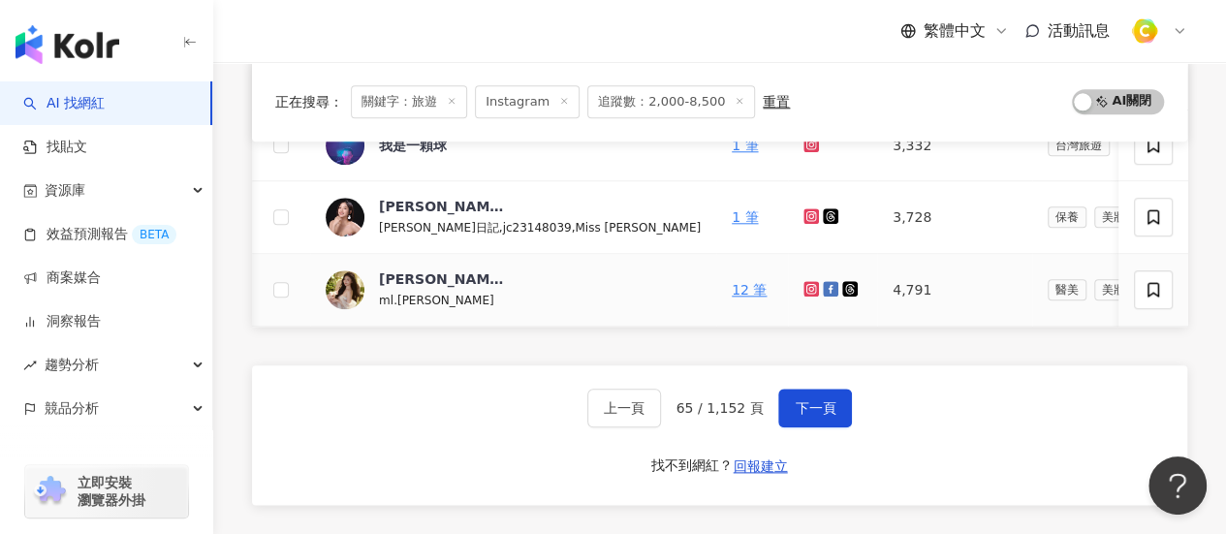
click at [805, 284] on icon at bounding box center [811, 289] width 13 height 12
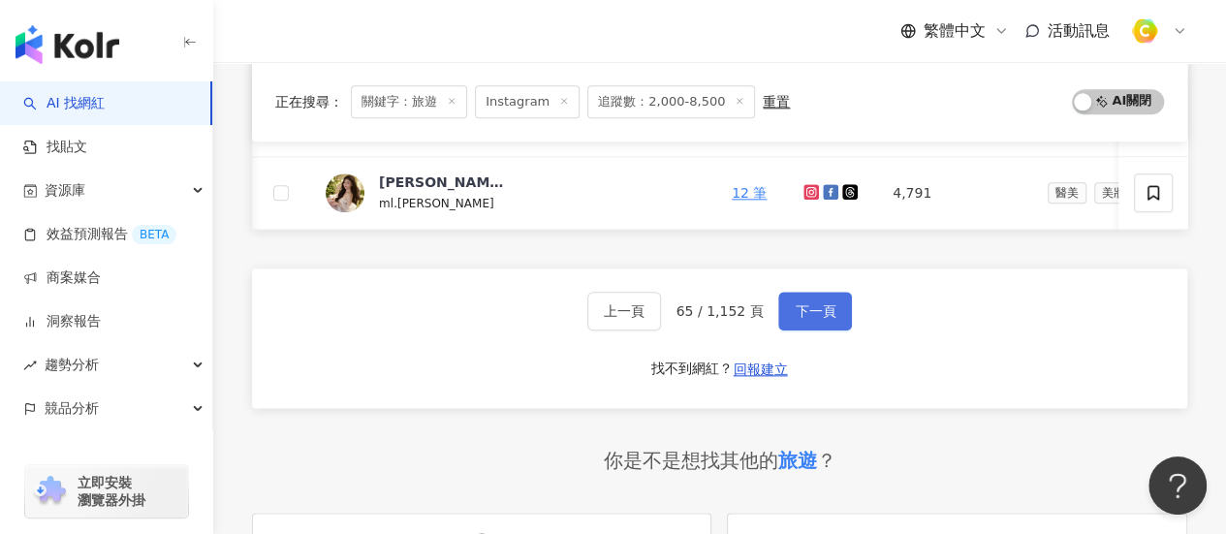
click at [796, 311] on span "下一頁" at bounding box center [814, 311] width 41 height 16
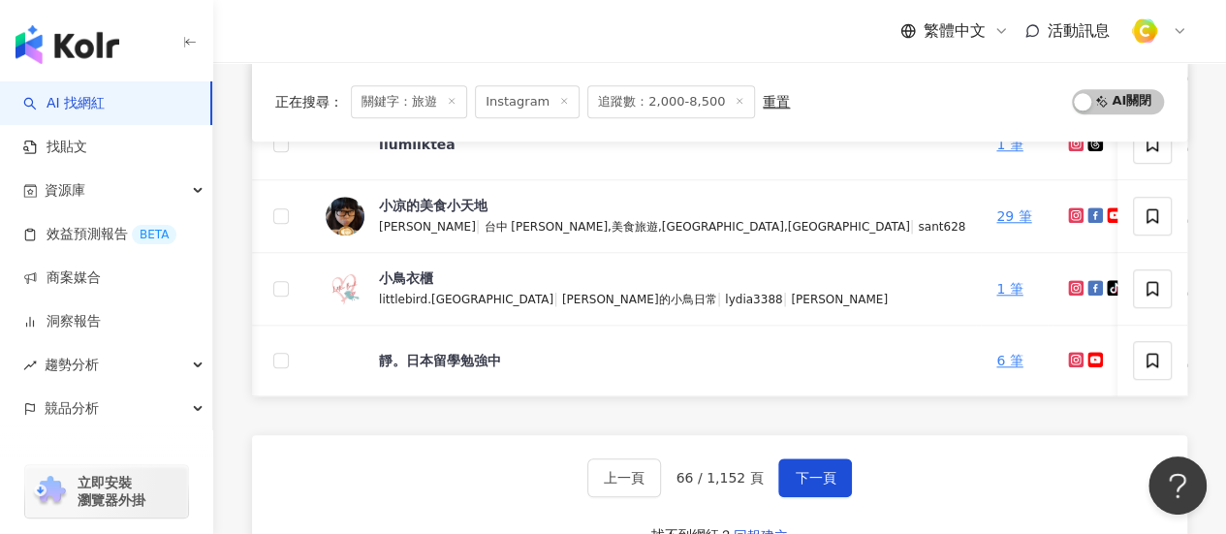
scroll to position [1021, 0]
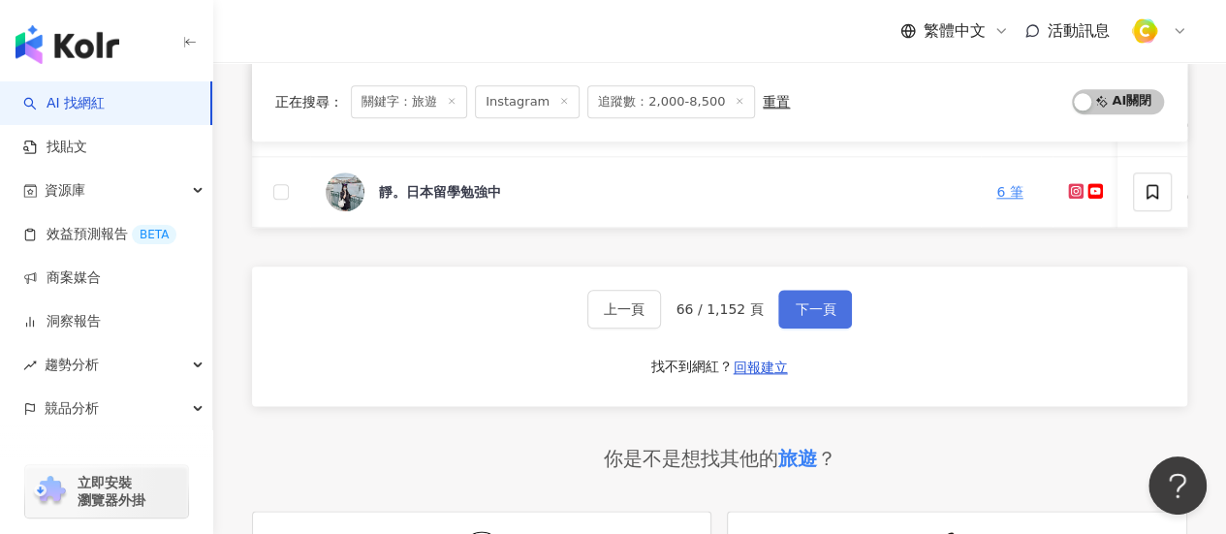
click at [816, 328] on button "下一頁" at bounding box center [815, 309] width 74 height 39
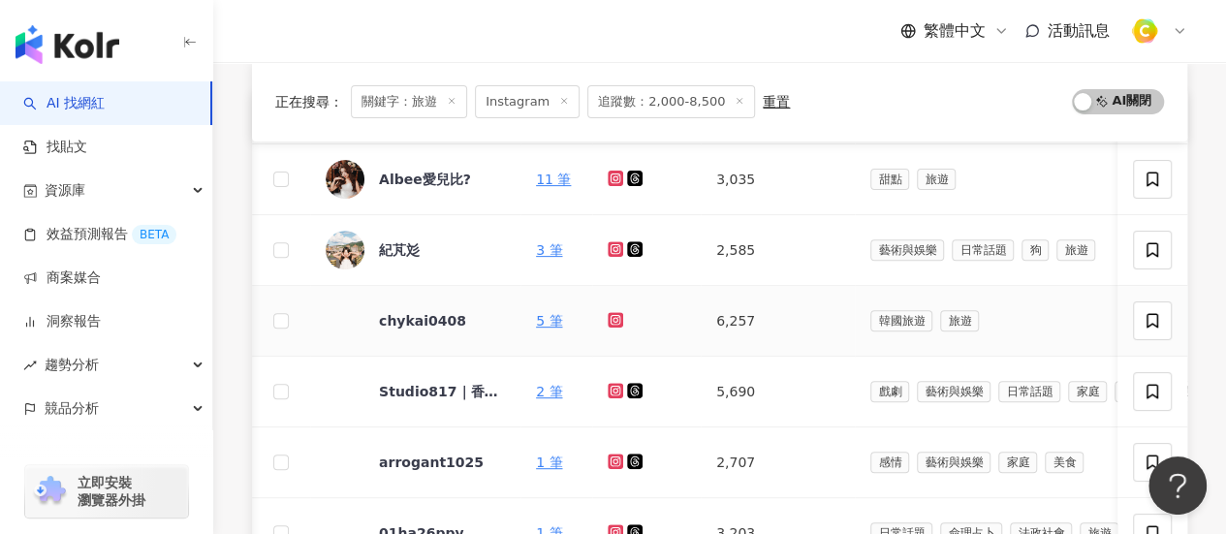
scroll to position [149, 0]
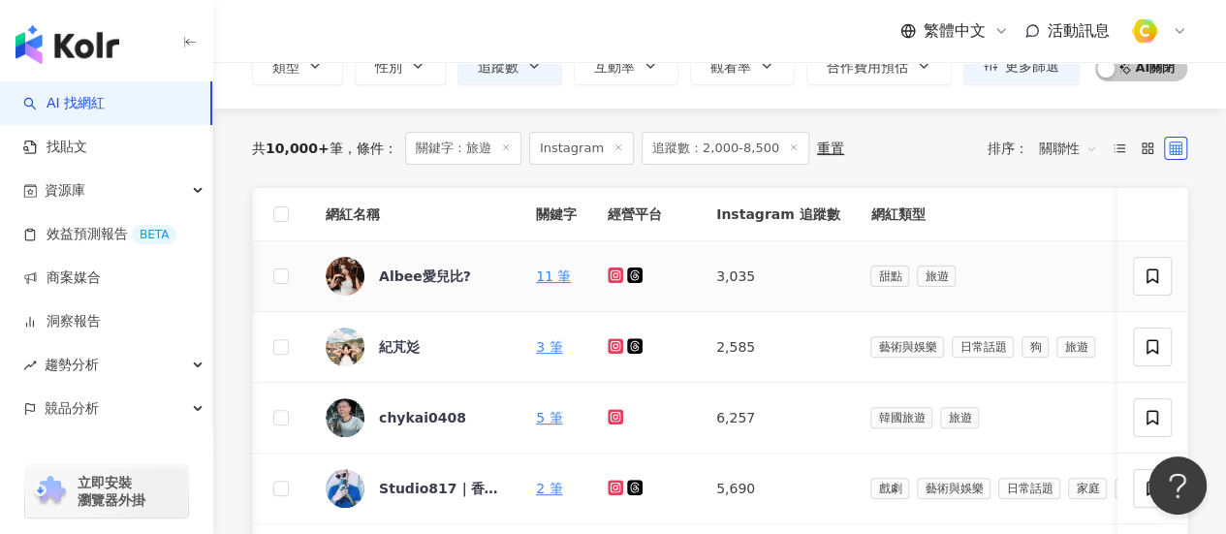
click at [614, 280] on icon at bounding box center [615, 275] width 16 height 16
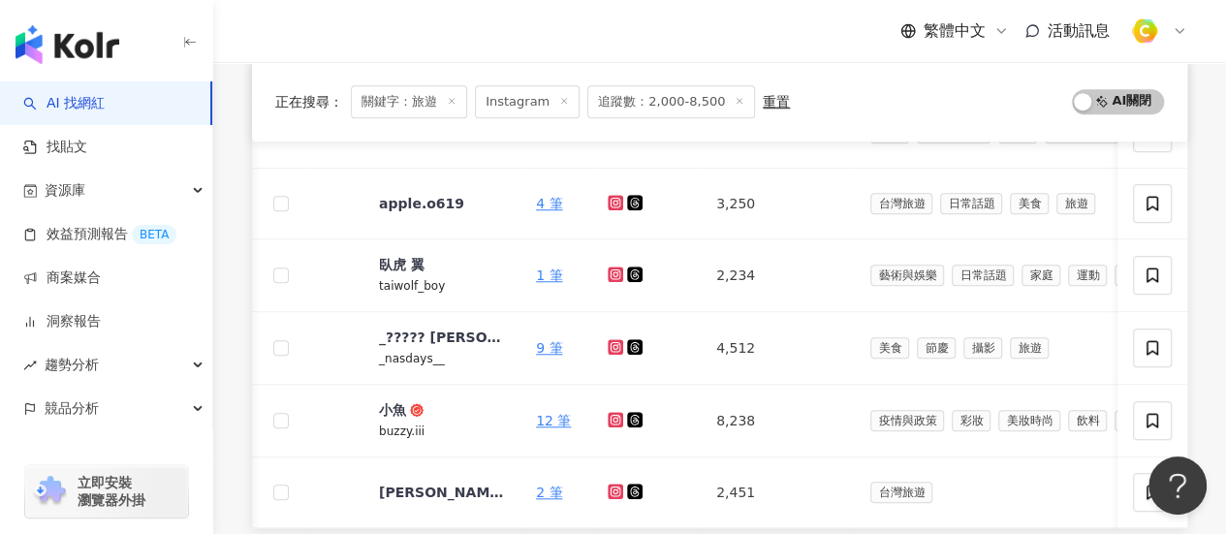
scroll to position [731, 0]
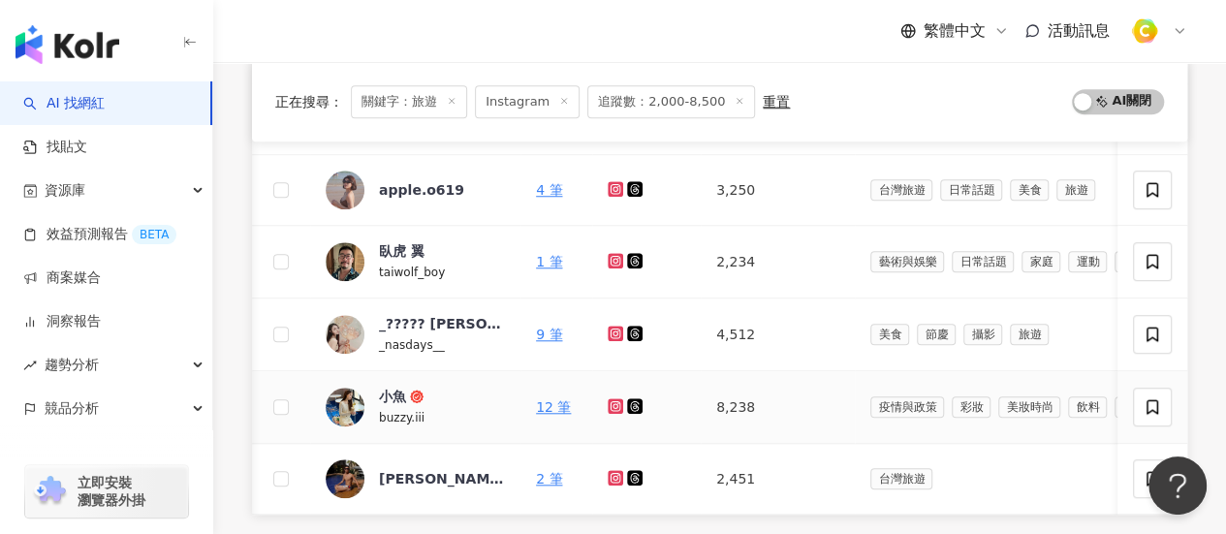
click at [619, 403] on icon at bounding box center [615, 406] width 13 height 12
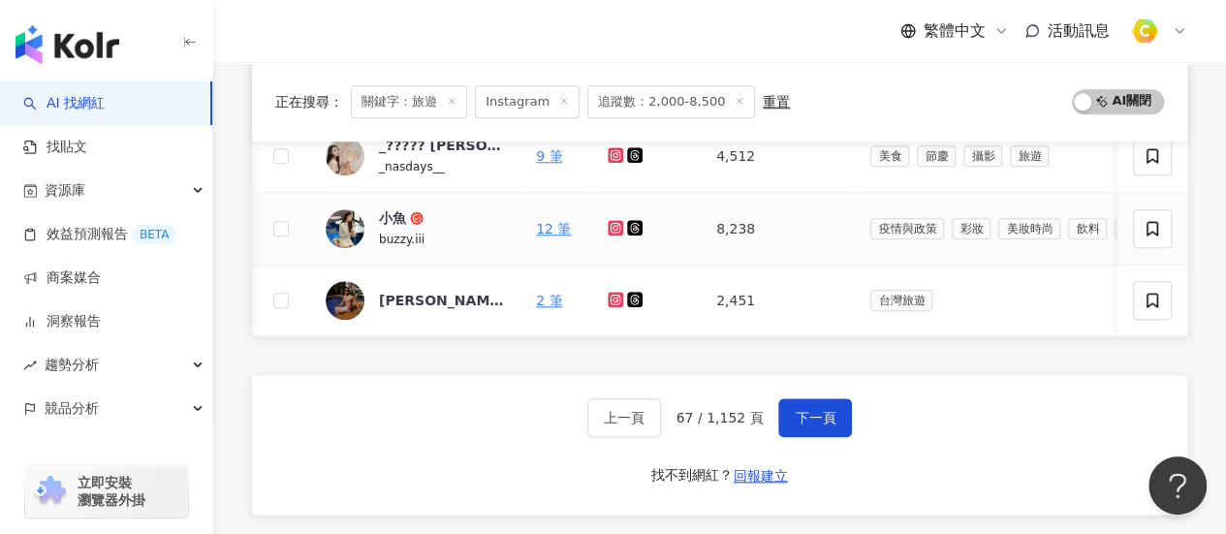
scroll to position [924, 0]
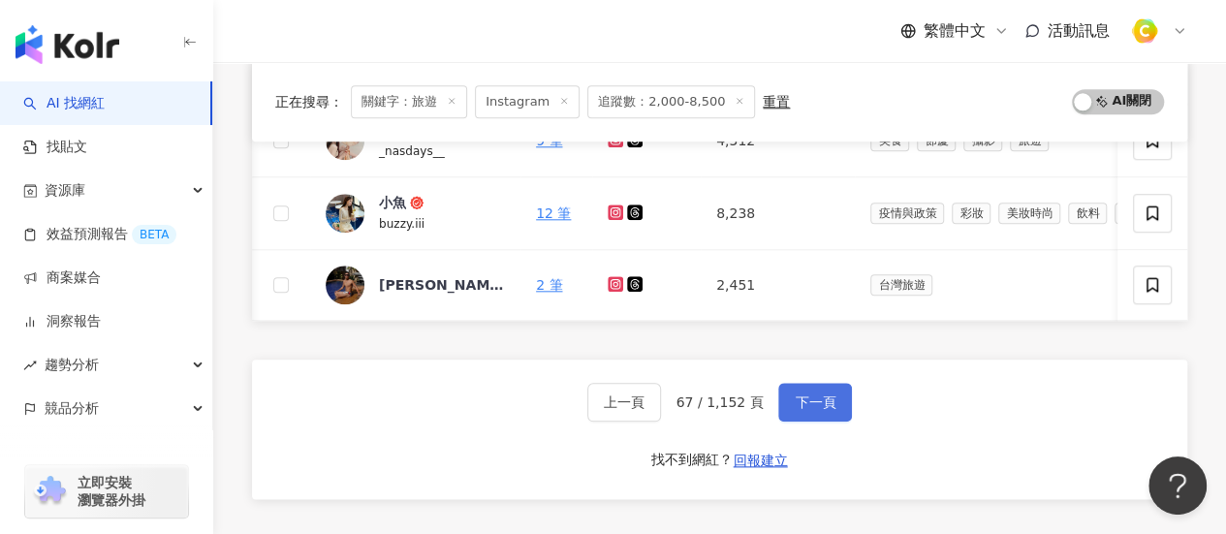
click at [804, 396] on button "下一頁" at bounding box center [815, 402] width 74 height 39
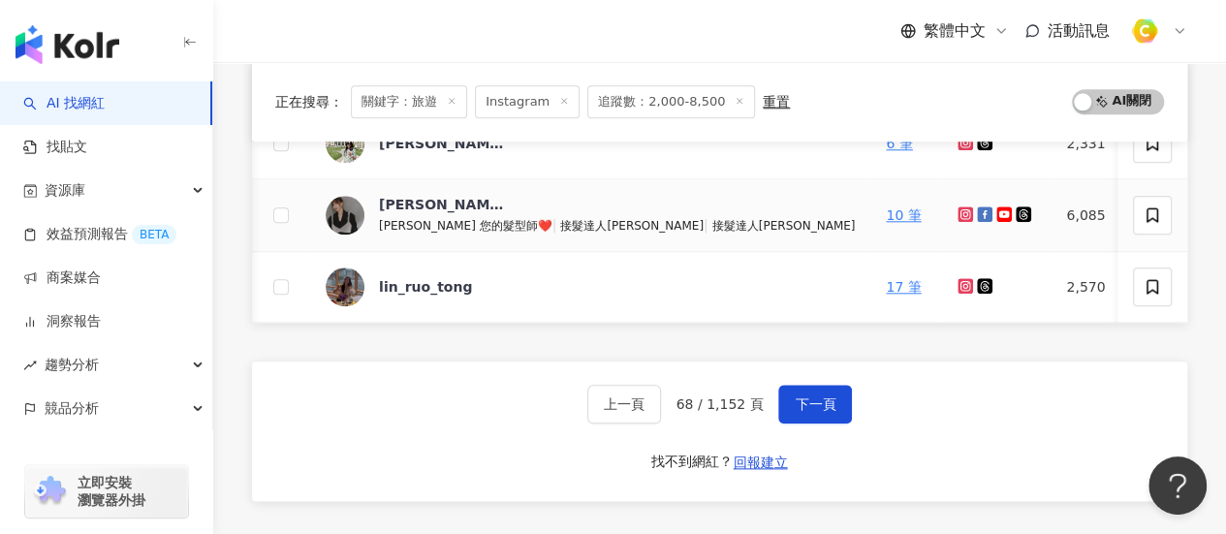
click at [254, 188] on td at bounding box center [281, 215] width 58 height 73
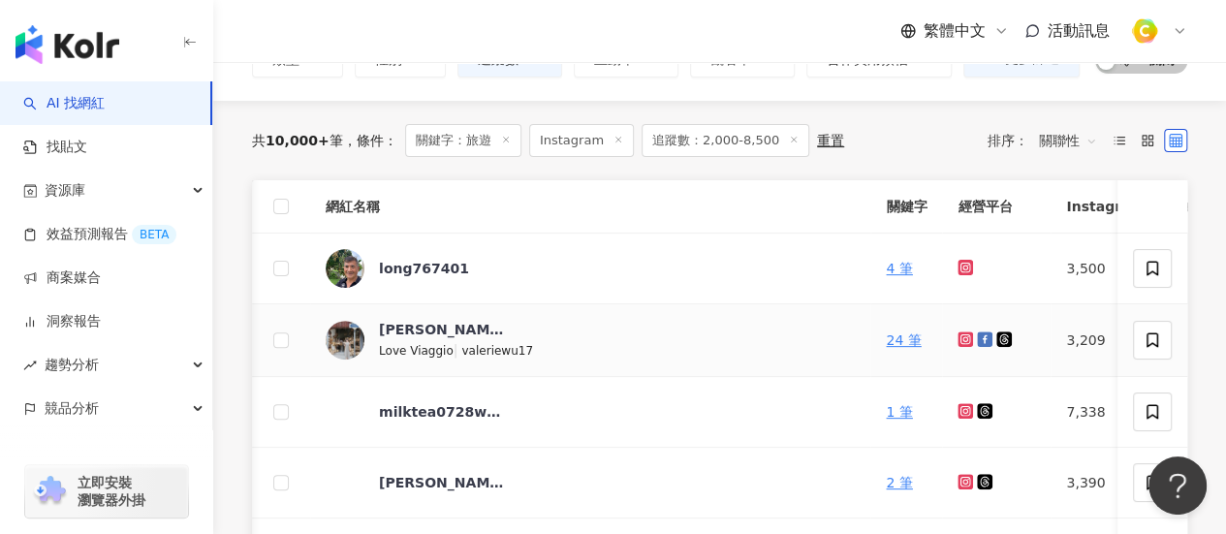
scroll to position [149, 0]
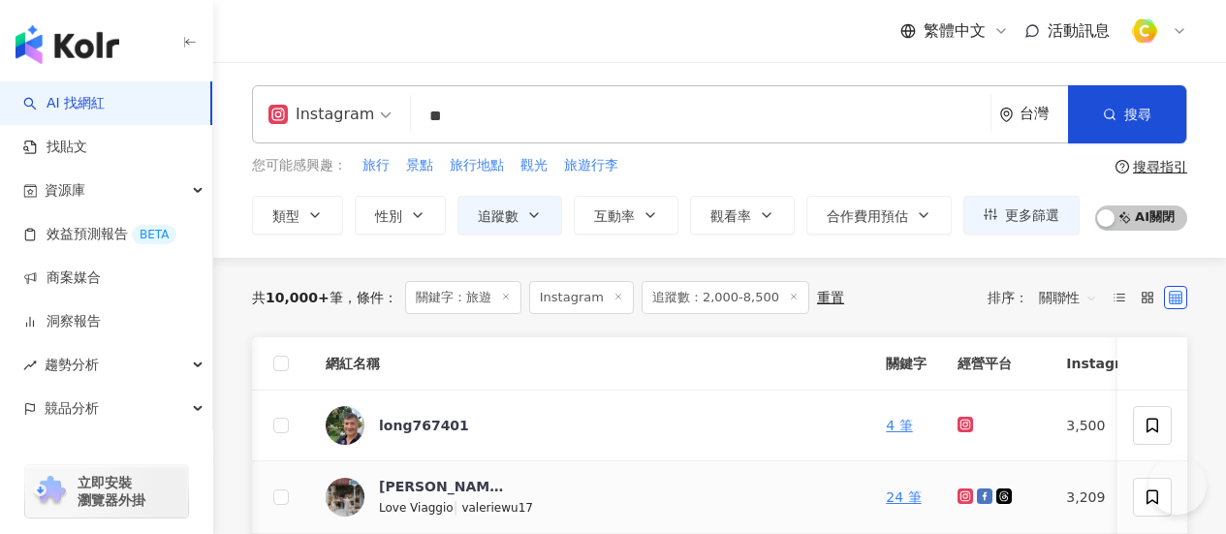
click at [959, 490] on icon at bounding box center [965, 496] width 13 height 12
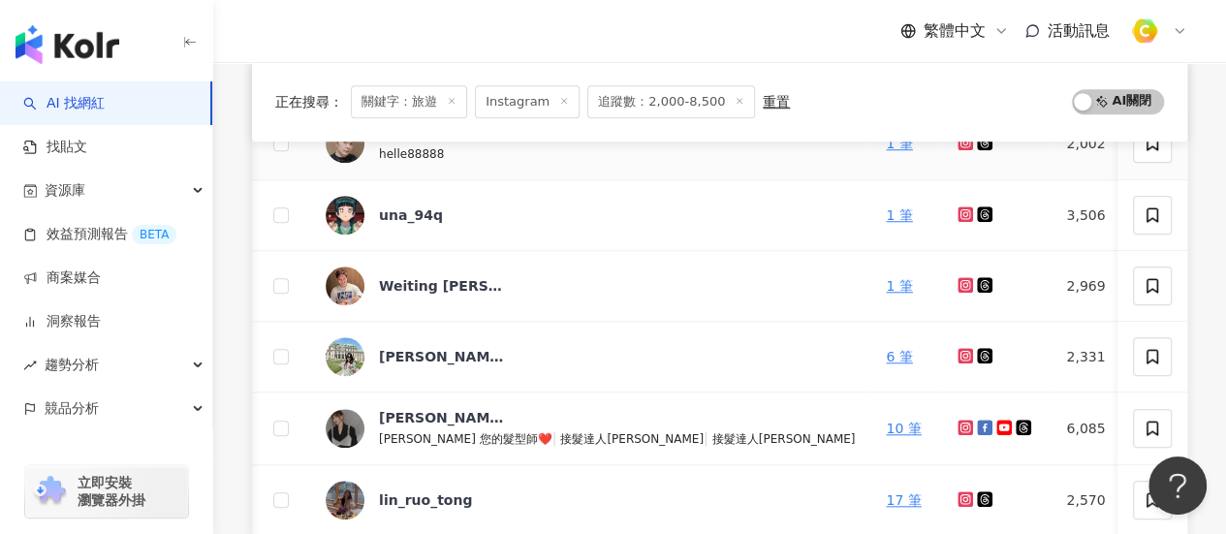
scroll to position [924, 0]
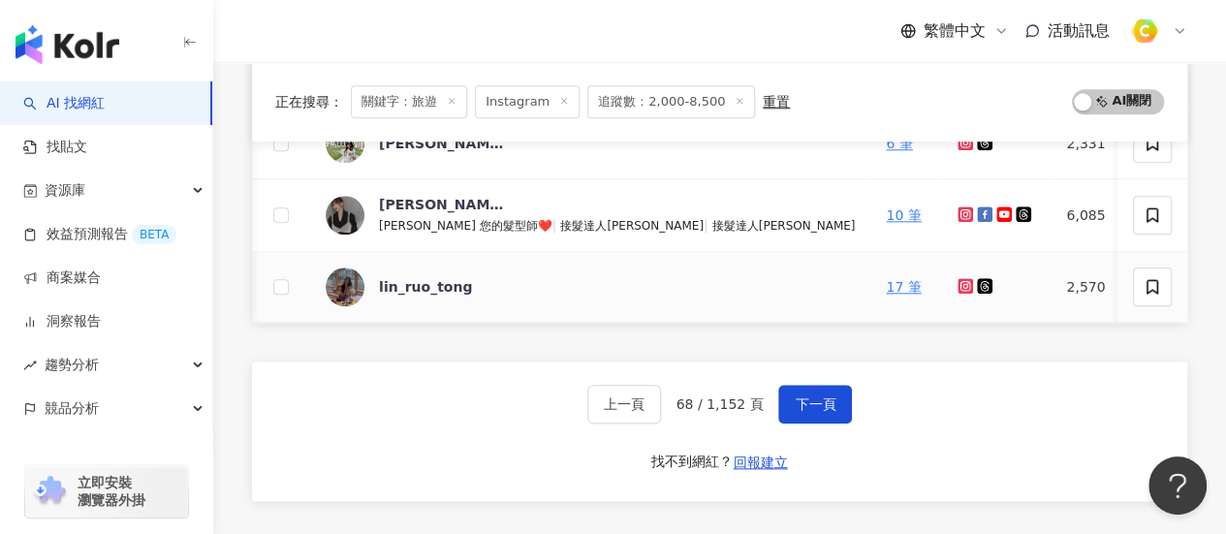
click at [961, 282] on icon at bounding box center [965, 285] width 8 height 8
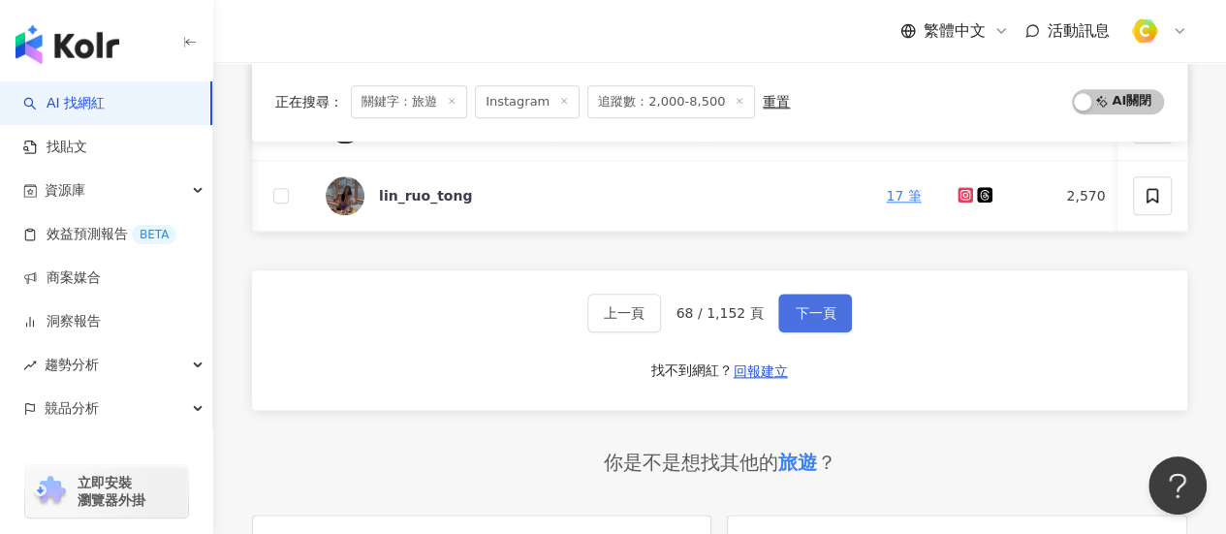
click at [814, 321] on span "下一頁" at bounding box center [814, 313] width 41 height 16
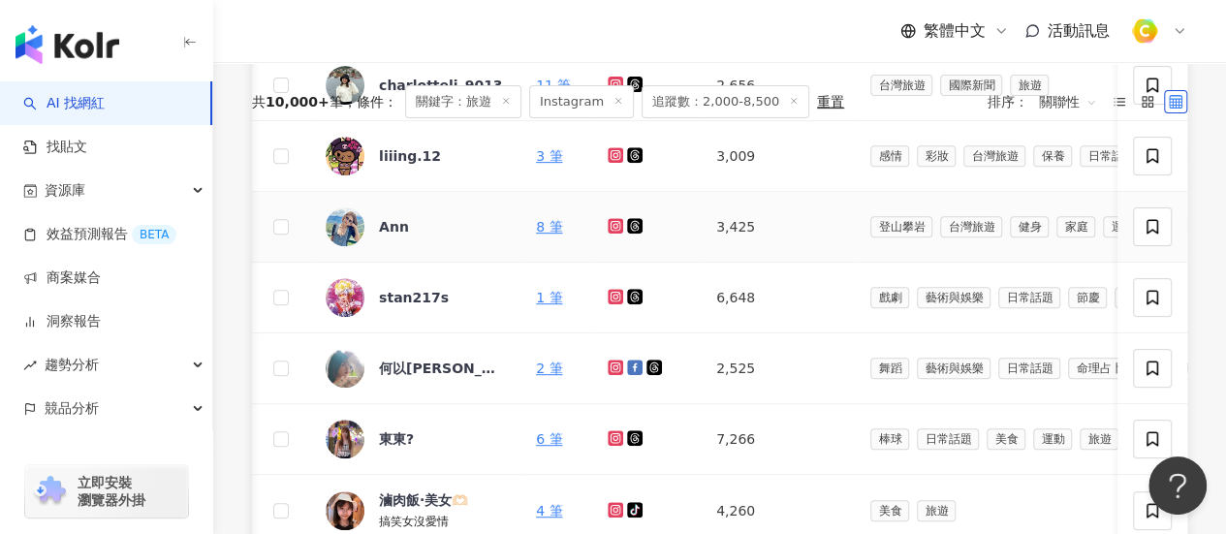
scroll to position [47, 0]
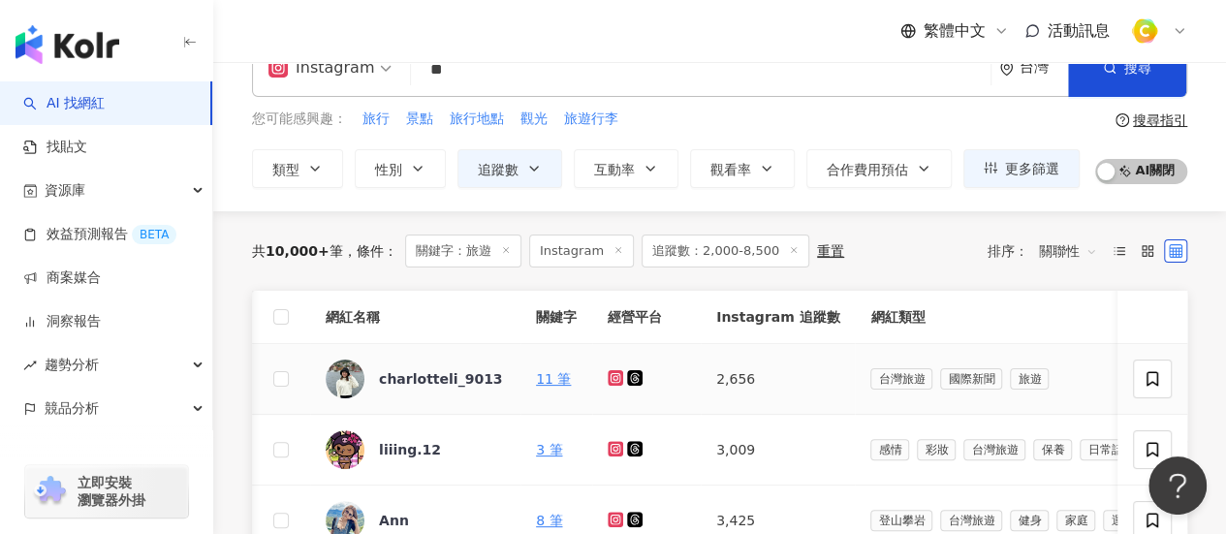
click at [614, 372] on icon at bounding box center [615, 378] width 13 height 12
click at [479, 369] on div "charlotteli_9013" at bounding box center [440, 378] width 123 height 19
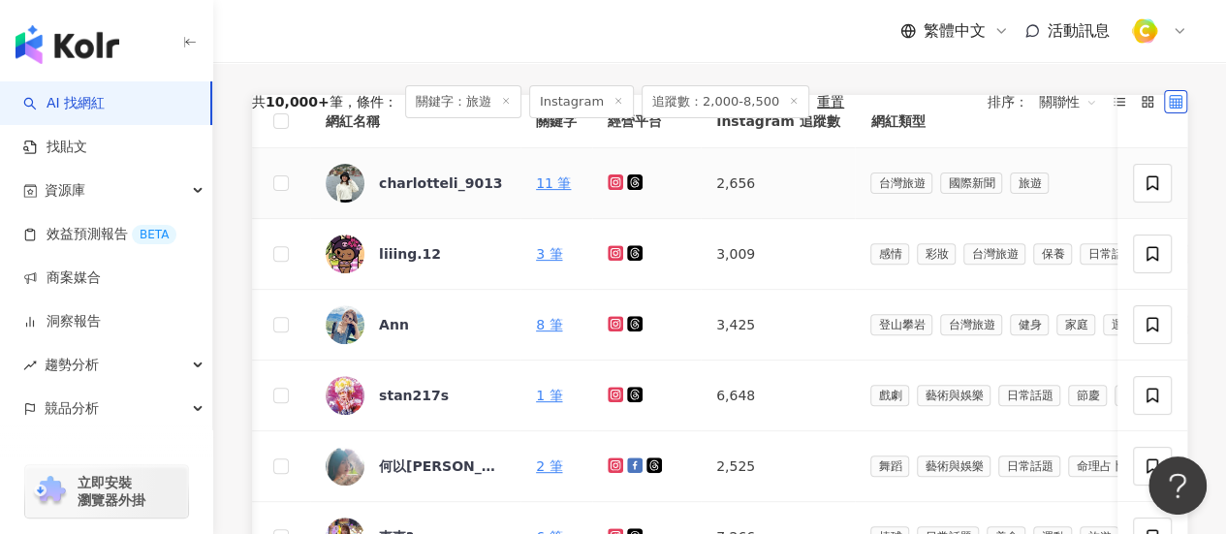
scroll to position [337, 0]
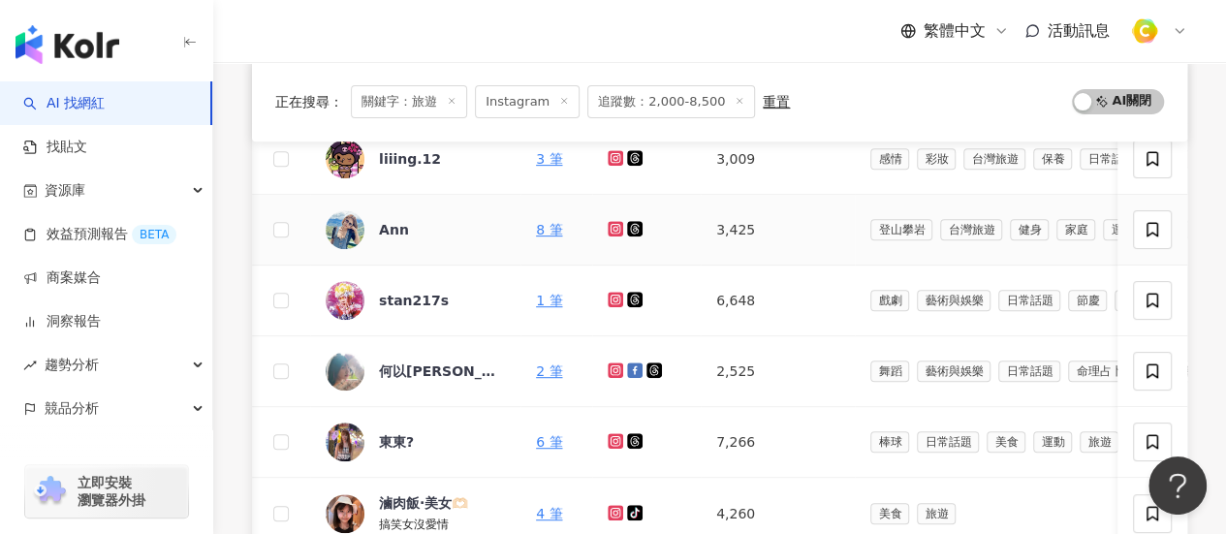
click at [616, 230] on icon at bounding box center [615, 228] width 8 height 8
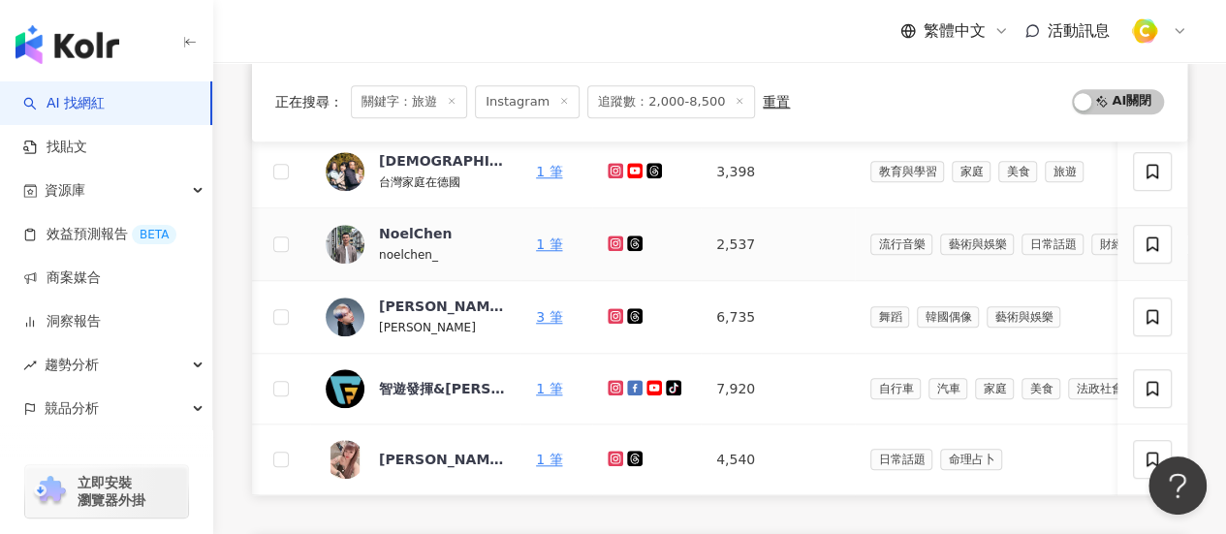
scroll to position [822, 0]
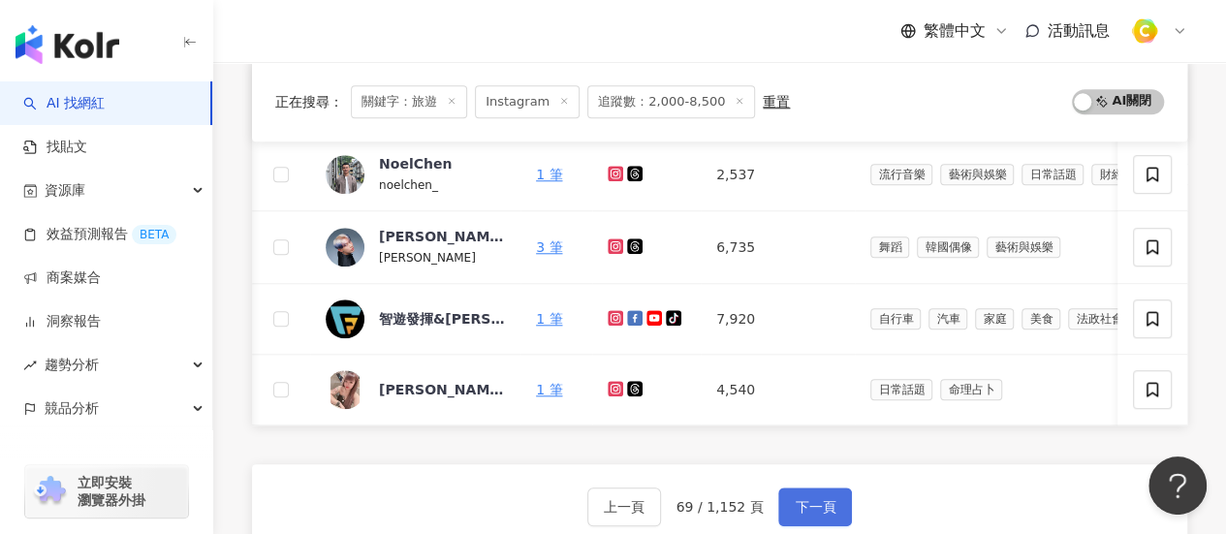
click at [811, 514] on span "下一頁" at bounding box center [814, 507] width 41 height 16
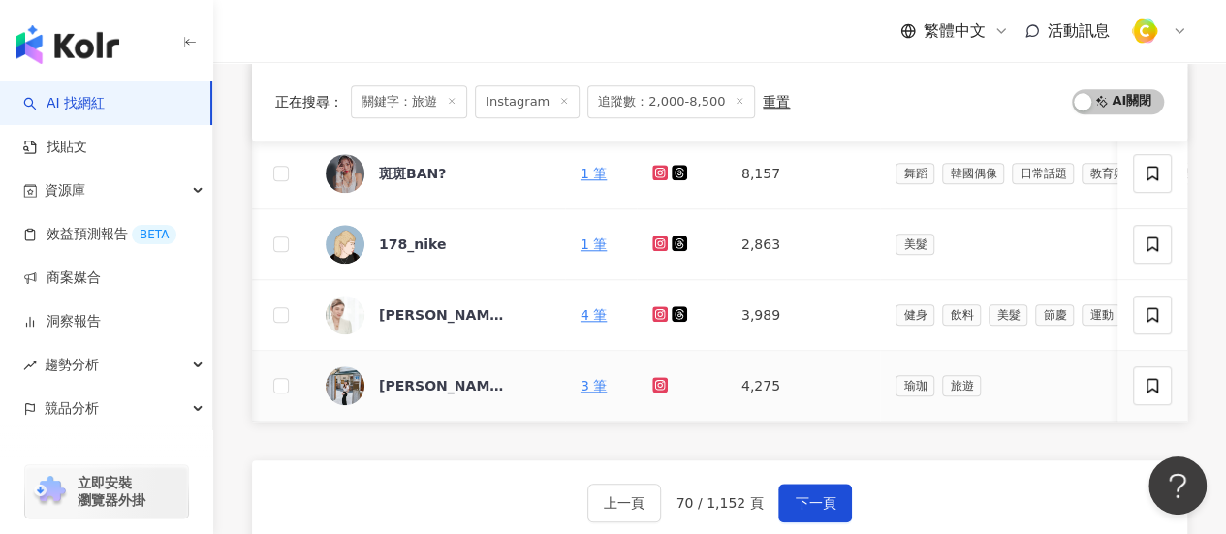
click at [653, 387] on icon at bounding box center [660, 385] width 16 height 16
click at [435, 381] on div "小曼不耍廢美食旅遊筆記" at bounding box center [442, 385] width 126 height 19
click at [794, 509] on span "下一頁" at bounding box center [814, 503] width 41 height 16
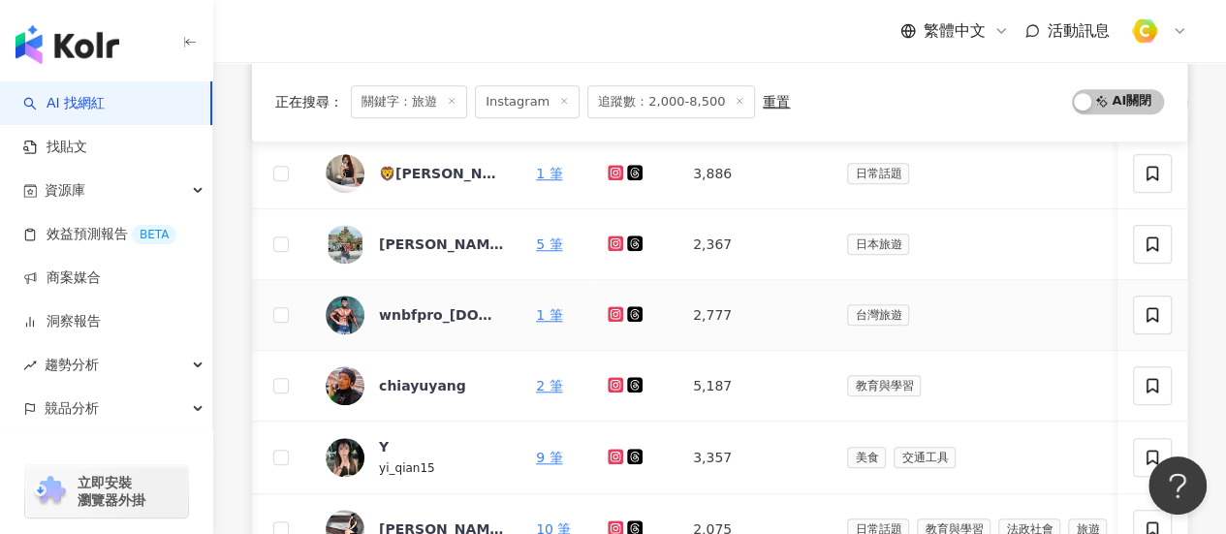
scroll to position [872, 0]
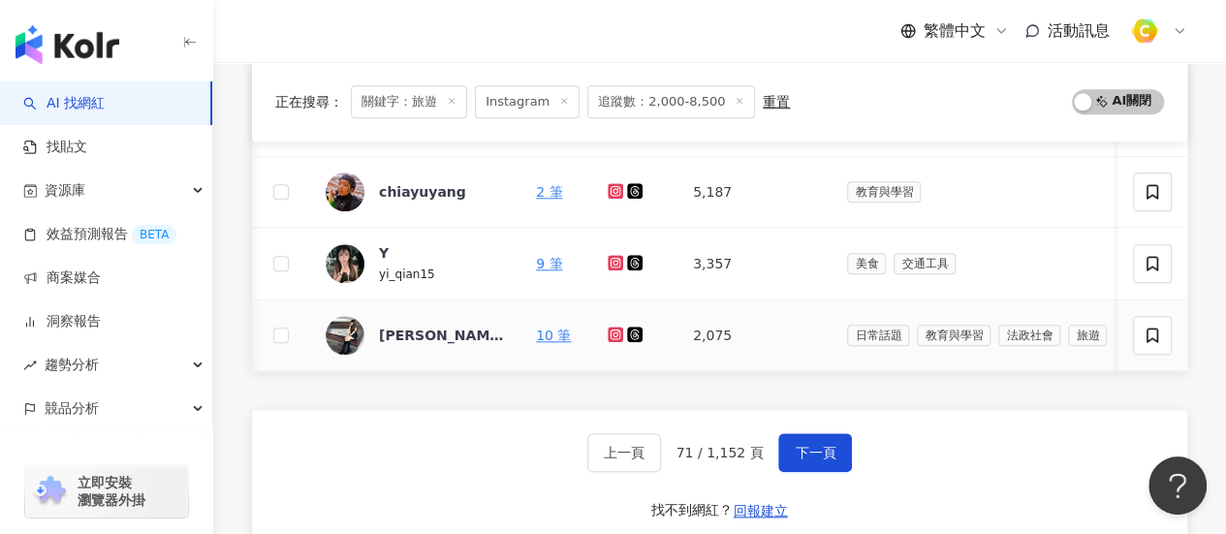
click at [614, 331] on icon at bounding box center [615, 334] width 13 height 12
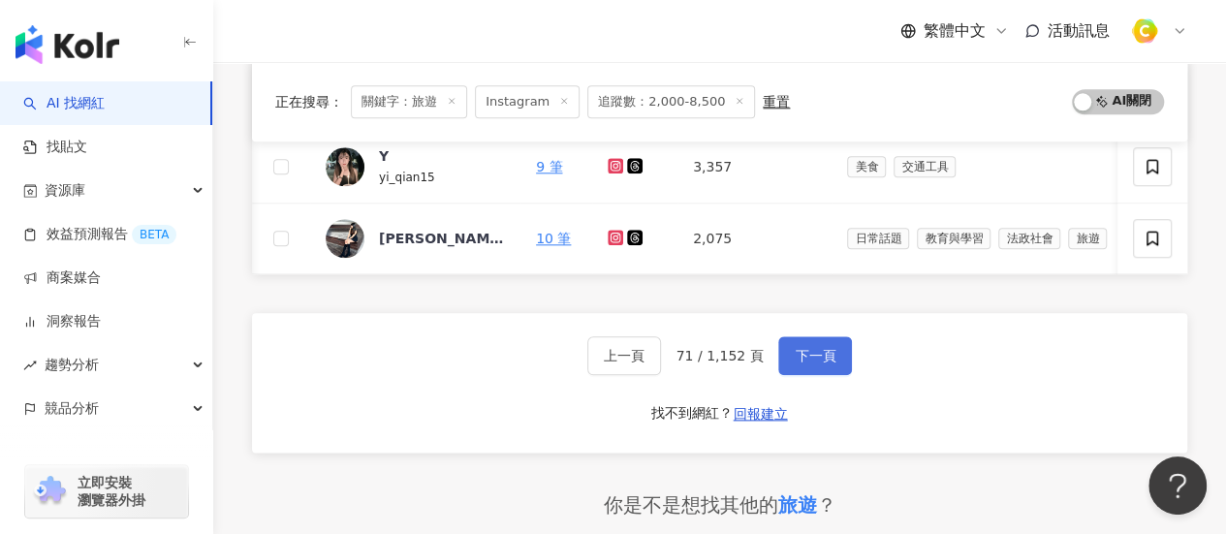
click at [794, 363] on span "下一頁" at bounding box center [814, 356] width 41 height 16
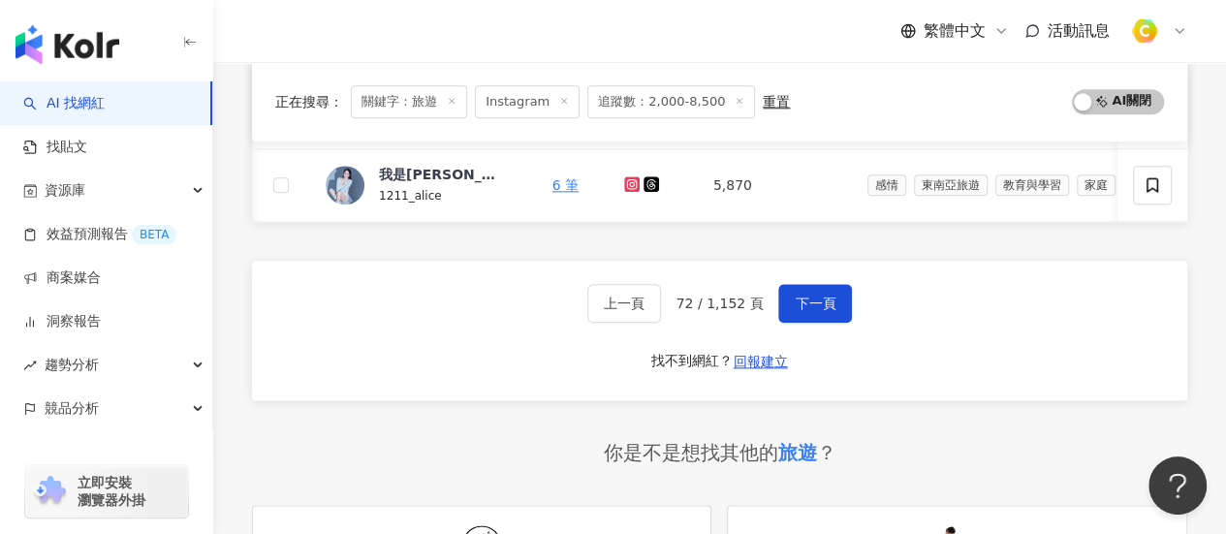
scroll to position [1163, 0]
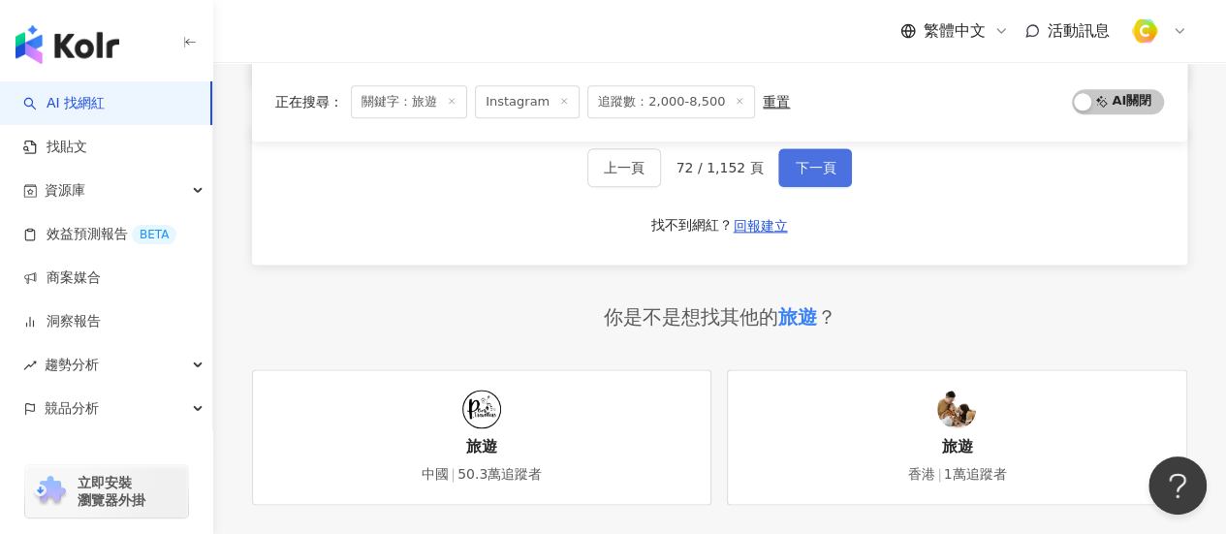
click at [818, 175] on span "下一頁" at bounding box center [814, 168] width 41 height 16
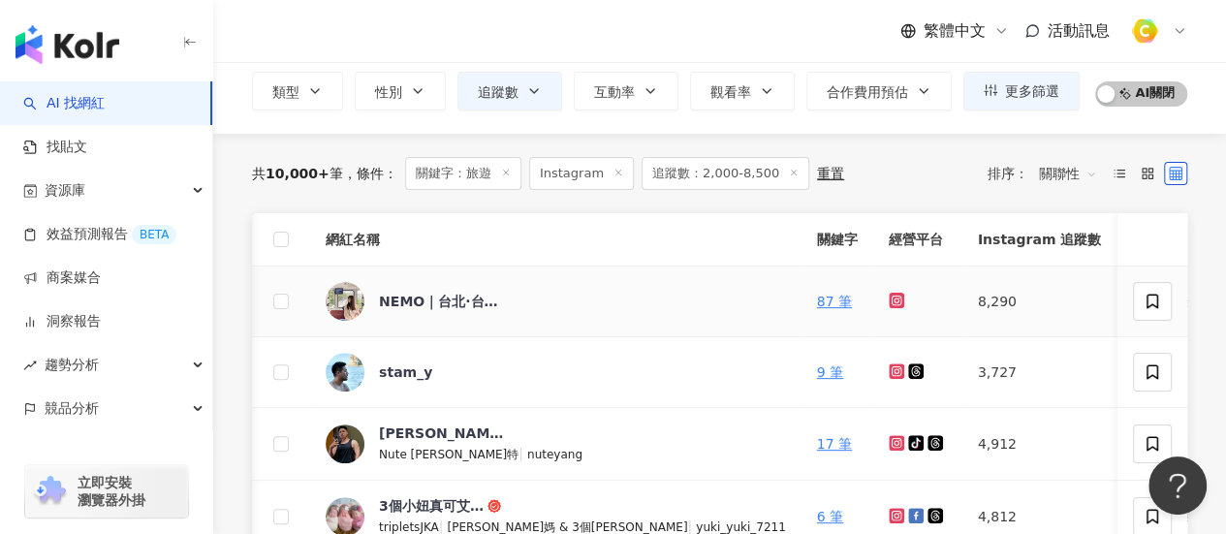
scroll to position [194, 0]
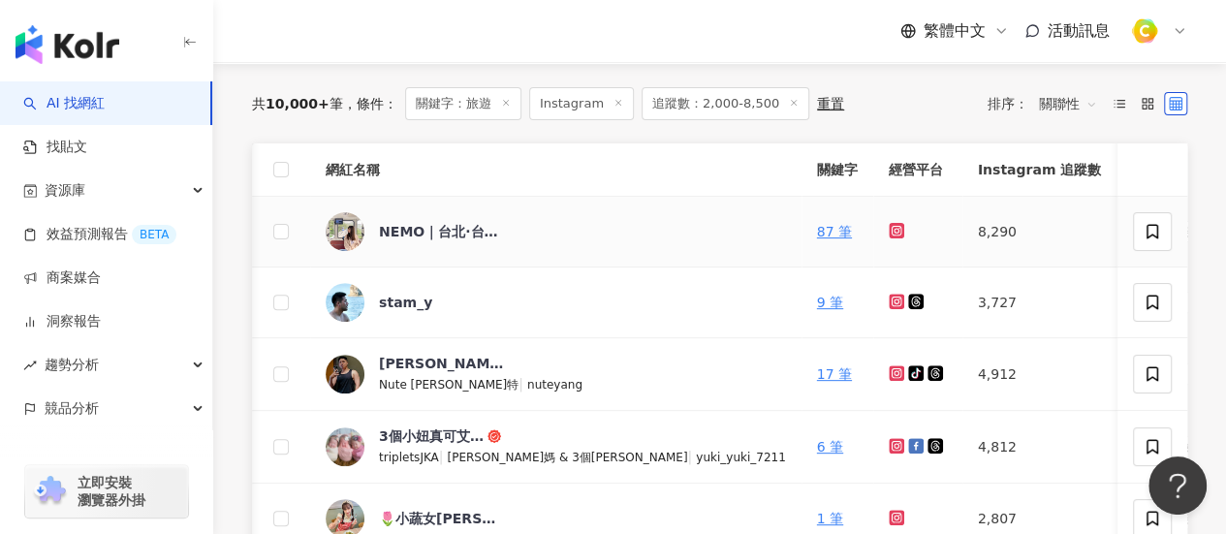
click at [888, 234] on icon at bounding box center [896, 231] width 16 height 16
click at [440, 233] on div "NEMO｜台北·台中美食、旅遊👣" at bounding box center [442, 231] width 126 height 19
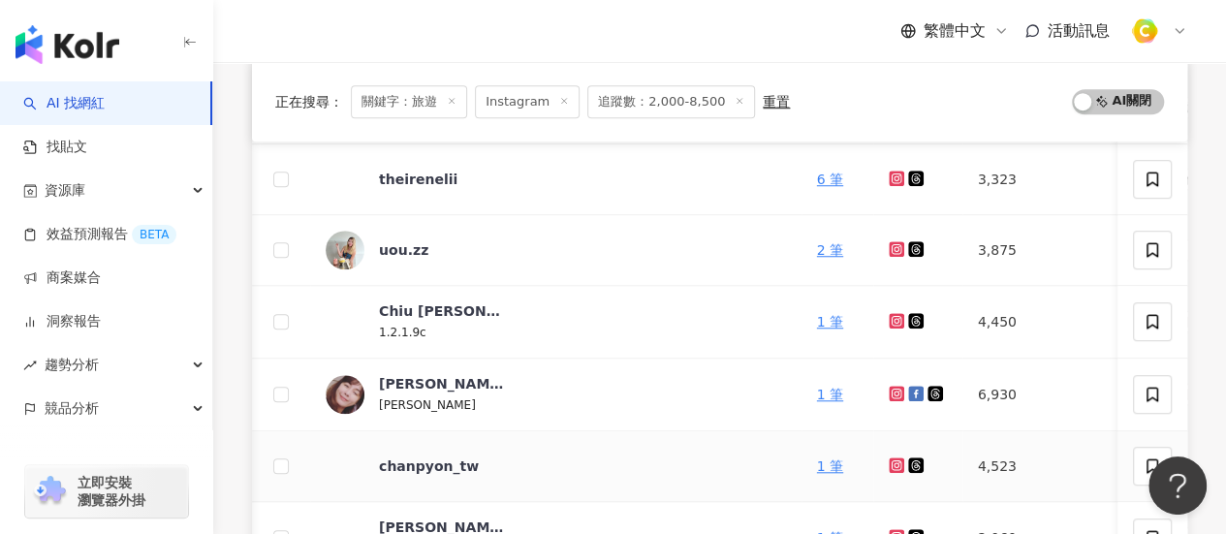
scroll to position [581, 0]
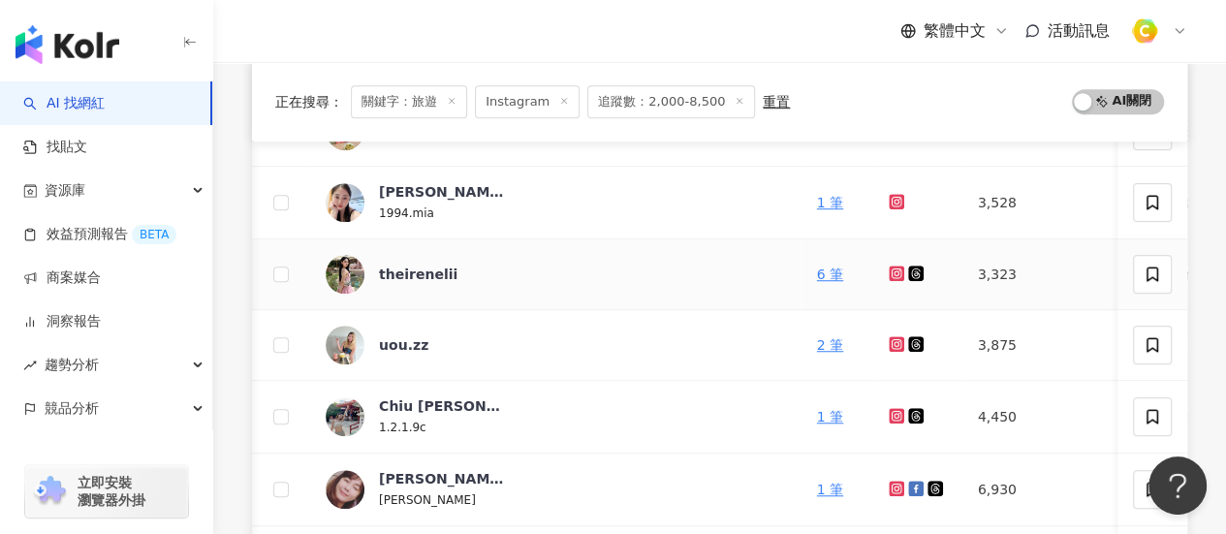
click at [888, 265] on icon at bounding box center [896, 273] width 16 height 16
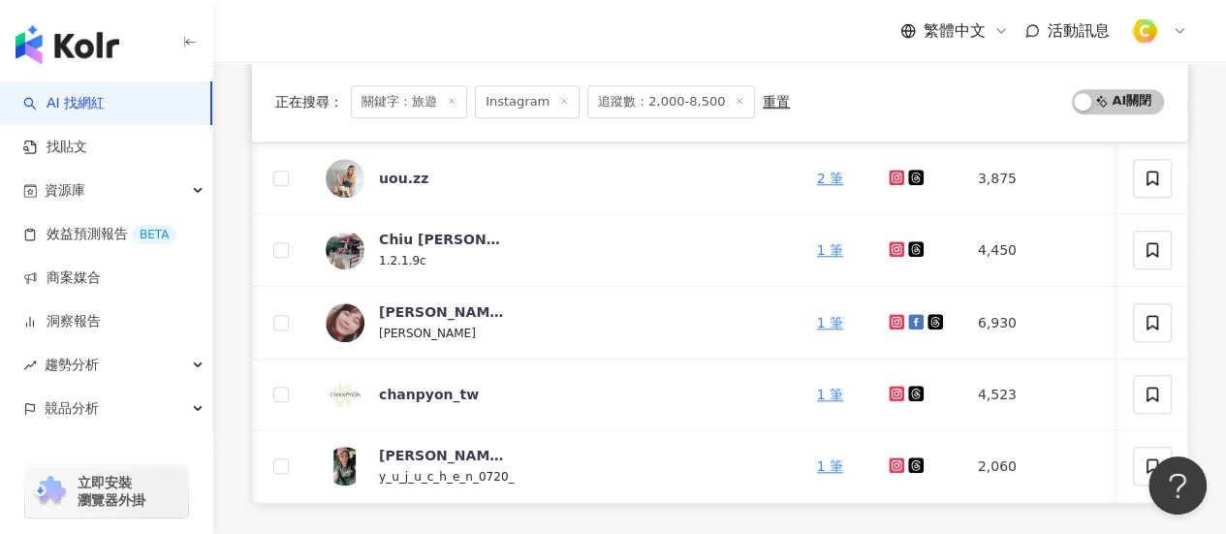
scroll to position [872, 0]
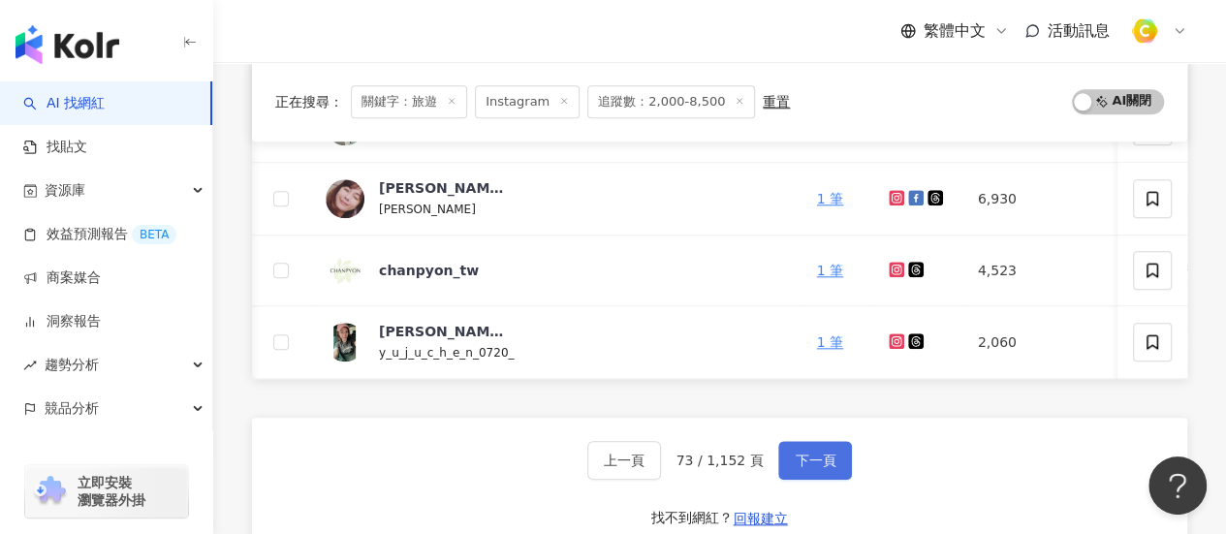
click at [801, 480] on button "下一頁" at bounding box center [815, 460] width 74 height 39
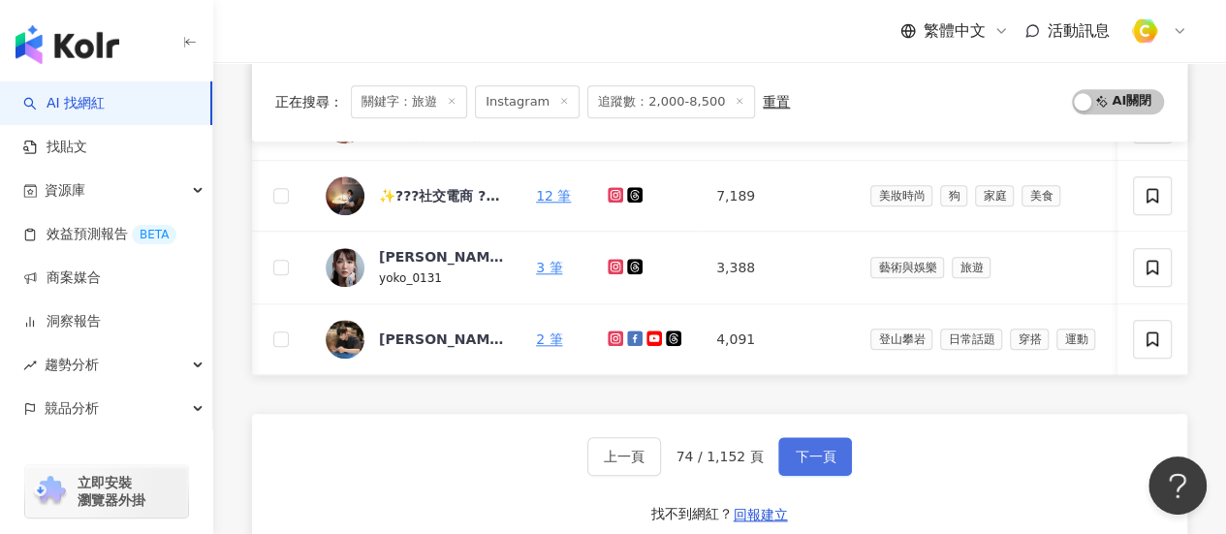
click at [819, 461] on span "下一頁" at bounding box center [814, 457] width 41 height 16
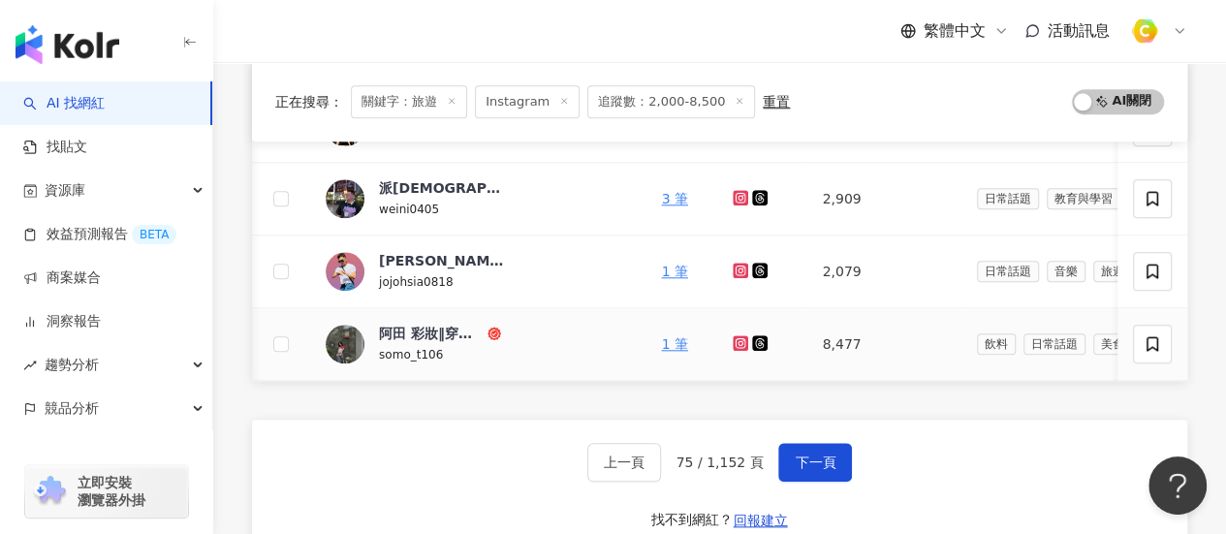
click at [263, 308] on td at bounding box center [281, 344] width 58 height 73
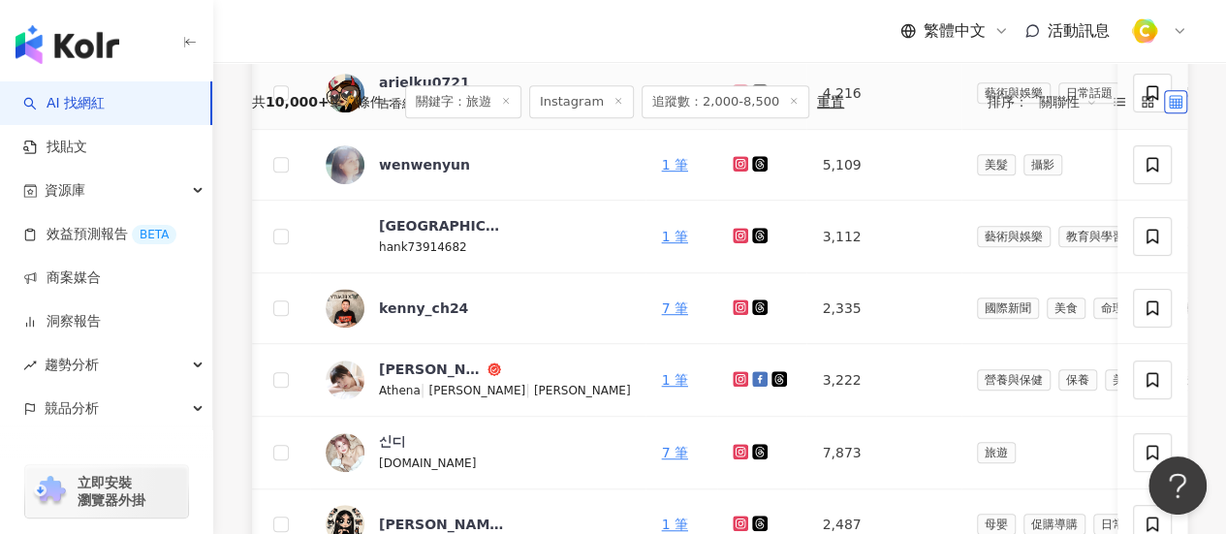
scroll to position [969, 0]
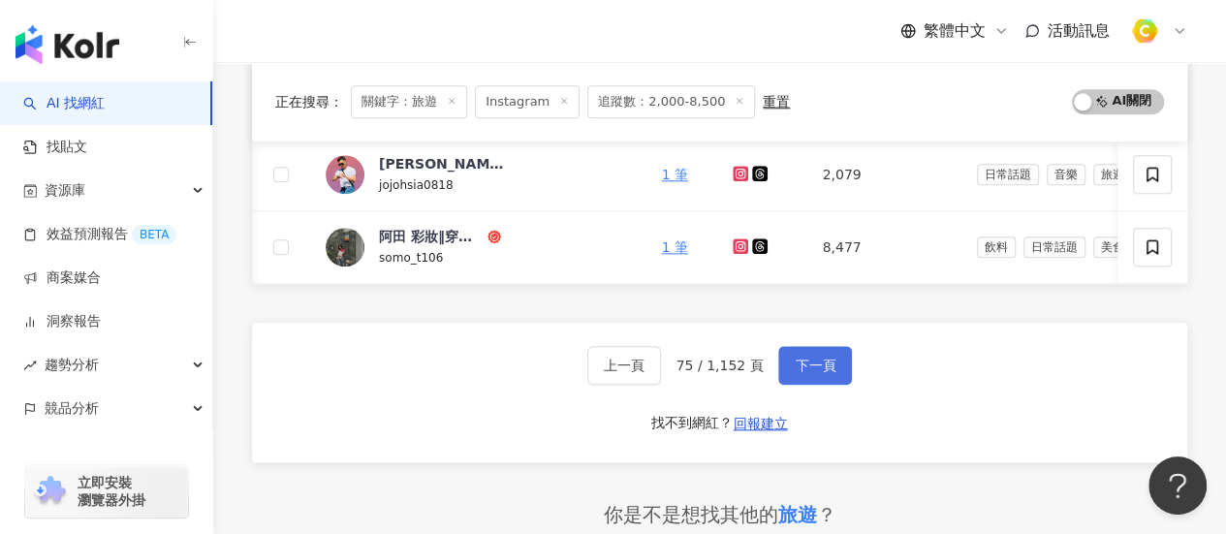
click at [807, 373] on span "下一頁" at bounding box center [814, 366] width 41 height 16
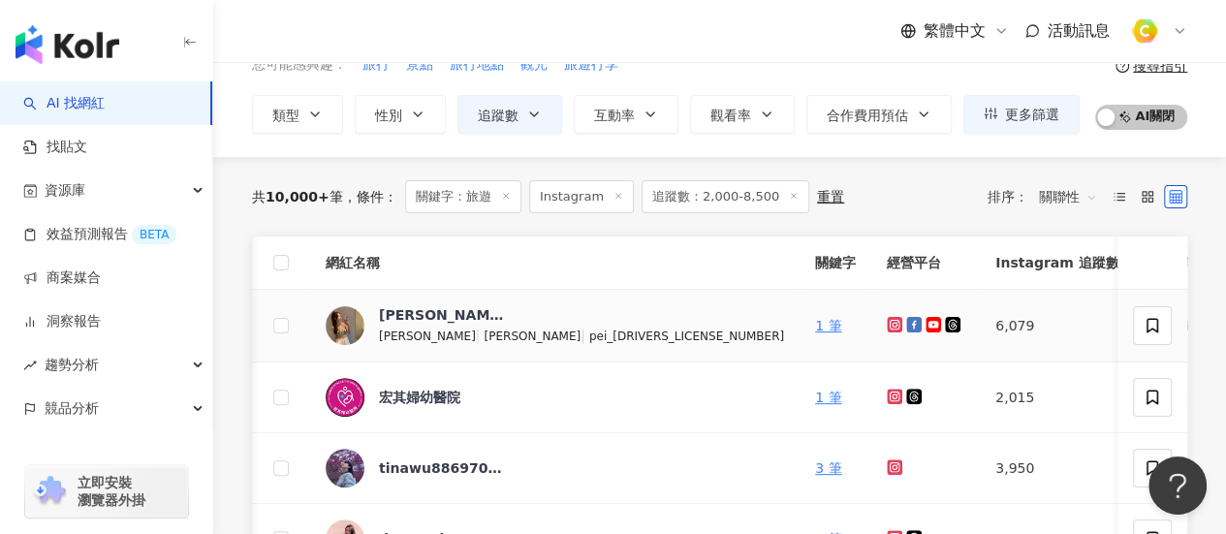
scroll to position [97, 0]
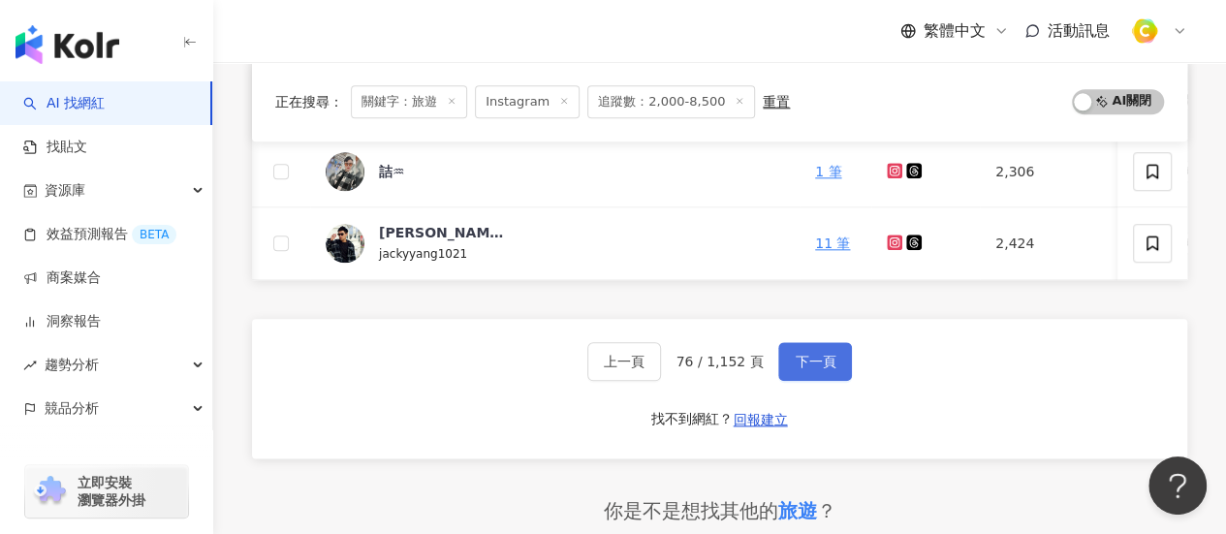
click at [810, 363] on span "下一頁" at bounding box center [814, 362] width 41 height 16
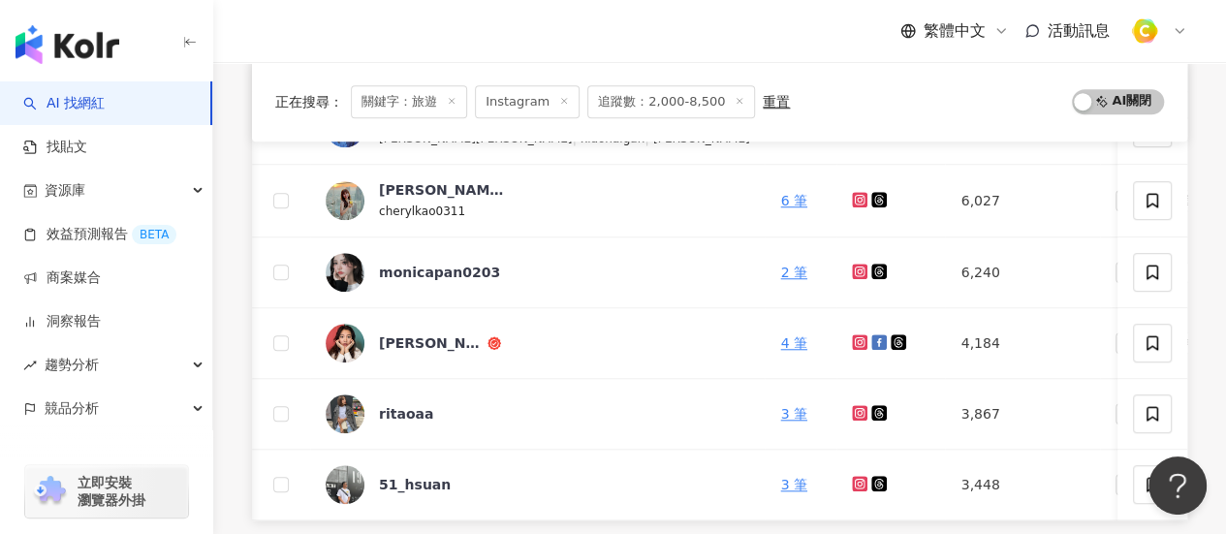
scroll to position [969, 0]
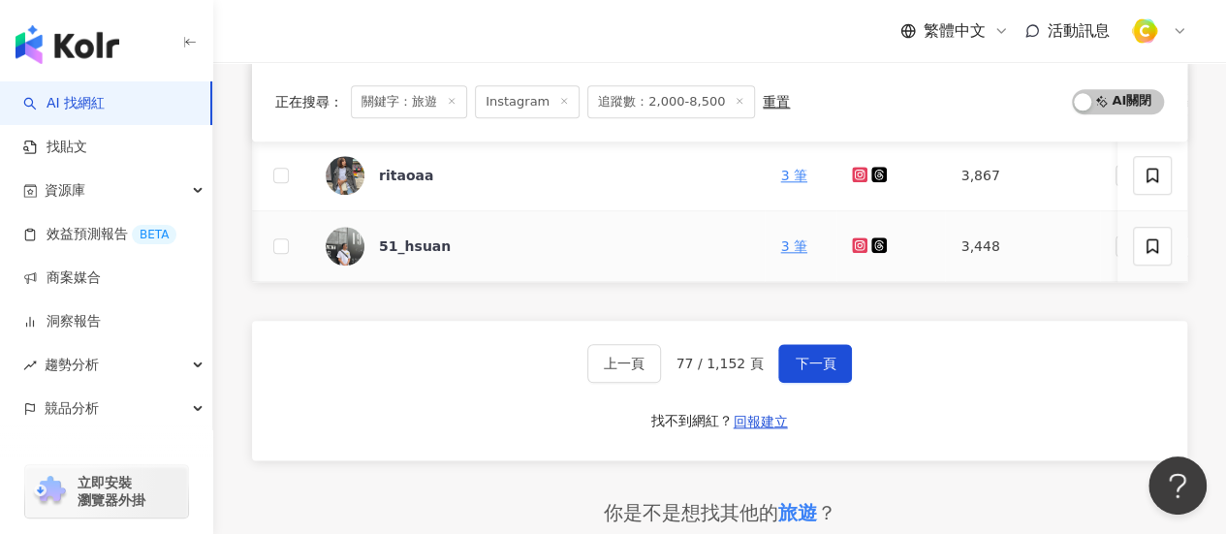
click at [234, 282] on div "正在搜尋 ： 關鍵字：旅遊 Instagram 追蹤數：2,000-8,500 重置 AI 開啟 AI 關閉 網紅名稱 關鍵字 經營平台 Instagram …" at bounding box center [719, 19] width 1012 height 1460
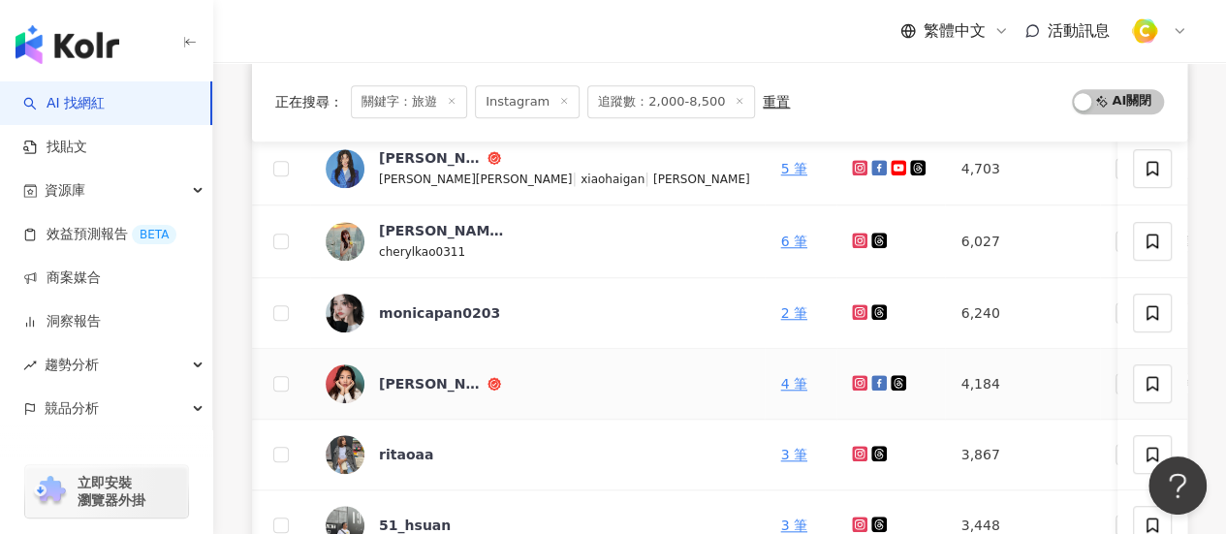
scroll to position [581, 0]
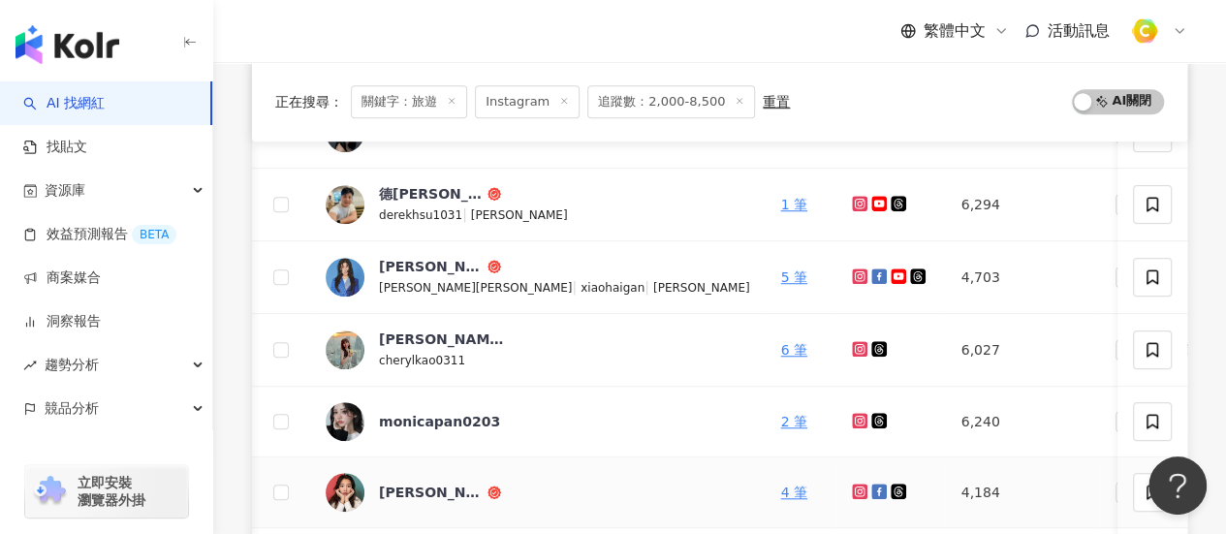
click at [854, 485] on icon at bounding box center [860, 491] width 13 height 12
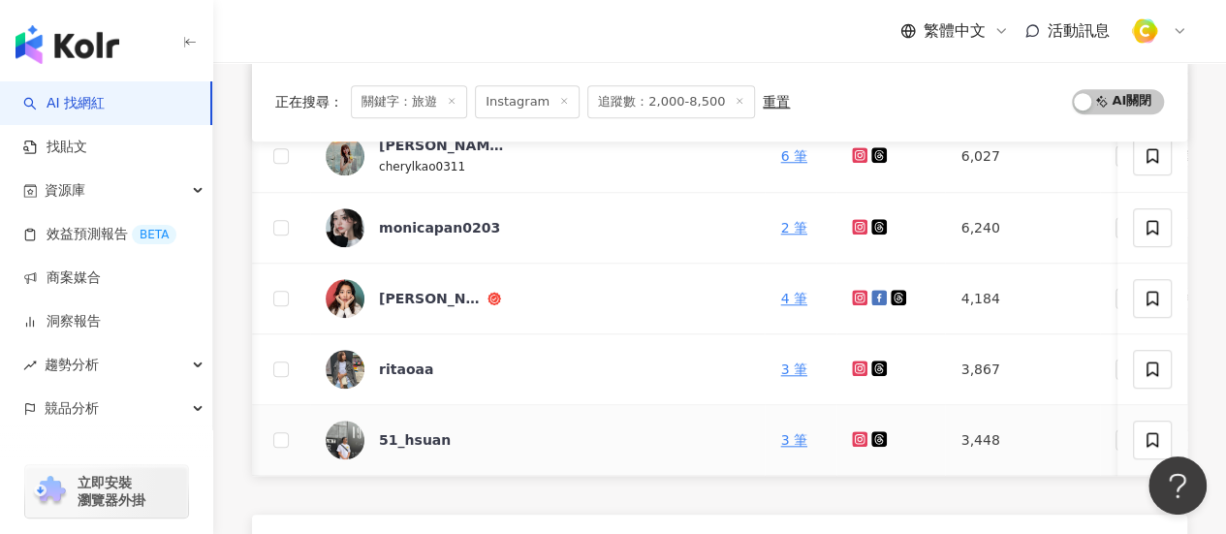
scroll to position [969, 0]
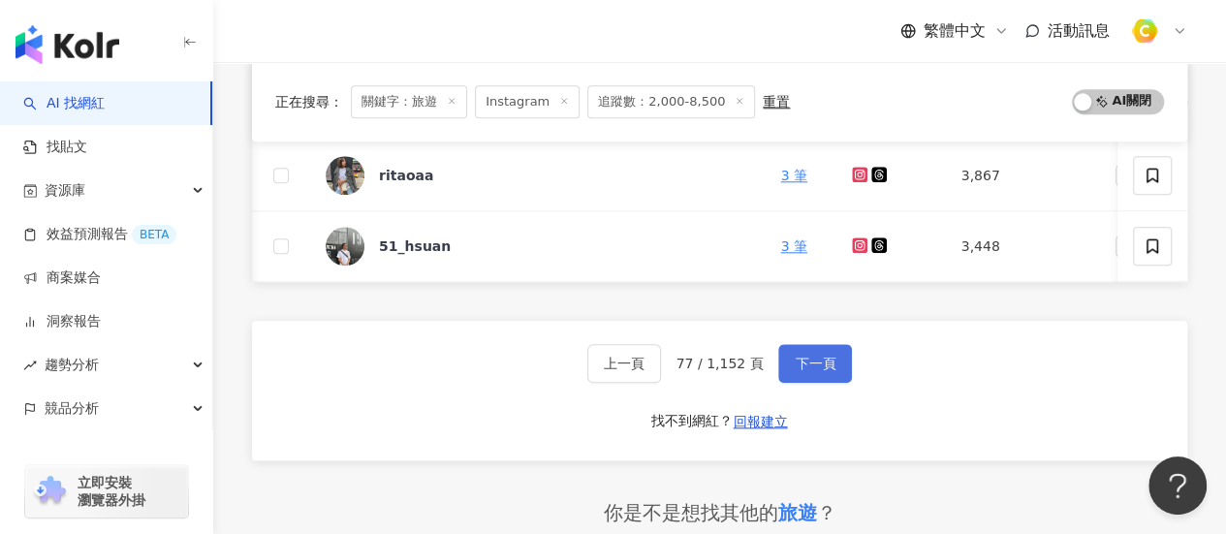
click at [827, 370] on span "下一頁" at bounding box center [814, 364] width 41 height 16
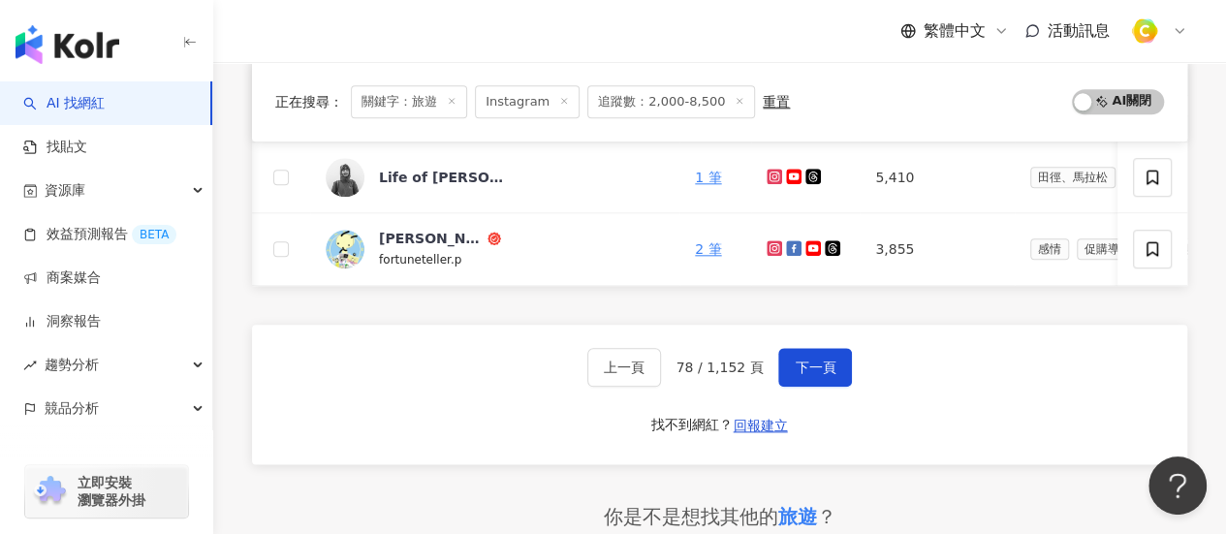
click at [176, 236] on link "效益預測報告 BETA" at bounding box center [99, 234] width 153 height 19
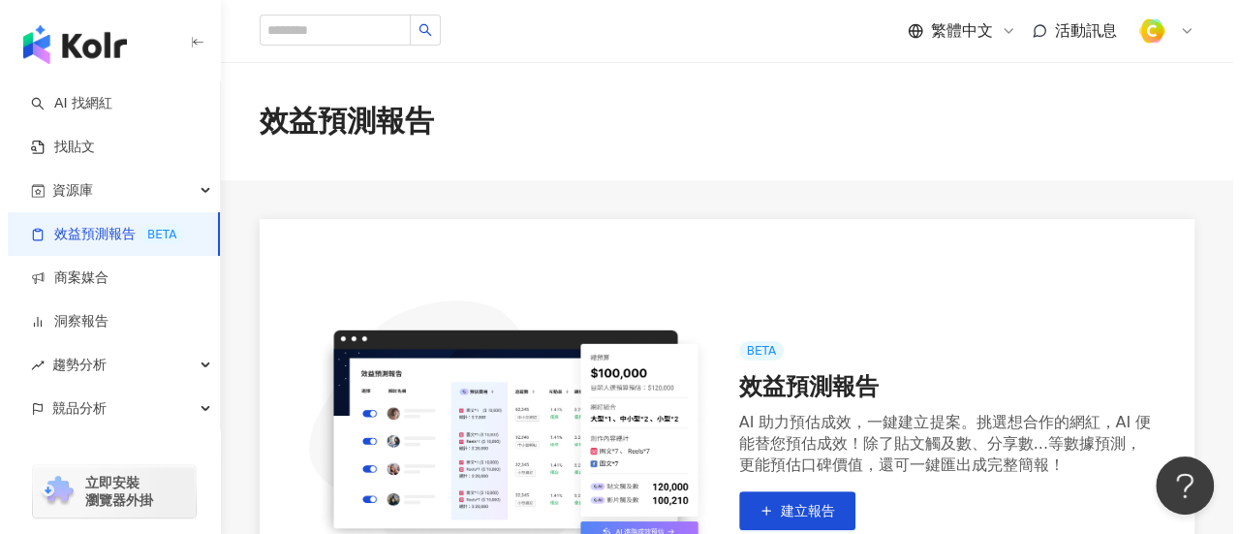
scroll to position [414, 0]
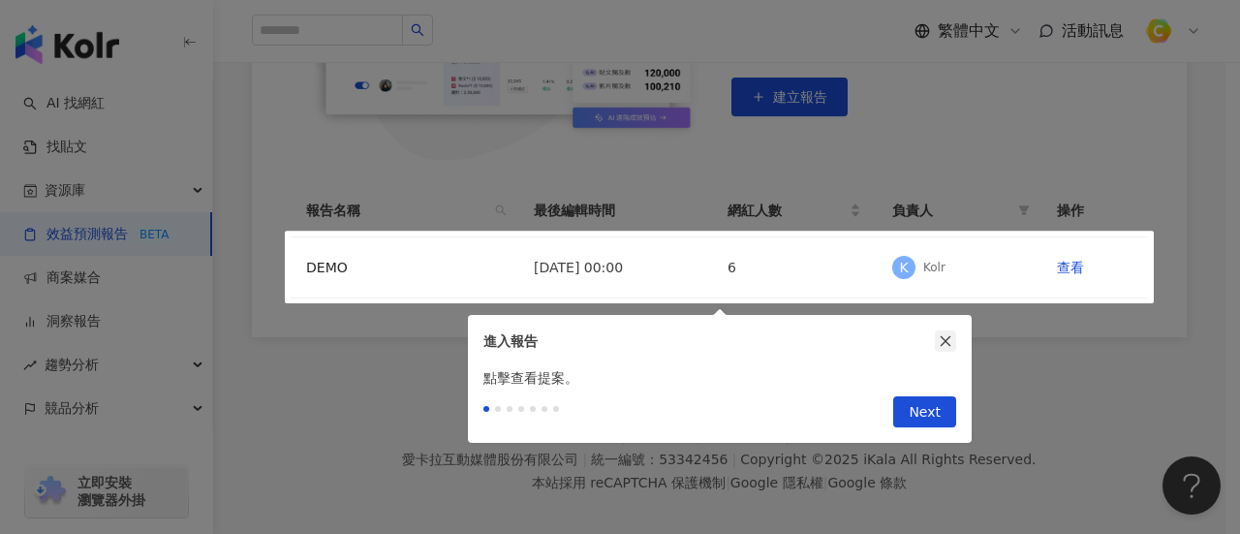
click at [951, 338] on icon "close" at bounding box center [946, 341] width 14 height 14
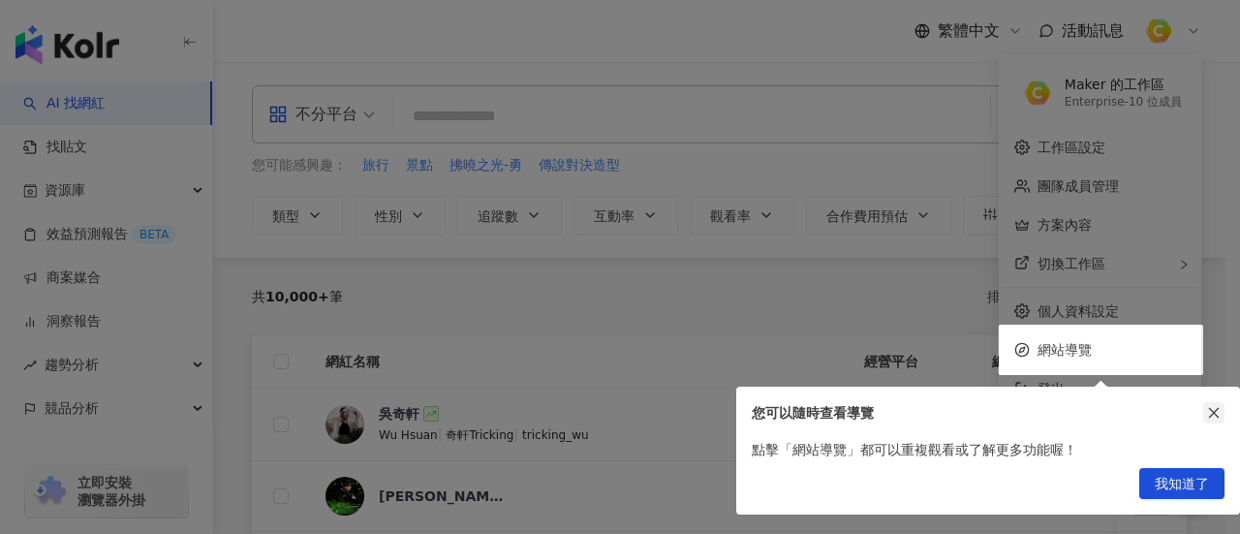
click at [1211, 420] on button "button" at bounding box center [1213, 412] width 21 height 21
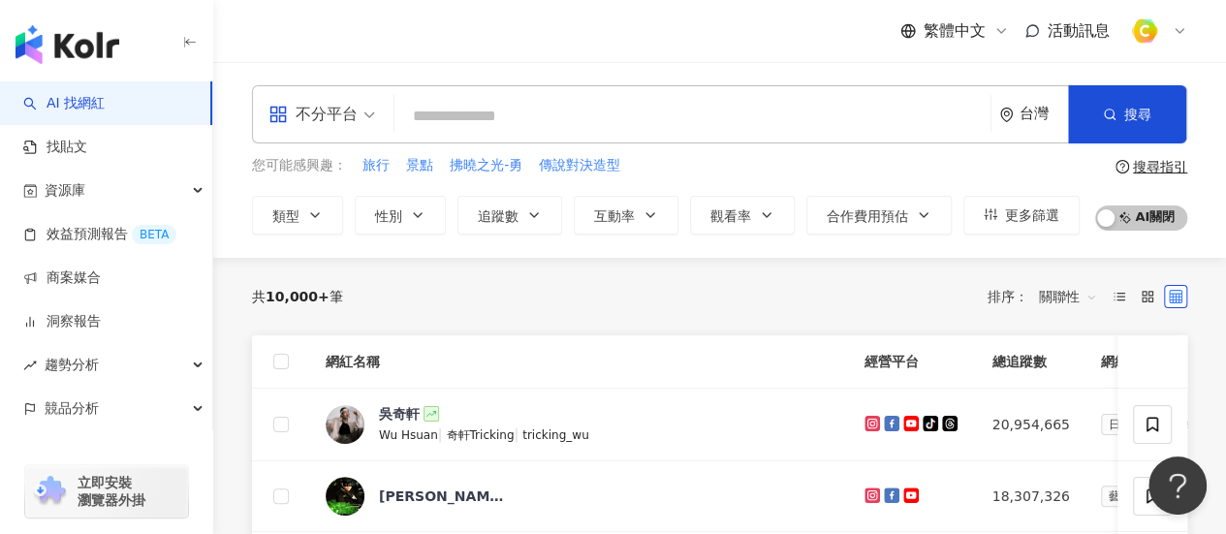
click at [327, 115] on div "不分平台" at bounding box center [312, 114] width 89 height 31
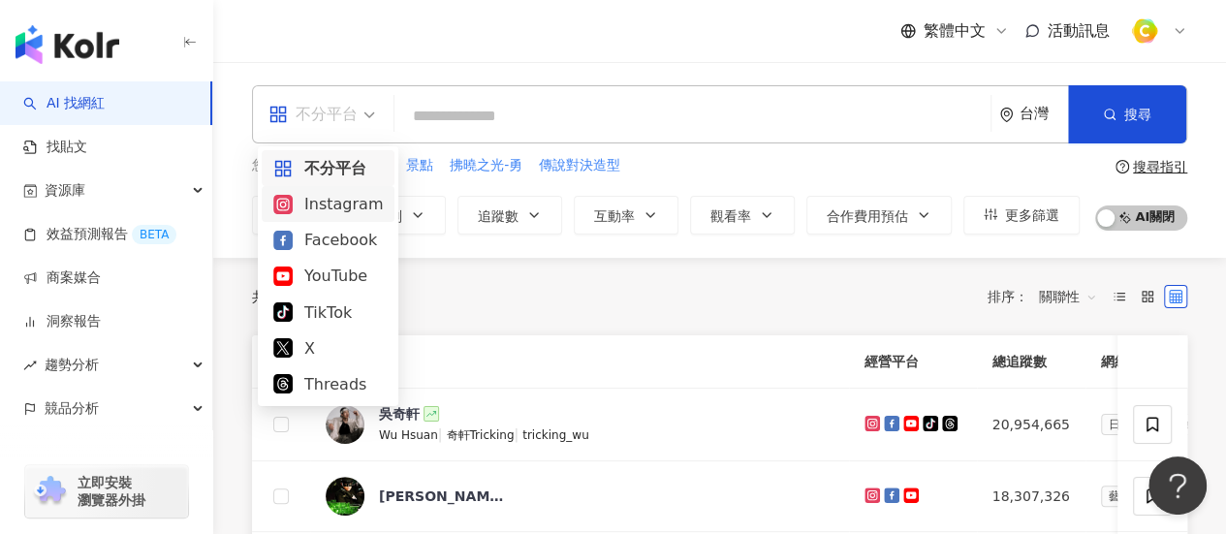
click at [360, 212] on div "Instagram" at bounding box center [327, 204] width 109 height 24
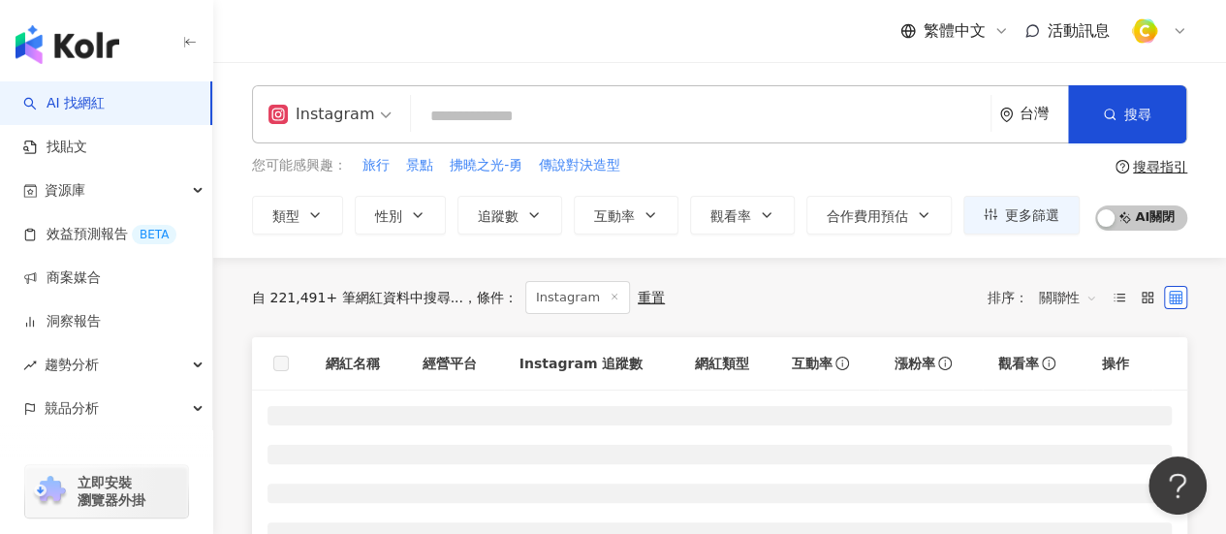
click at [528, 126] on input "search" at bounding box center [701, 116] width 564 height 37
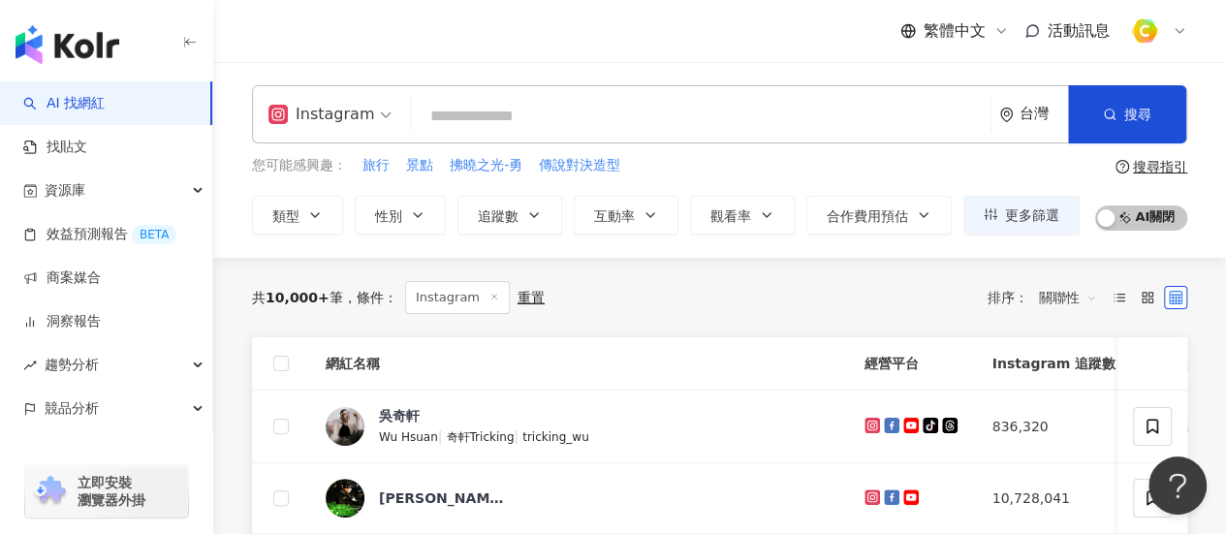
drag, startPoint x: 491, startPoint y: 214, endPoint x: 518, endPoint y: 239, distance: 37.0
click at [491, 214] on span "追蹤數" at bounding box center [498, 216] width 41 height 16
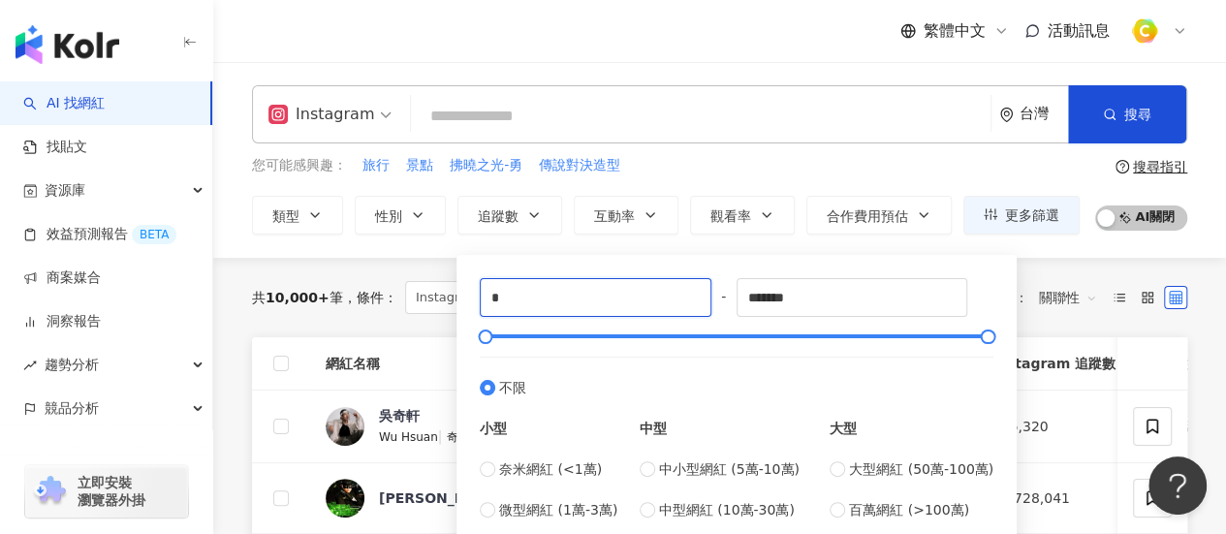
drag, startPoint x: 520, startPoint y: 304, endPoint x: 417, endPoint y: 301, distance: 103.7
type input "*"
type input "****"
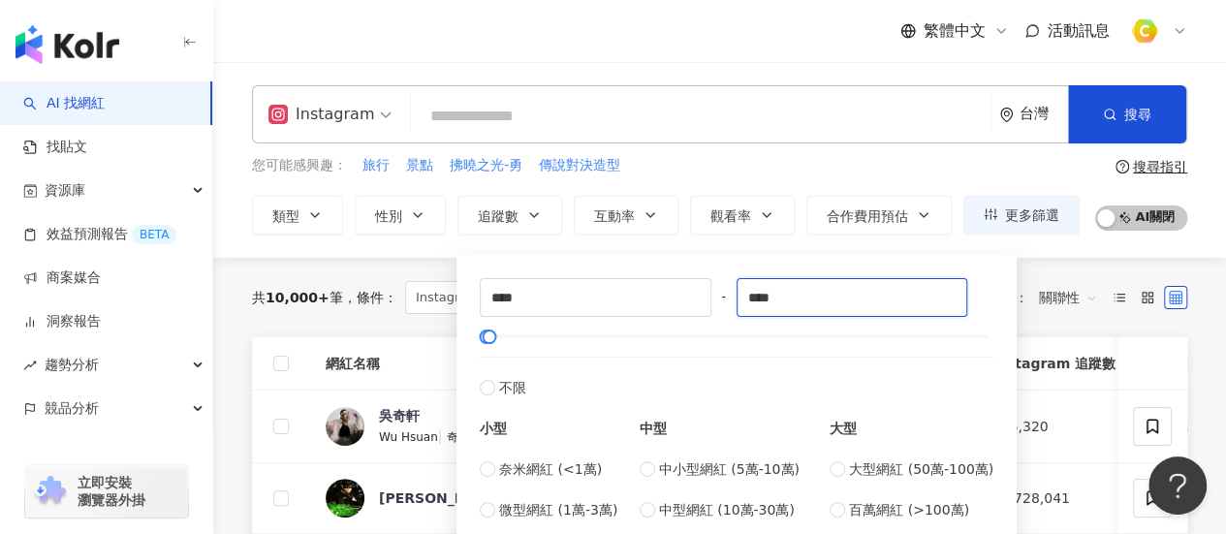
type input "****"
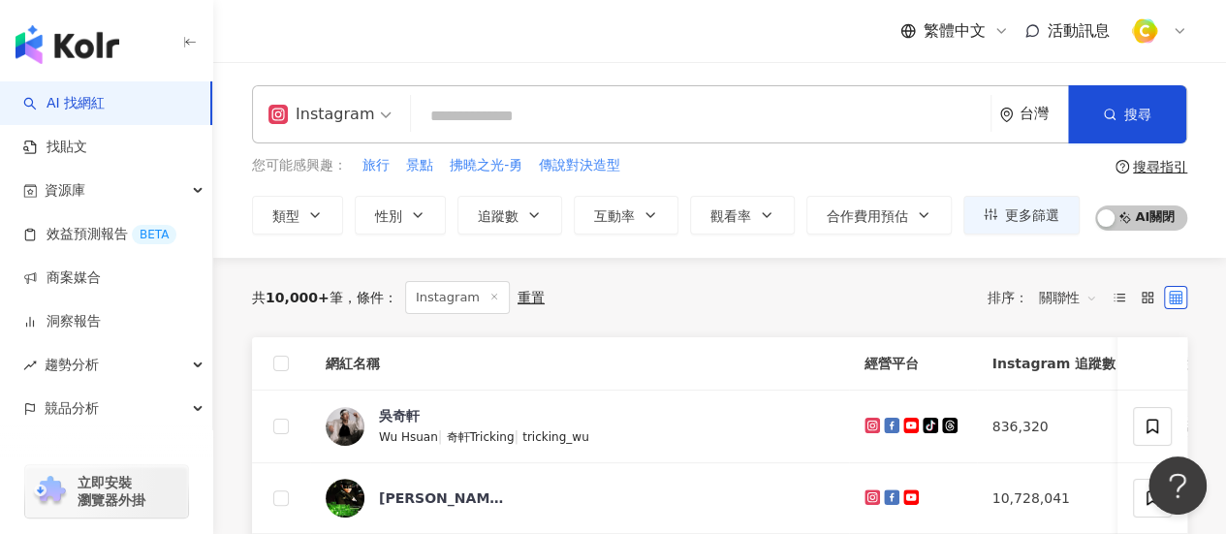
click at [528, 93] on div "Instagram 台灣 搜尋" at bounding box center [719, 114] width 935 height 58
click at [512, 127] on input "search" at bounding box center [701, 116] width 564 height 37
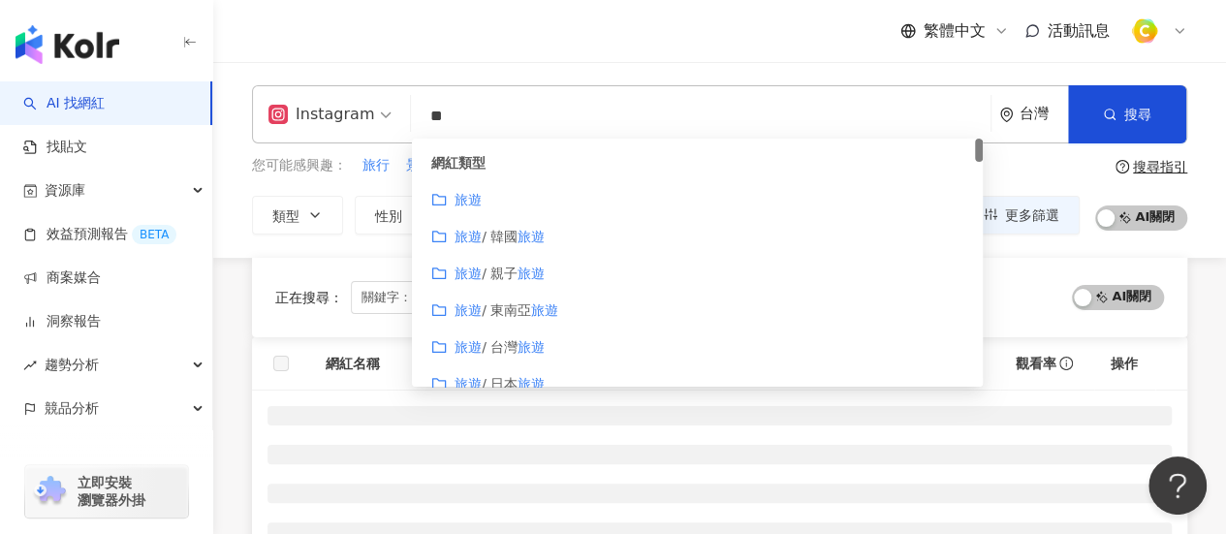
scroll to position [484, 0]
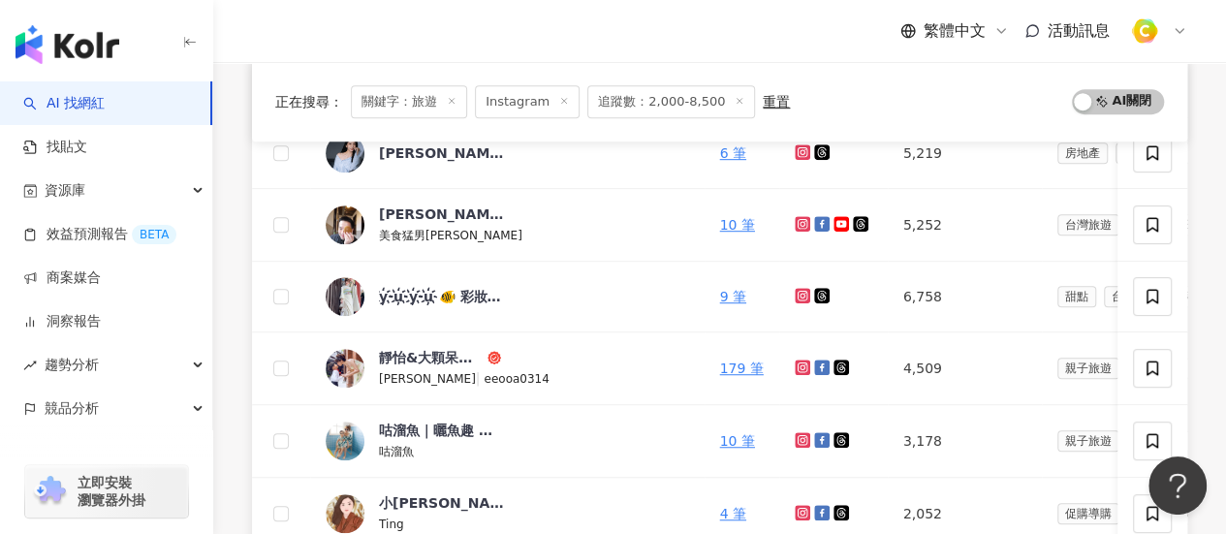
type input "**"
click at [797, 291] on icon at bounding box center [801, 295] width 8 height 8
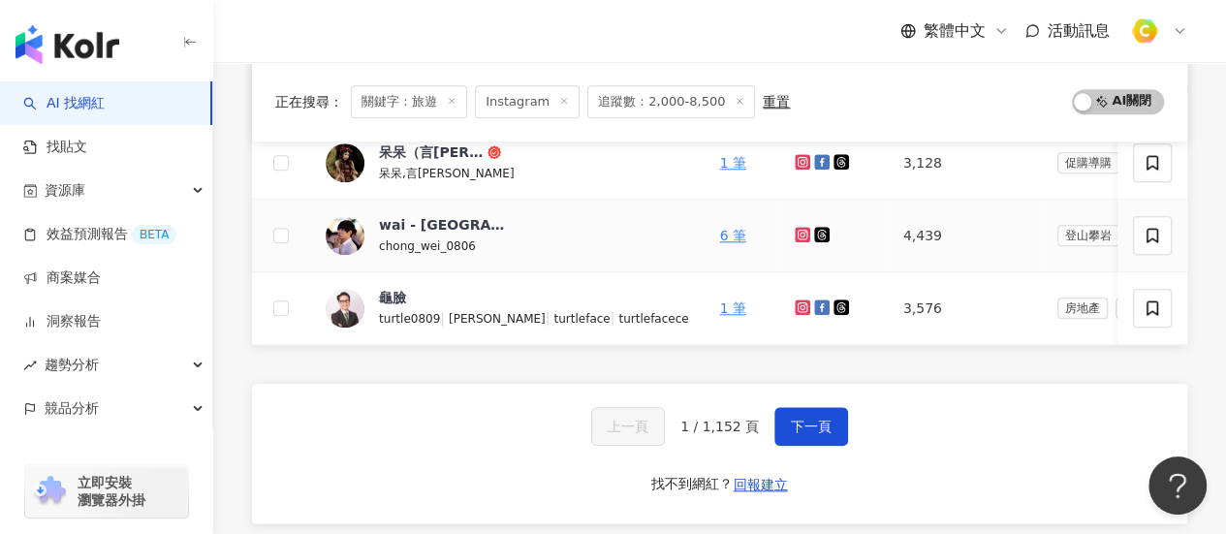
scroll to position [969, 0]
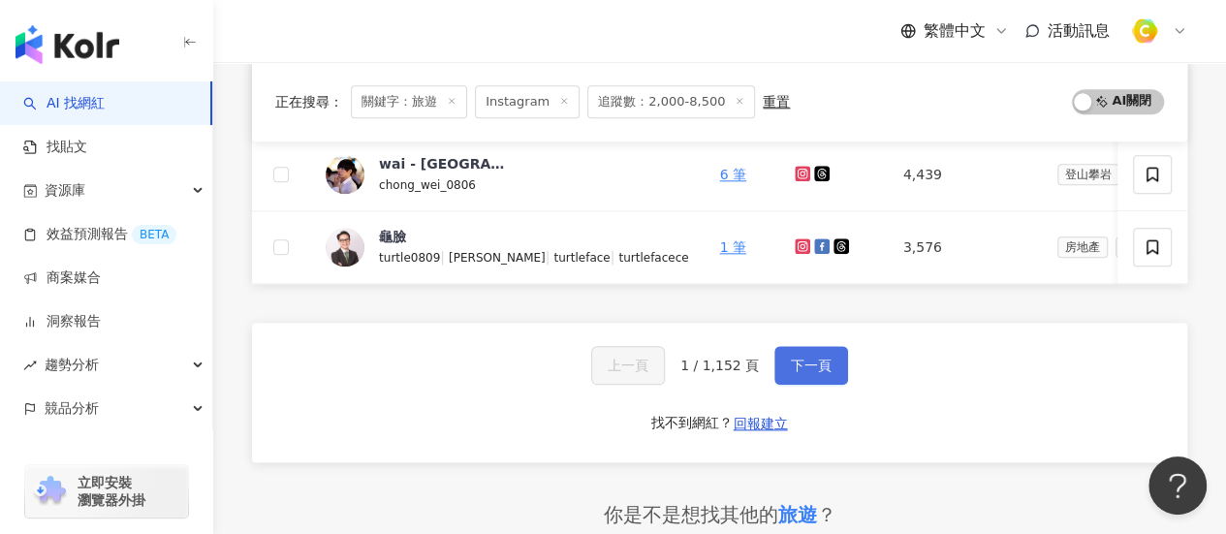
drag, startPoint x: 799, startPoint y: 369, endPoint x: 798, endPoint y: 358, distance: 11.7
click at [799, 369] on span "下一頁" at bounding box center [811, 366] width 41 height 16
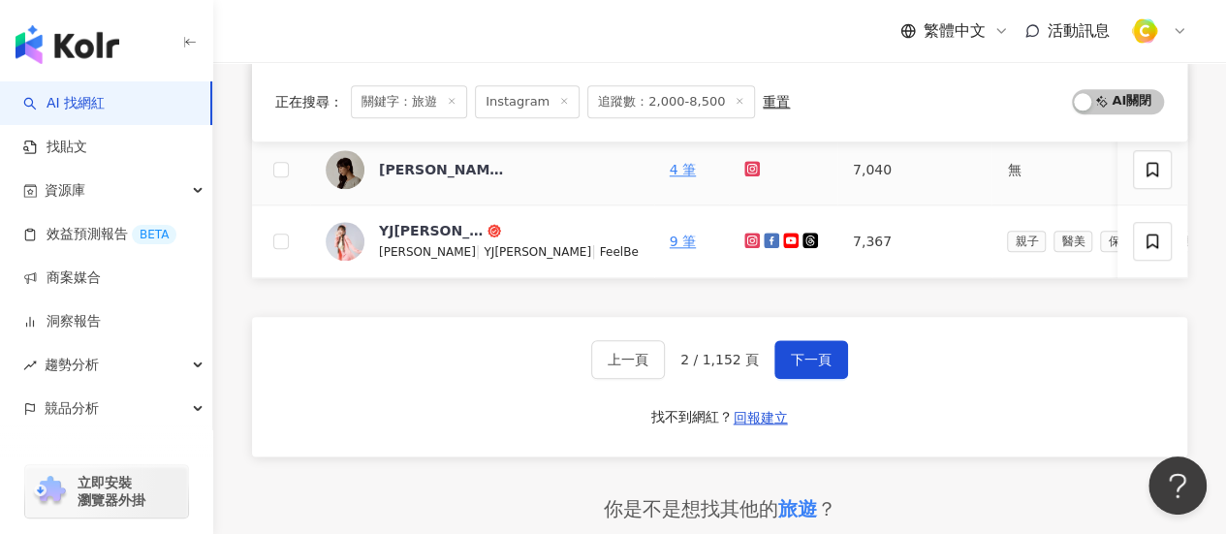
click at [746, 168] on icon at bounding box center [752, 169] width 13 height 12
click at [798, 367] on span "下一頁" at bounding box center [811, 360] width 41 height 16
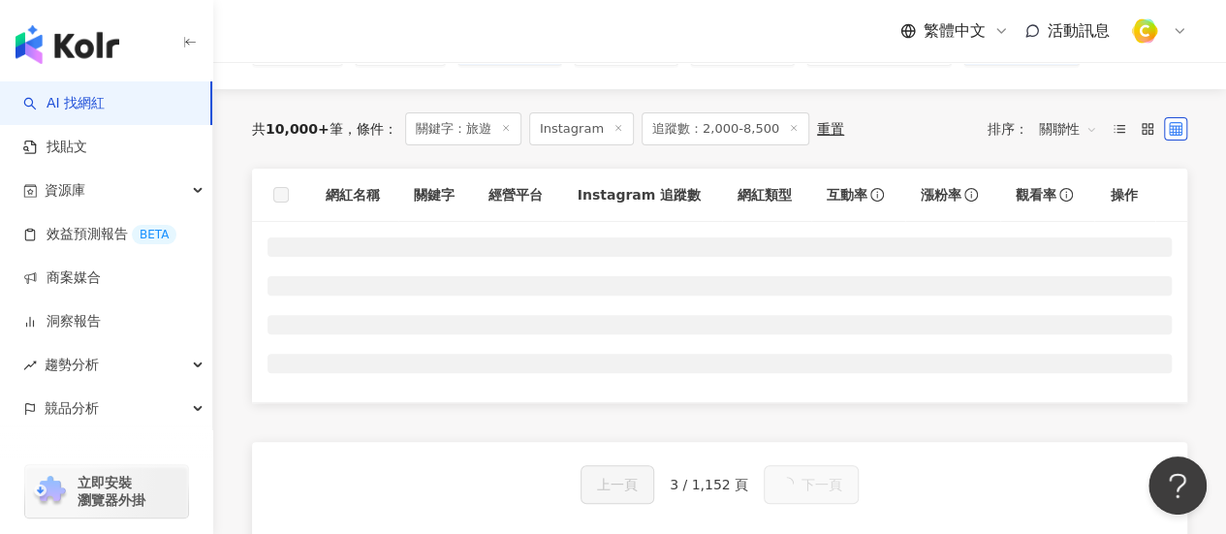
scroll to position [149, 0]
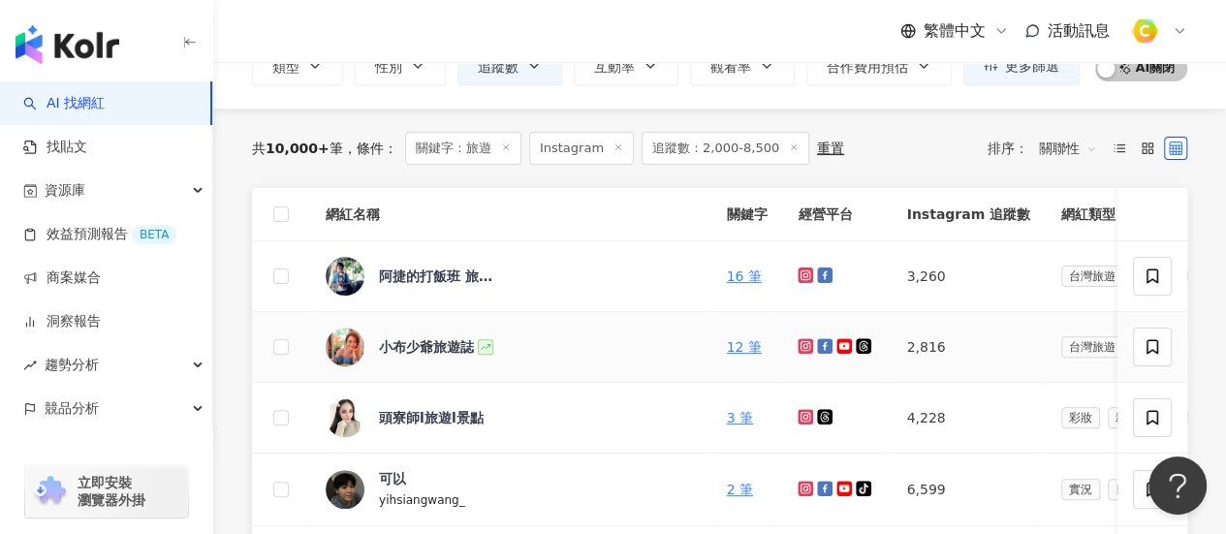
click at [799, 341] on icon at bounding box center [805, 346] width 13 height 12
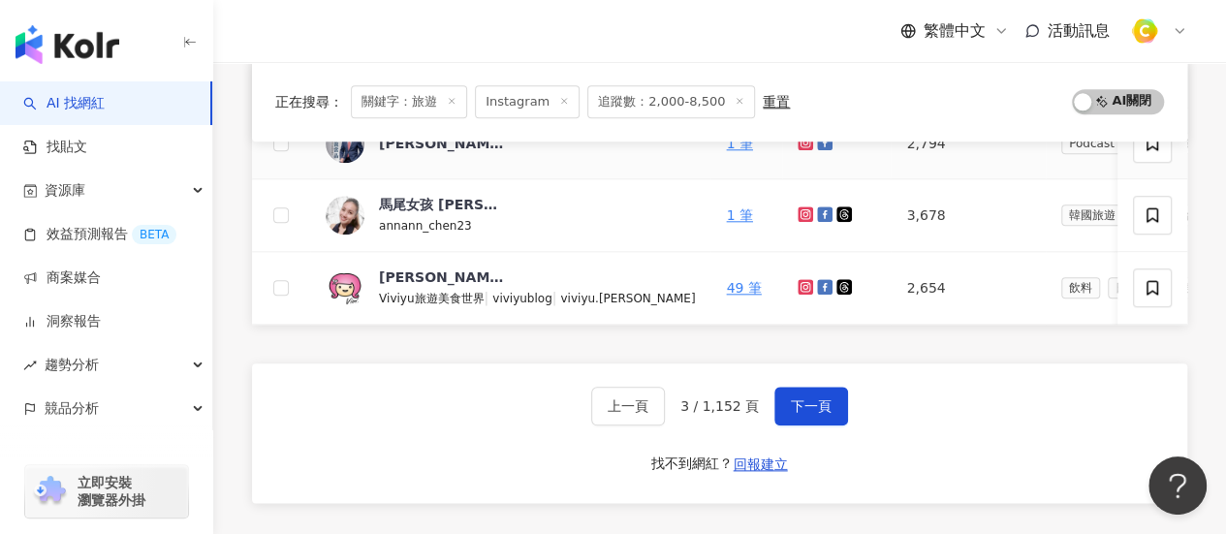
scroll to position [924, 0]
click at [791, 414] on span "下一頁" at bounding box center [811, 406] width 41 height 16
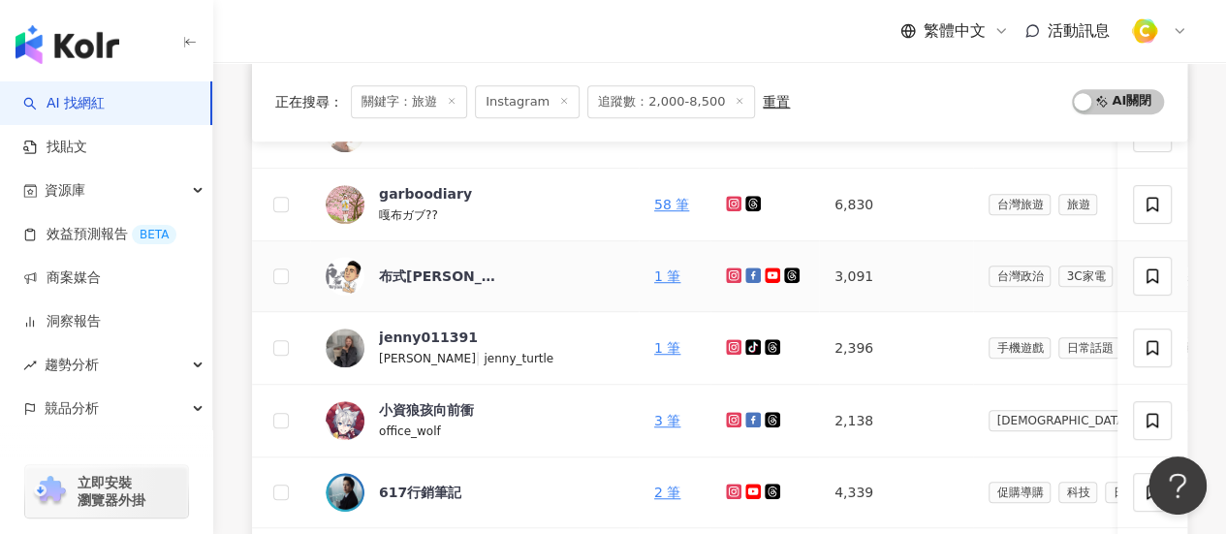
scroll to position [537, 0]
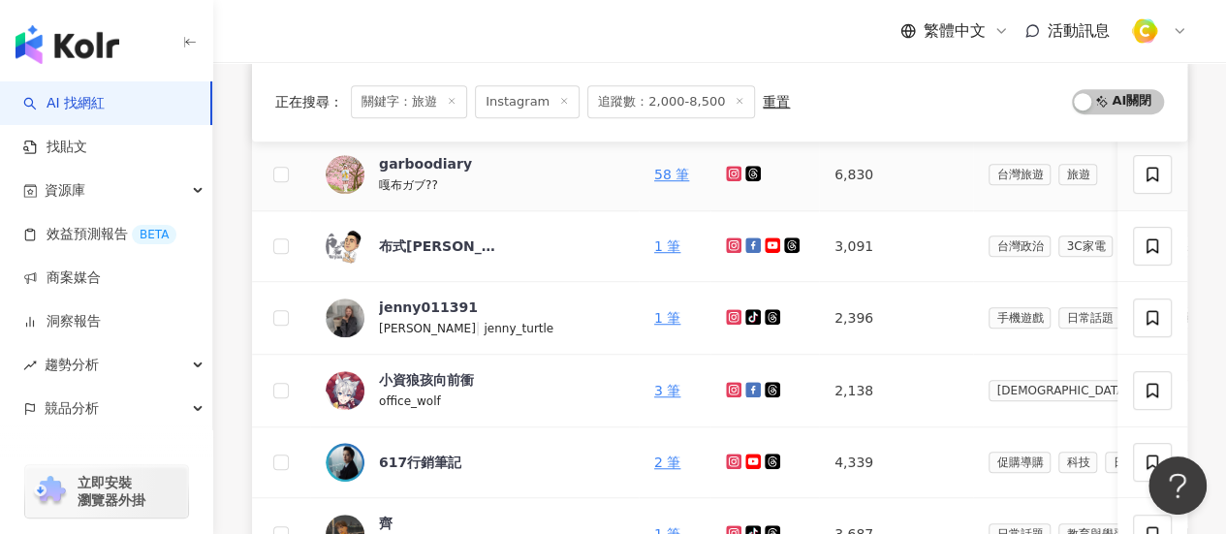
click at [728, 171] on icon at bounding box center [734, 174] width 13 height 12
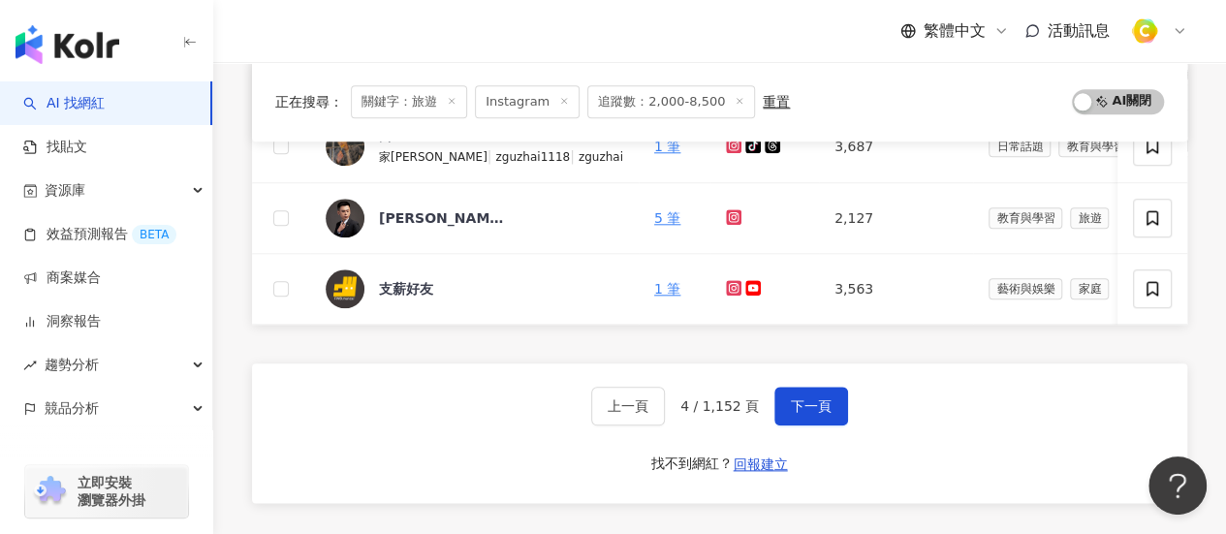
drag, startPoint x: 816, startPoint y: 420, endPoint x: 780, endPoint y: 47, distance: 373.8
click at [816, 414] on span "下一頁" at bounding box center [811, 406] width 41 height 16
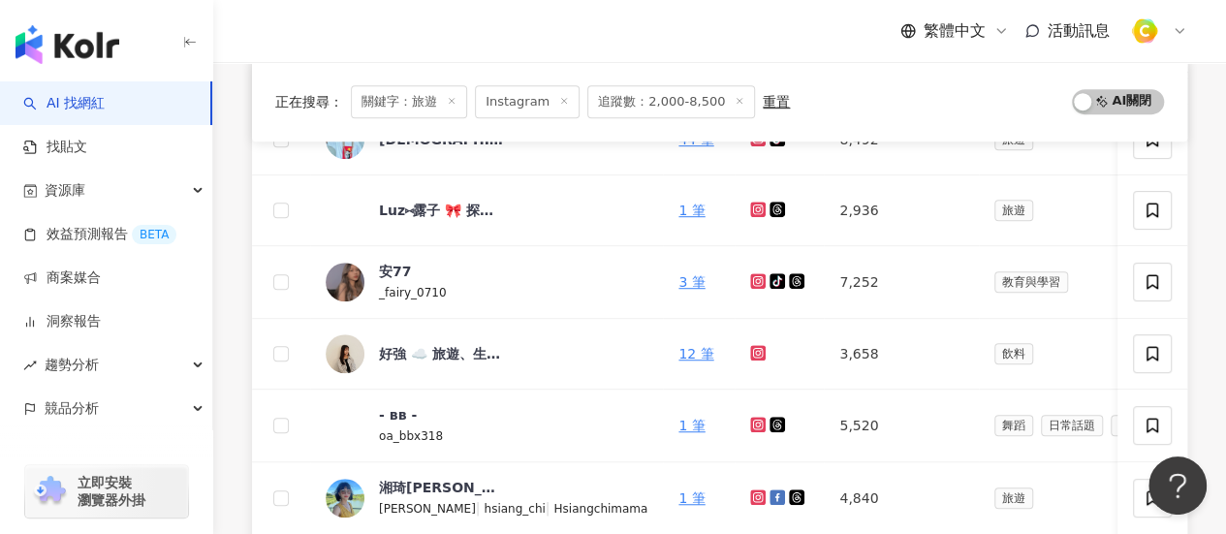
scroll to position [634, 0]
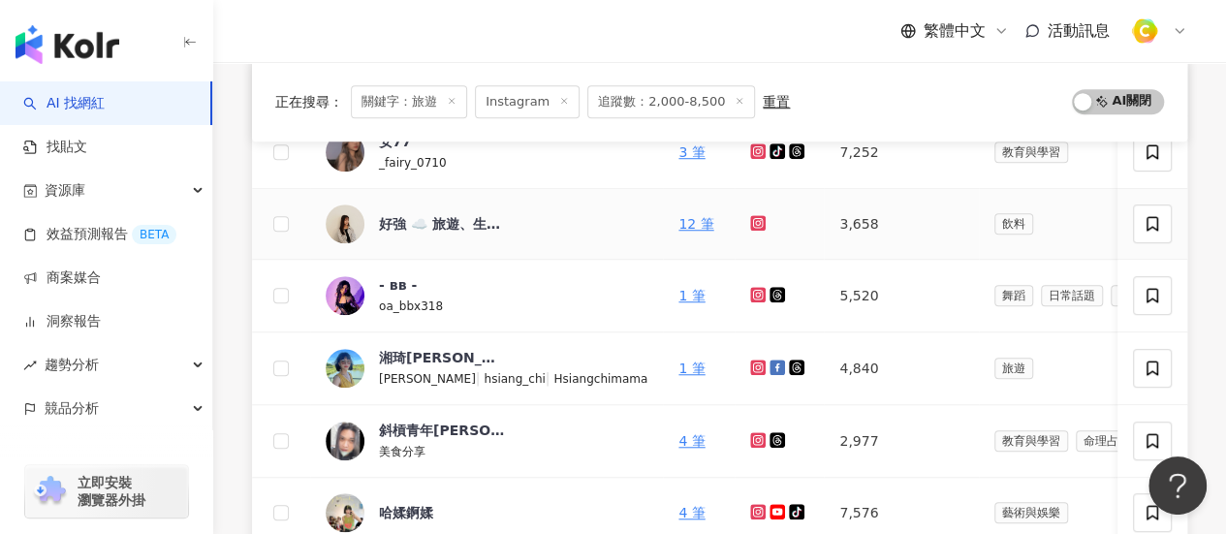
click at [752, 219] on icon at bounding box center [758, 223] width 13 height 12
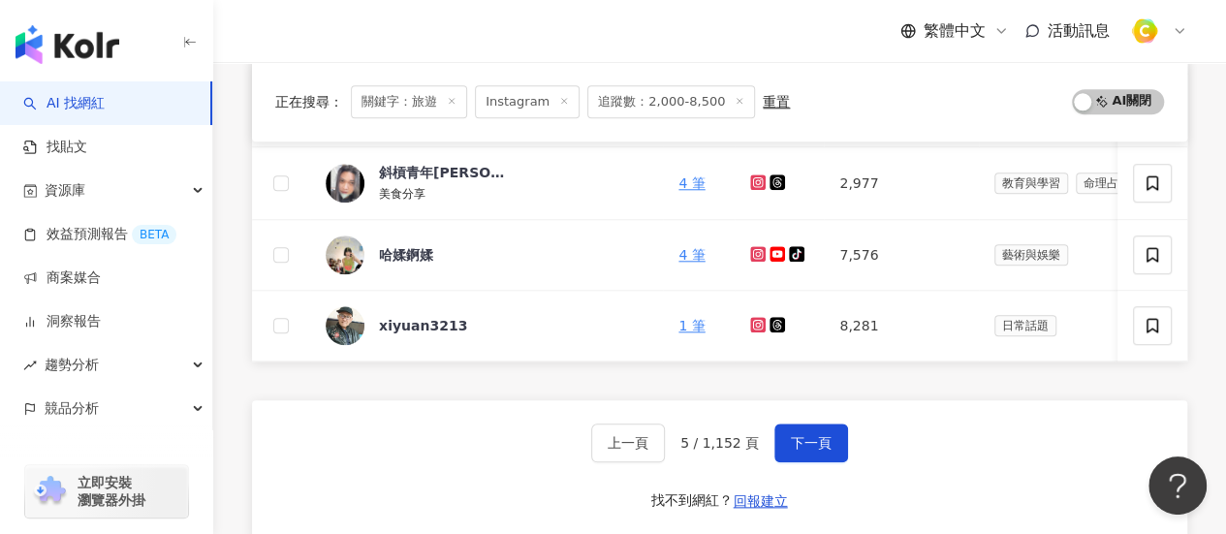
scroll to position [1021, 0]
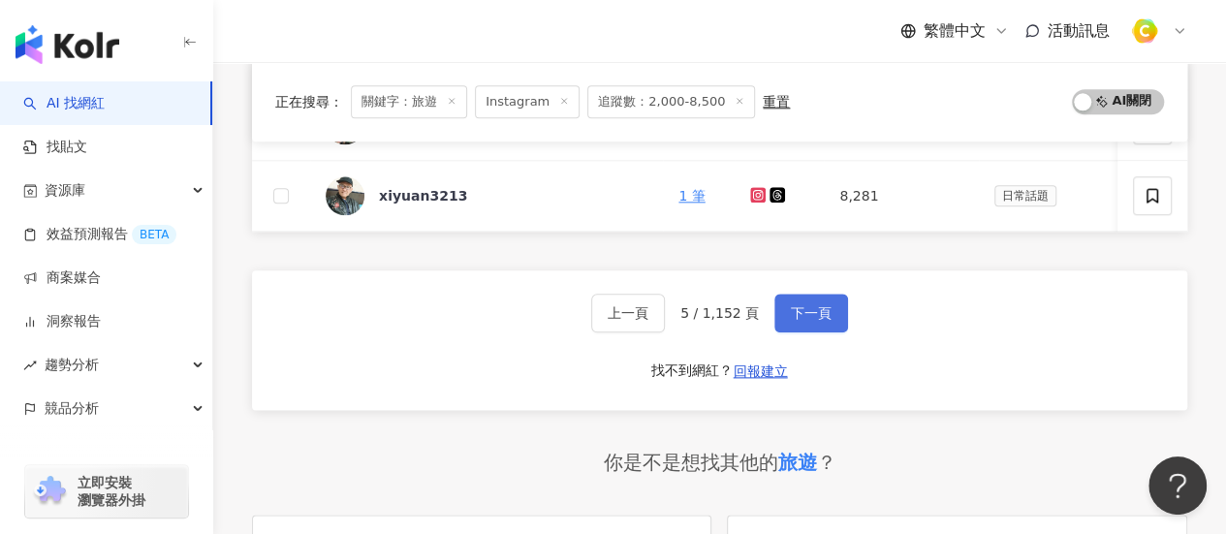
click at [802, 301] on button "下一頁" at bounding box center [811, 313] width 74 height 39
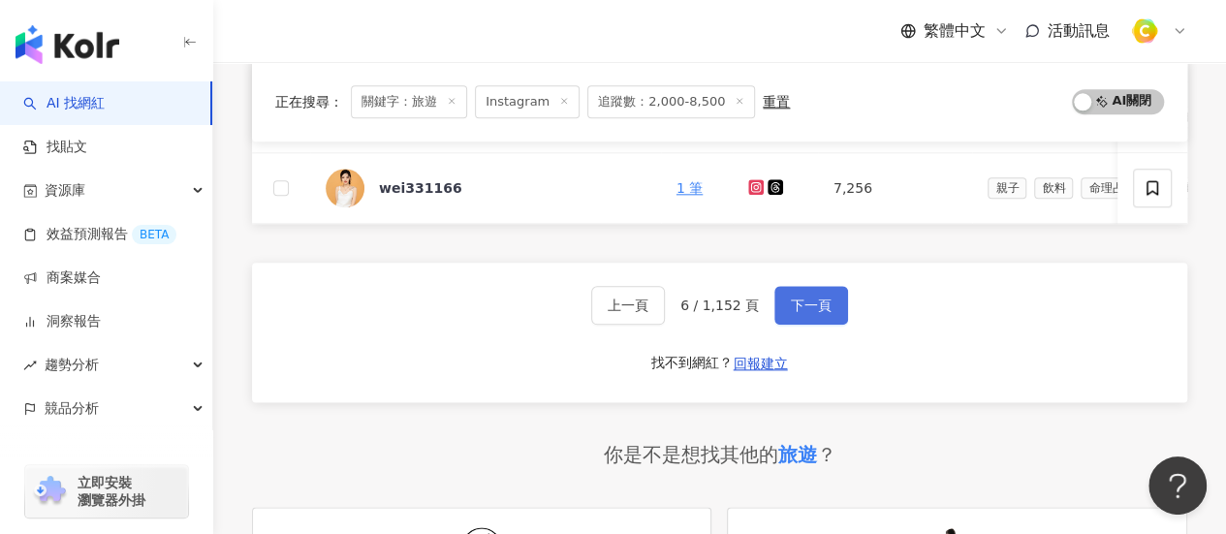
click at [829, 309] on button "下一頁" at bounding box center [811, 305] width 74 height 39
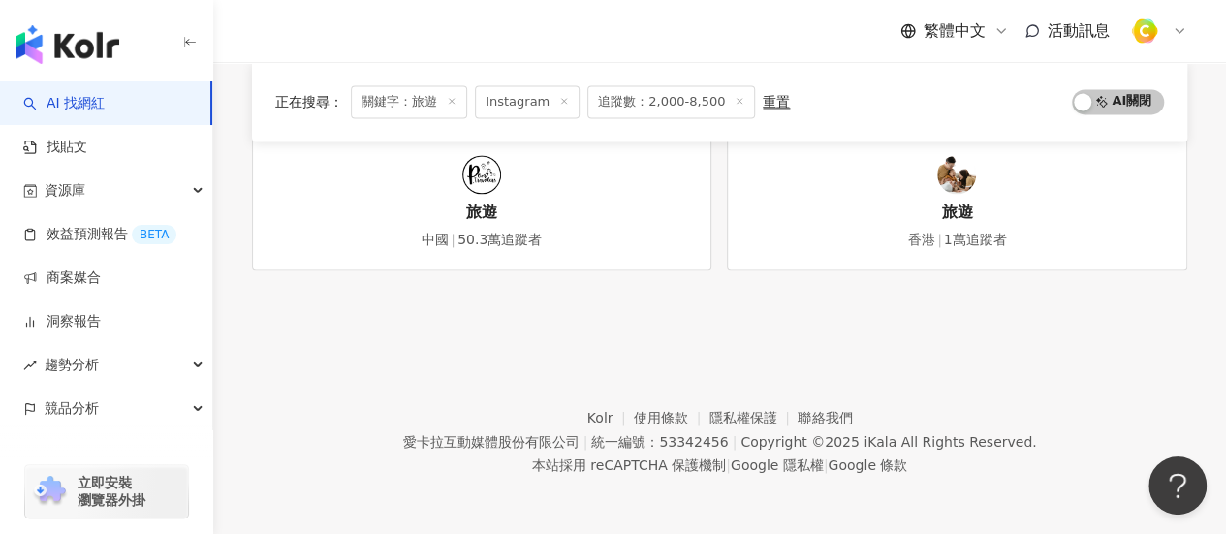
scroll to position [919, 0]
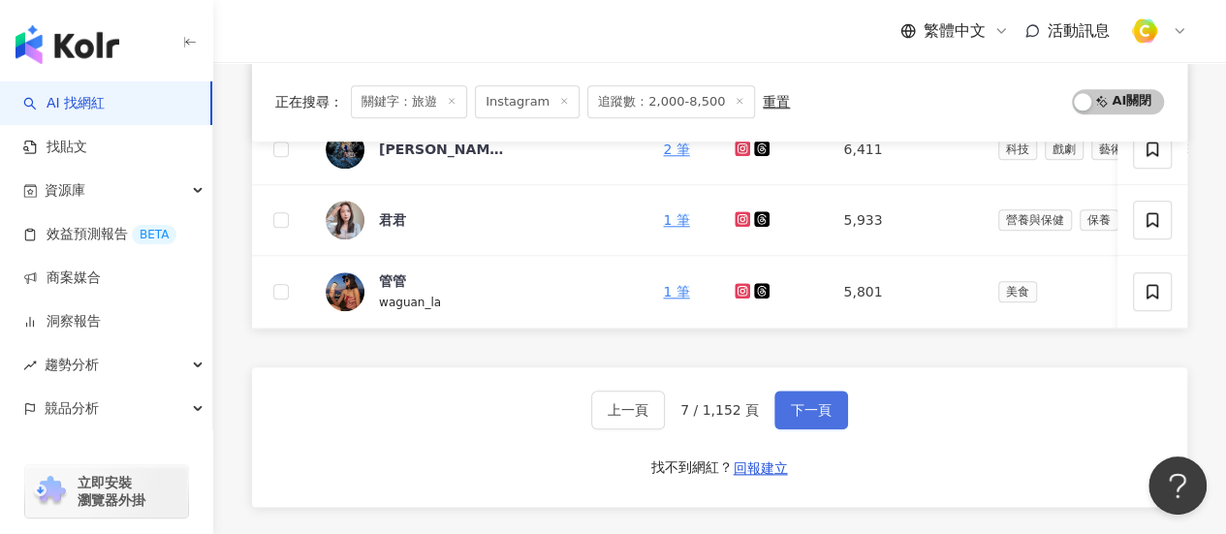
click at [807, 418] on span "下一頁" at bounding box center [811, 410] width 41 height 16
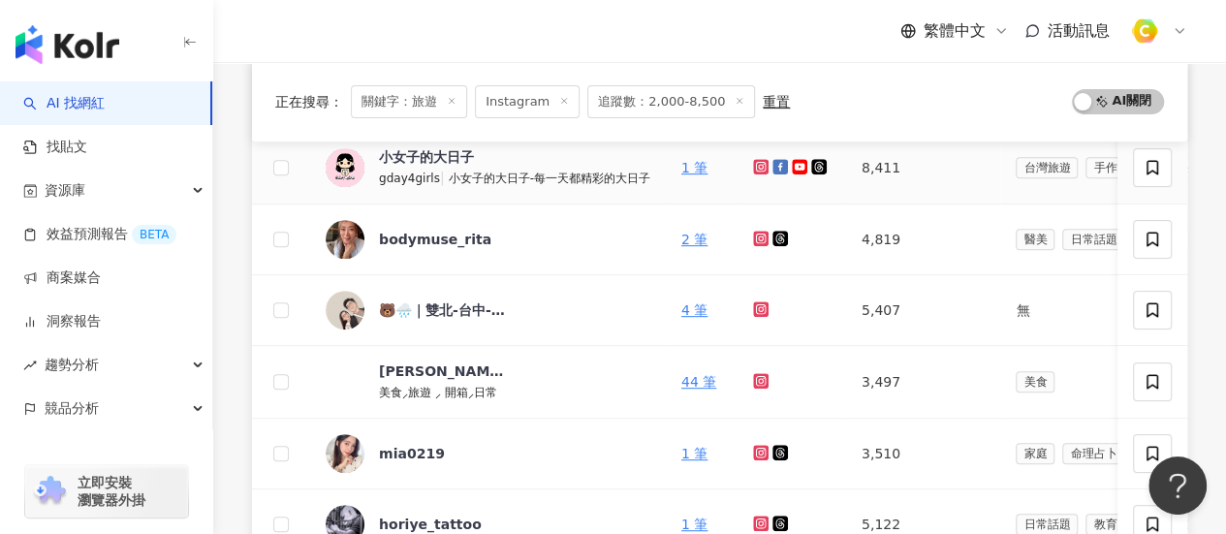
scroll to position [337, 0]
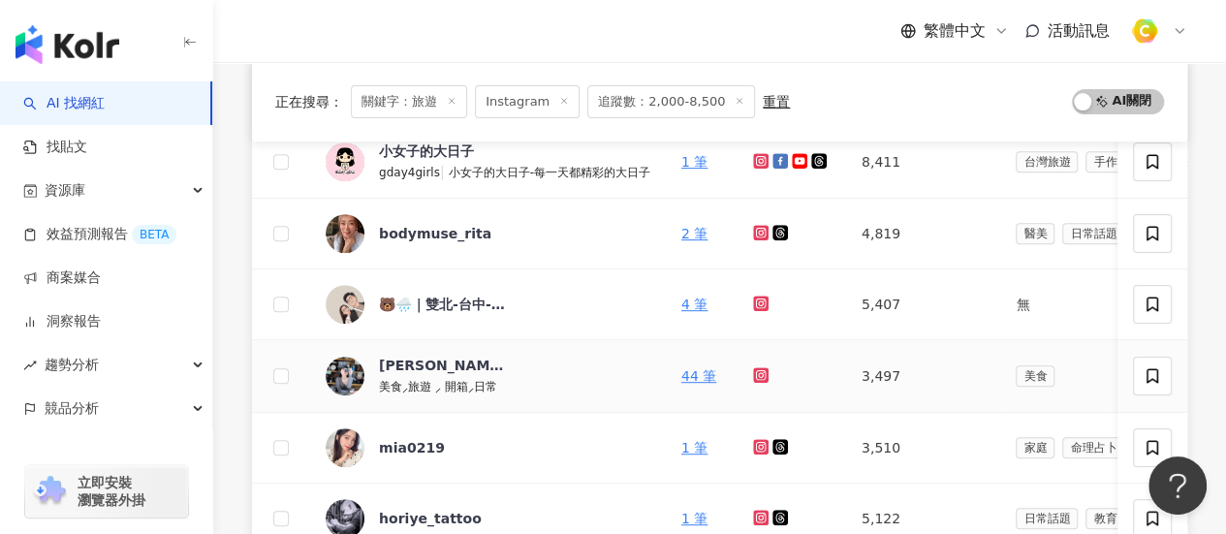
click at [762, 374] on icon at bounding box center [761, 375] width 13 height 12
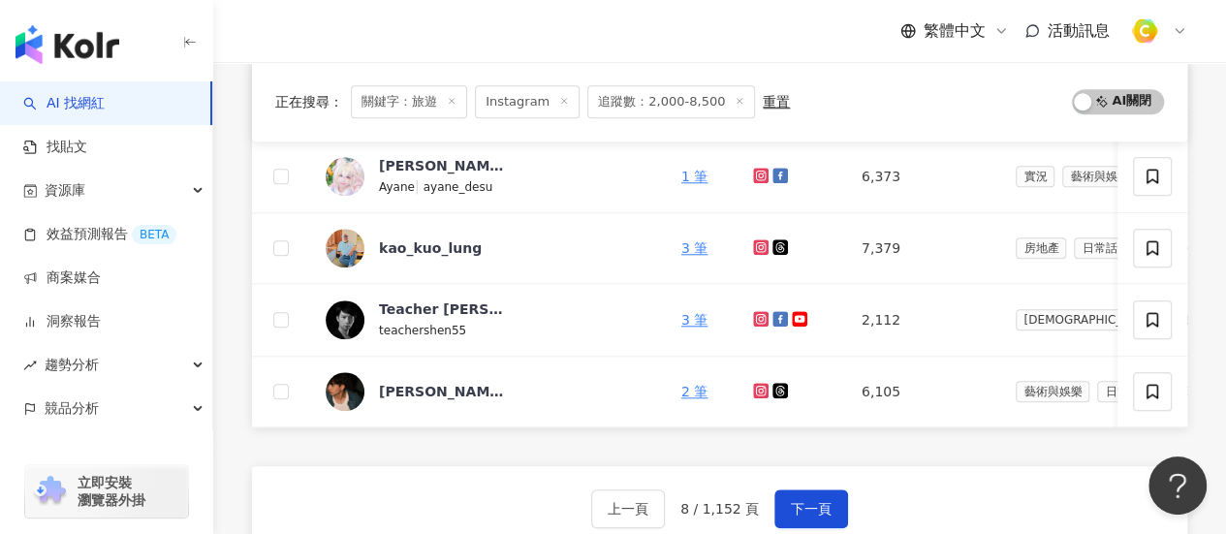
drag, startPoint x: 811, startPoint y: 512, endPoint x: 767, endPoint y: 491, distance: 48.1
click at [810, 512] on span "下一頁" at bounding box center [811, 509] width 41 height 16
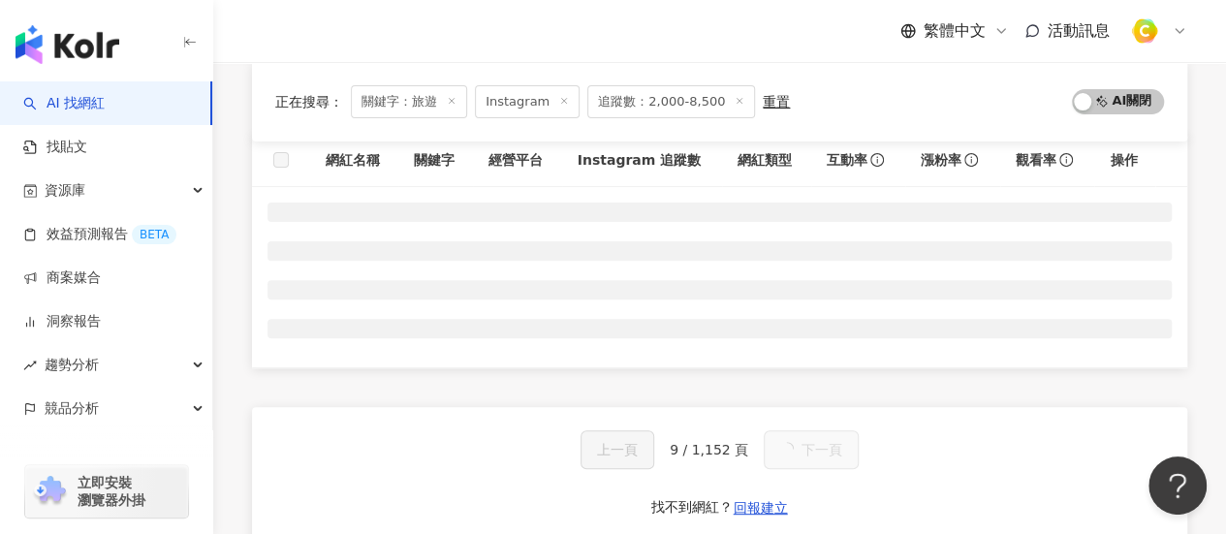
scroll to position [484, 0]
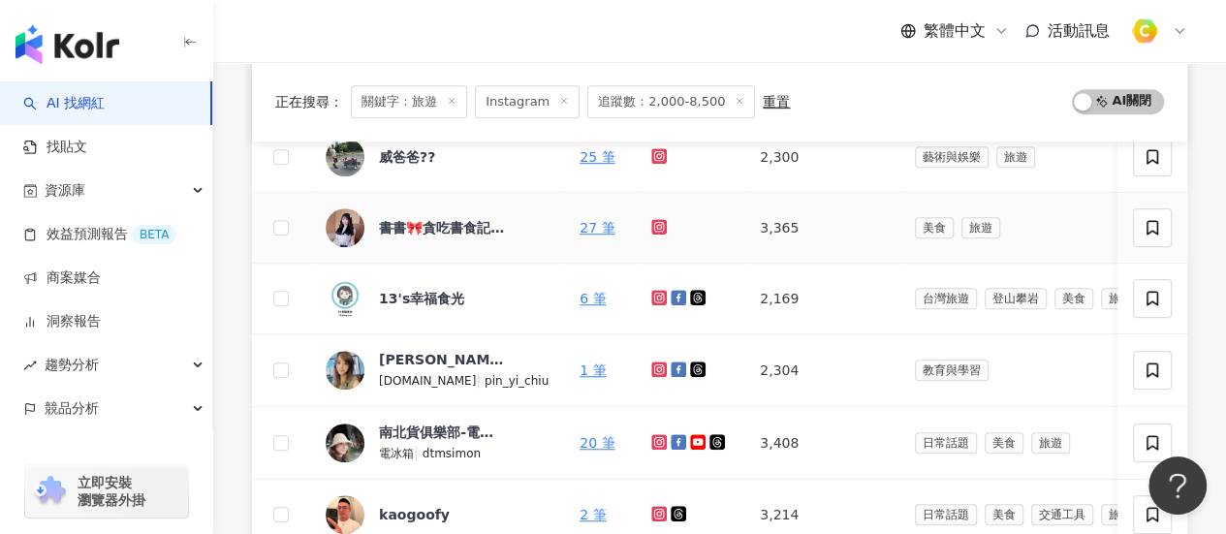
click at [653, 226] on icon at bounding box center [659, 227] width 13 height 12
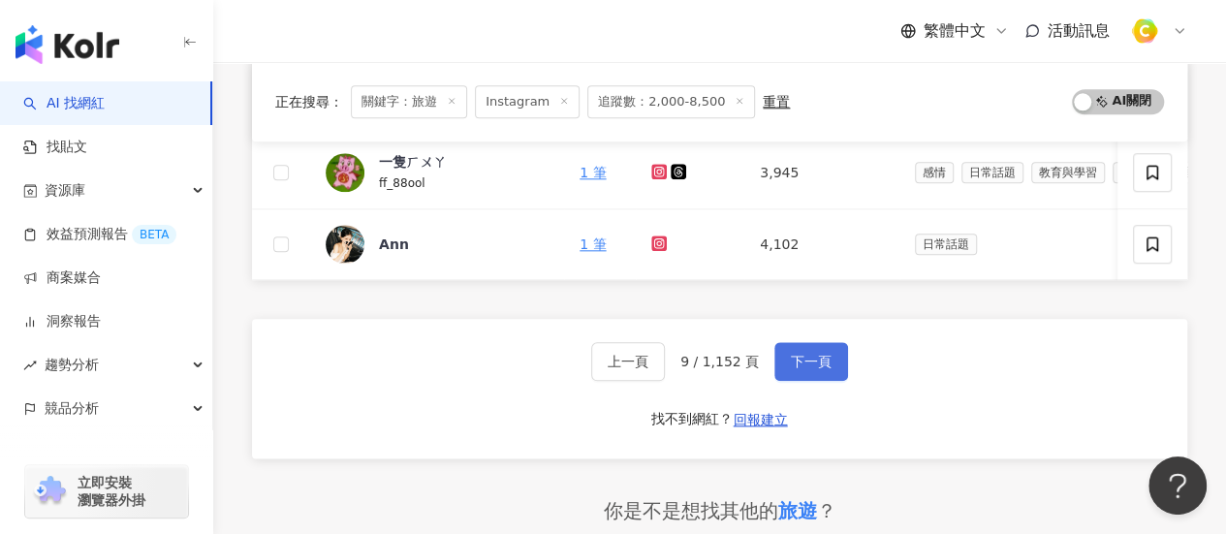
click at [793, 369] on span "下一頁" at bounding box center [811, 362] width 41 height 16
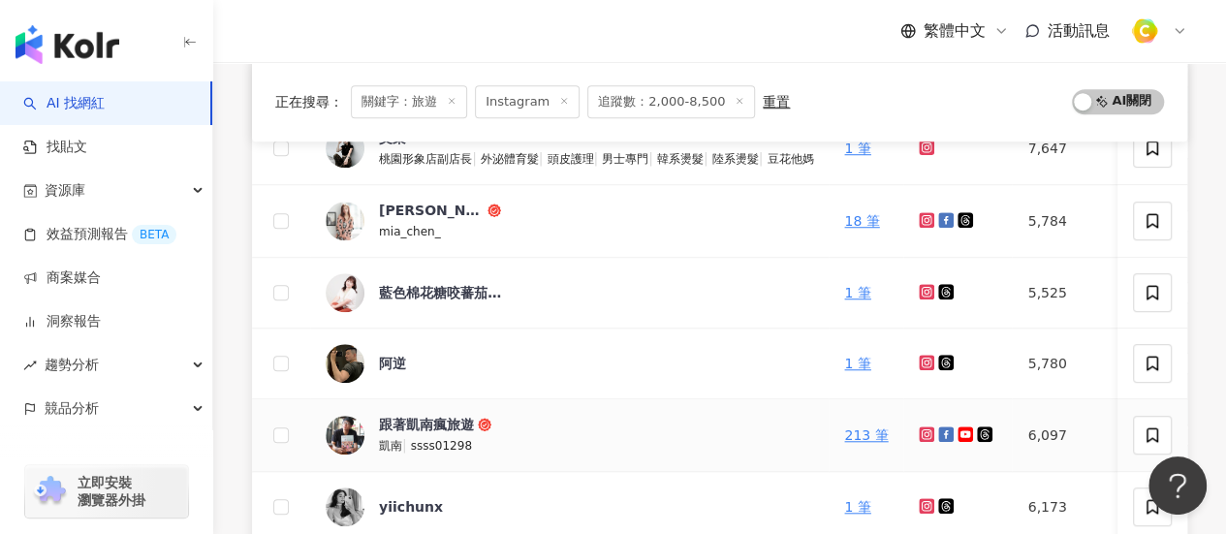
scroll to position [581, 0]
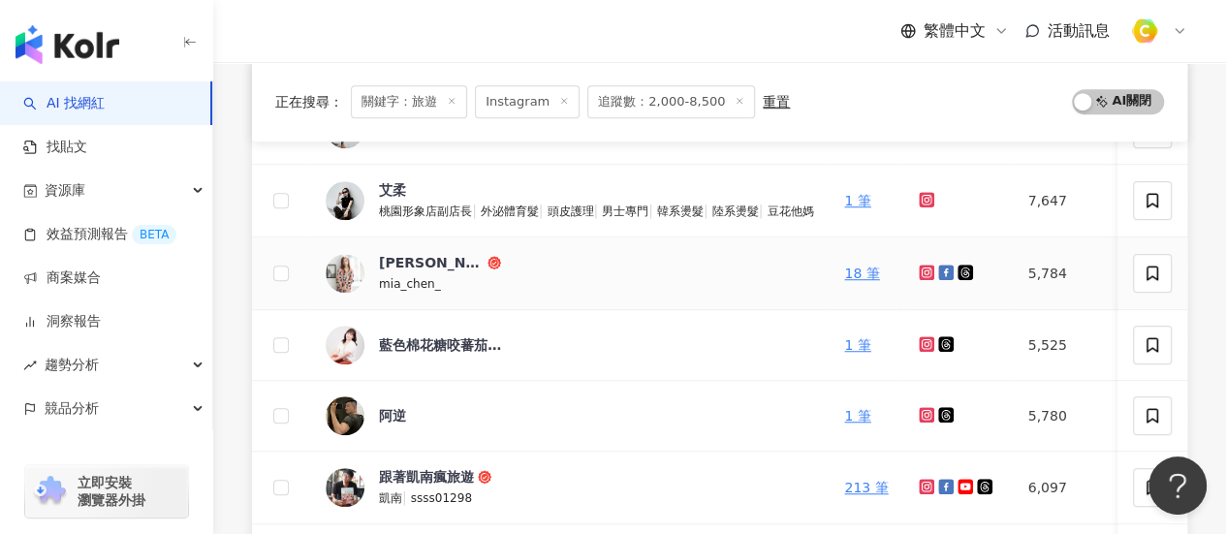
click at [931, 267] on icon at bounding box center [926, 272] width 13 height 12
click at [383, 253] on div "Mia Chen" at bounding box center [431, 262] width 105 height 19
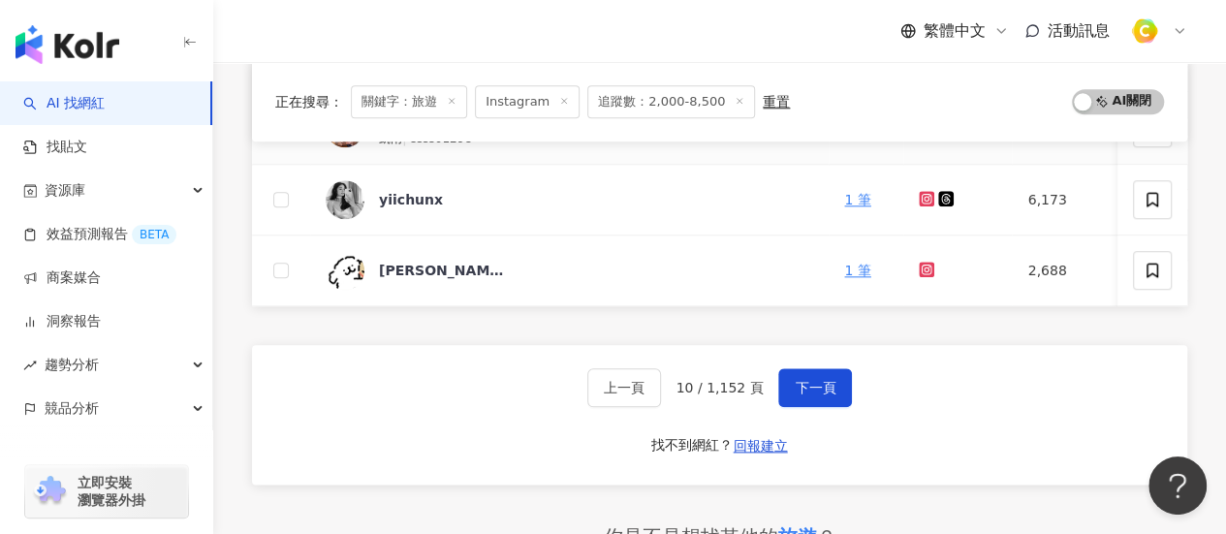
scroll to position [1066, 0]
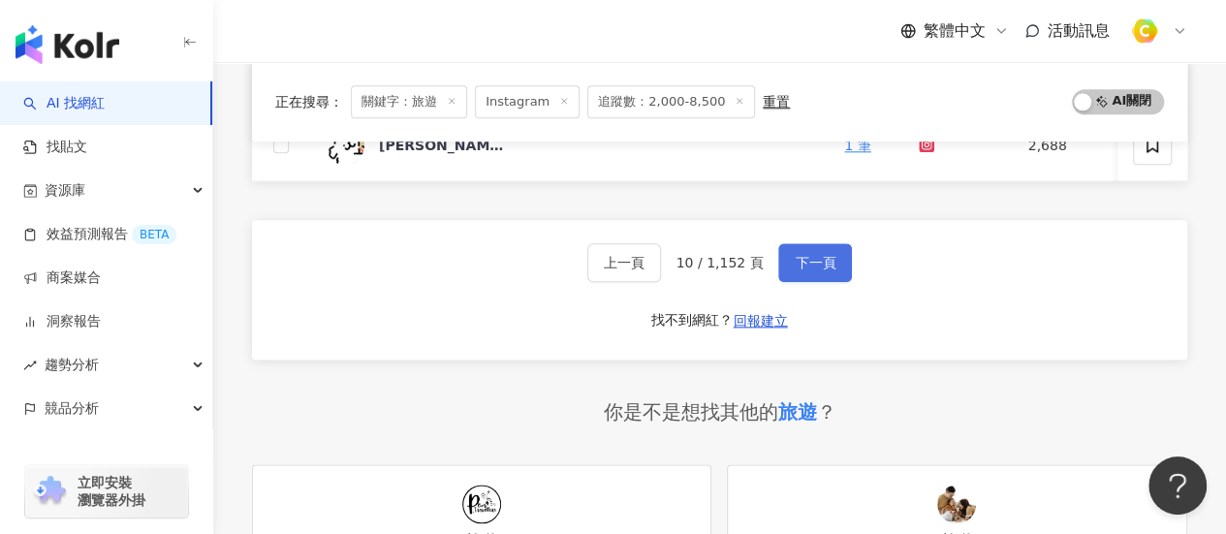
click at [815, 267] on span "下一頁" at bounding box center [814, 263] width 41 height 16
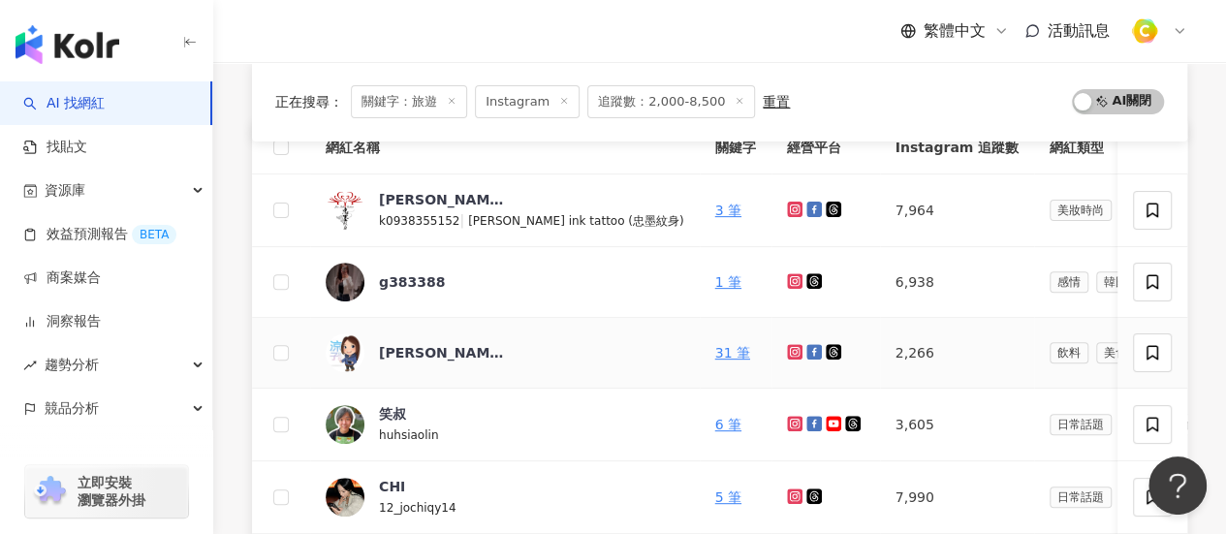
scroll to position [343, 0]
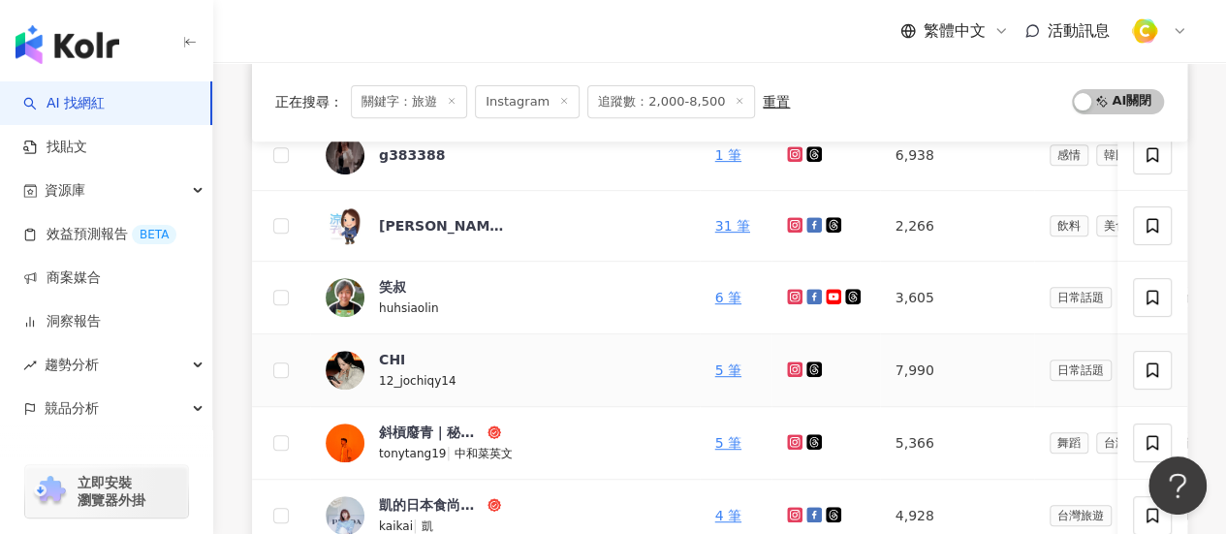
click at [787, 361] on icon at bounding box center [795, 369] width 16 height 16
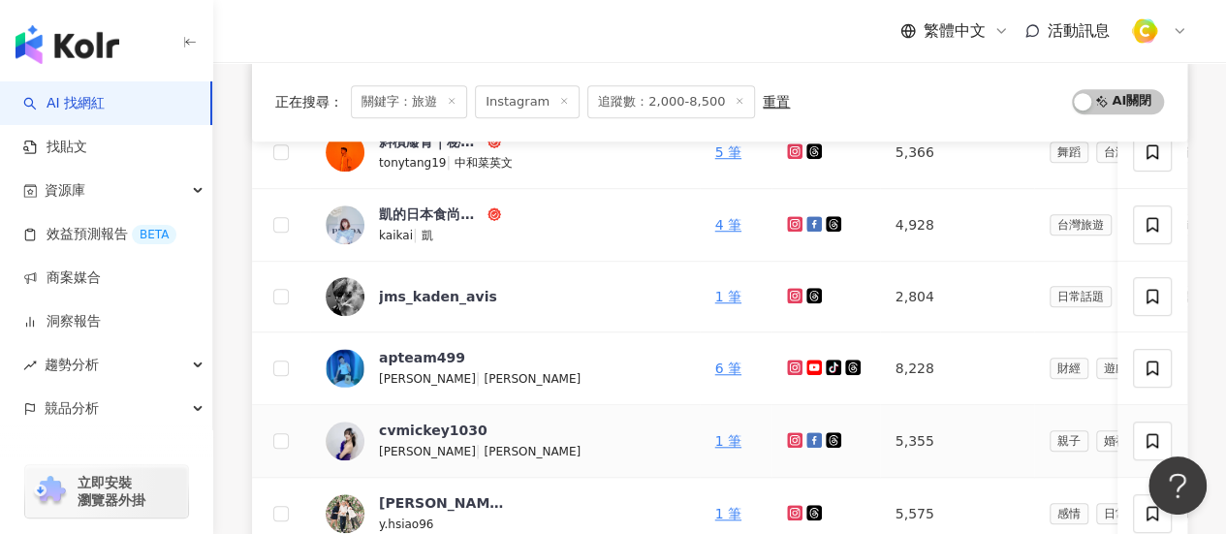
scroll to position [537, 0]
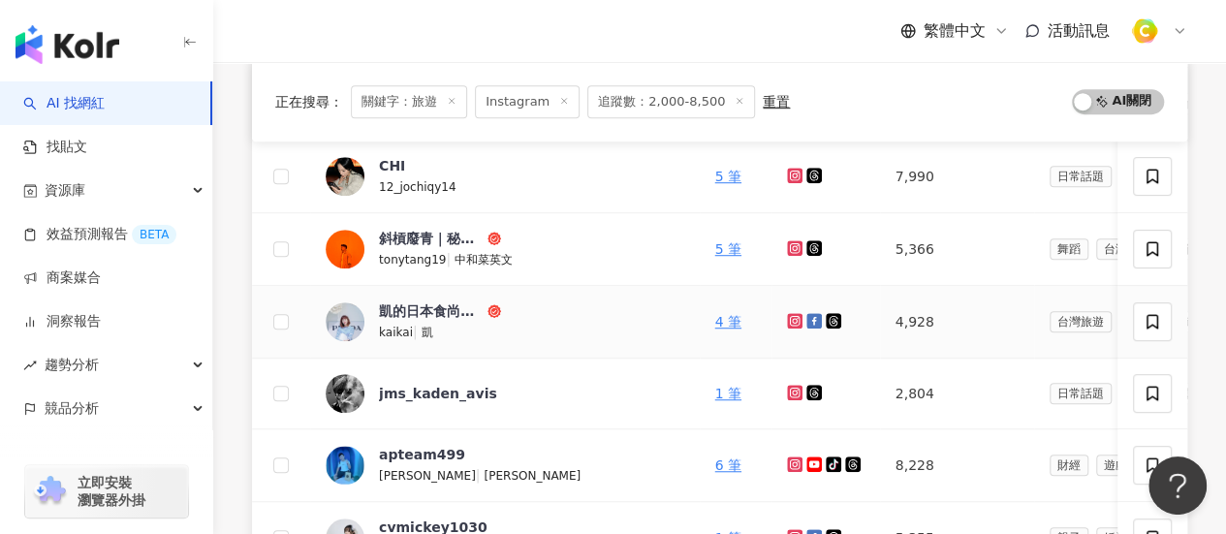
click at [790, 316] on icon at bounding box center [794, 320] width 8 height 8
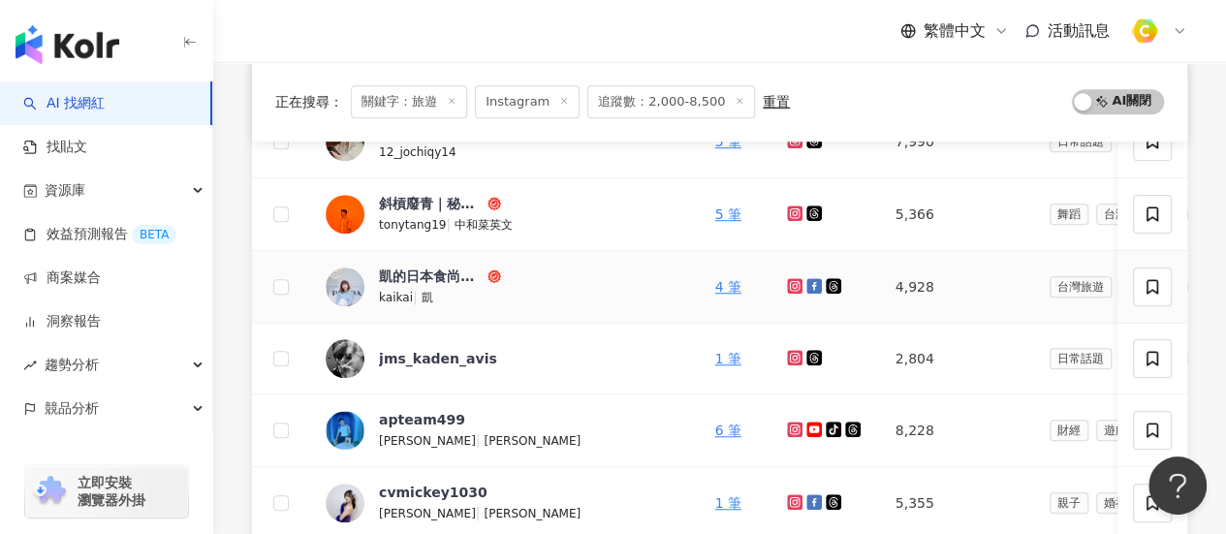
scroll to position [827, 0]
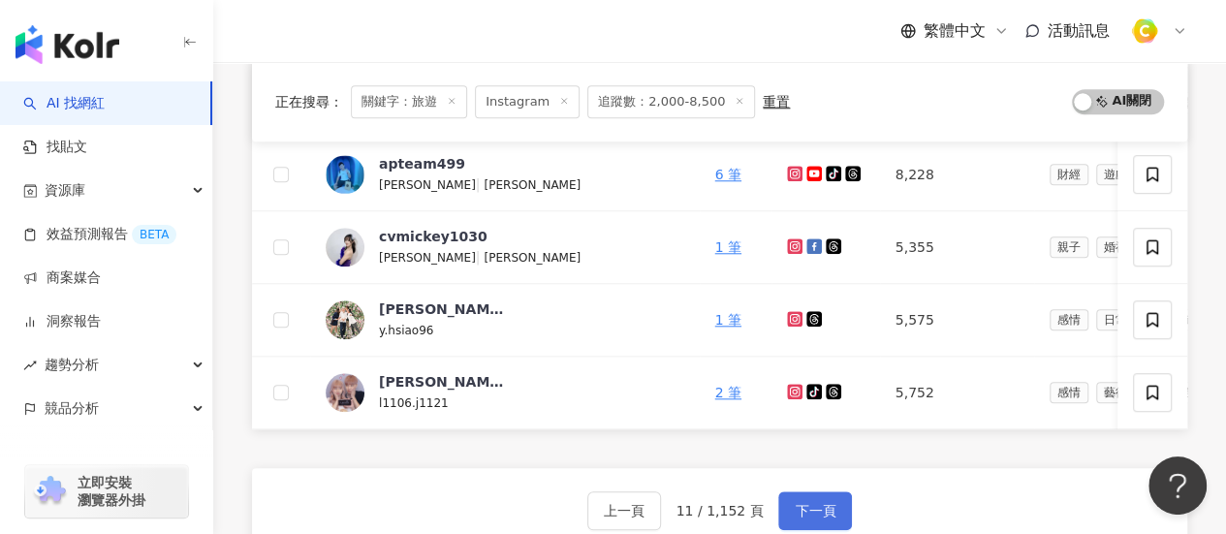
click at [830, 514] on button "下一頁" at bounding box center [815, 510] width 74 height 39
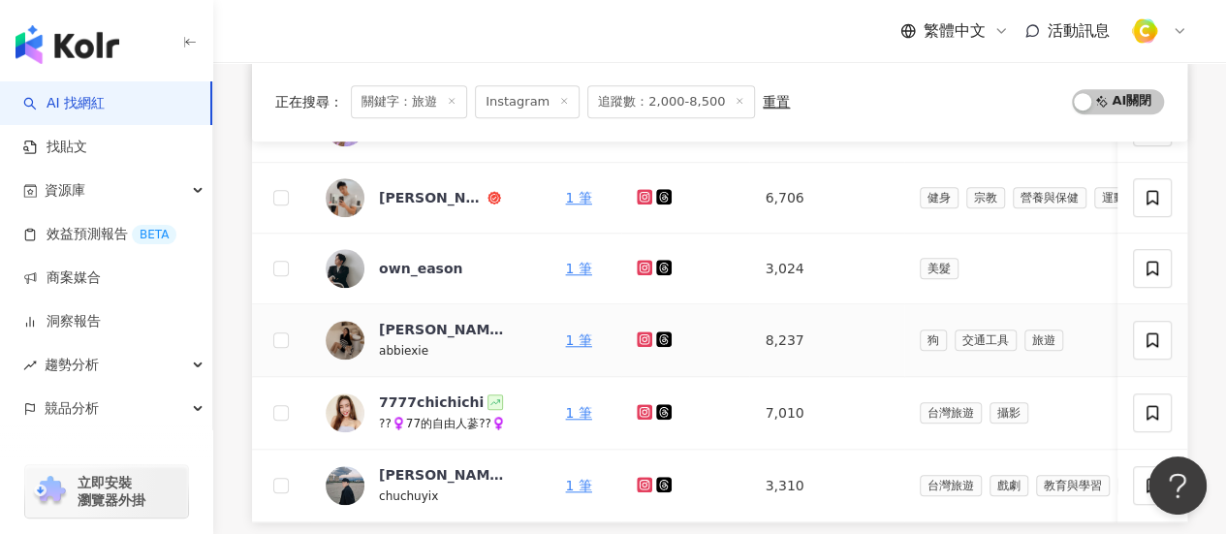
scroll to position [727, 0]
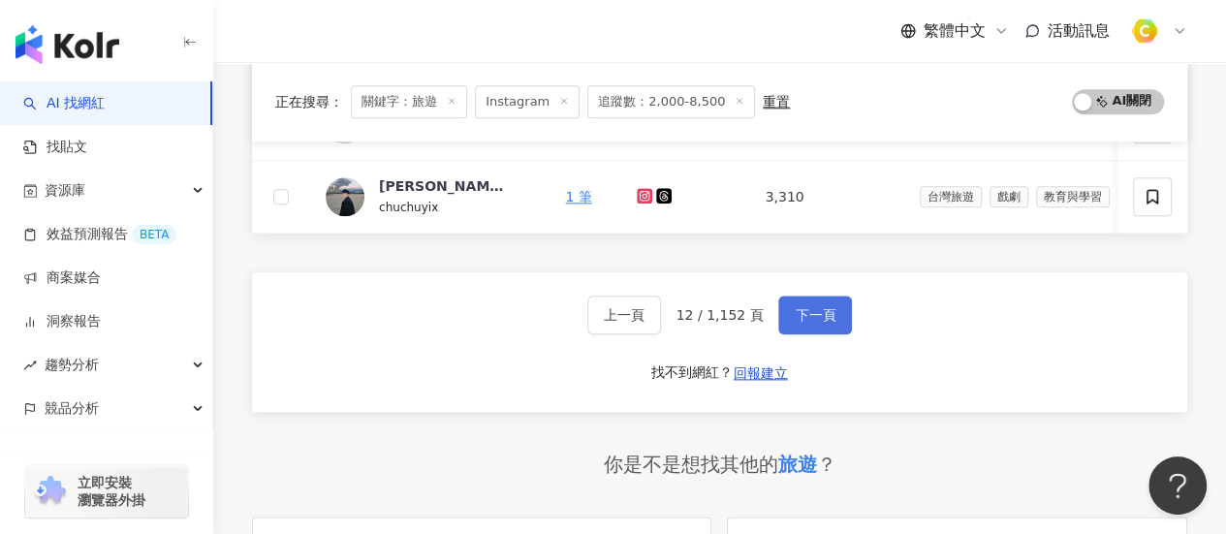
click at [816, 321] on span "下一頁" at bounding box center [814, 315] width 41 height 16
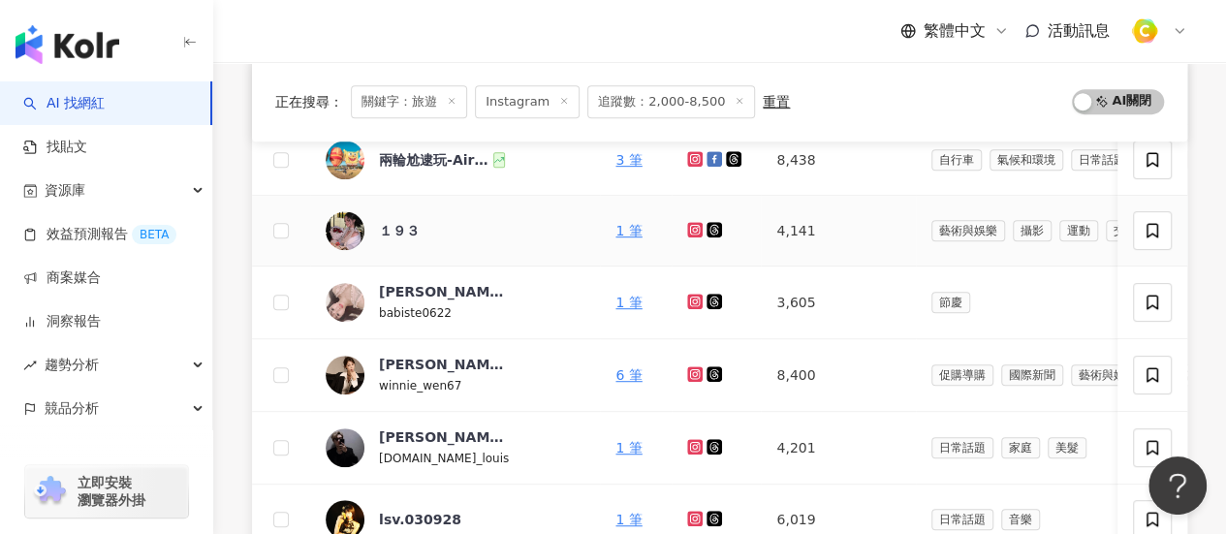
scroll to position [731, 0]
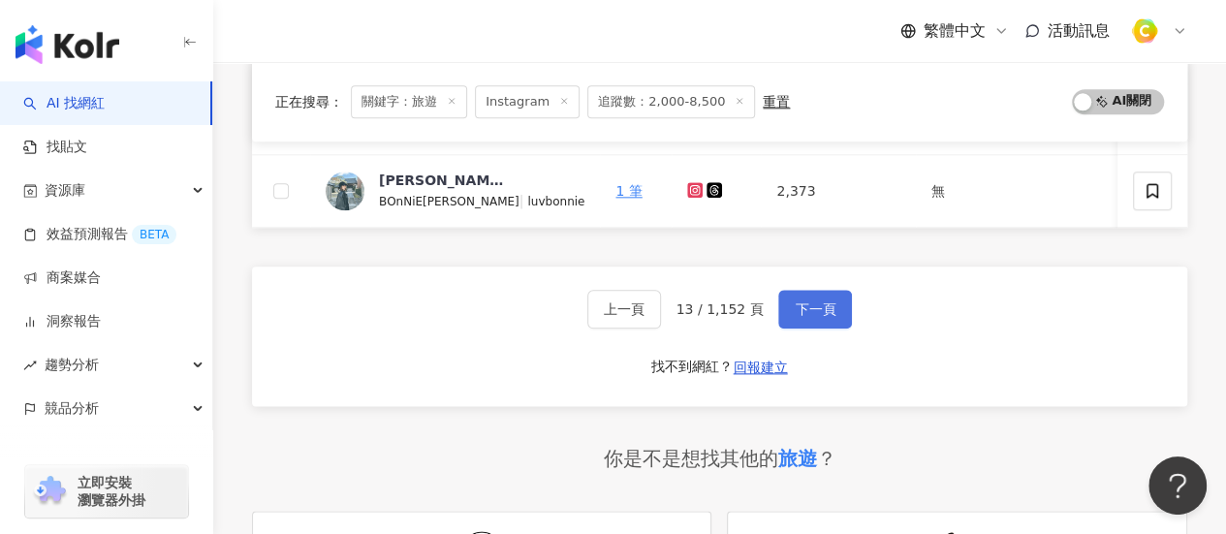
click at [830, 320] on button "下一頁" at bounding box center [815, 309] width 74 height 39
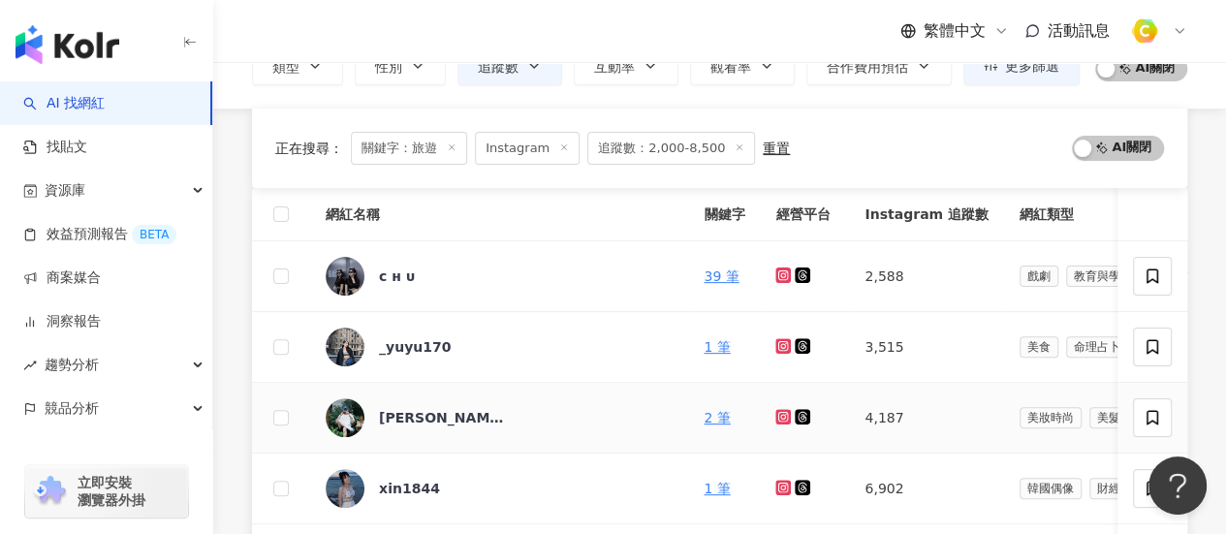
scroll to position [1021, 0]
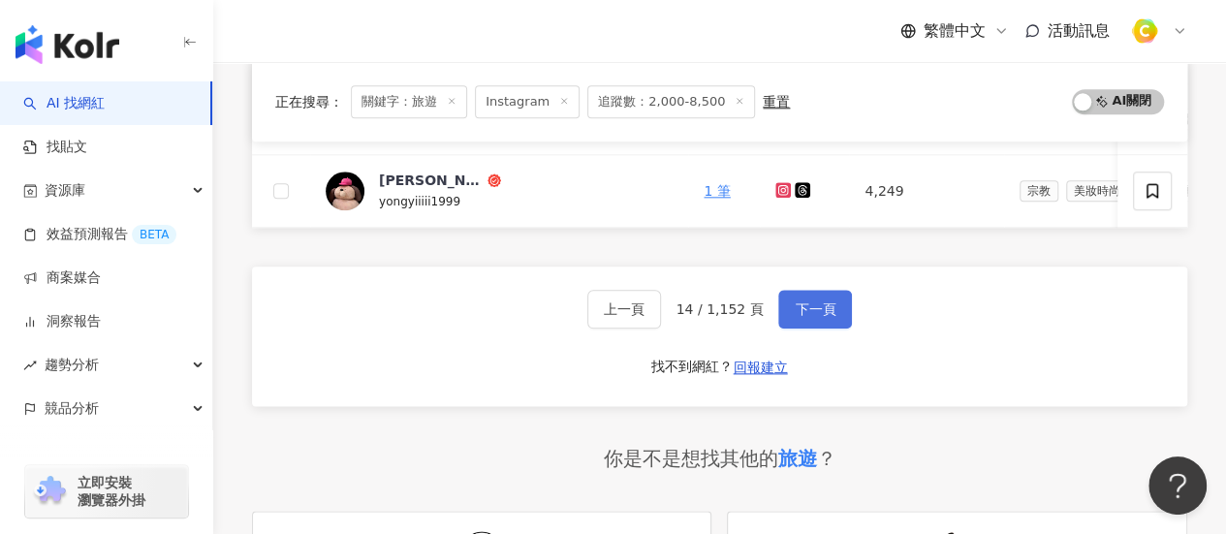
click at [830, 320] on button "下一頁" at bounding box center [815, 309] width 74 height 39
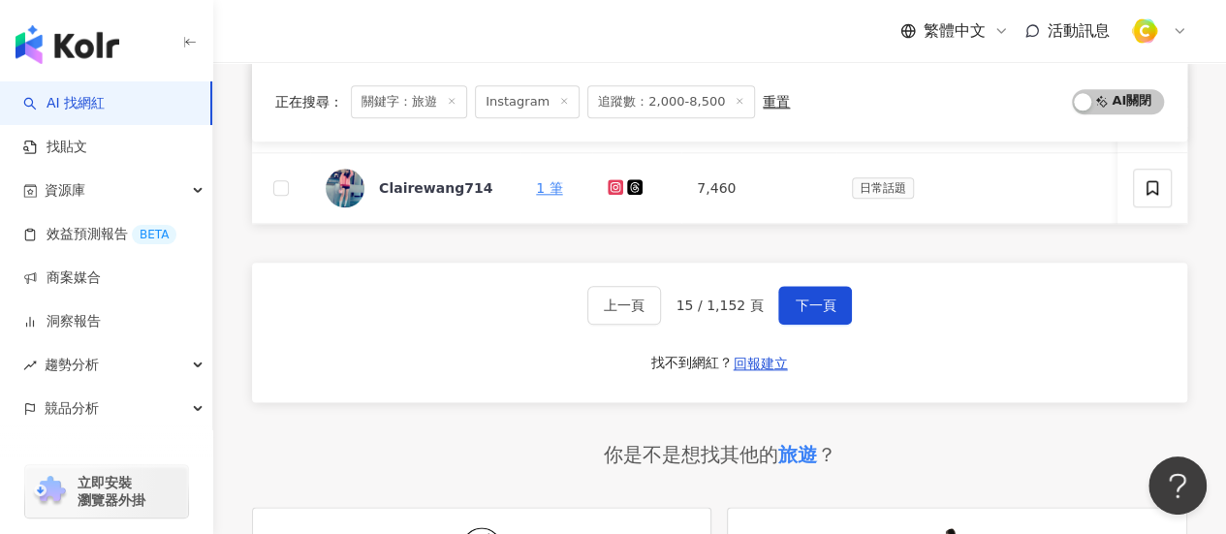
click at [830, 321] on button "下一頁" at bounding box center [815, 305] width 74 height 39
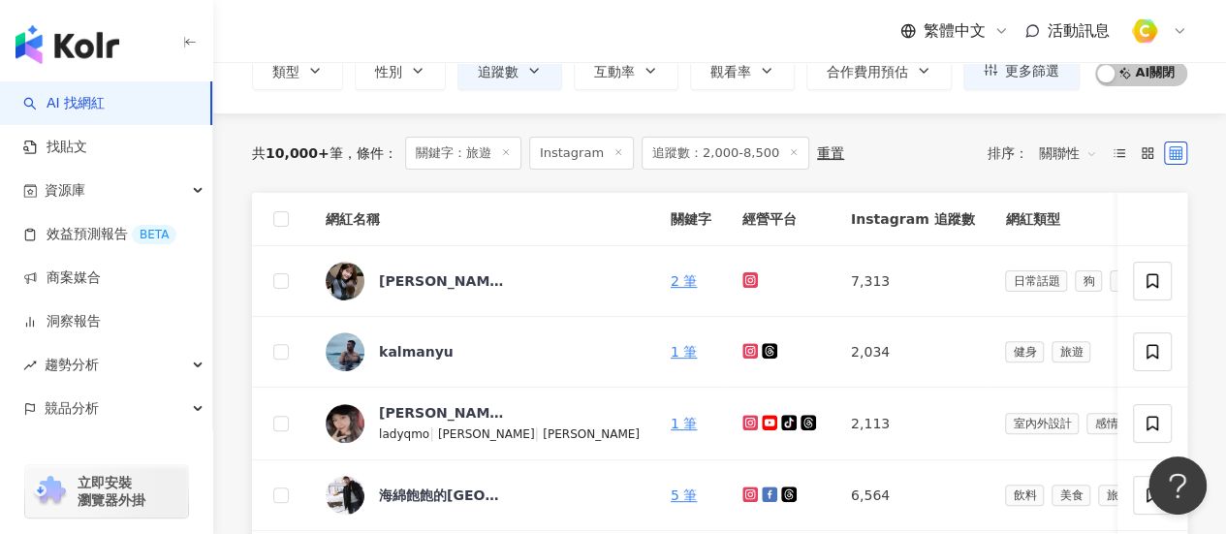
scroll to position [52, 0]
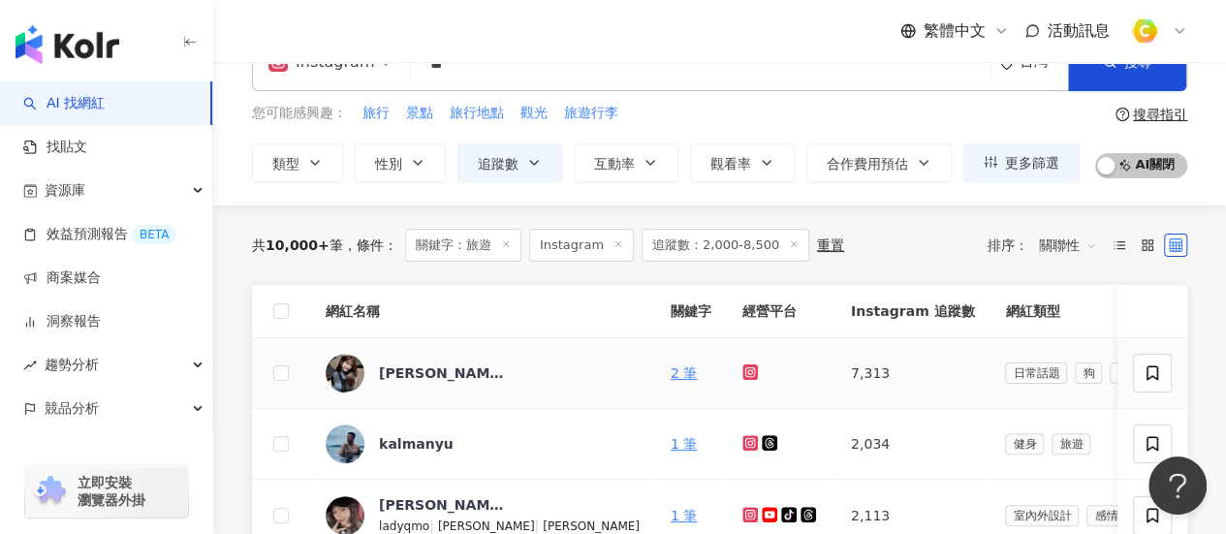
click at [742, 375] on icon at bounding box center [750, 372] width 16 height 16
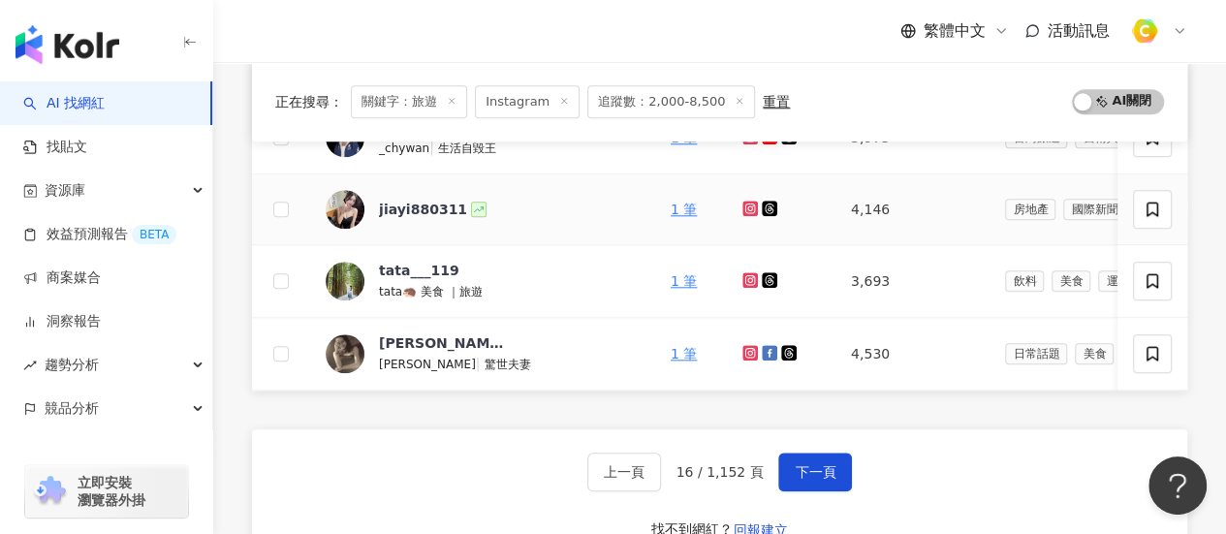
scroll to position [924, 0]
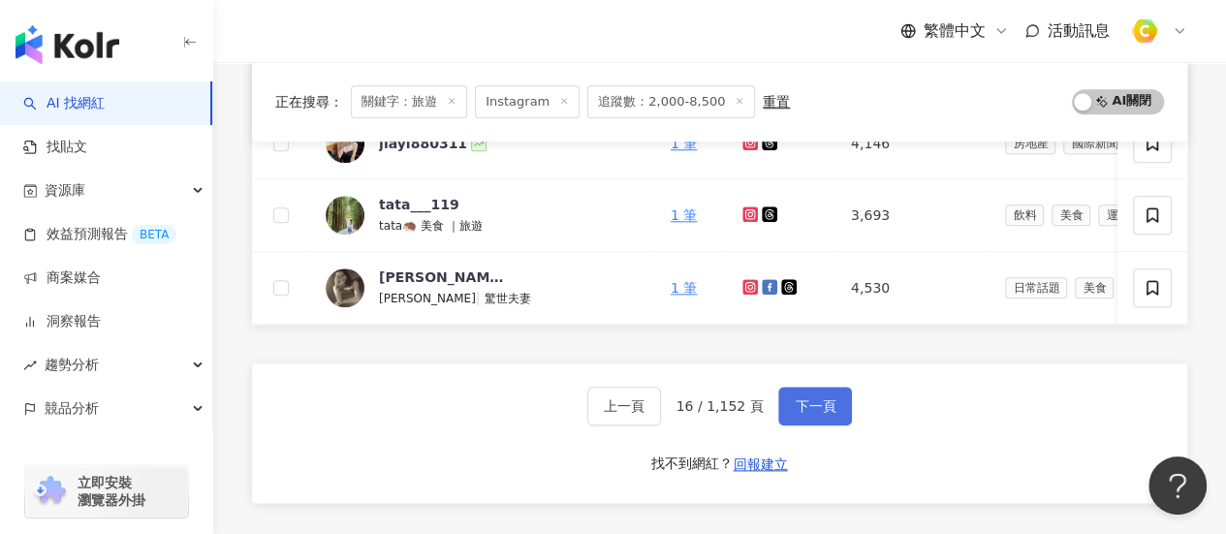
click at [785, 410] on button "下一頁" at bounding box center [815, 406] width 74 height 39
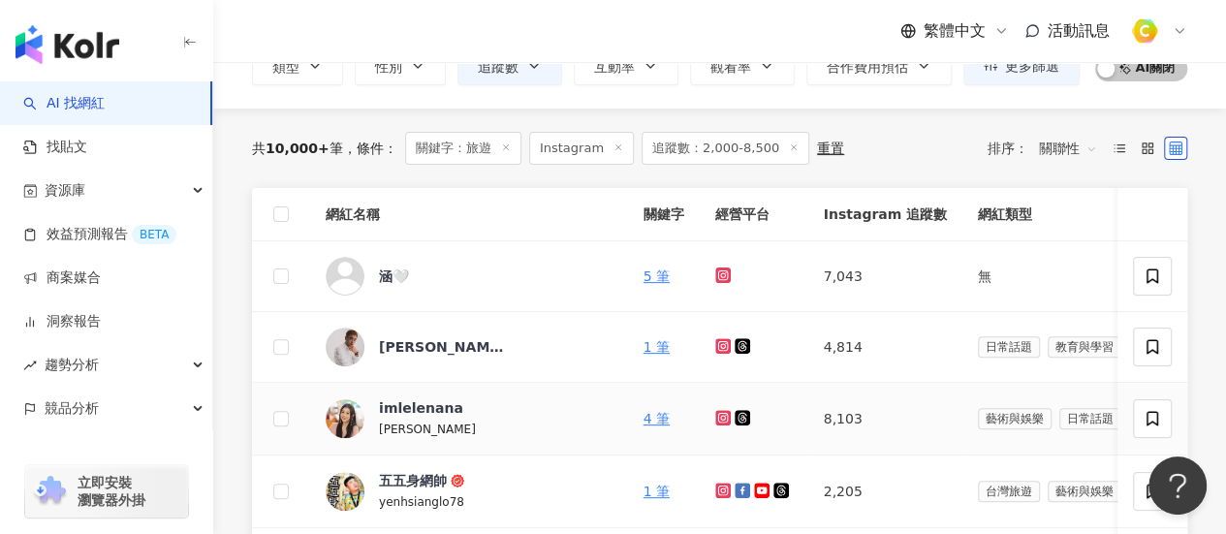
scroll to position [343, 0]
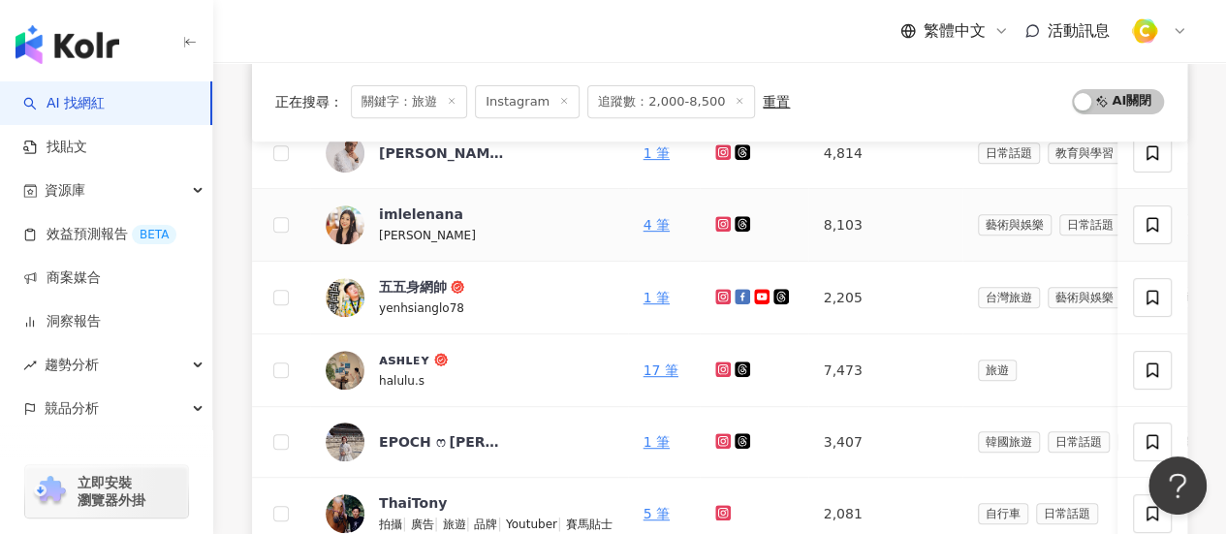
click at [726, 219] on icon at bounding box center [722, 223] width 8 height 8
click at [724, 367] on icon at bounding box center [722, 368] width 3 height 3
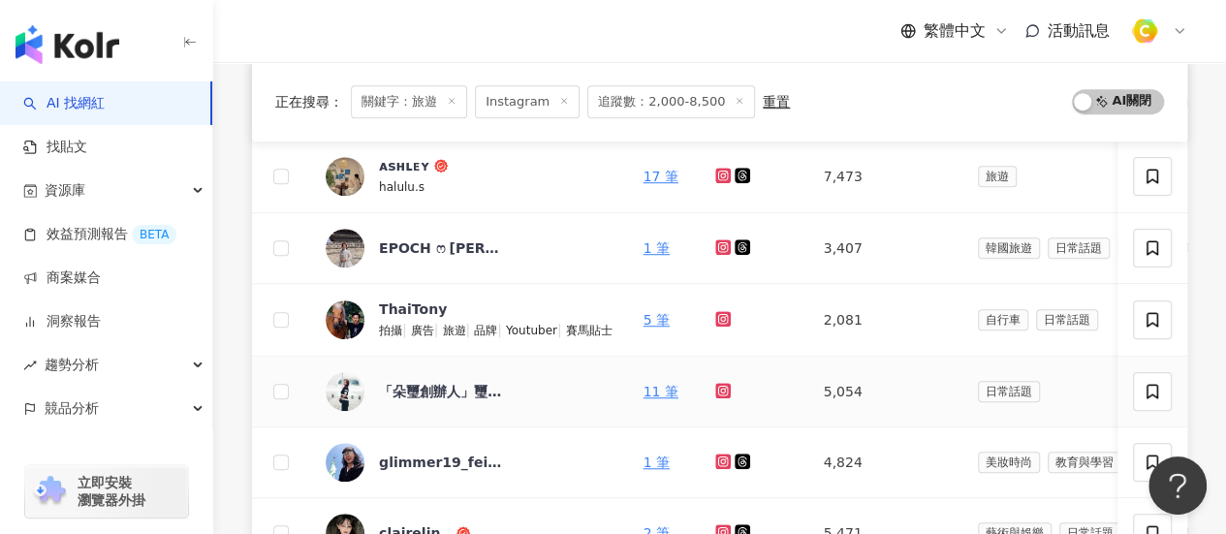
scroll to position [924, 0]
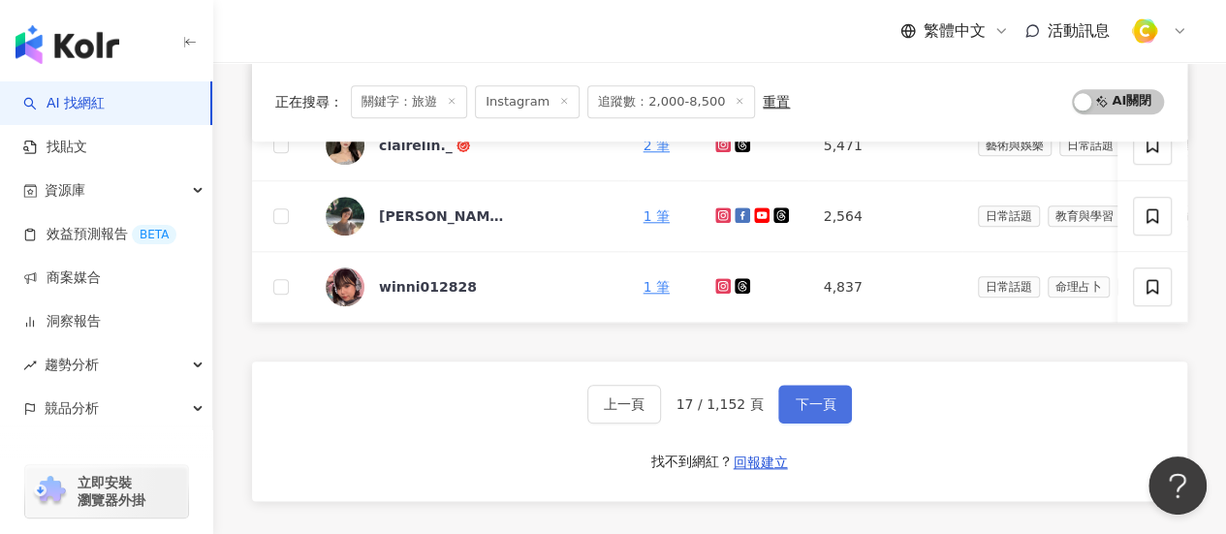
click at [797, 400] on button "下一頁" at bounding box center [815, 404] width 74 height 39
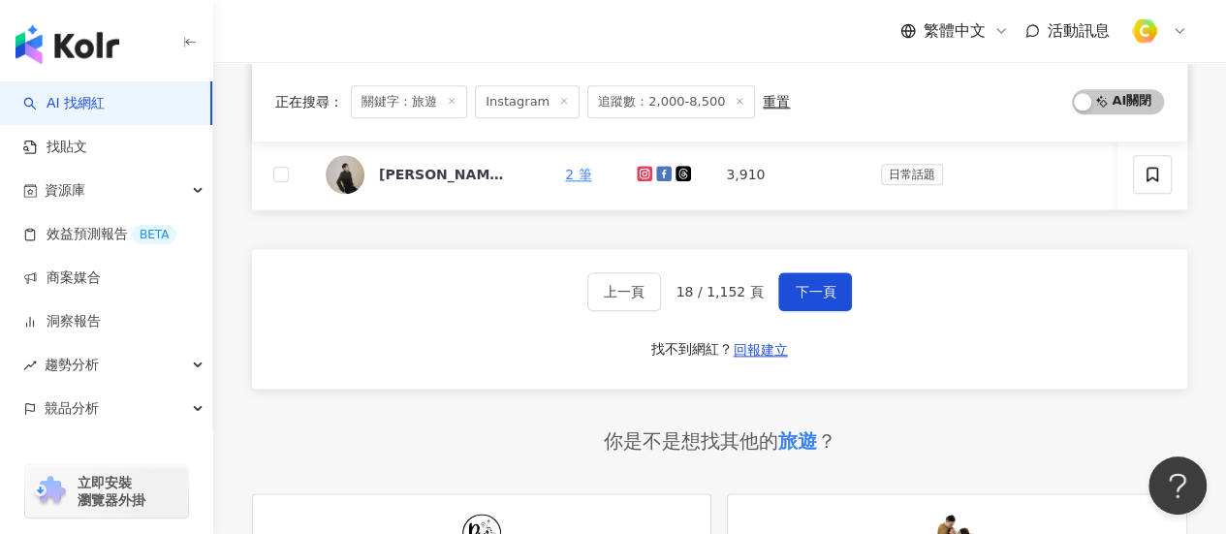
scroll to position [1118, 0]
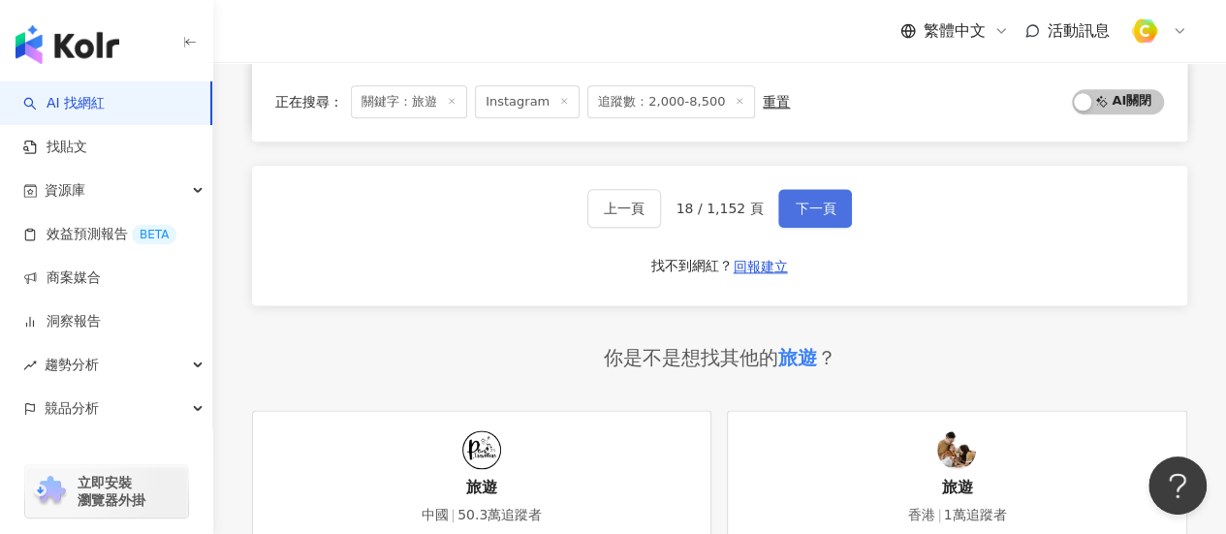
click at [800, 208] on span "下一頁" at bounding box center [814, 209] width 41 height 16
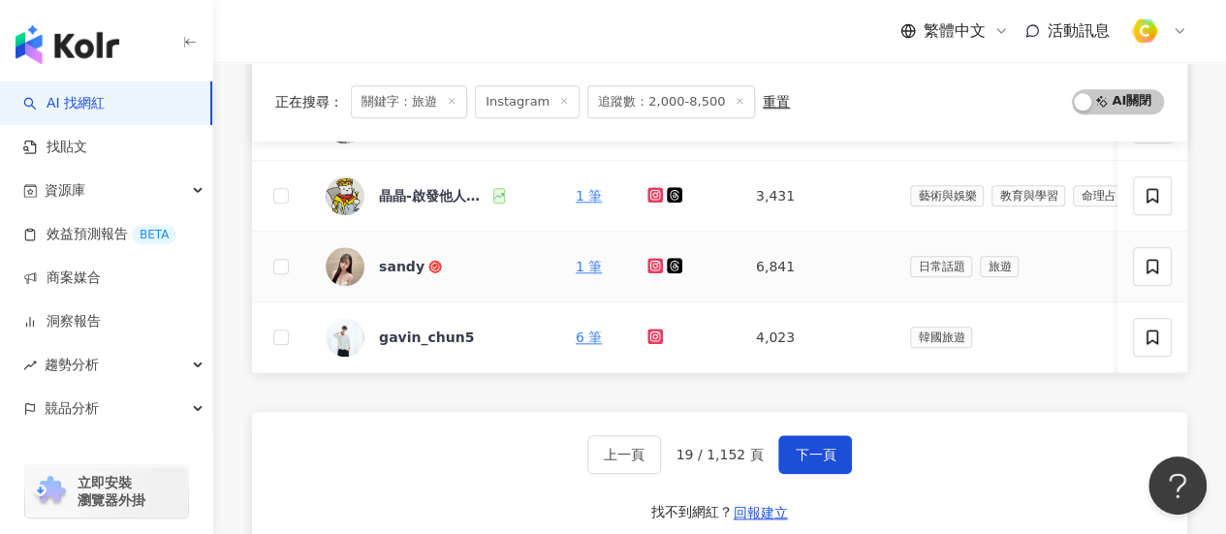
scroll to position [1021, 0]
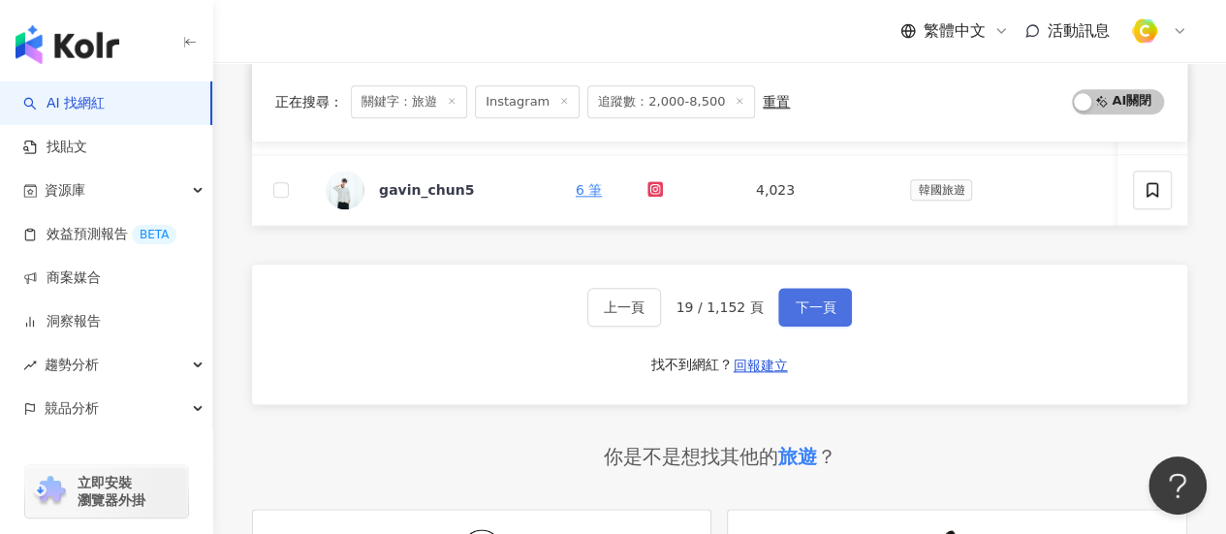
click at [804, 315] on span "下一頁" at bounding box center [814, 307] width 41 height 16
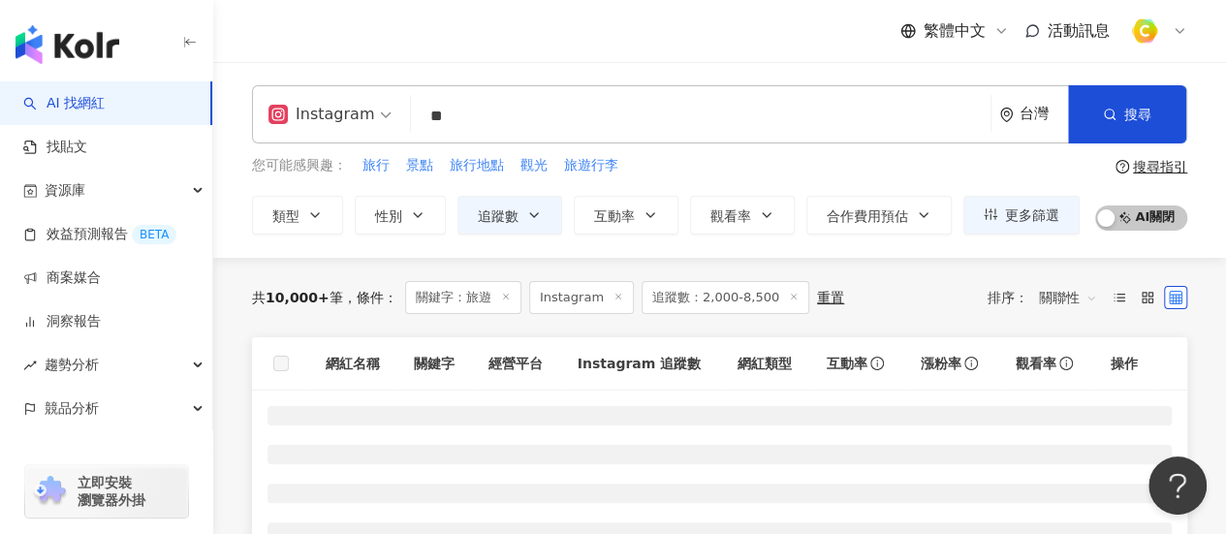
scroll to position [194, 0]
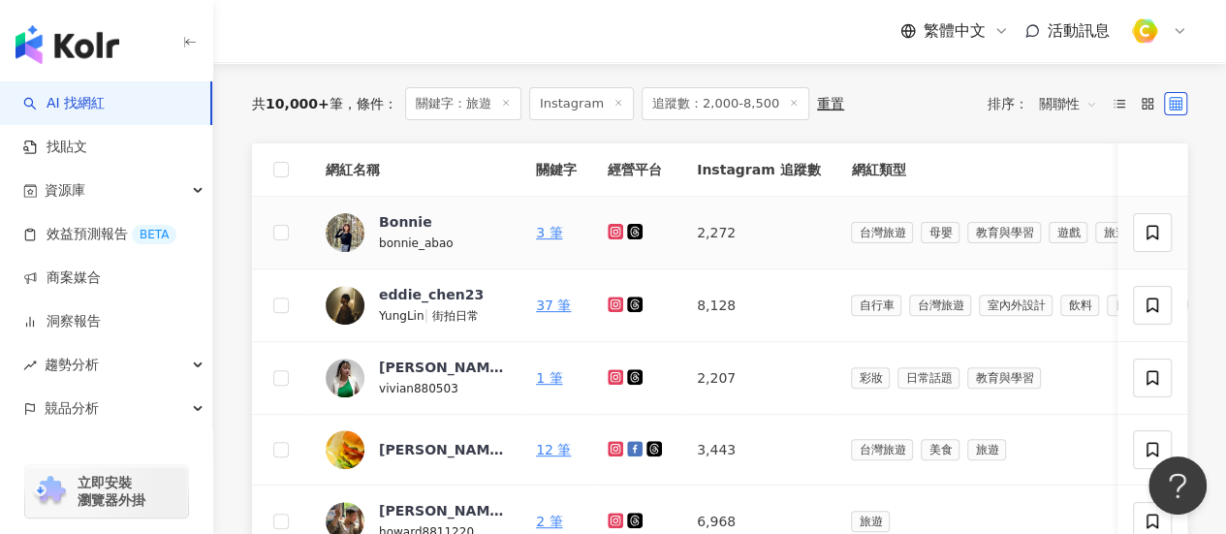
click at [618, 228] on icon at bounding box center [615, 232] width 13 height 12
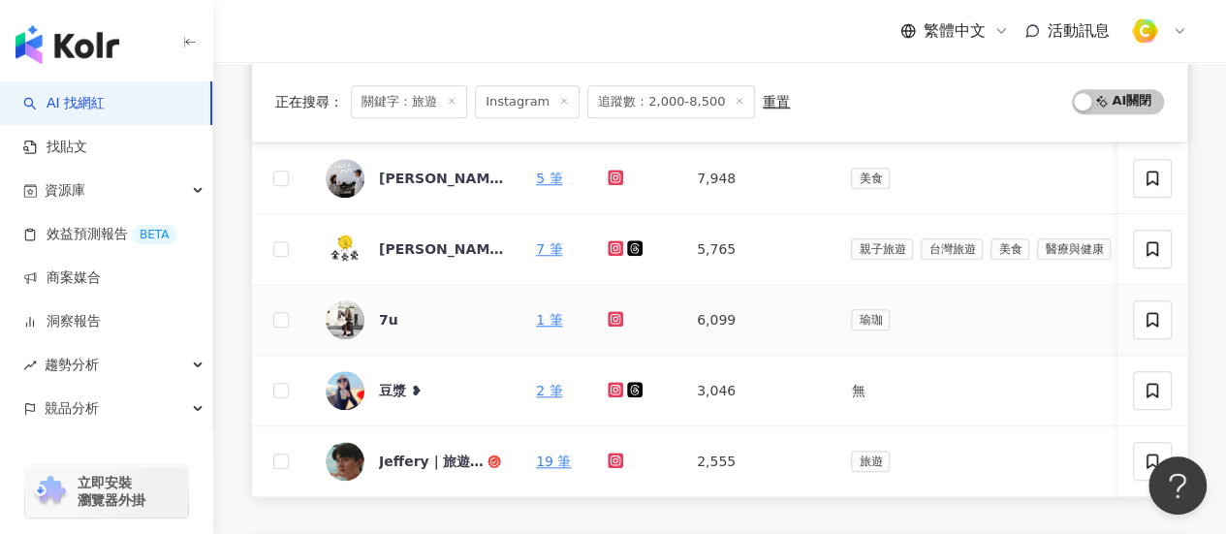
scroll to position [872, 0]
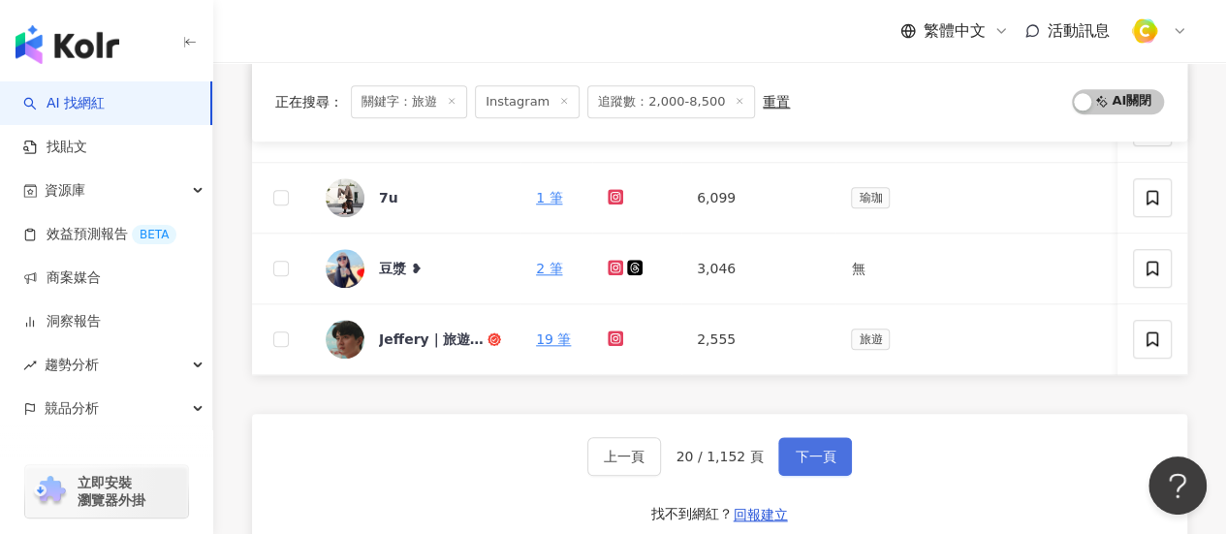
click at [806, 463] on span "下一頁" at bounding box center [814, 457] width 41 height 16
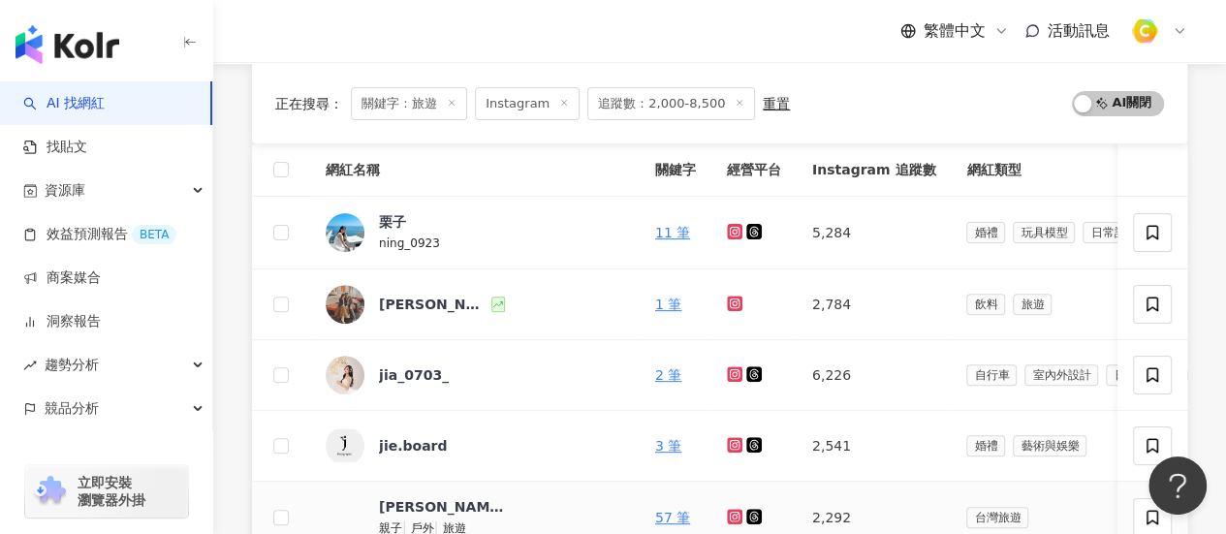
scroll to position [149, 0]
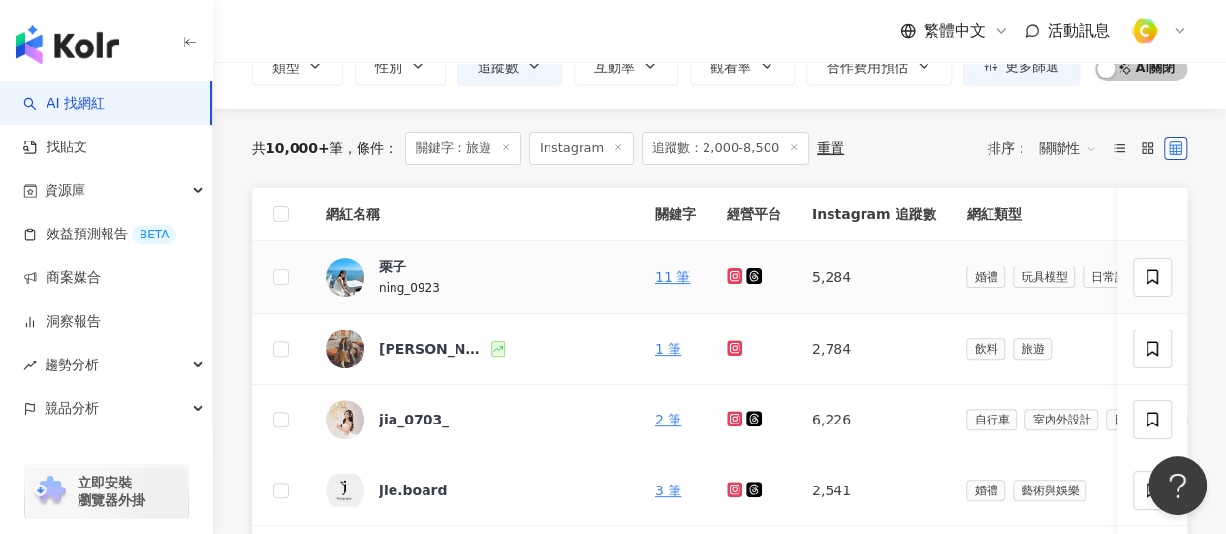
click at [711, 272] on td at bounding box center [753, 277] width 85 height 73
click at [729, 272] on icon at bounding box center [735, 276] width 13 height 12
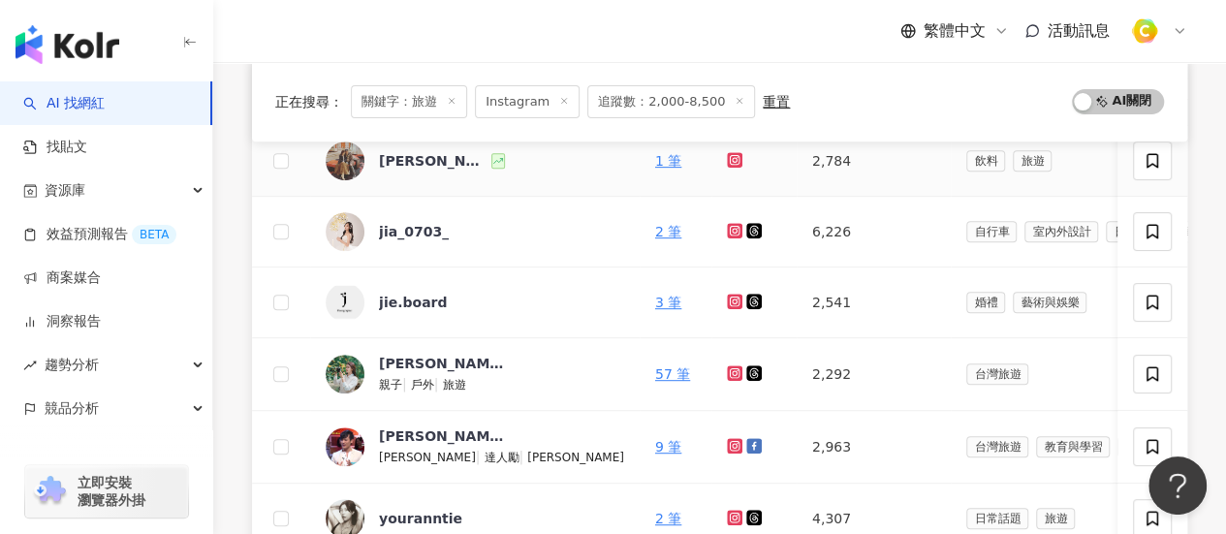
scroll to position [343, 0]
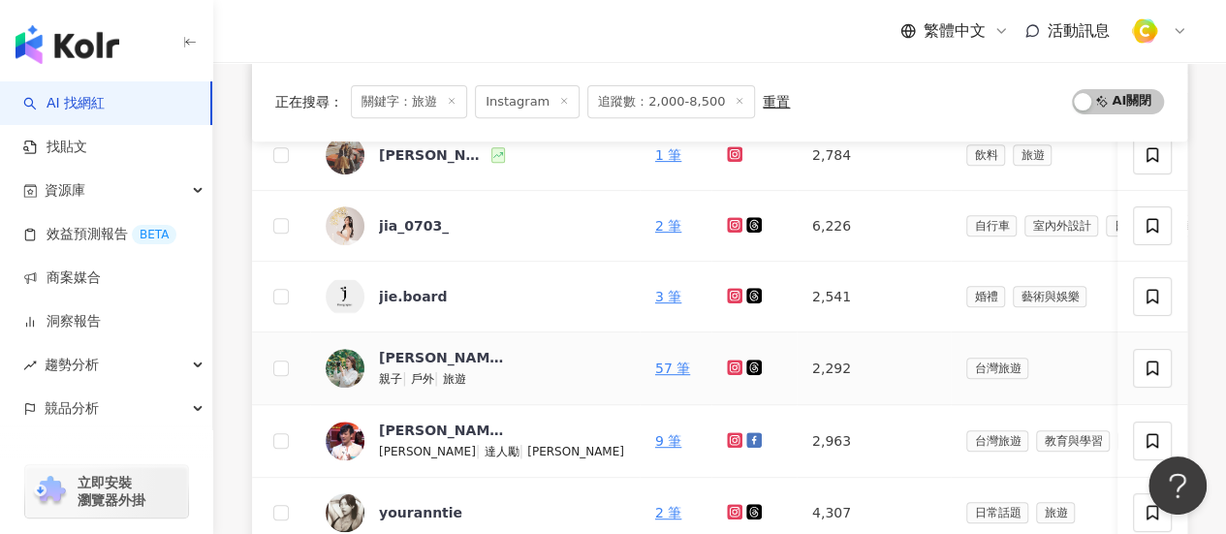
click at [731, 365] on icon at bounding box center [735, 366] width 8 height 8
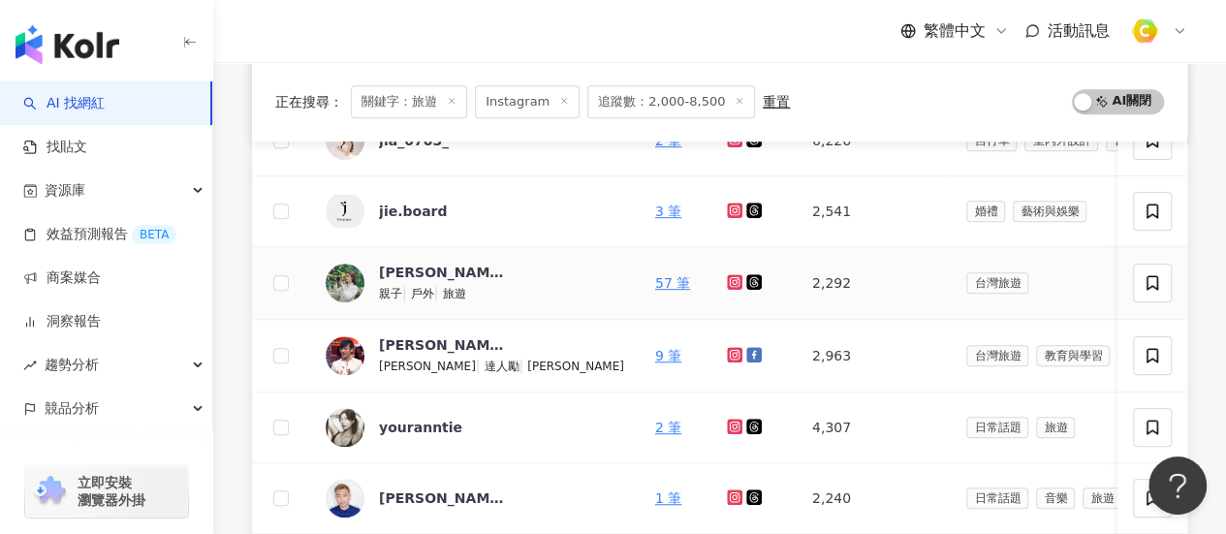
scroll to position [537, 0]
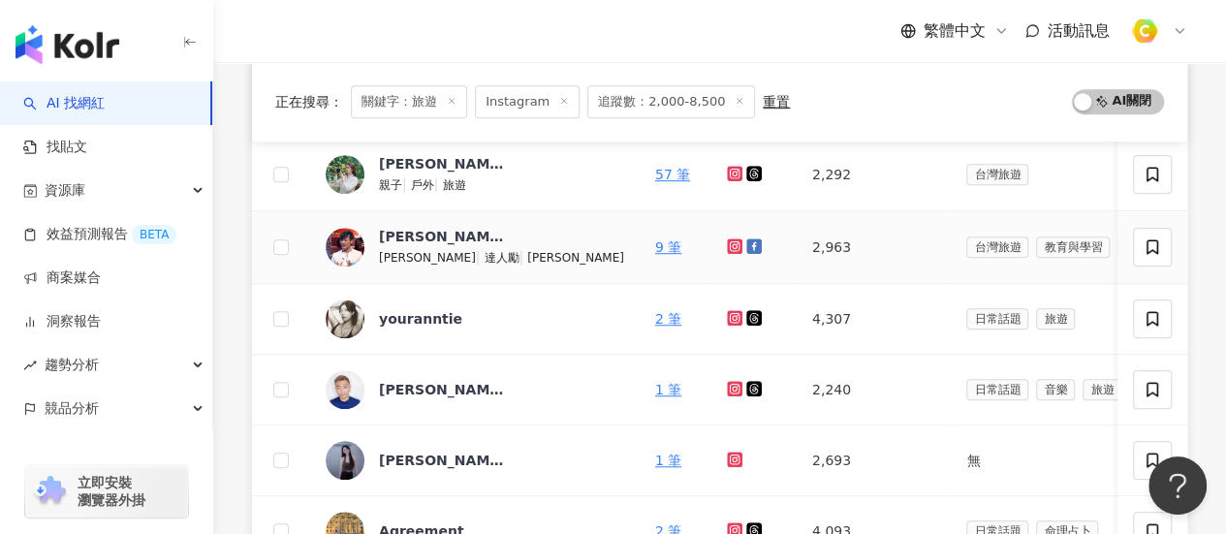
click at [729, 241] on icon at bounding box center [735, 246] width 13 height 12
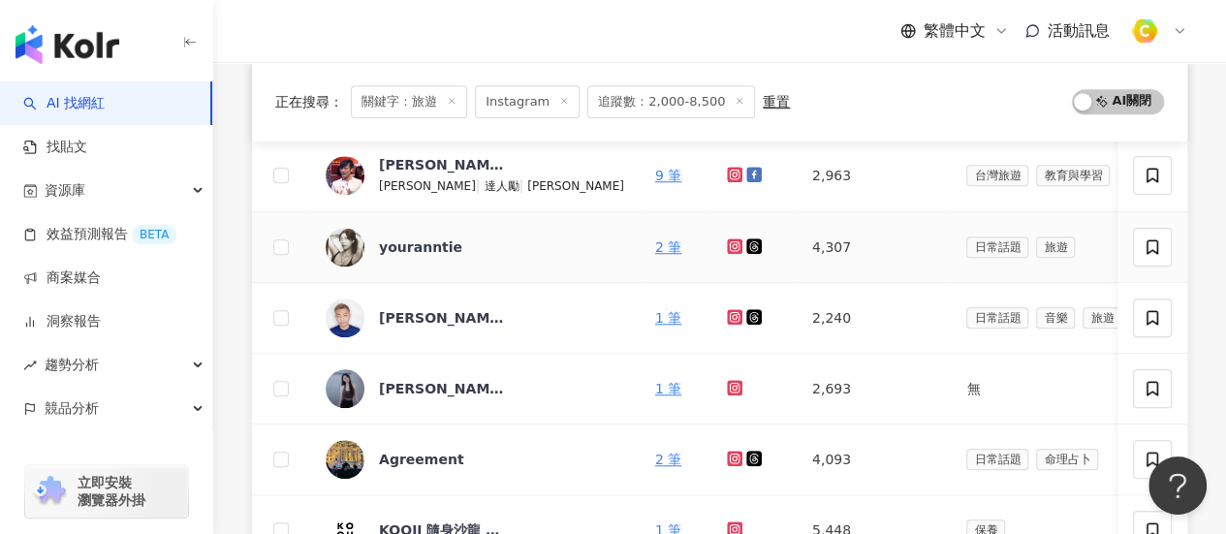
scroll to position [827, 0]
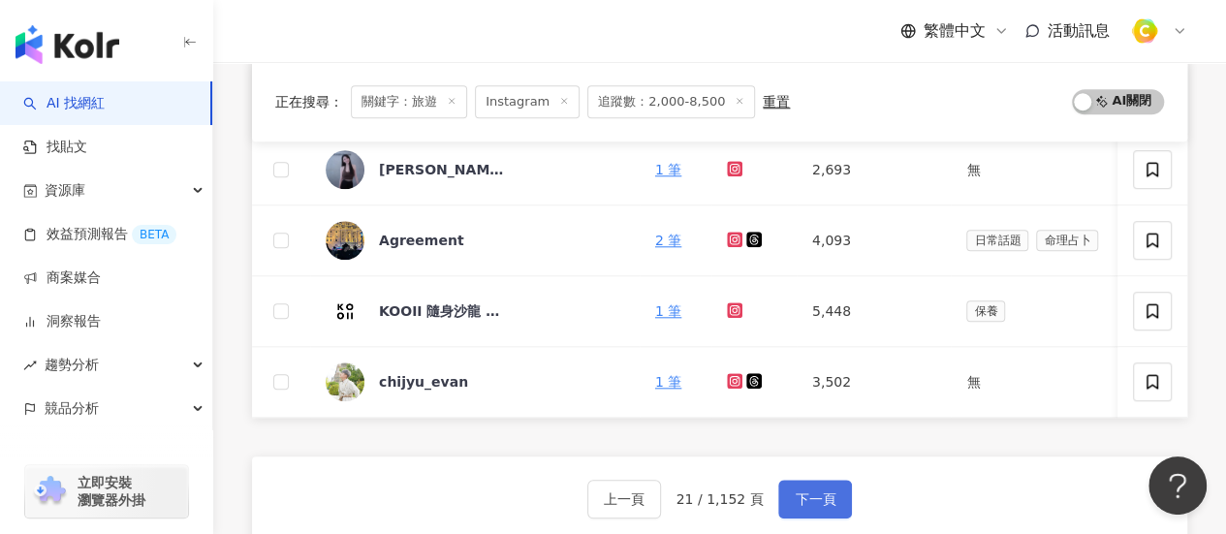
click at [794, 507] on span "下一頁" at bounding box center [814, 499] width 41 height 16
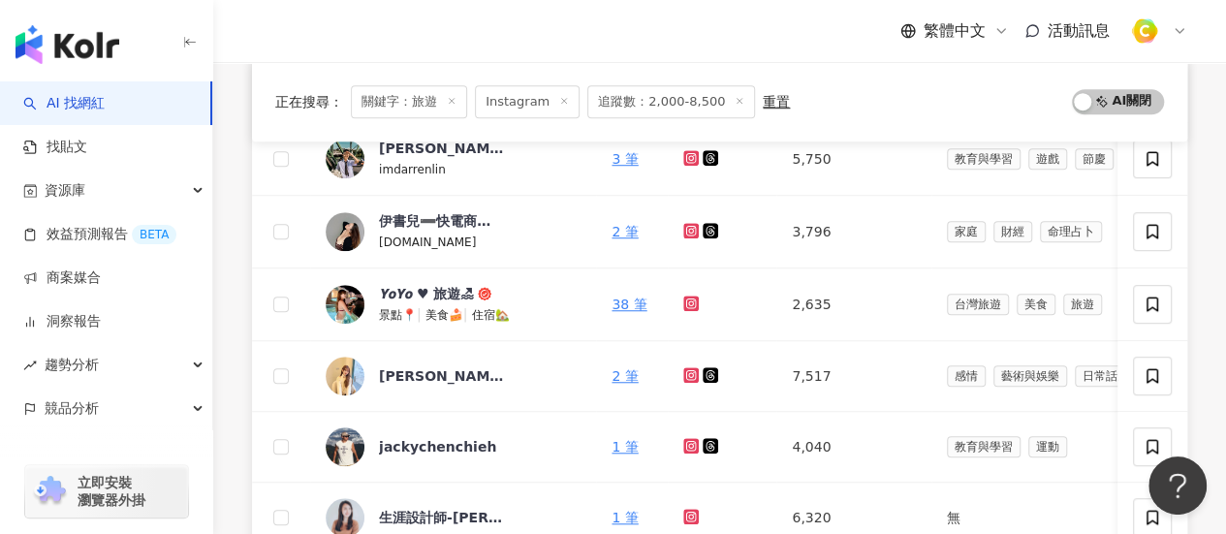
scroll to position [634, 0]
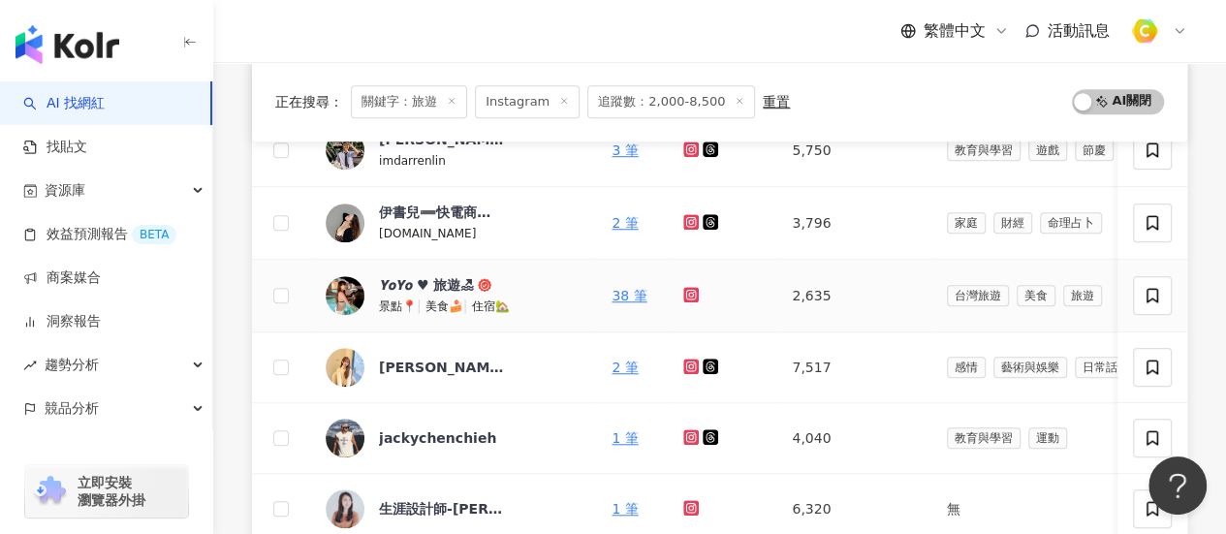
click at [687, 293] on icon at bounding box center [691, 294] width 8 height 8
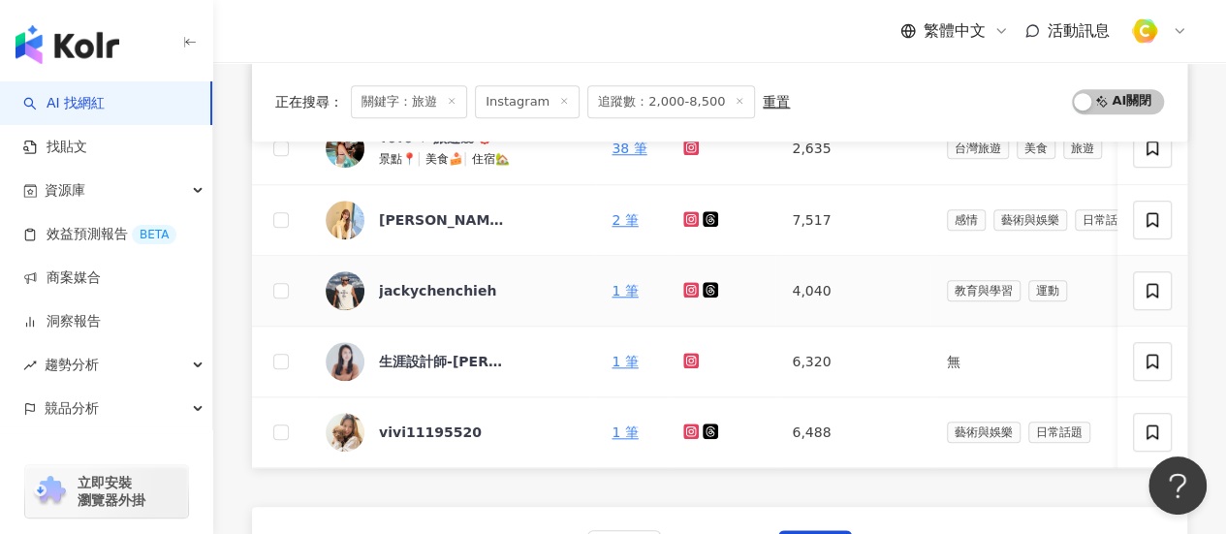
scroll to position [924, 0]
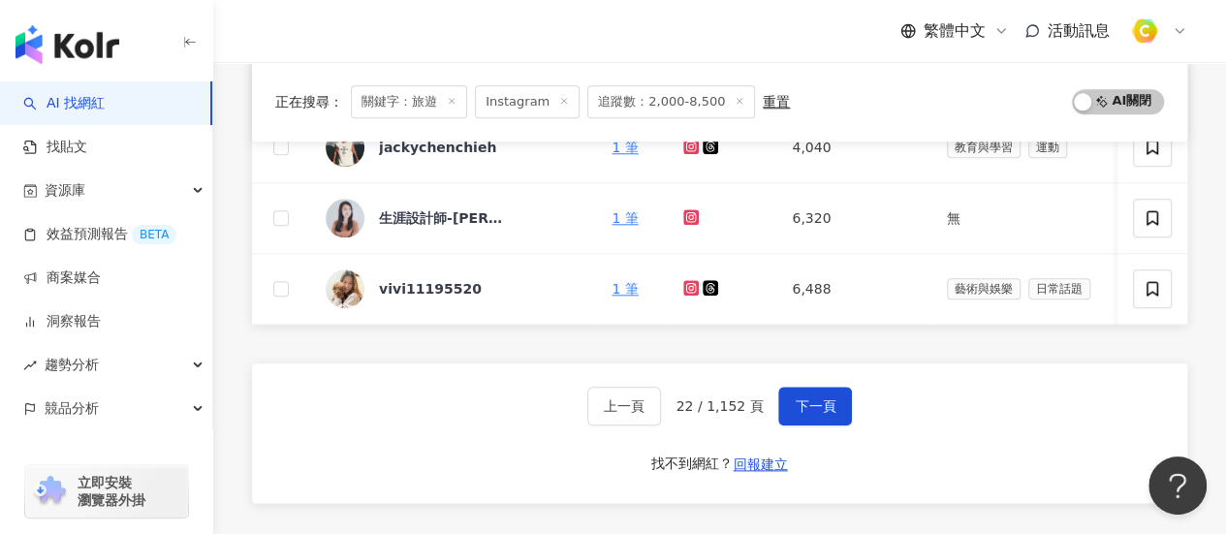
click at [771, 400] on div "上一頁 22 / 1,152 頁 下一頁" at bounding box center [719, 406] width 265 height 39
click at [802, 405] on span "下一頁" at bounding box center [814, 406] width 41 height 16
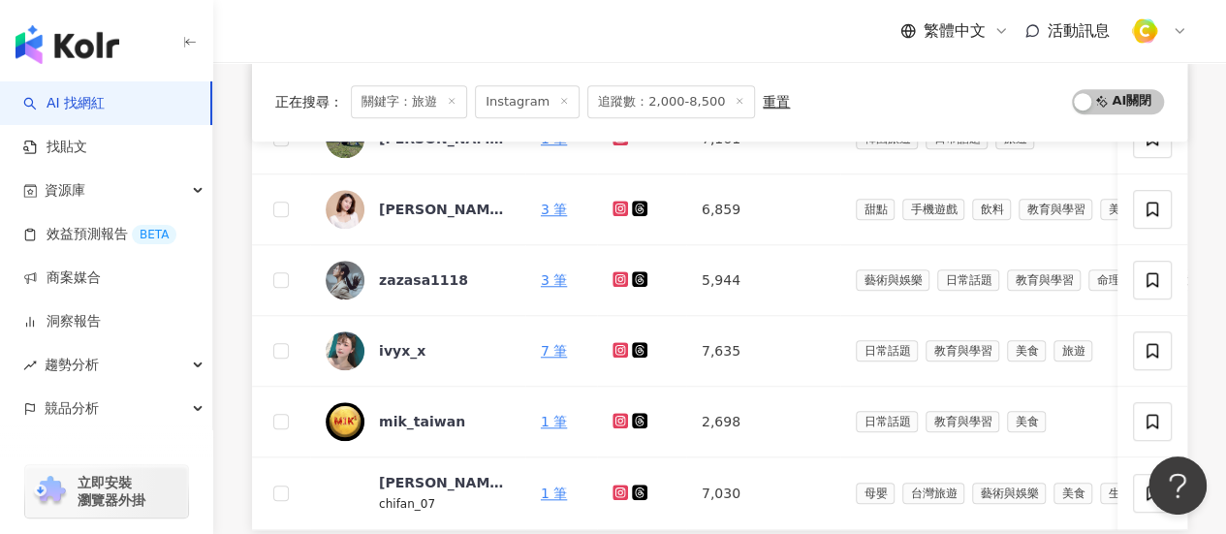
scroll to position [827, 0]
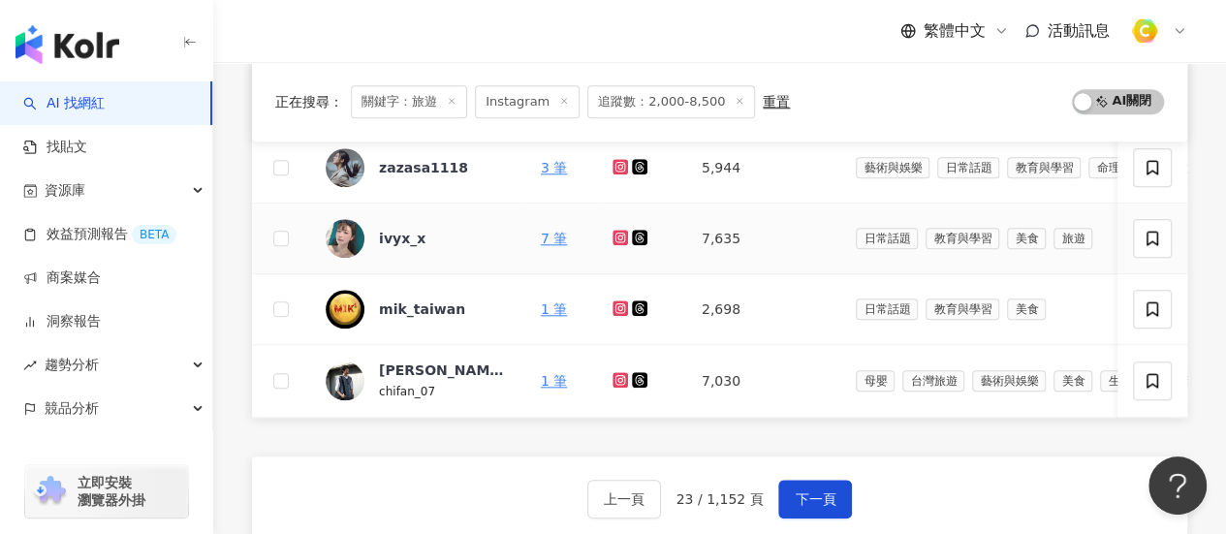
click at [624, 233] on icon at bounding box center [620, 237] width 8 height 8
click at [404, 229] on div "ivyx_x" at bounding box center [402, 238] width 47 height 19
click at [814, 507] on span "下一頁" at bounding box center [814, 499] width 41 height 16
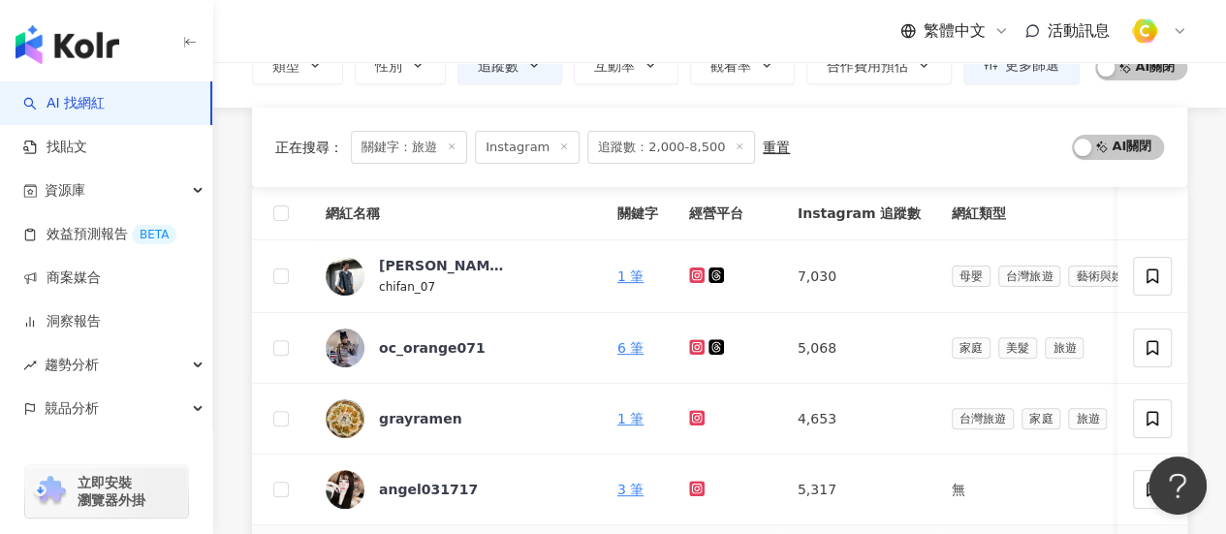
scroll to position [149, 0]
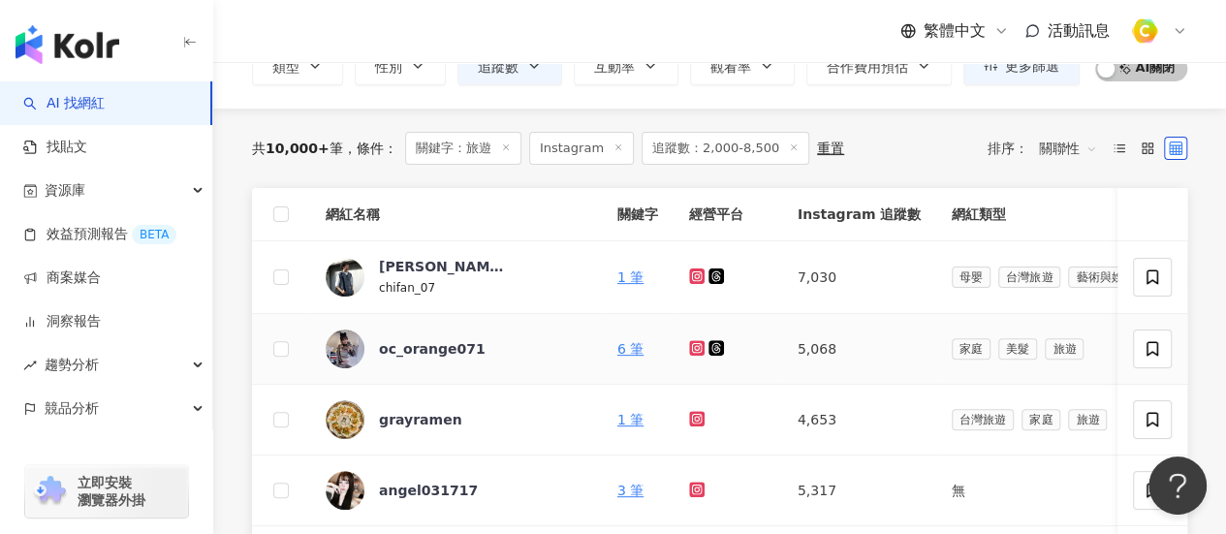
click at [689, 340] on icon at bounding box center [697, 348] width 16 height 16
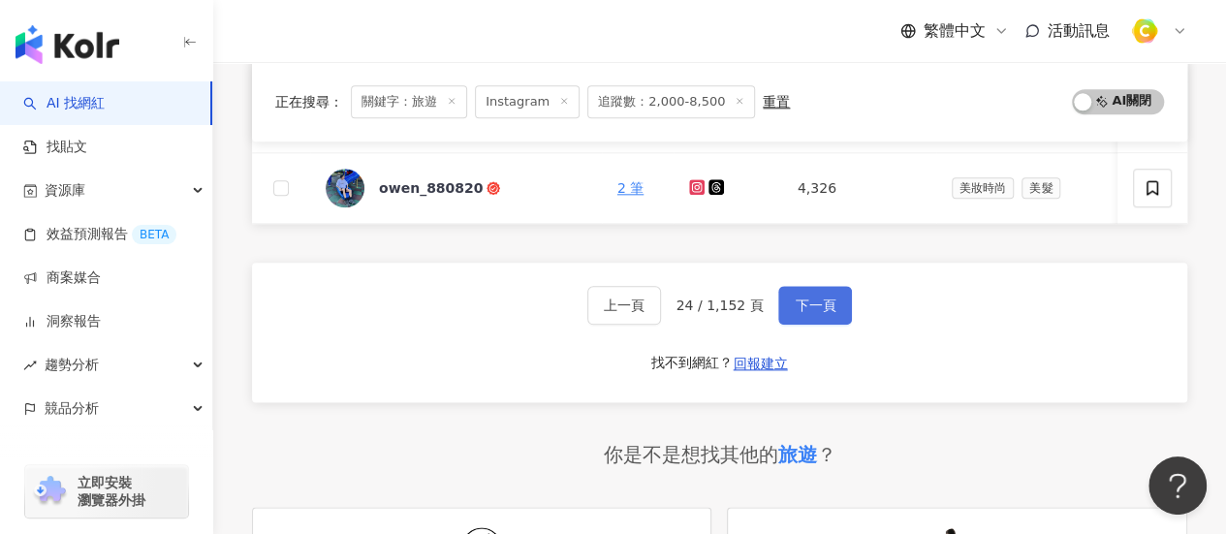
click at [801, 303] on span "下一頁" at bounding box center [814, 305] width 41 height 16
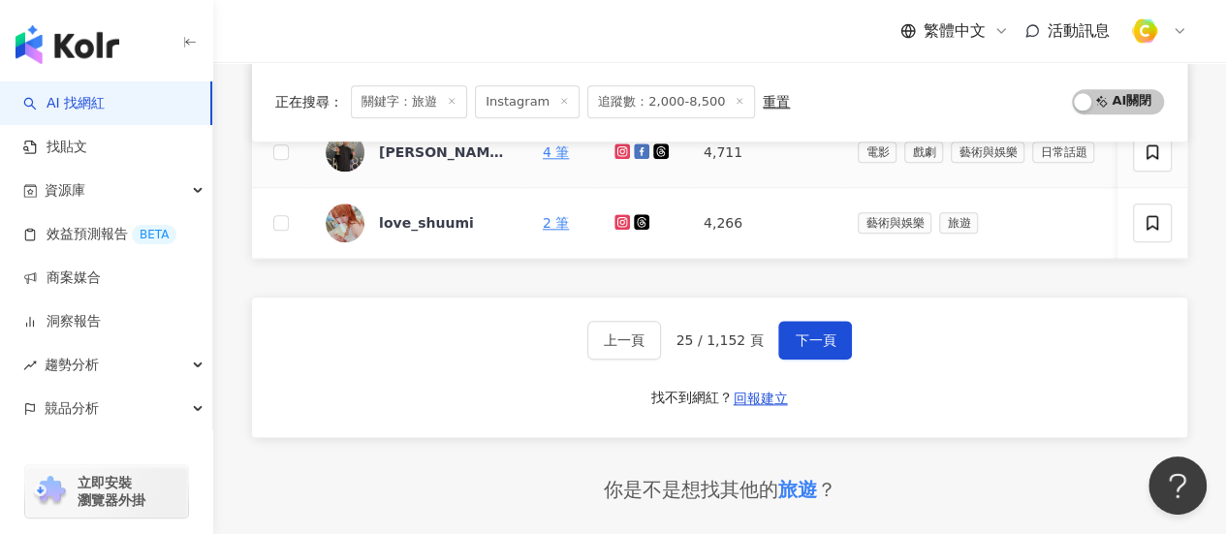
scroll to position [1021, 0]
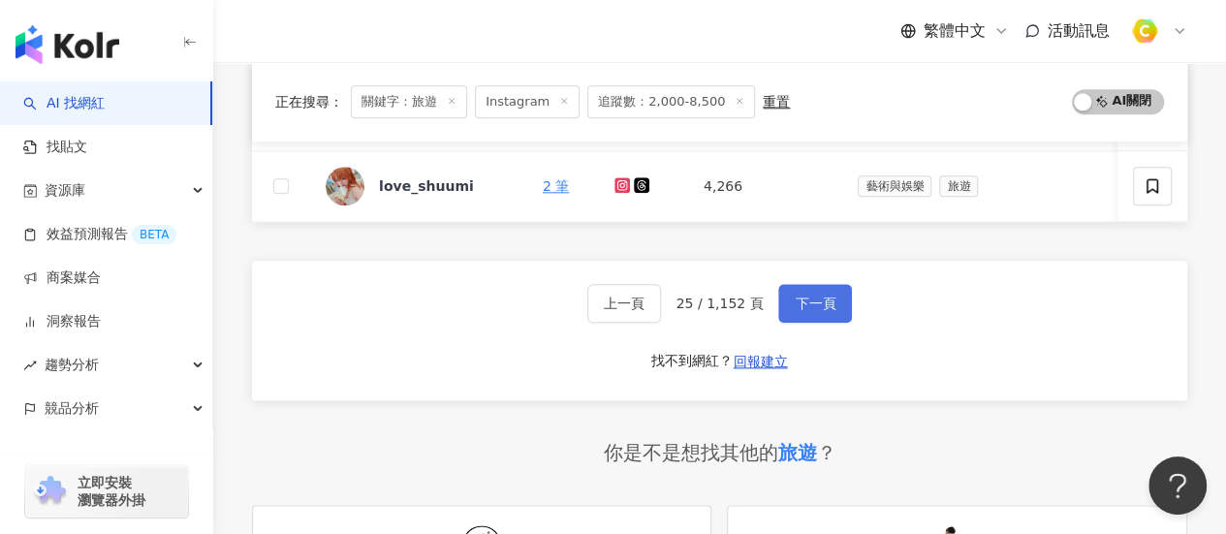
click at [835, 303] on button "下一頁" at bounding box center [815, 303] width 74 height 39
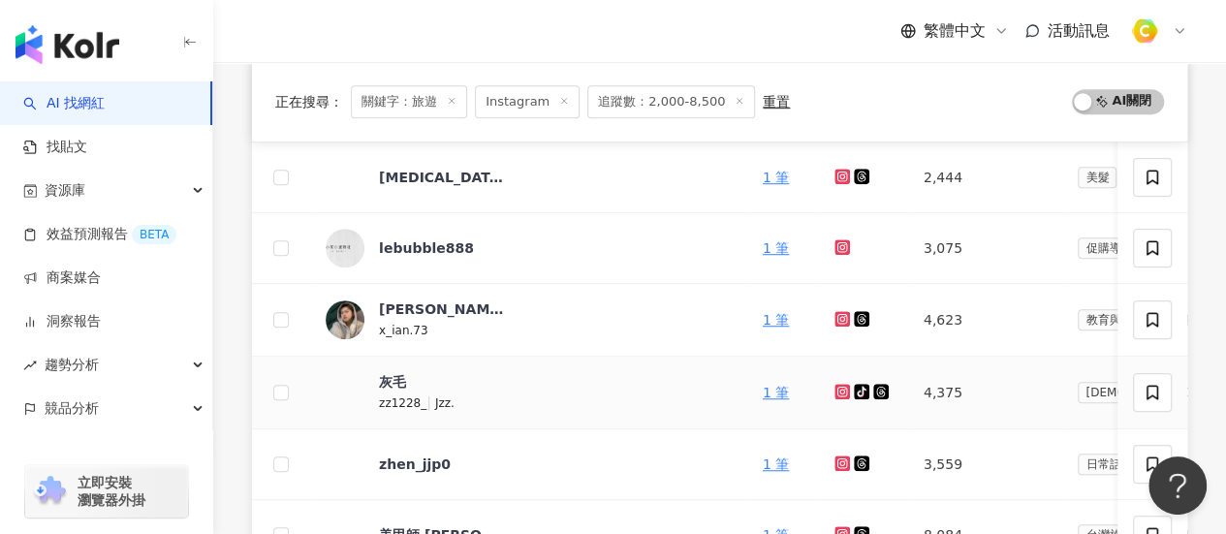
scroll to position [924, 0]
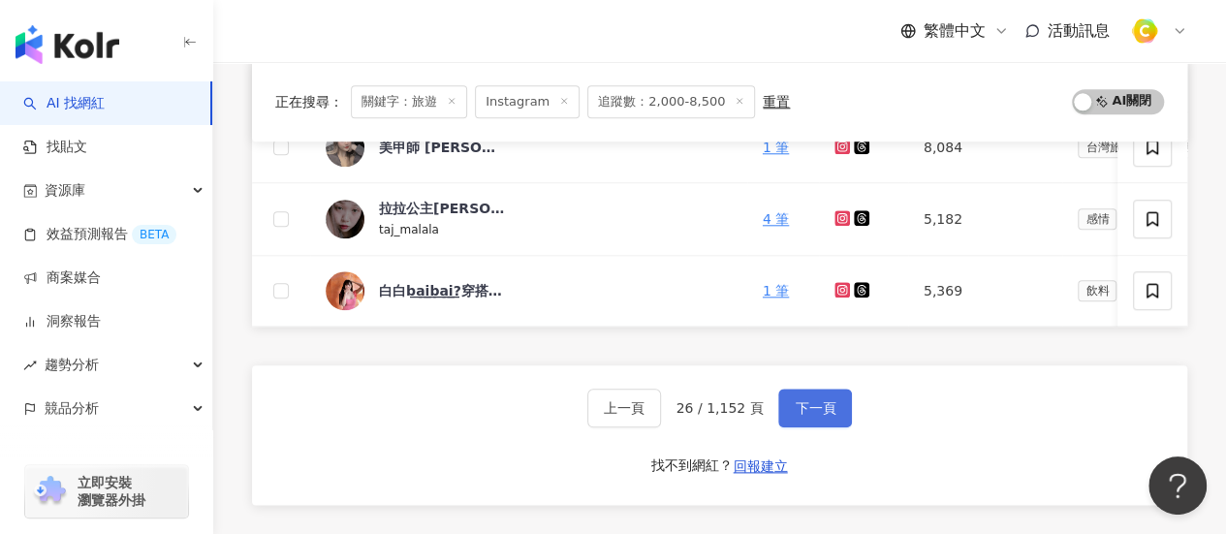
click at [816, 416] on span "下一頁" at bounding box center [814, 408] width 41 height 16
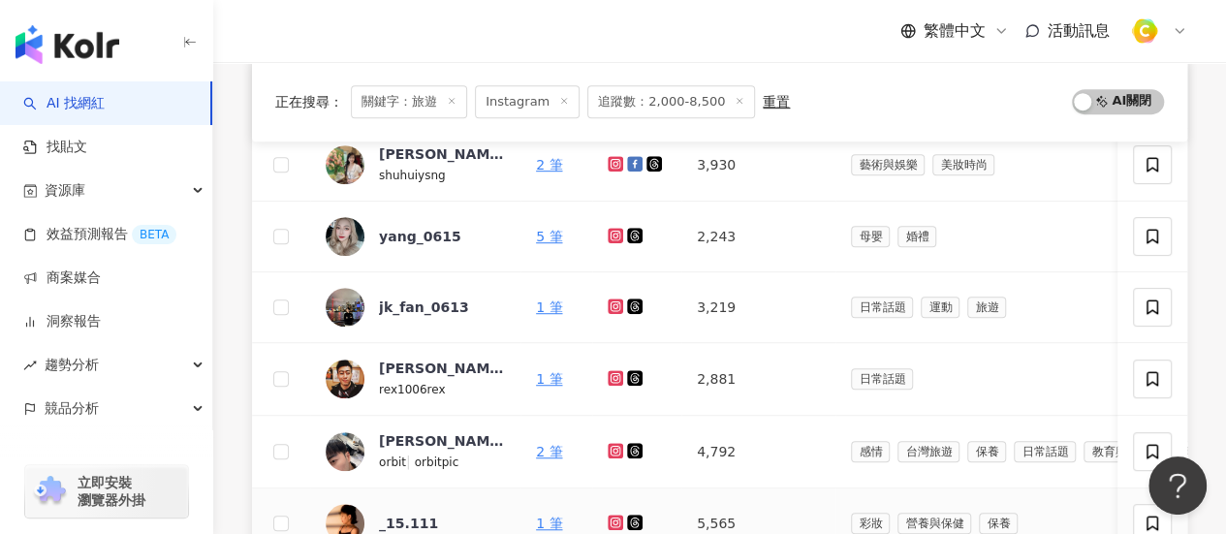
scroll to position [343, 0]
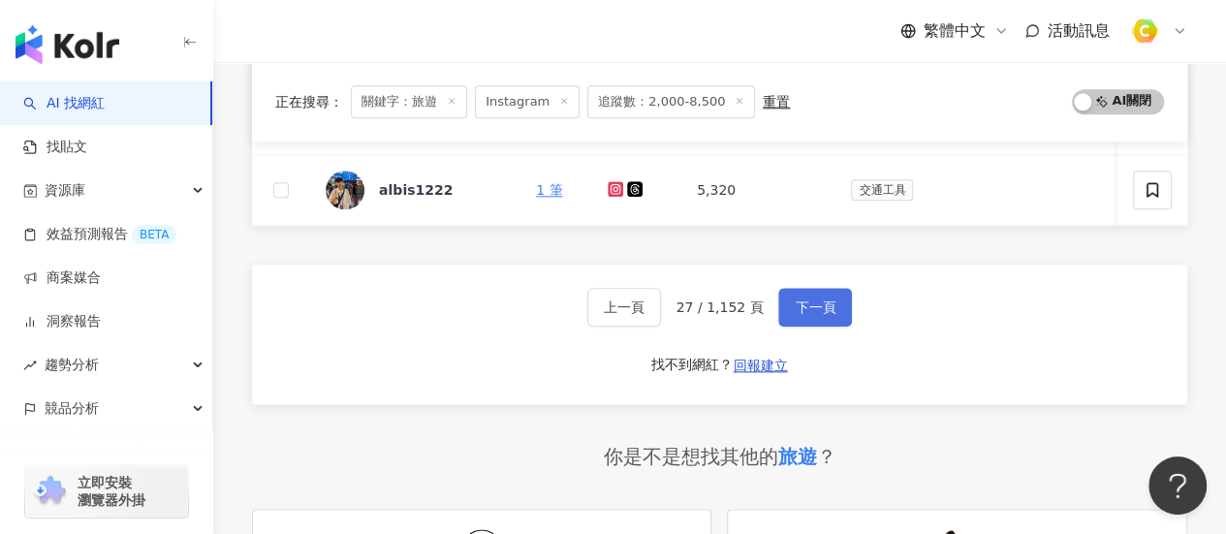
click at [827, 307] on span "下一頁" at bounding box center [814, 307] width 41 height 16
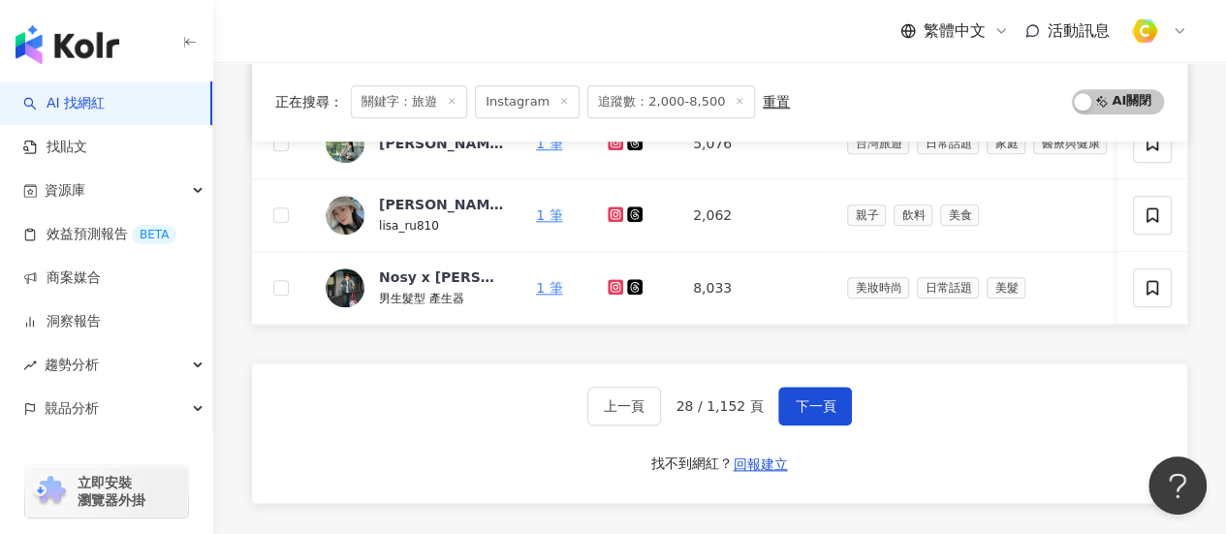
scroll to position [924, 0]
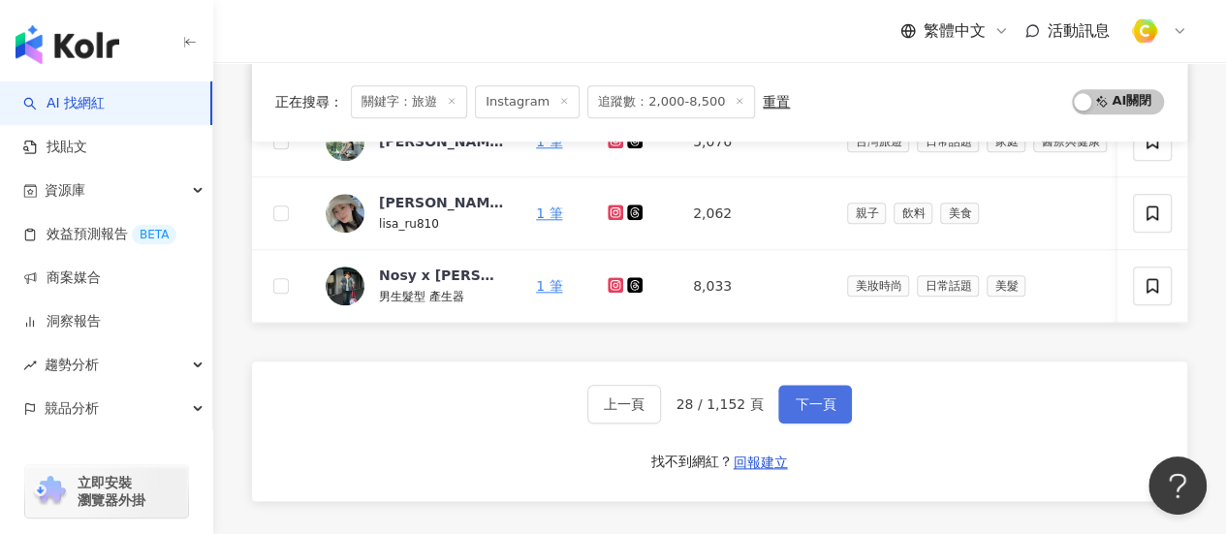
click at [802, 412] on span "下一頁" at bounding box center [814, 404] width 41 height 16
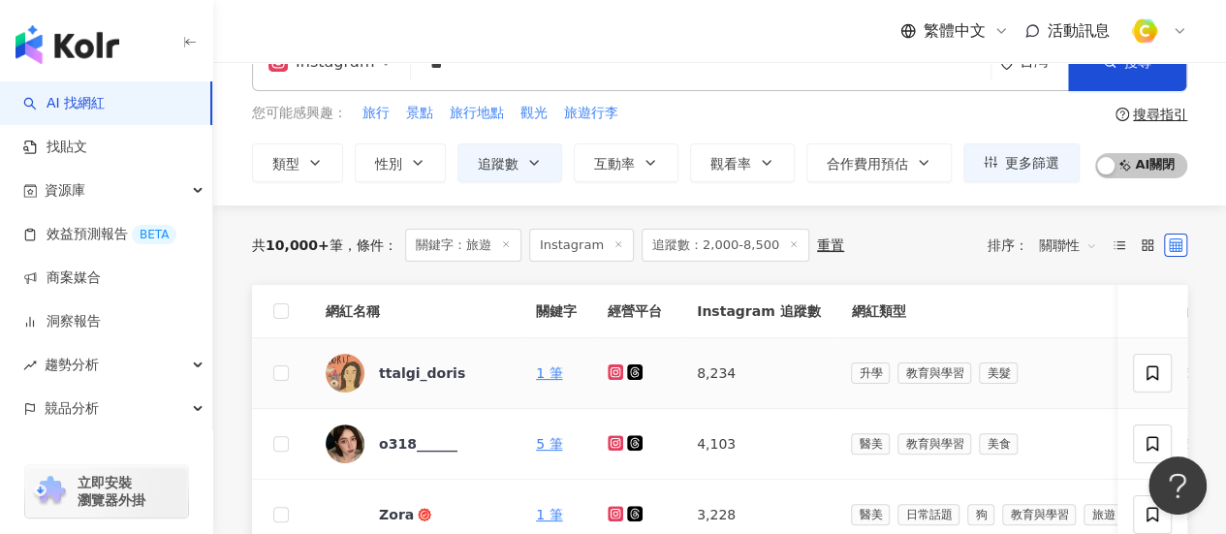
scroll to position [246, 0]
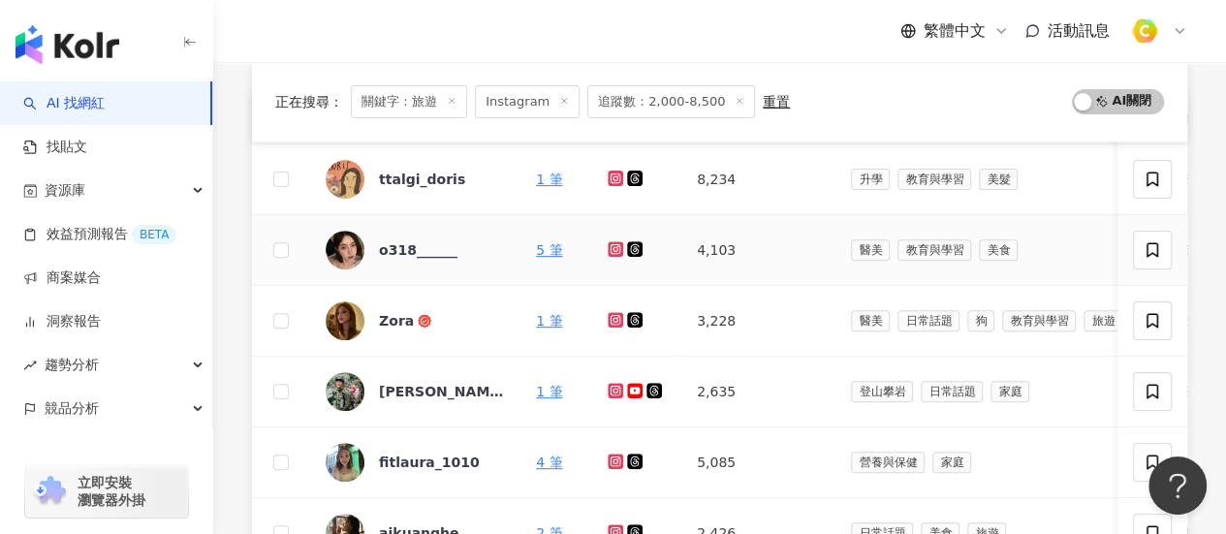
click at [612, 244] on icon at bounding box center [615, 248] width 8 height 8
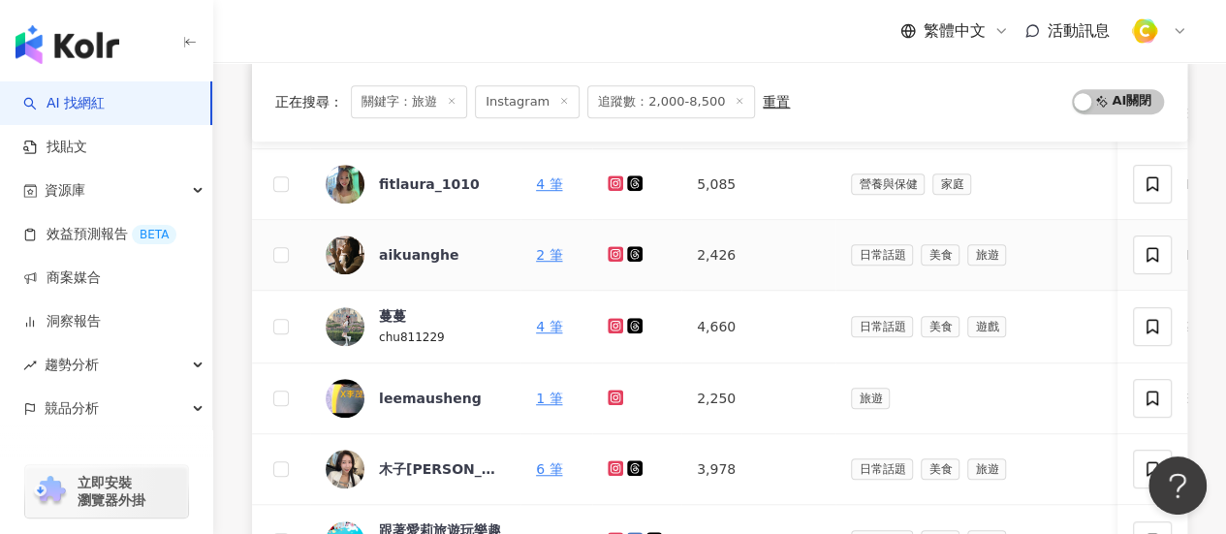
scroll to position [634, 0]
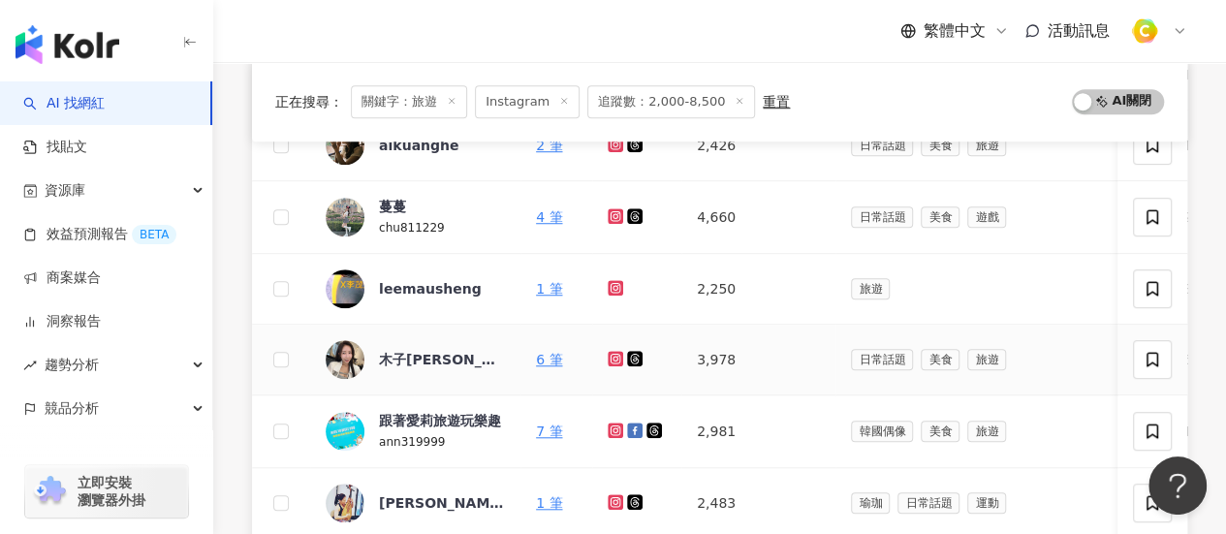
click at [618, 353] on icon at bounding box center [615, 359] width 13 height 12
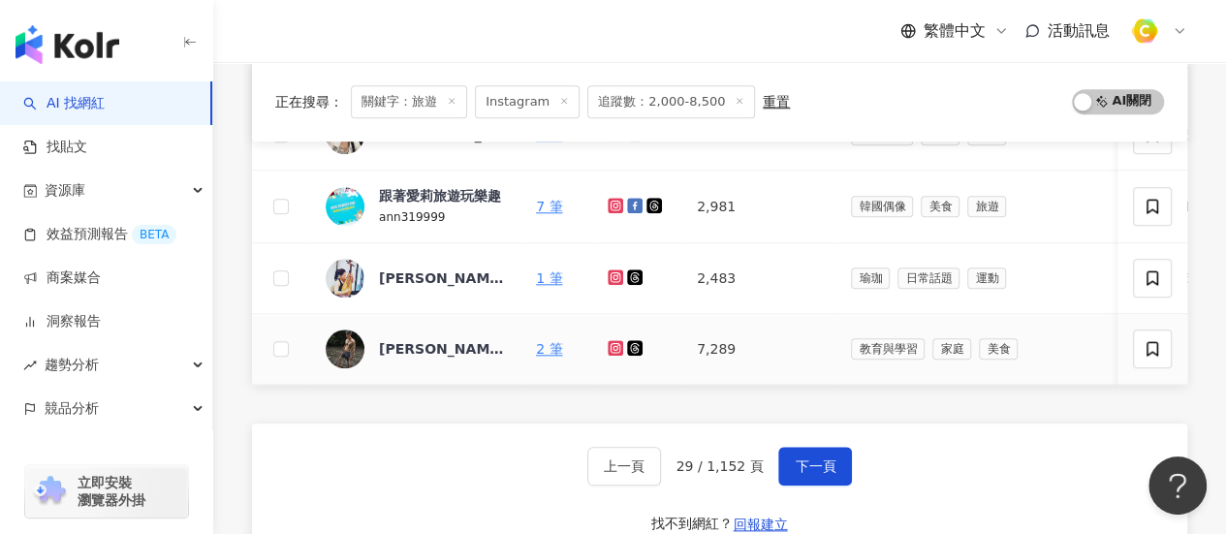
scroll to position [827, 0]
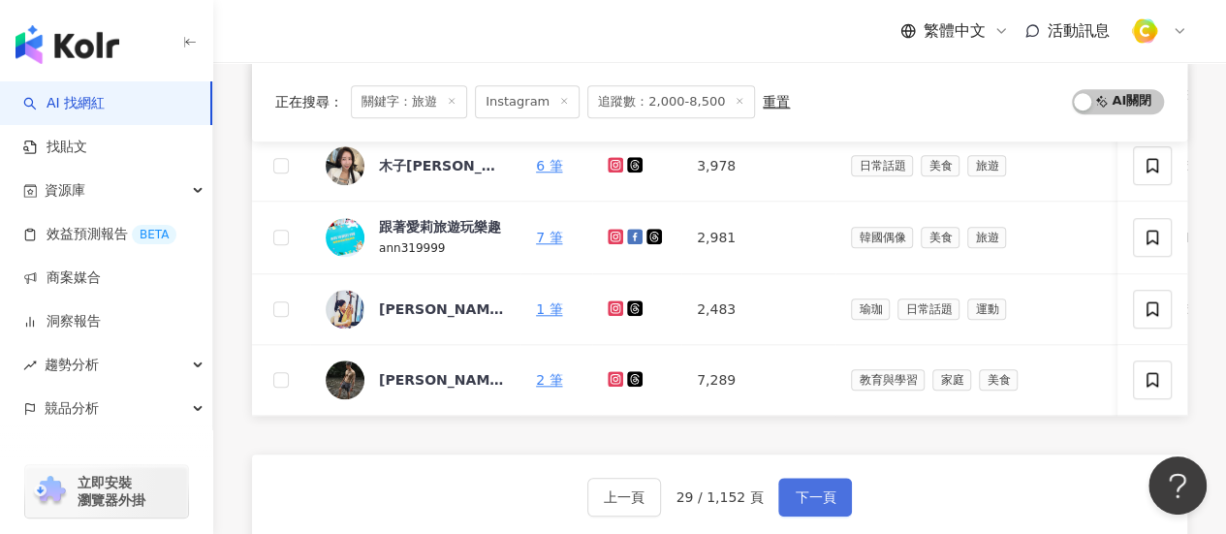
click at [822, 505] on span "下一頁" at bounding box center [814, 497] width 41 height 16
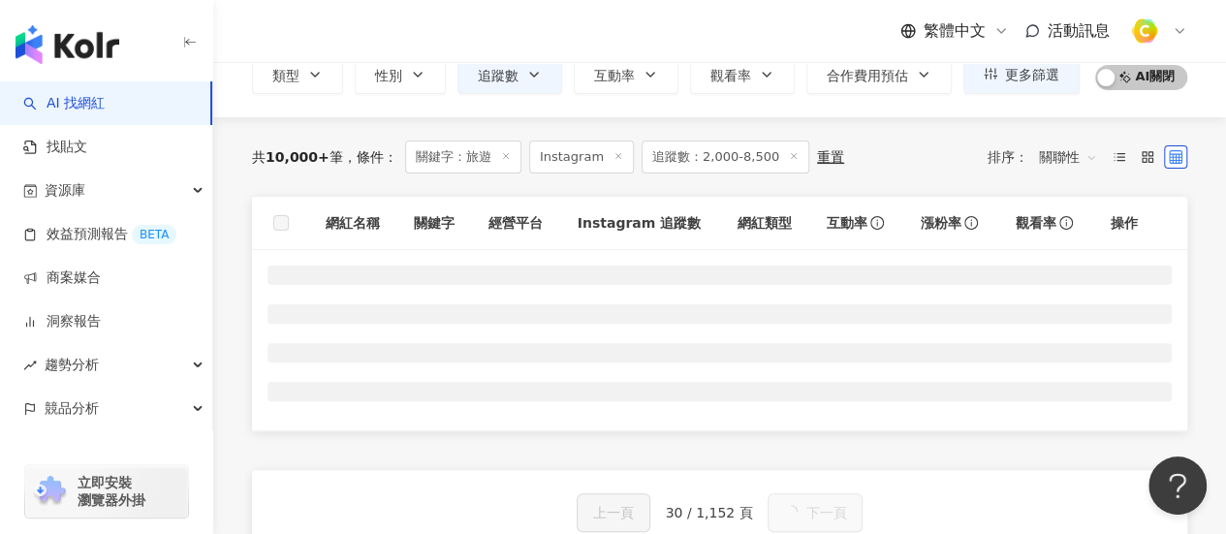
scroll to position [52, 0]
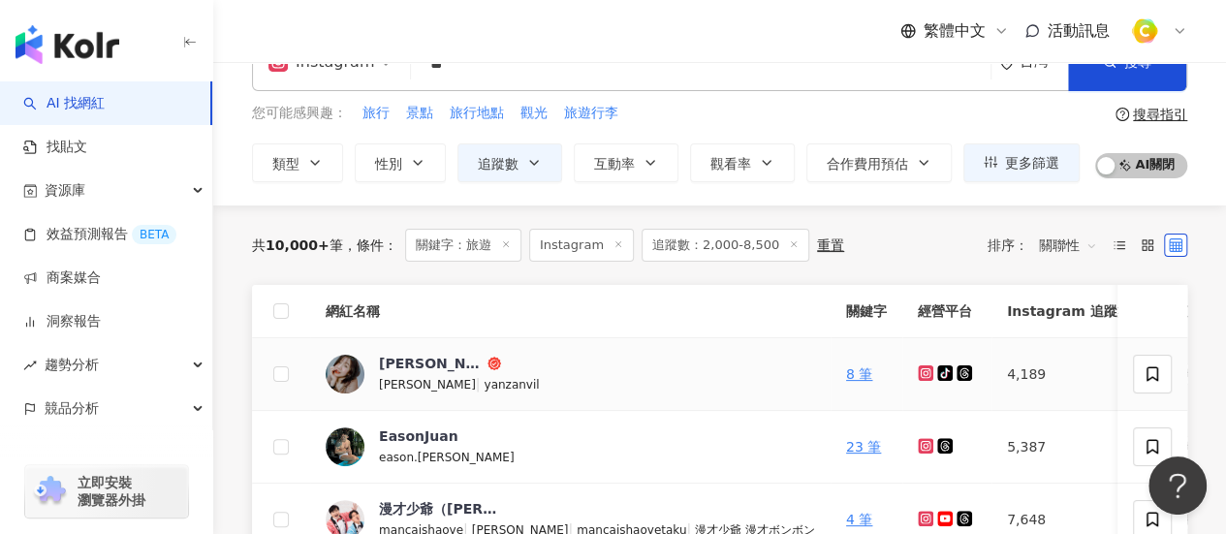
click at [919, 371] on icon at bounding box center [925, 373] width 13 height 12
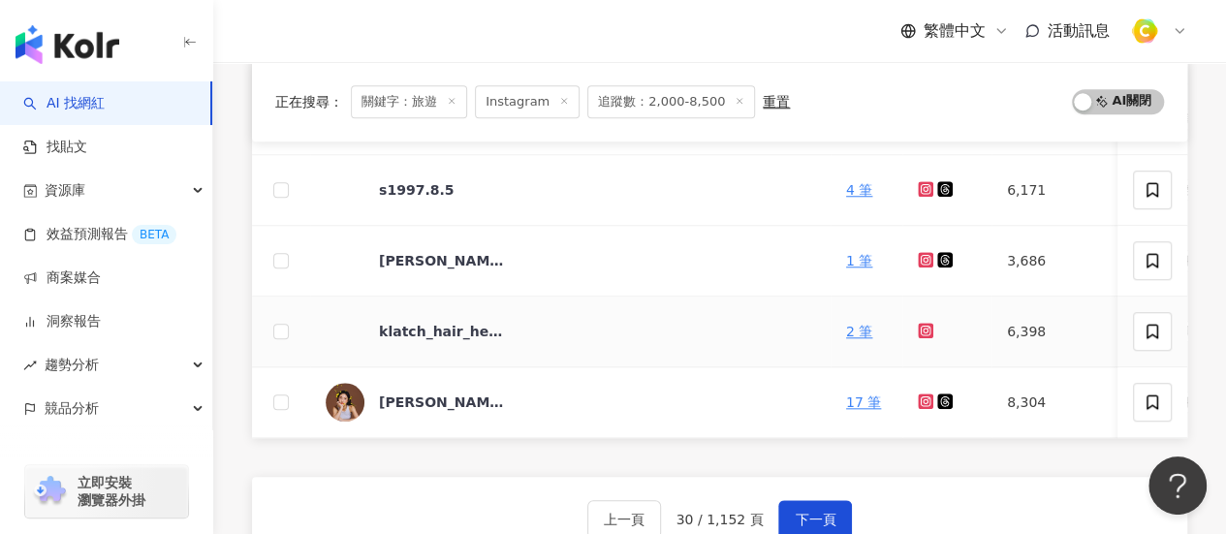
scroll to position [827, 0]
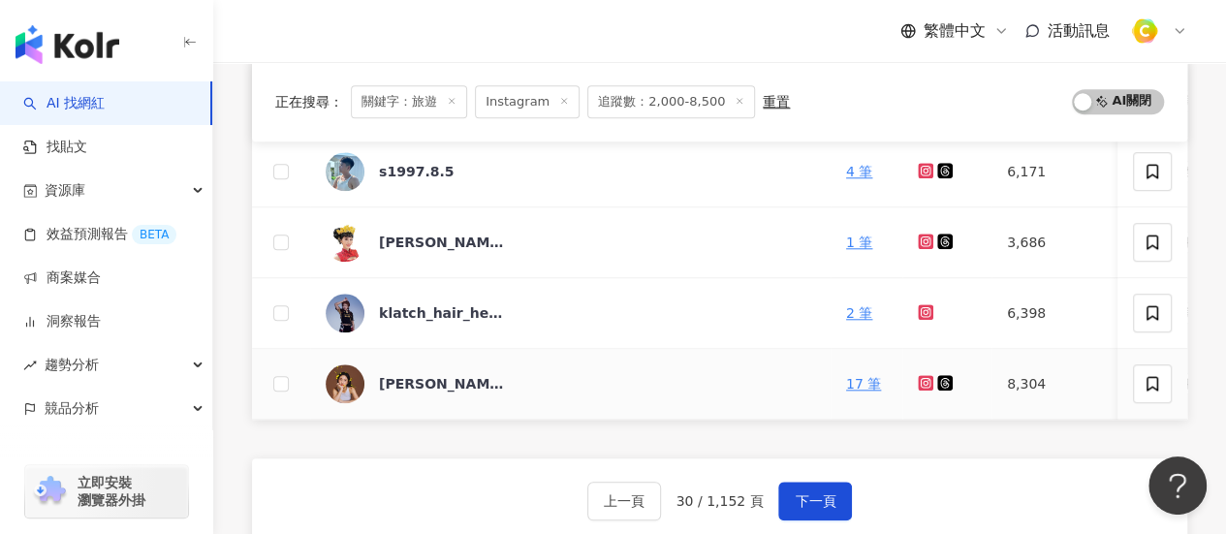
click at [919, 382] on icon at bounding box center [925, 383] width 13 height 12
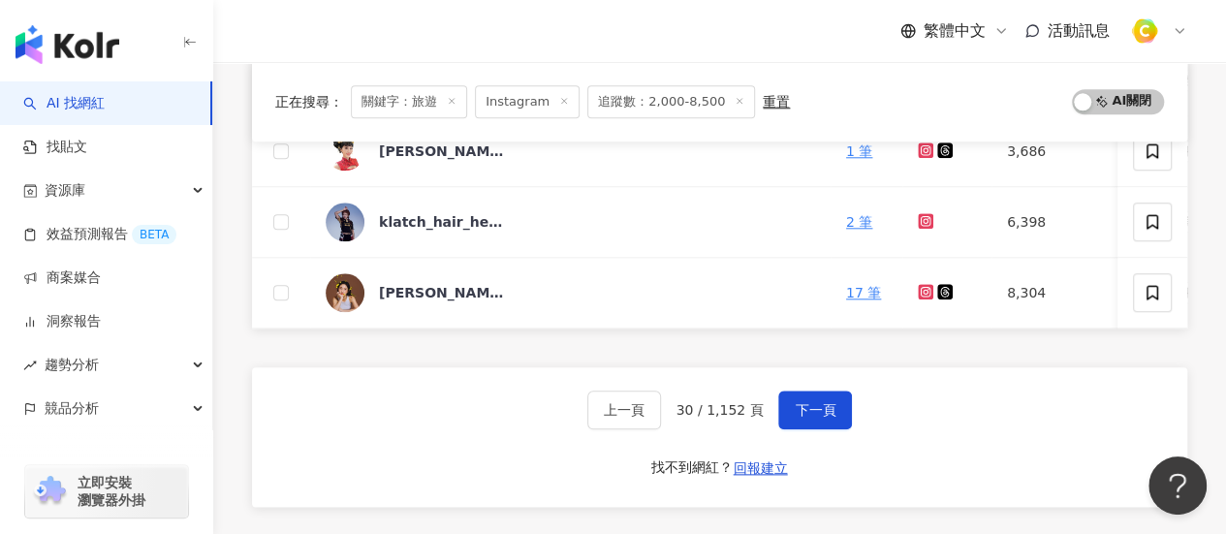
scroll to position [1021, 0]
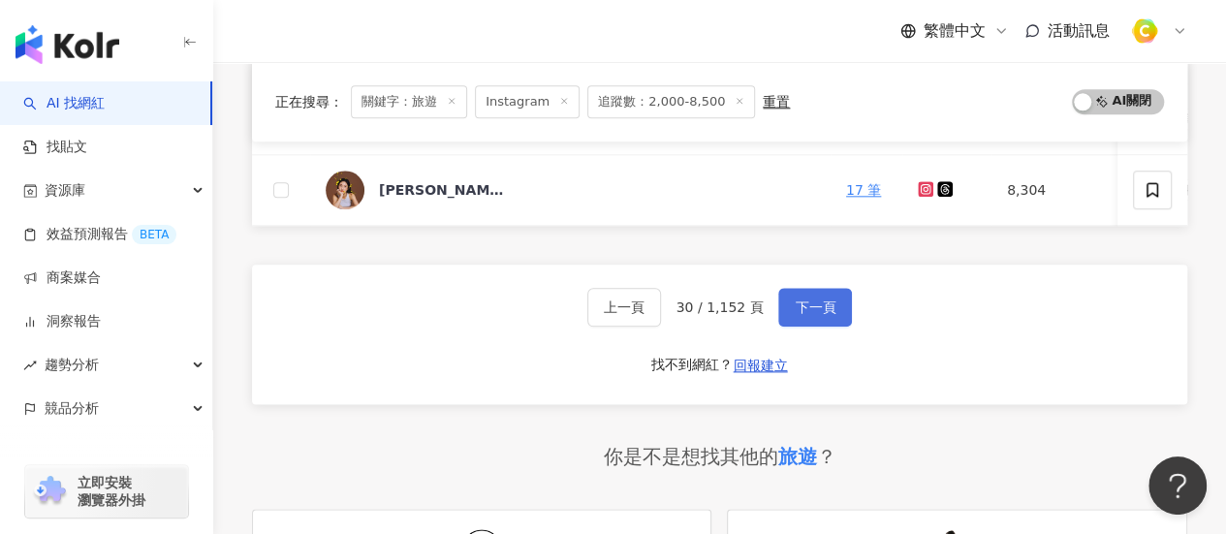
click at [788, 276] on div "上一頁 30 / 1,152 頁 下一頁 找不到網紅？ 回報建立" at bounding box center [719, 335] width 935 height 140
click at [779, 307] on button "下一頁" at bounding box center [815, 307] width 74 height 39
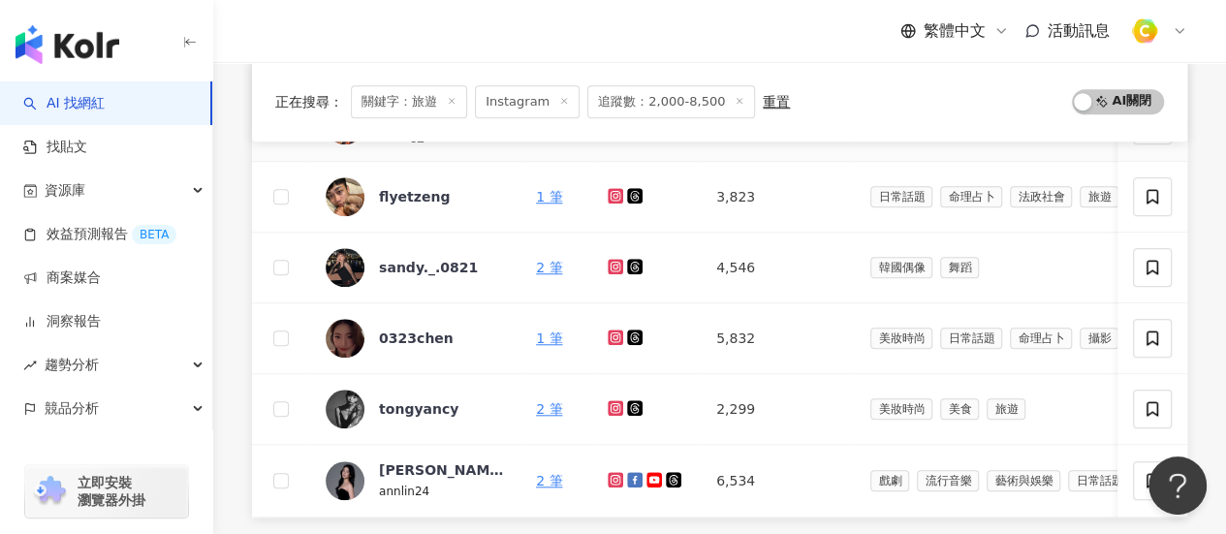
scroll to position [924, 0]
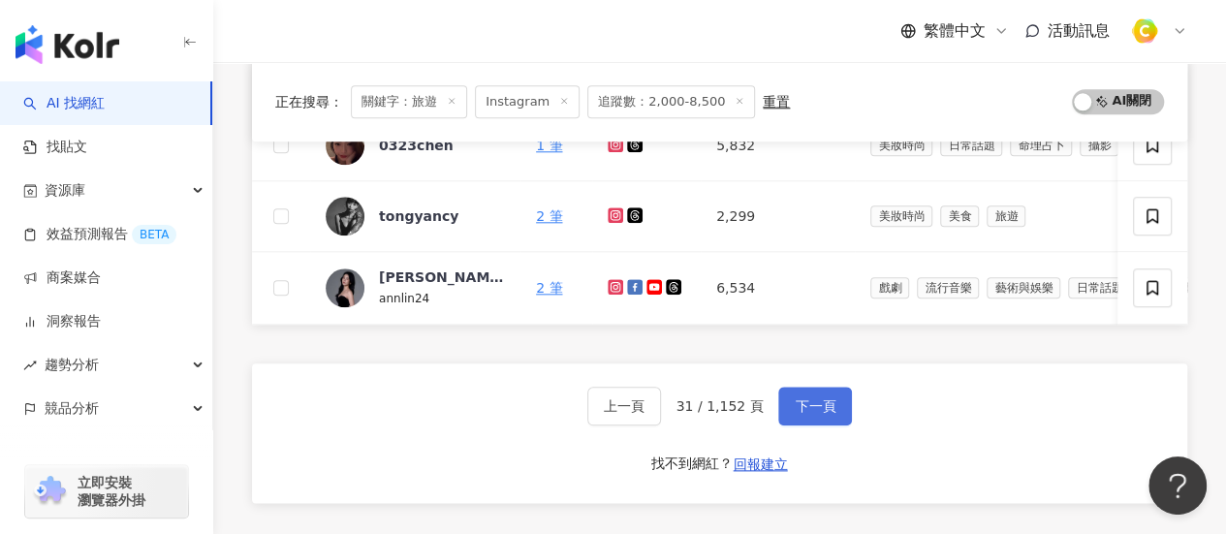
click at [820, 407] on span "下一頁" at bounding box center [814, 406] width 41 height 16
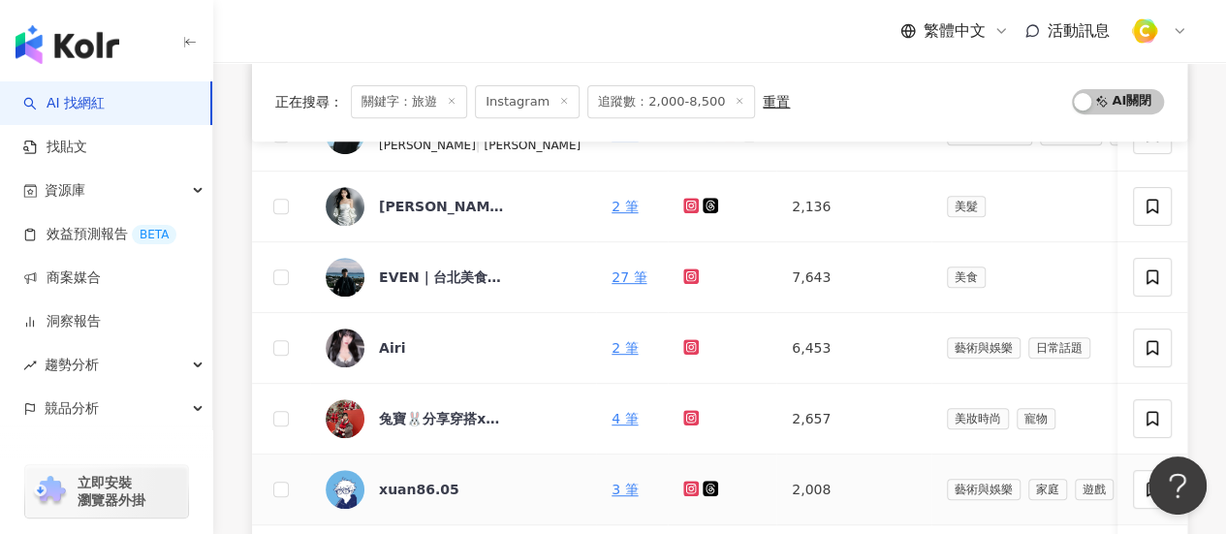
scroll to position [97, 0]
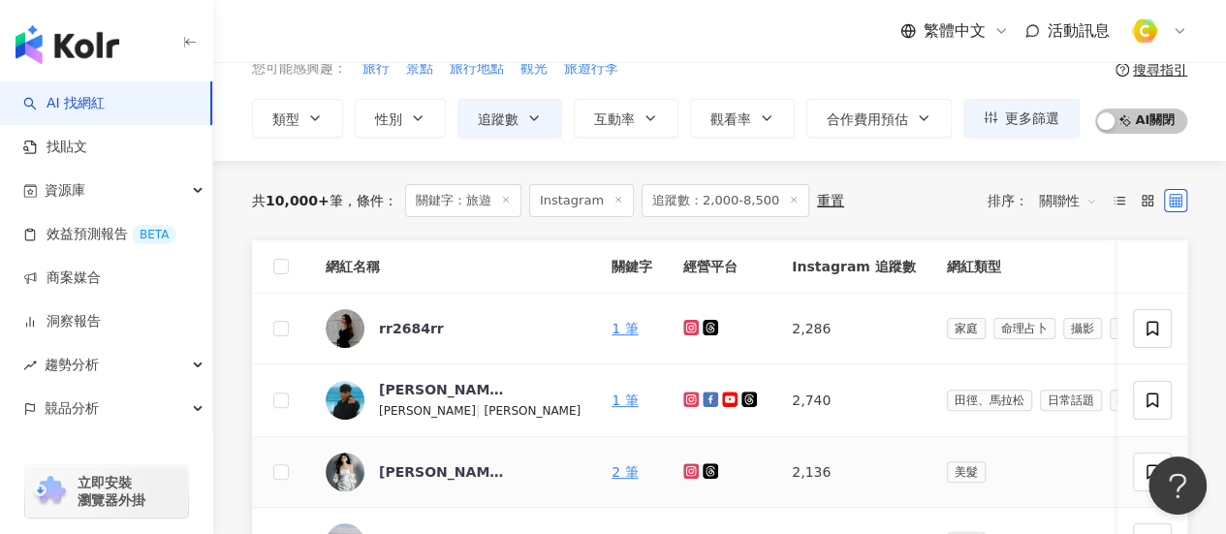
click at [685, 469] on icon at bounding box center [691, 471] width 13 height 12
click at [685, 326] on icon at bounding box center [691, 328] width 13 height 12
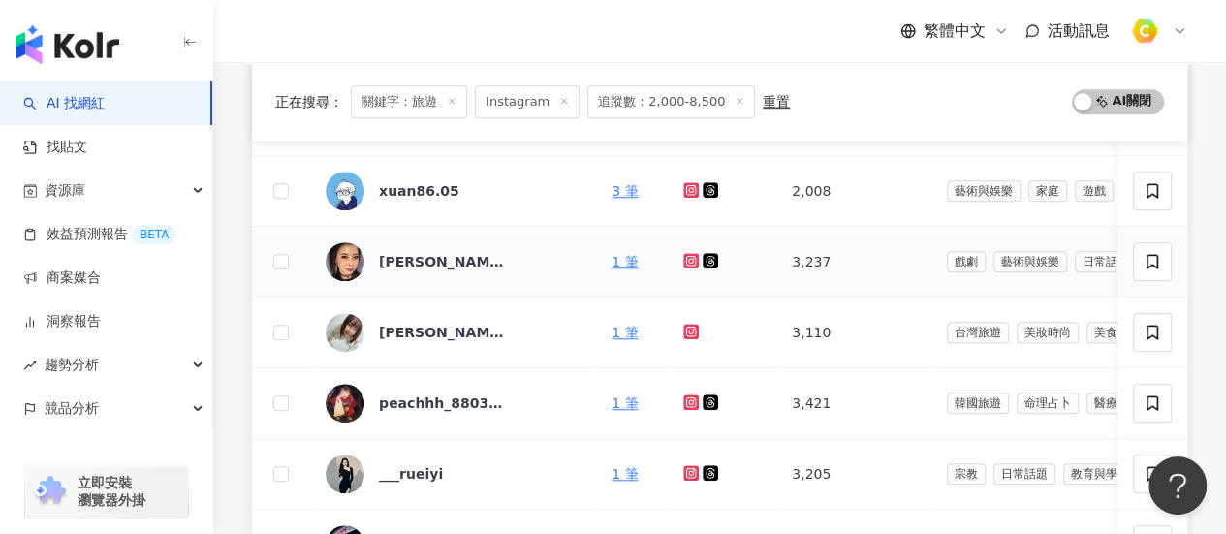
scroll to position [872, 0]
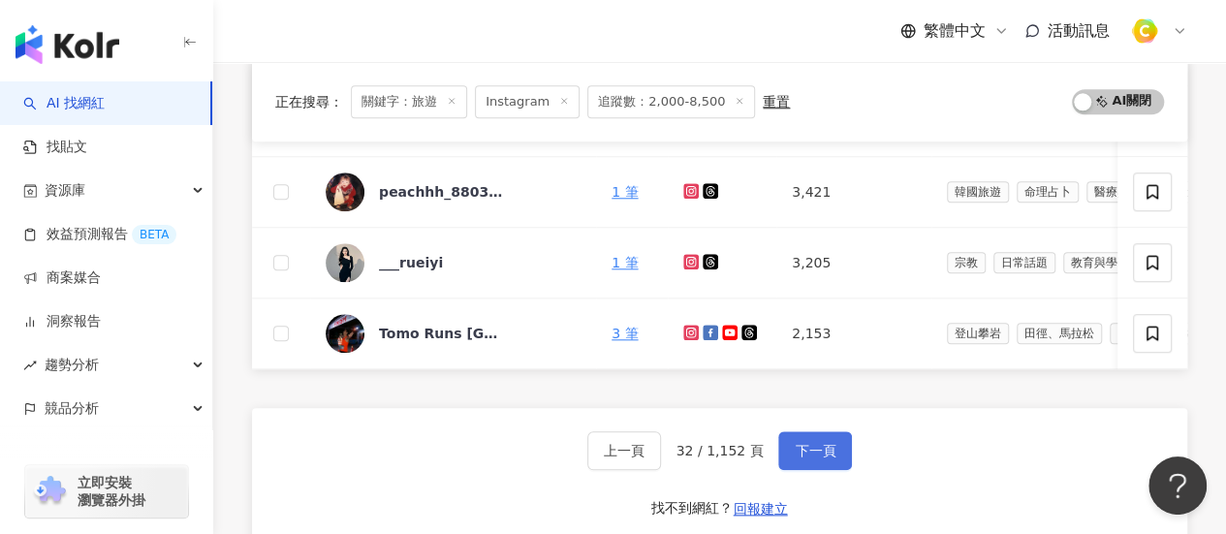
click at [833, 463] on button "下一頁" at bounding box center [815, 450] width 74 height 39
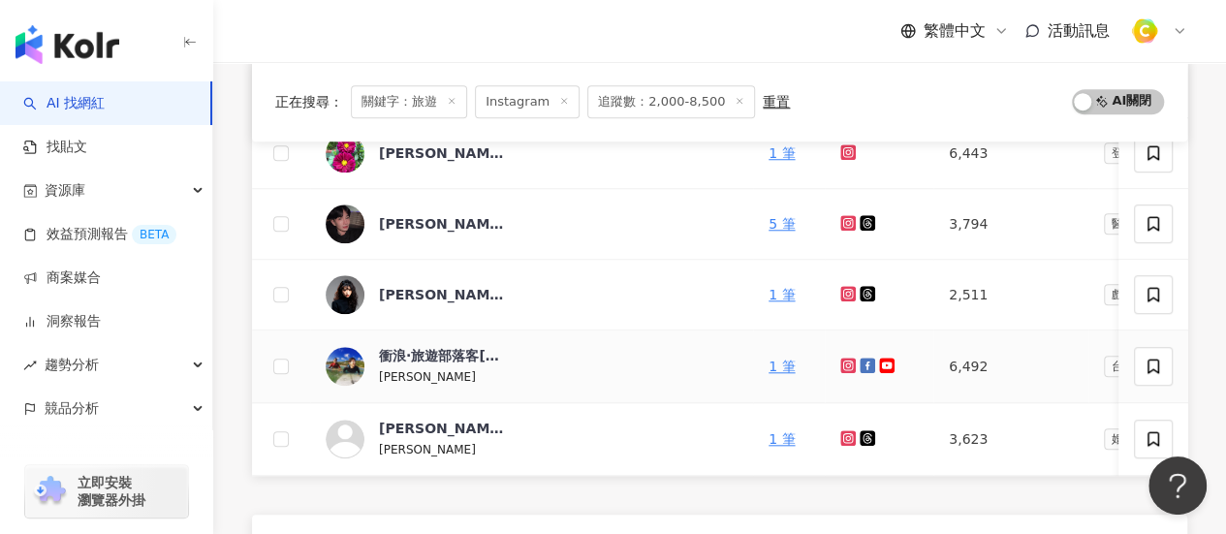
scroll to position [1163, 0]
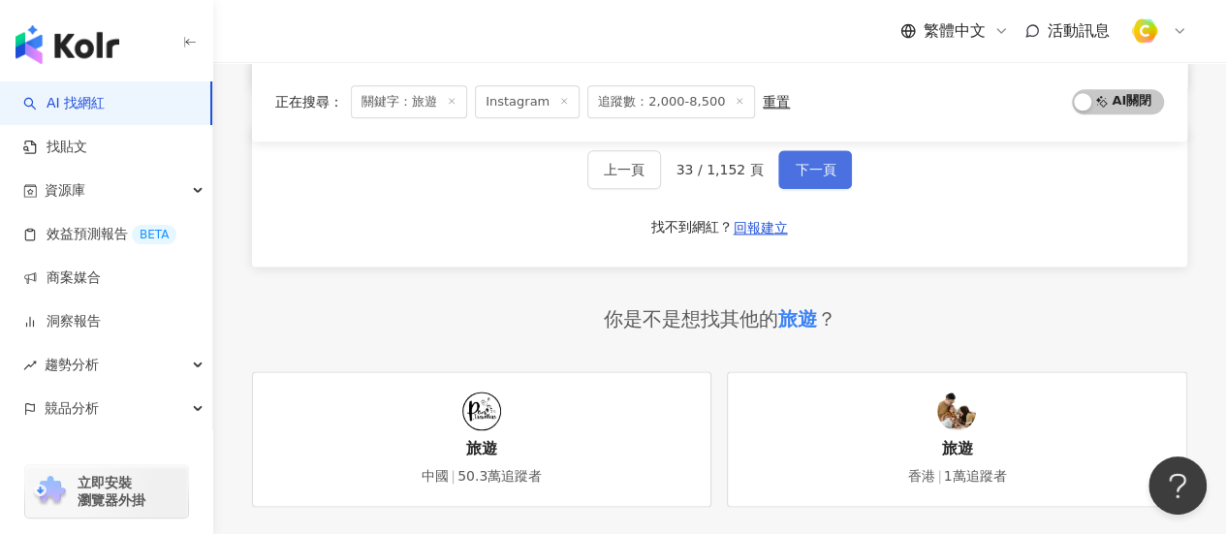
click at [825, 172] on span "下一頁" at bounding box center [814, 170] width 41 height 16
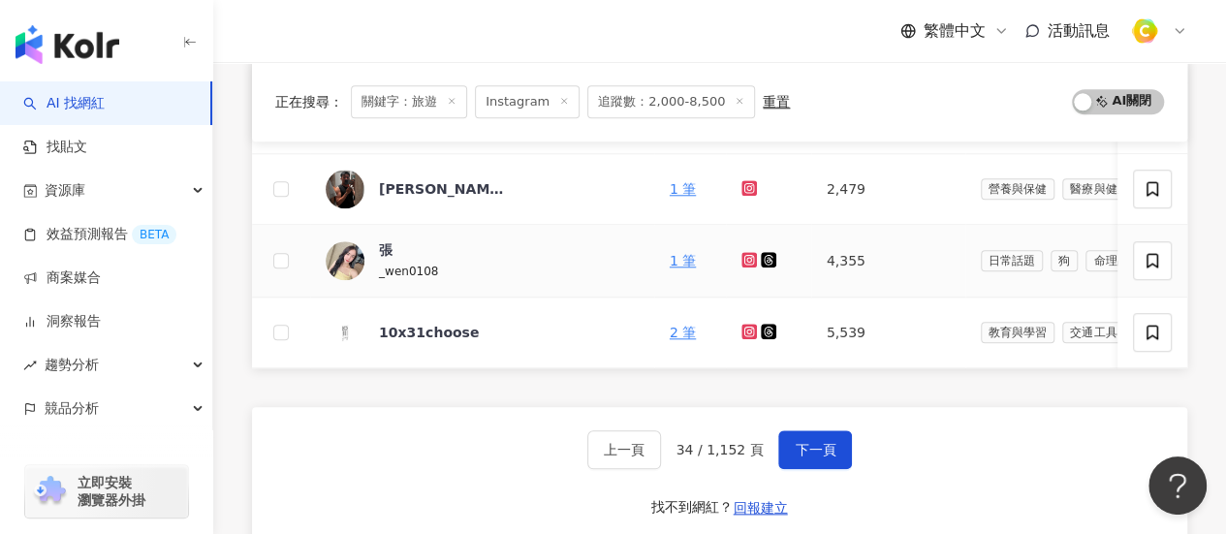
scroll to position [1118, 0]
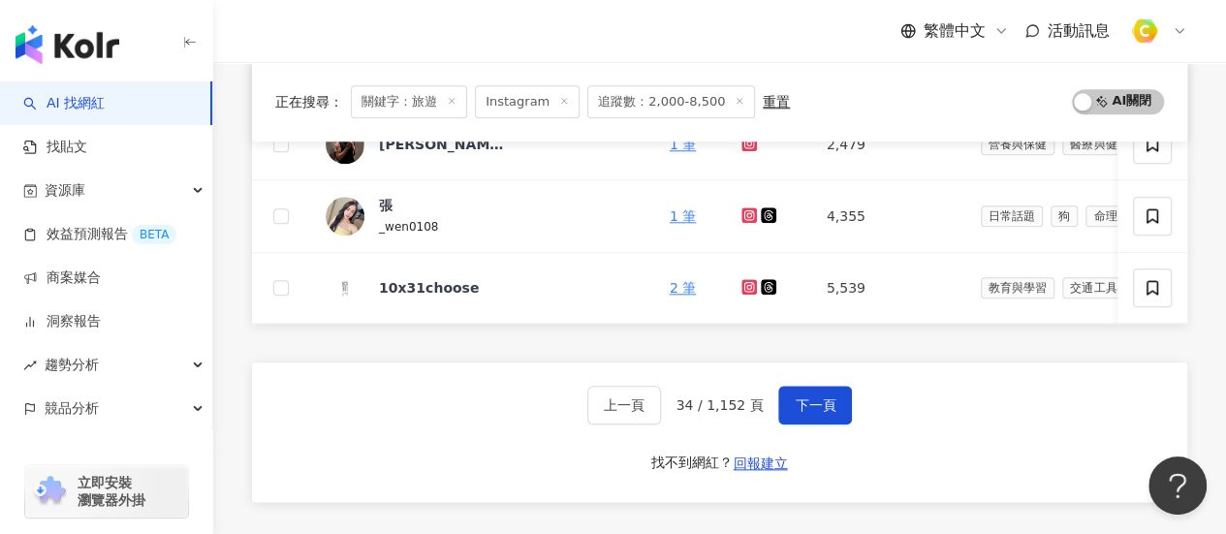
scroll to position [924, 0]
click at [809, 399] on button "下一頁" at bounding box center [815, 404] width 74 height 39
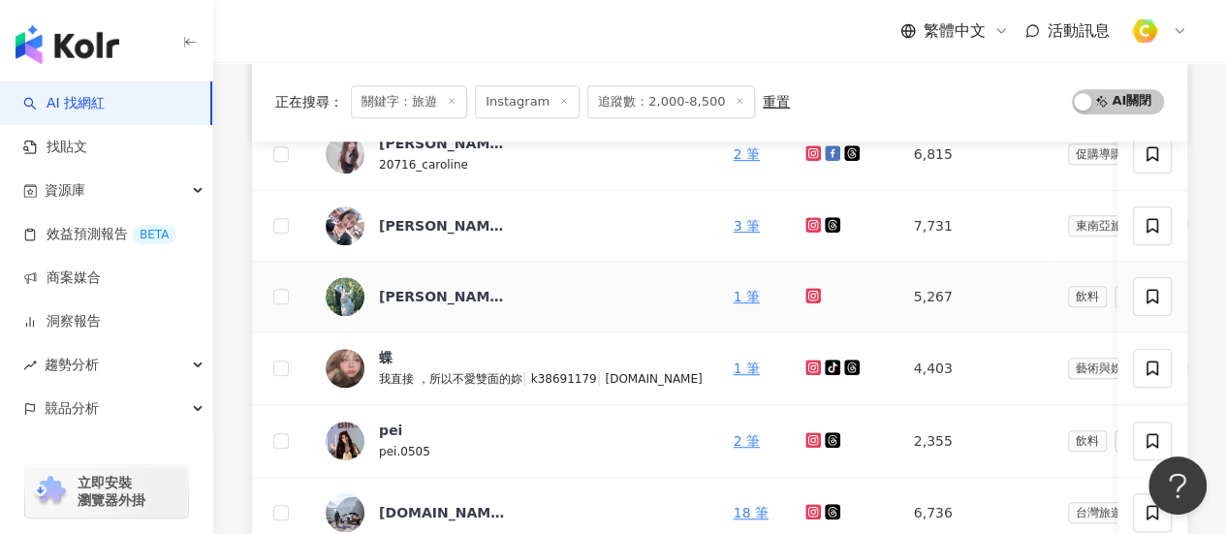
scroll to position [775, 0]
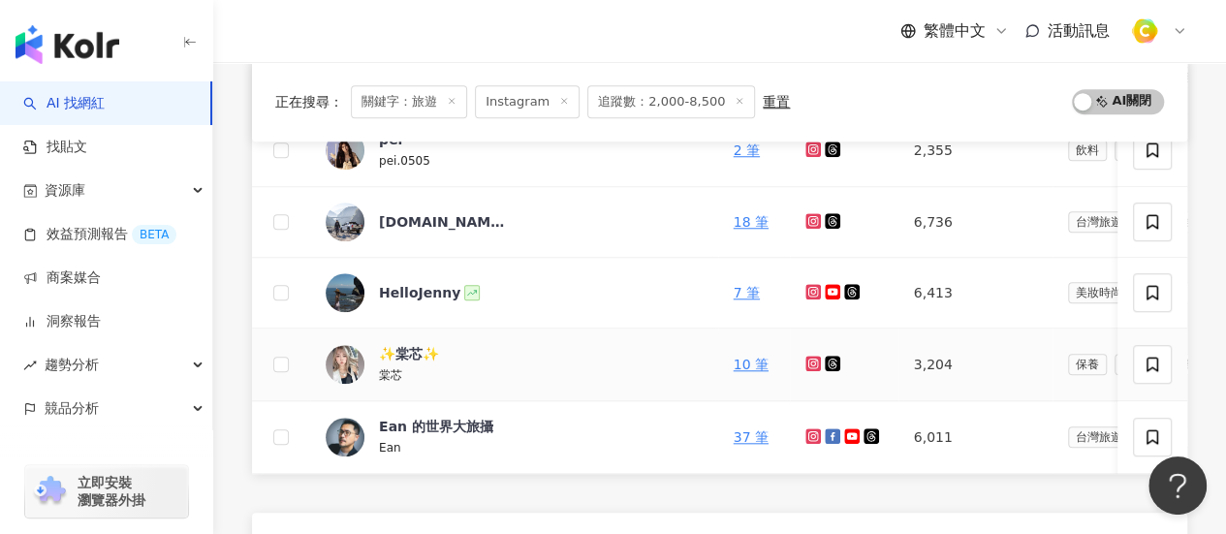
click at [805, 365] on icon at bounding box center [813, 364] width 16 height 16
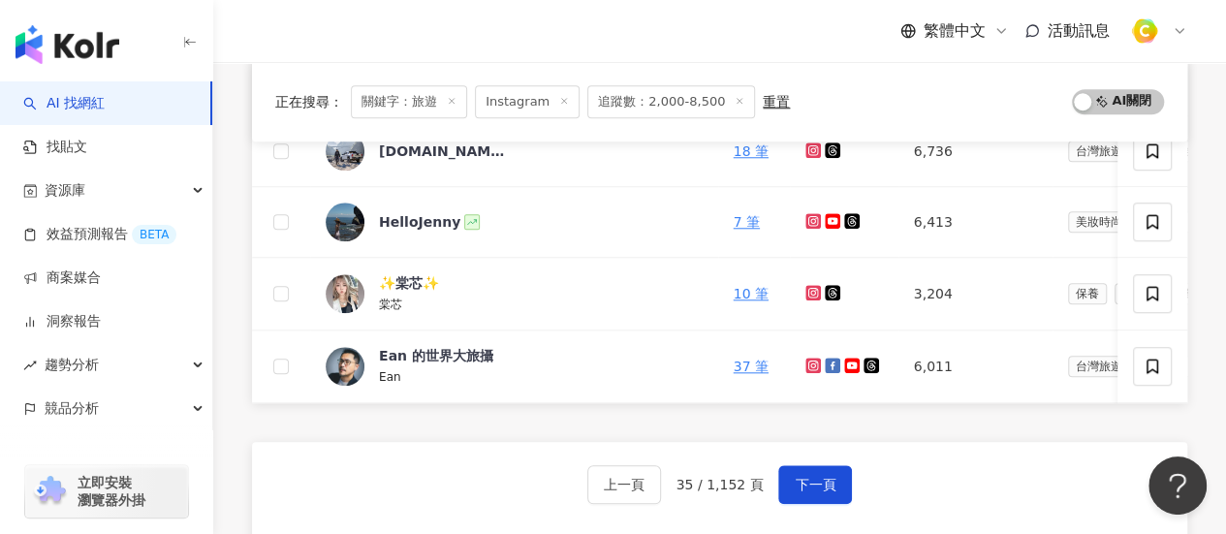
scroll to position [872, 0]
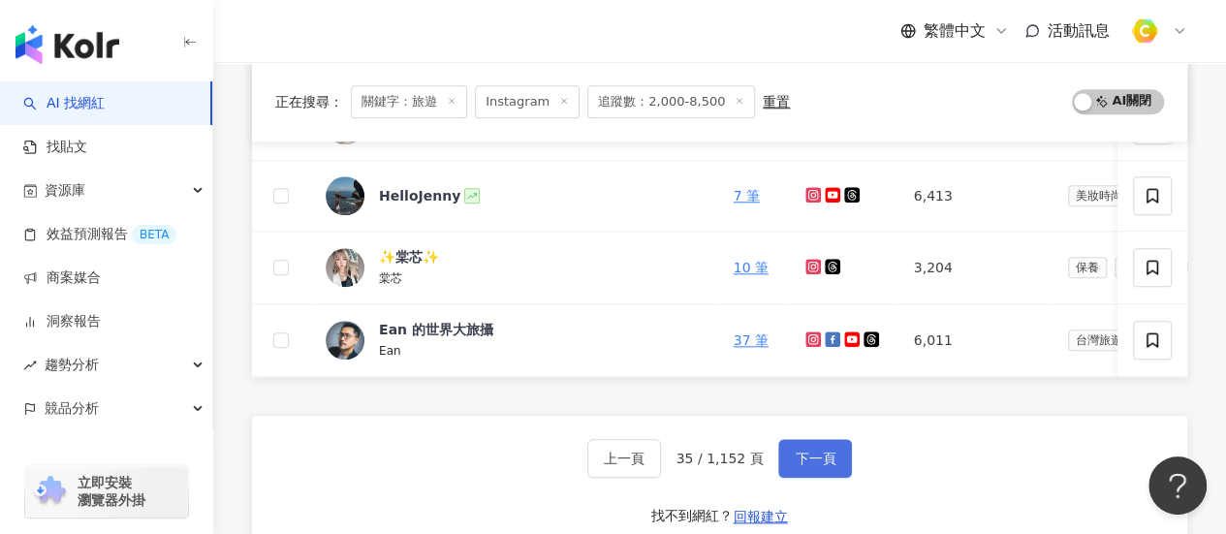
click at [805, 478] on button "下一頁" at bounding box center [815, 458] width 74 height 39
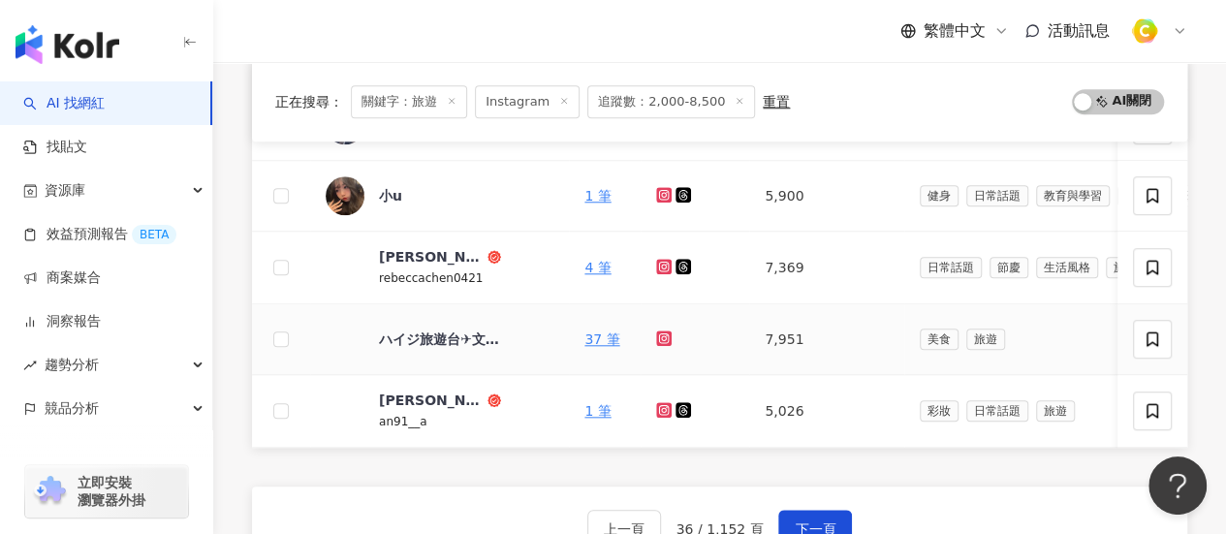
scroll to position [827, 0]
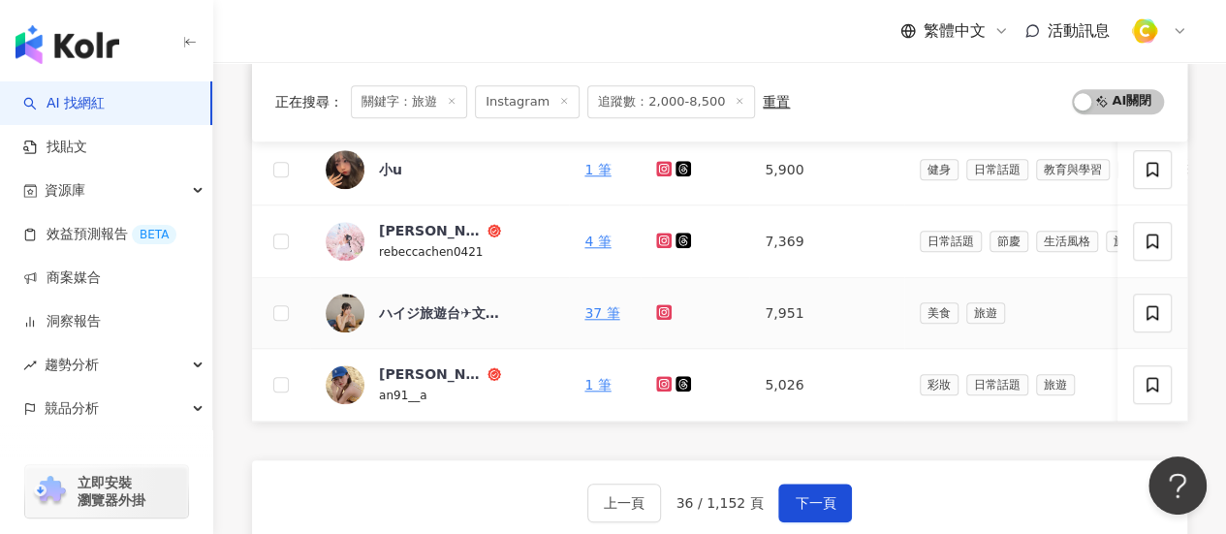
click at [658, 307] on icon at bounding box center [664, 312] width 13 height 12
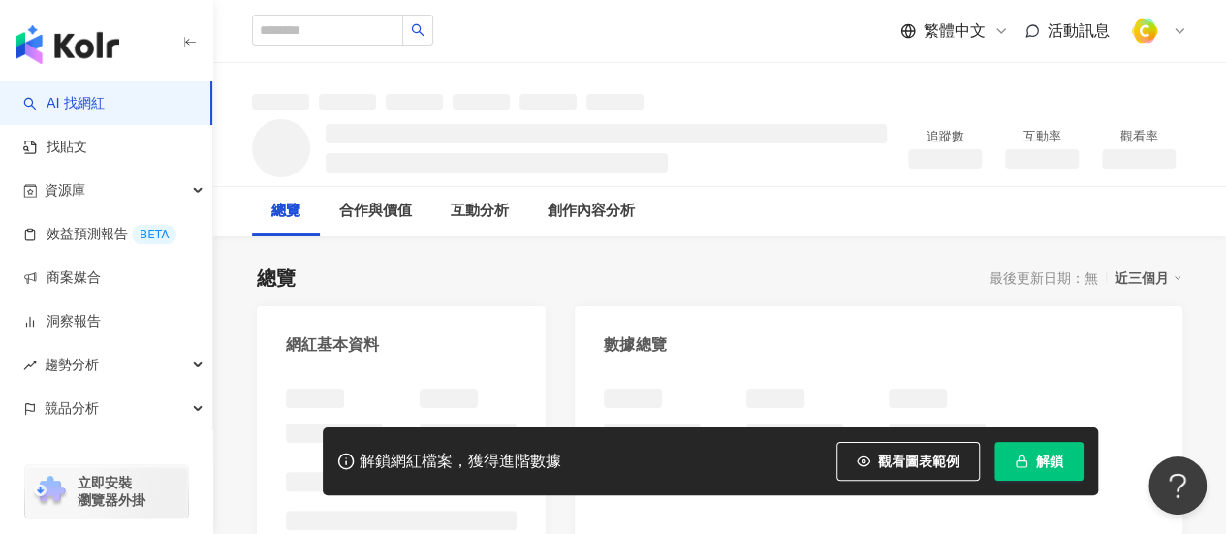
click at [1054, 460] on span "解鎖" at bounding box center [1049, 461] width 27 height 16
